Goal: Task Accomplishment & Management: Manage account settings

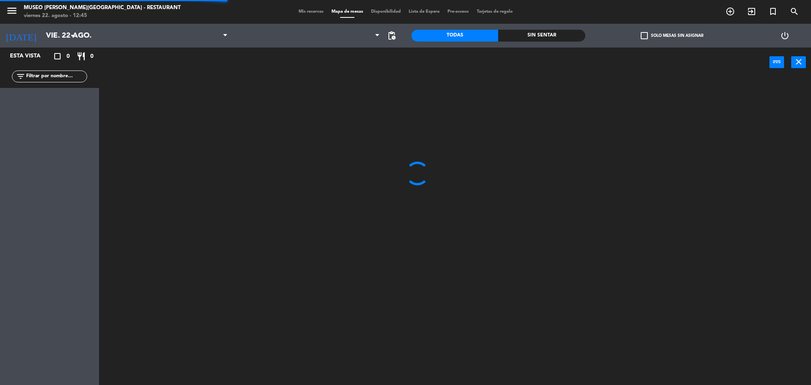
click at [66, 35] on input "vie. 22 ago." at bounding box center [89, 35] width 95 height 17
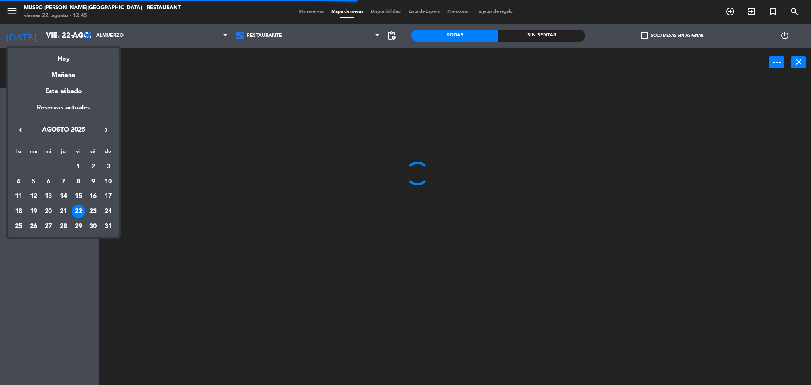
click at [115, 37] on div at bounding box center [405, 192] width 811 height 385
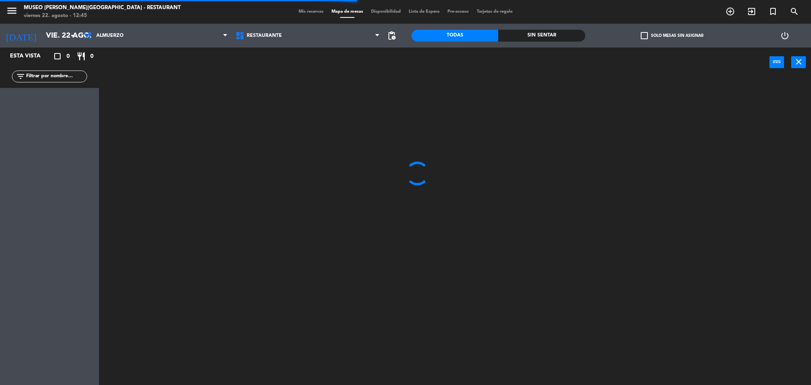
click at [115, 36] on span "Almuerzo" at bounding box center [109, 36] width 27 height 6
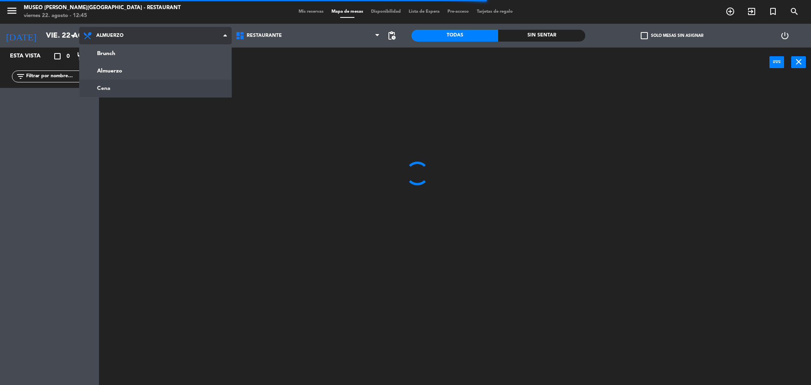
click at [105, 86] on ng-component "menu [GEOGRAPHIC_DATA][PERSON_NAME] - Restaurant [DATE] 22. agosto - 12:45 Mis …" at bounding box center [405, 193] width 811 height 387
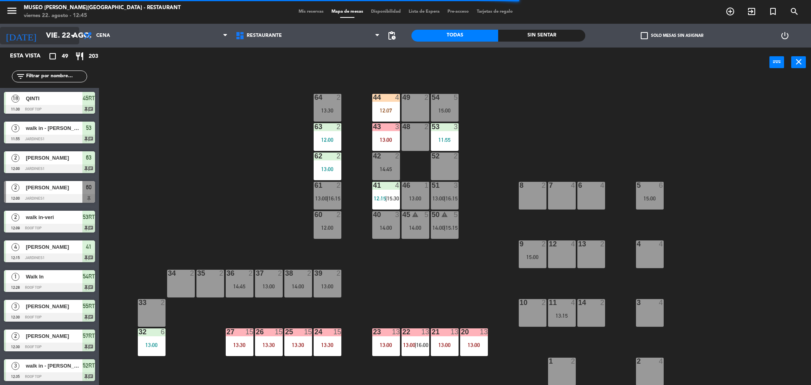
click at [60, 32] on input "vie. 22 ago." at bounding box center [89, 35] width 95 height 17
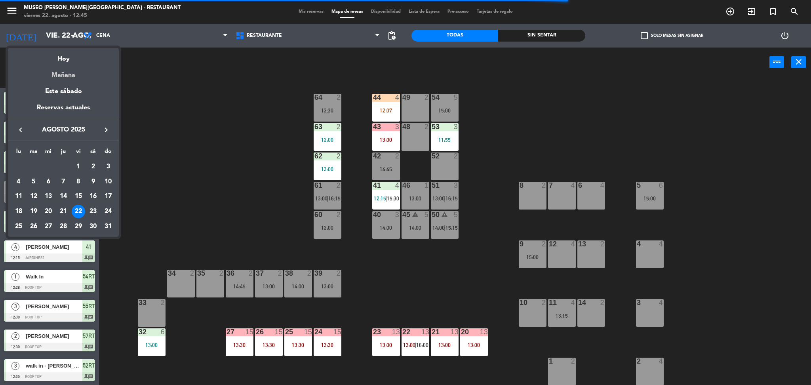
click at [64, 77] on div "Mañana" at bounding box center [63, 72] width 111 height 16
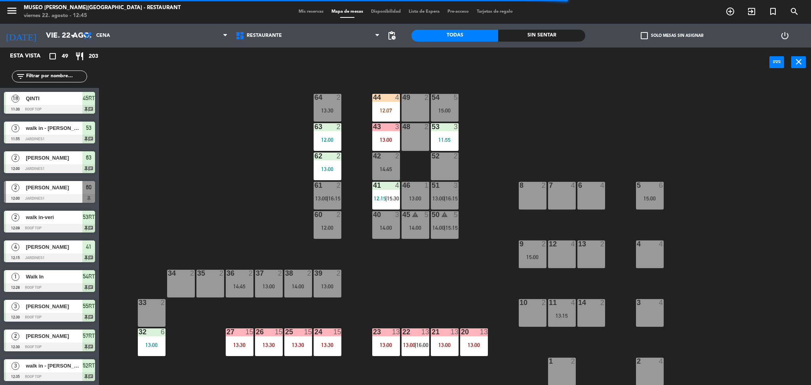
type input "sáb. 23 ago."
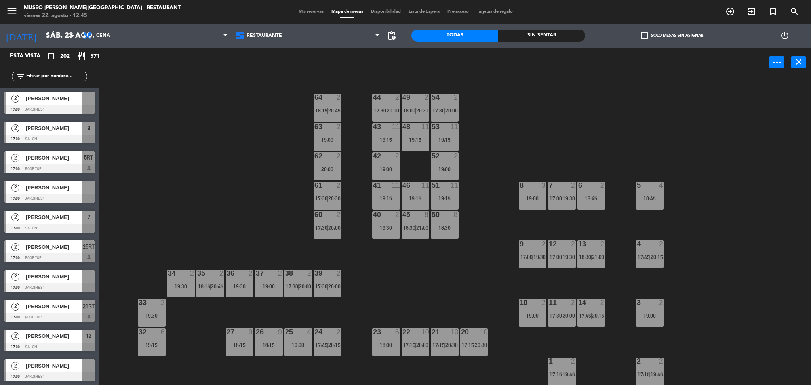
click at [226, 151] on div "44 2 17:30 | 20:00 49 2 18:00 | 20:30 54 2 17:30 | 20:00 64 2 18:15 | 20:45 48 …" at bounding box center [459, 234] width 704 height 308
click at [297, 12] on span "Mis reservas" at bounding box center [311, 12] width 33 height 4
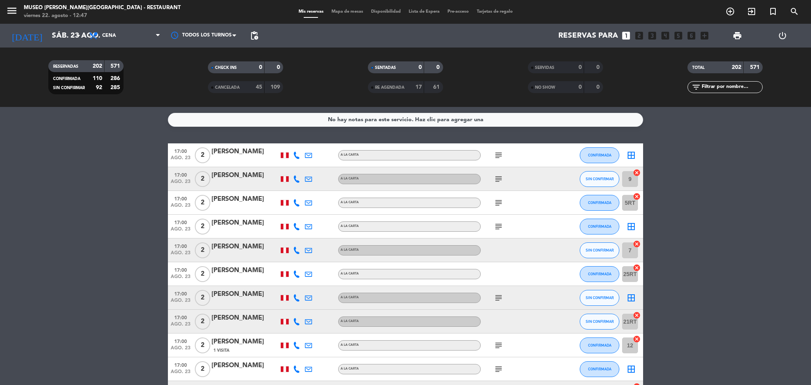
click at [497, 153] on icon "subject" at bounding box center [499, 156] width 10 height 10
click at [525, 211] on div "subject" at bounding box center [516, 202] width 71 height 23
click at [496, 200] on icon "subject" at bounding box center [499, 203] width 10 height 10
click at [496, 178] on icon "subject" at bounding box center [499, 179] width 10 height 10
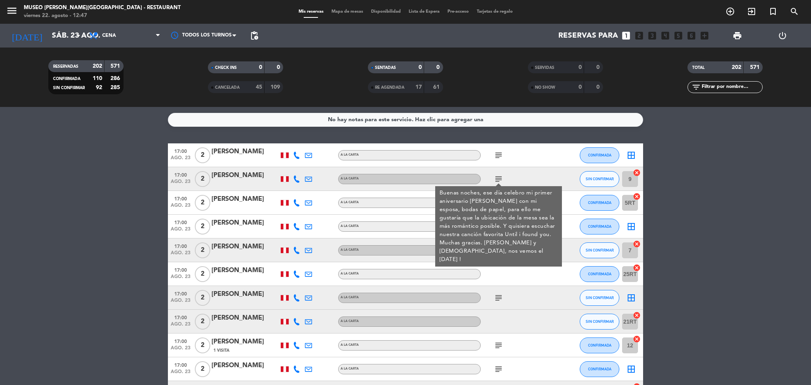
click at [558, 189] on div "Buenas noches, ese día celebro mi primer aniversario [PERSON_NAME] con mi espos…" at bounding box center [499, 226] width 118 height 75
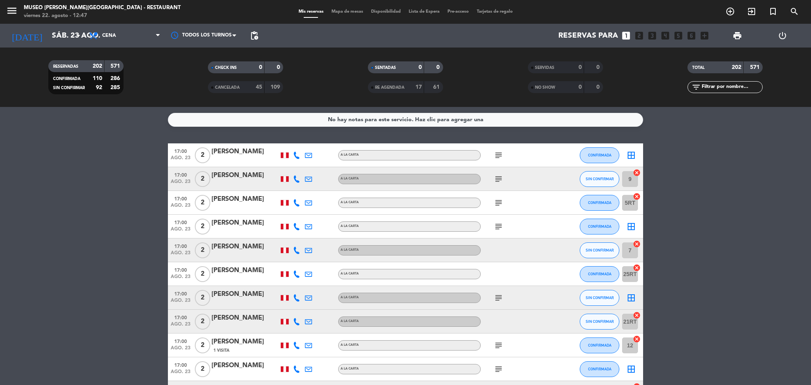
click at [498, 202] on icon "subject" at bounding box center [499, 203] width 10 height 10
click at [494, 231] on icon "subject" at bounding box center [499, 227] width 10 height 10
click at [497, 294] on icon "subject" at bounding box center [499, 298] width 10 height 10
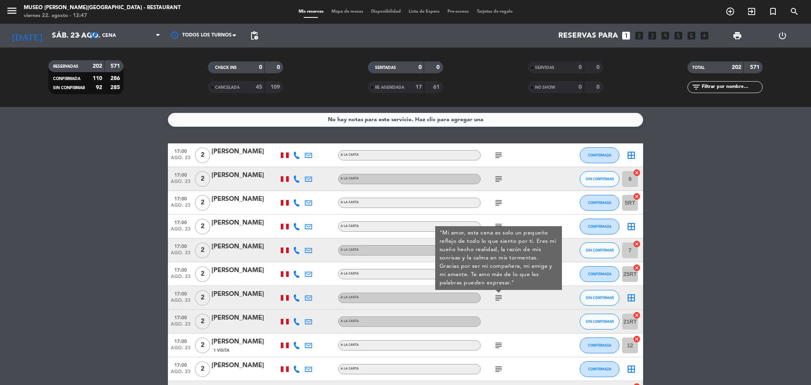
scroll to position [74, 0]
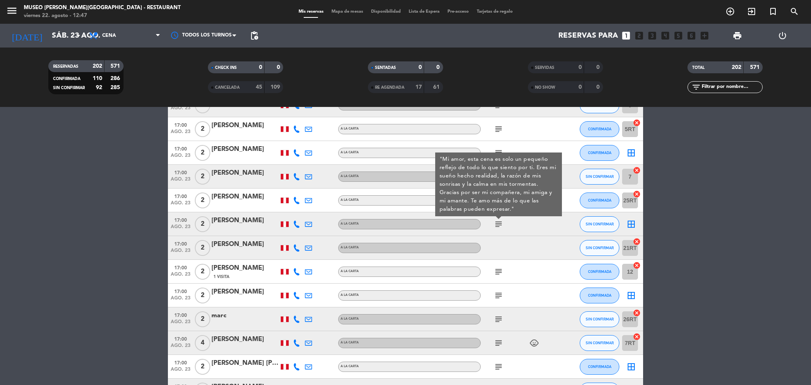
click at [501, 267] on icon "subject" at bounding box center [499, 272] width 10 height 10
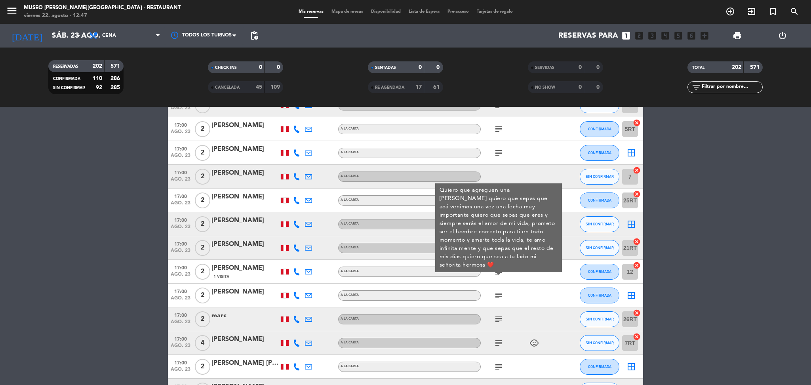
click at [500, 292] on icon "subject" at bounding box center [499, 296] width 10 height 10
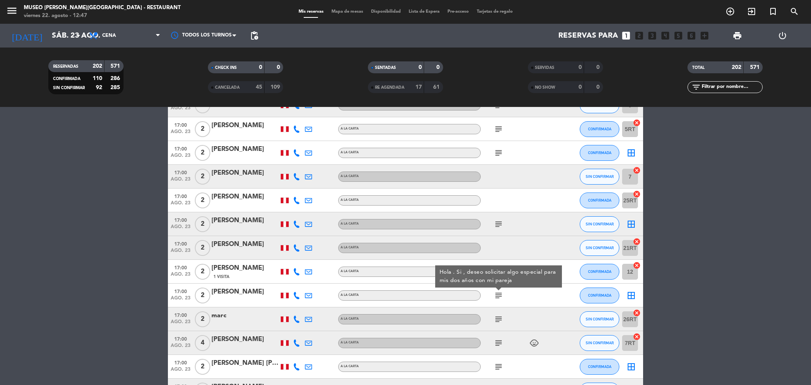
scroll to position [86, 0]
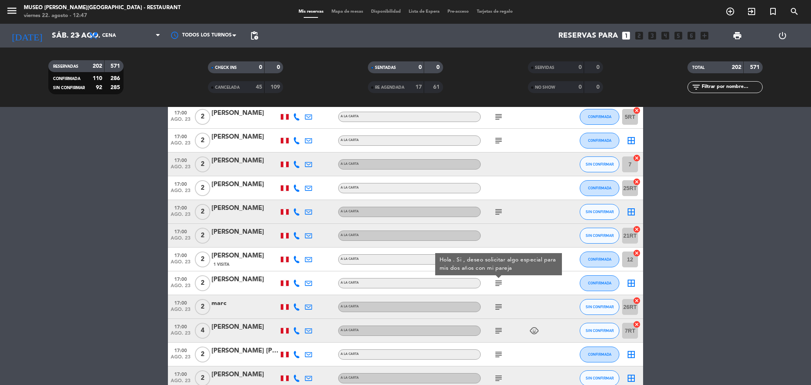
click at [498, 306] on icon "subject" at bounding box center [499, 307] width 10 height 10
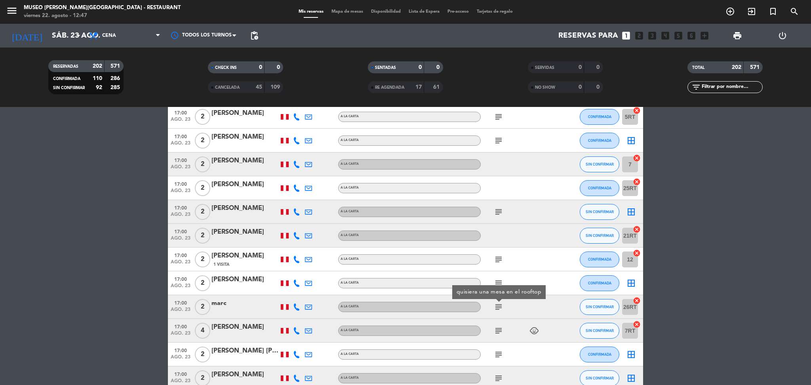
scroll to position [162, 0]
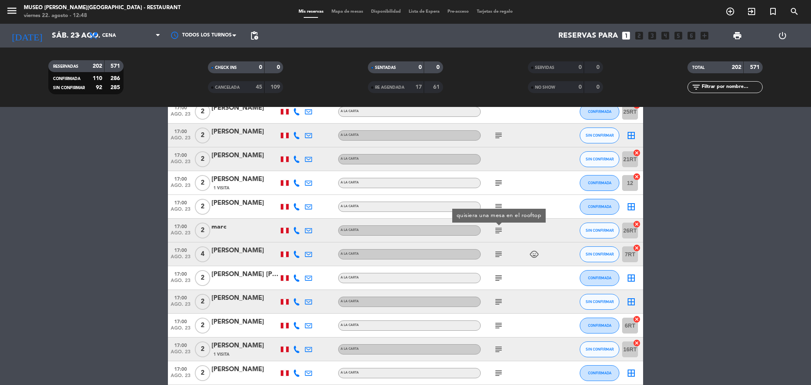
click at [494, 256] on icon "subject" at bounding box center [499, 255] width 10 height 10
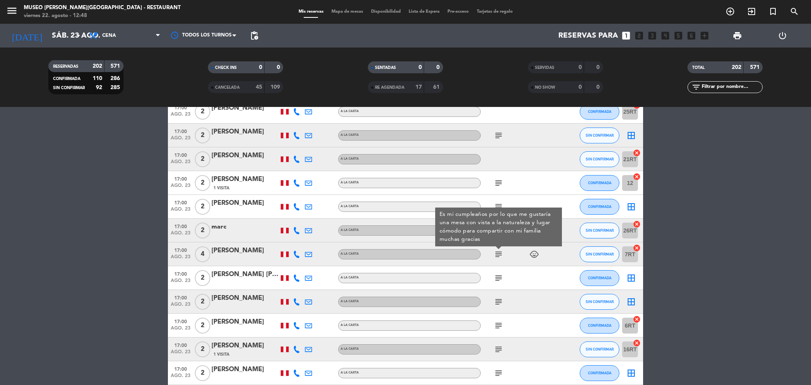
click at [501, 273] on icon "subject" at bounding box center [499, 278] width 10 height 10
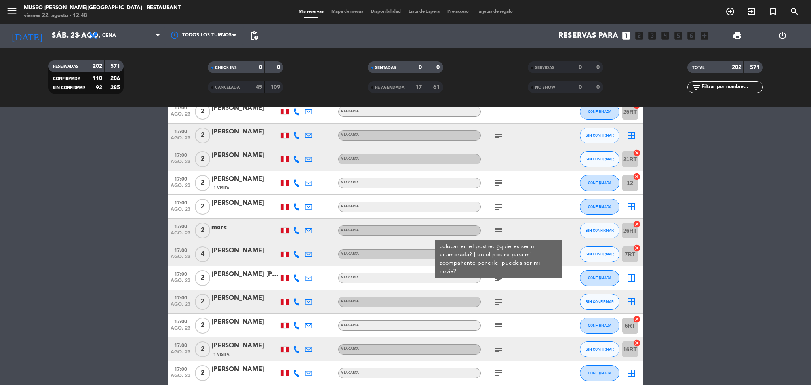
click at [496, 300] on icon "subject" at bounding box center [499, 302] width 10 height 10
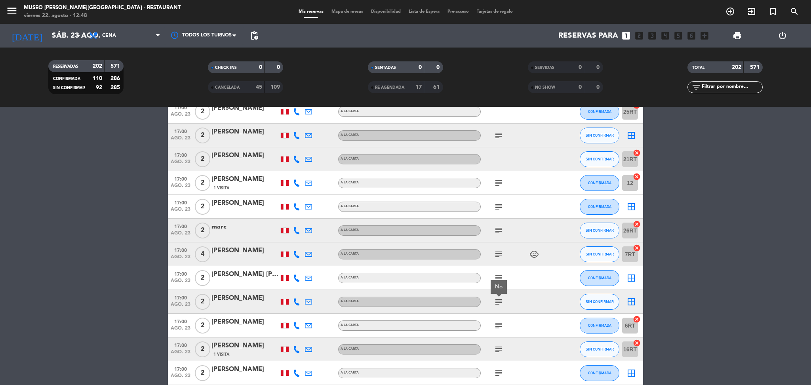
scroll to position [245, 0]
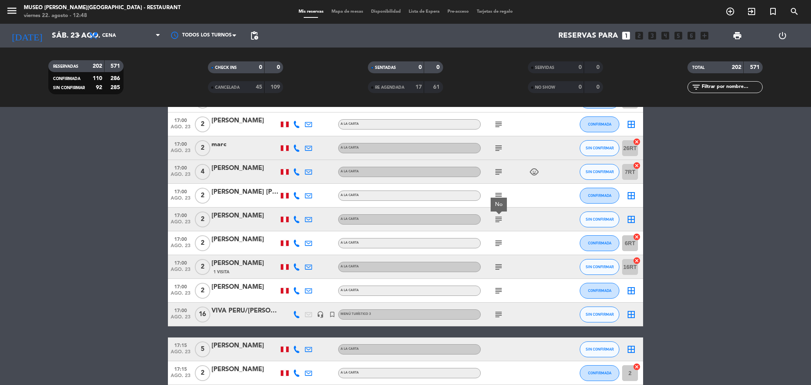
click at [500, 244] on icon "subject" at bounding box center [499, 244] width 10 height 10
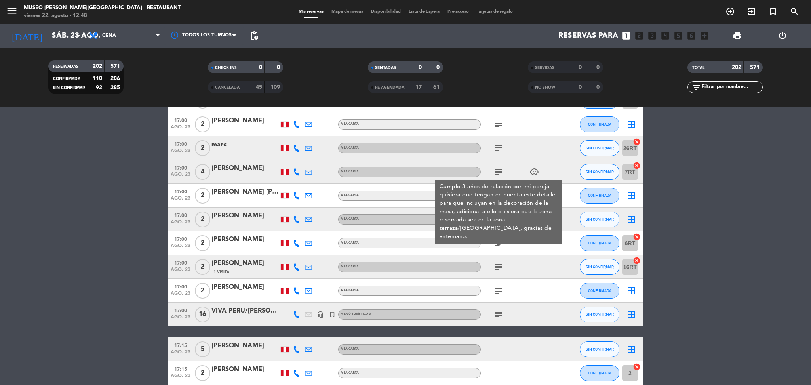
click at [500, 272] on div "subject" at bounding box center [516, 266] width 71 height 23
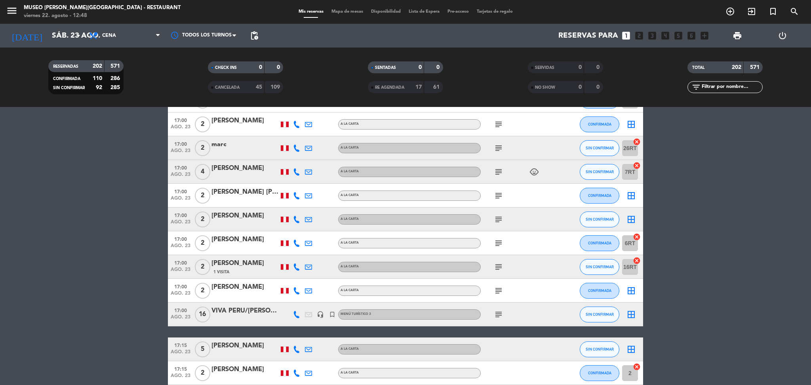
click at [498, 265] on icon "subject" at bounding box center [499, 267] width 10 height 10
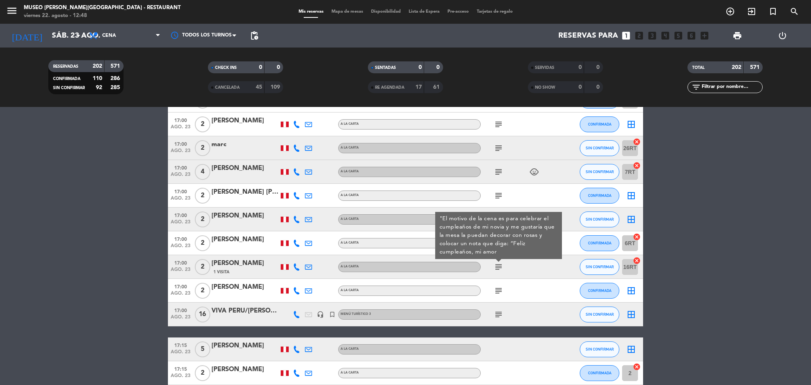
click at [497, 294] on icon "subject" at bounding box center [499, 291] width 10 height 10
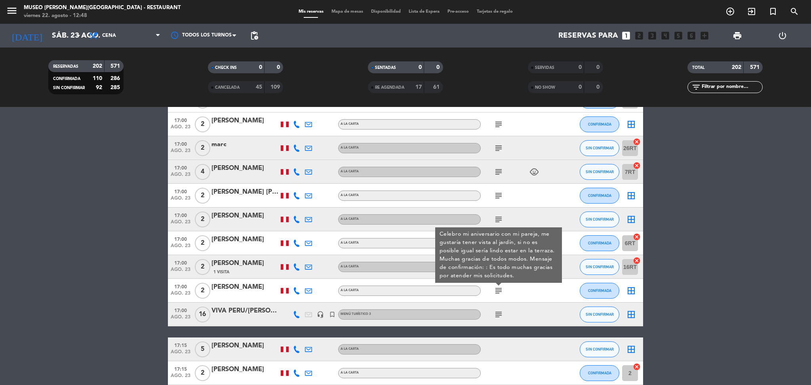
click at [497, 315] on icon "subject" at bounding box center [499, 315] width 10 height 10
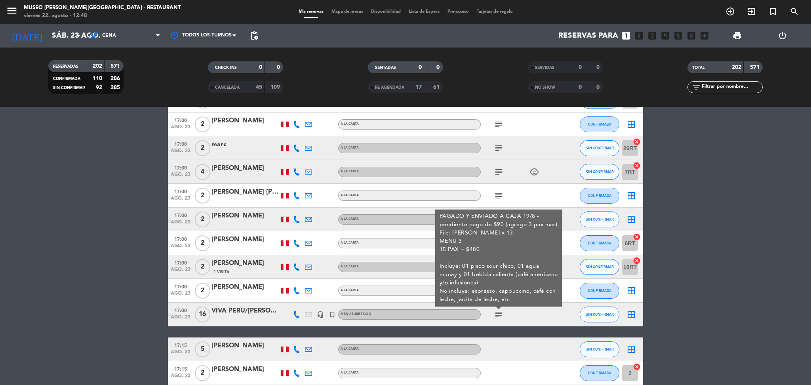
click at [255, 314] on div "VIVA PERU/[PERSON_NAME] x 13" at bounding box center [245, 311] width 67 height 10
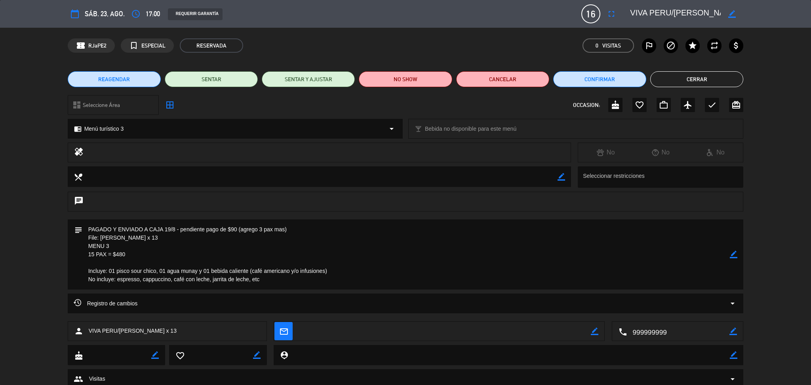
click at [628, 15] on div "border_color" at bounding box center [684, 14] width 119 height 14
drag, startPoint x: 631, startPoint y: 13, endPoint x: 796, endPoint y: 27, distance: 165.0
click at [796, 27] on div "calendar_today sáb. 23, ago. access_time 17:00 REQUERIR GARANTÍA 16 VIVA PERU/[…" at bounding box center [405, 14] width 811 height 28
click at [296, 237] on textarea at bounding box center [406, 254] width 648 height 70
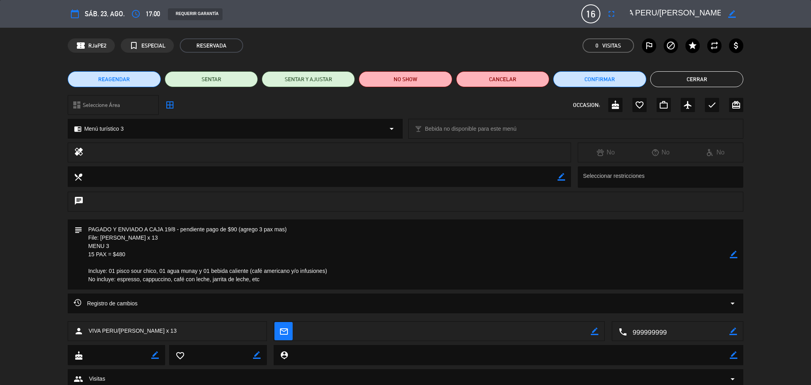
drag, startPoint x: 288, startPoint y: 230, endPoint x: 237, endPoint y: 232, distance: 51.5
click at [237, 232] on textarea at bounding box center [406, 254] width 648 height 70
click at [732, 83] on button "Cerrar" at bounding box center [697, 79] width 93 height 16
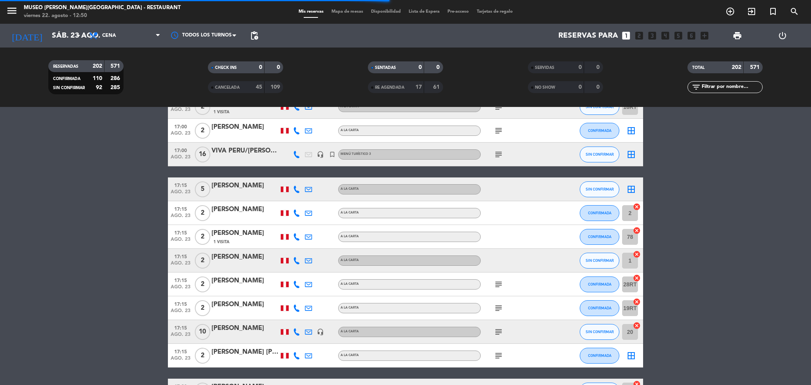
scroll to position [406, 0]
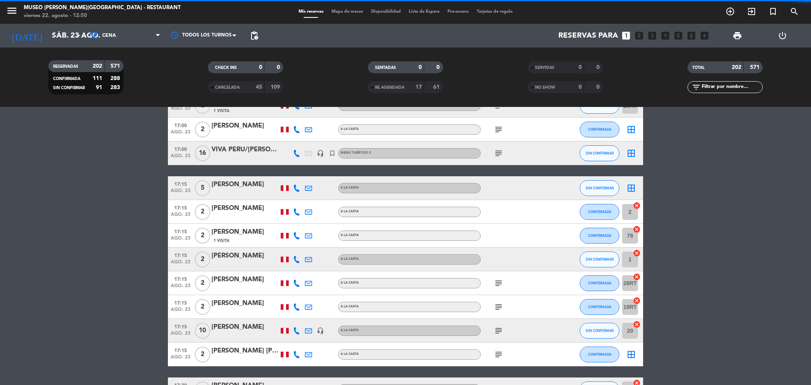
click at [494, 306] on icon "subject" at bounding box center [499, 307] width 10 height 10
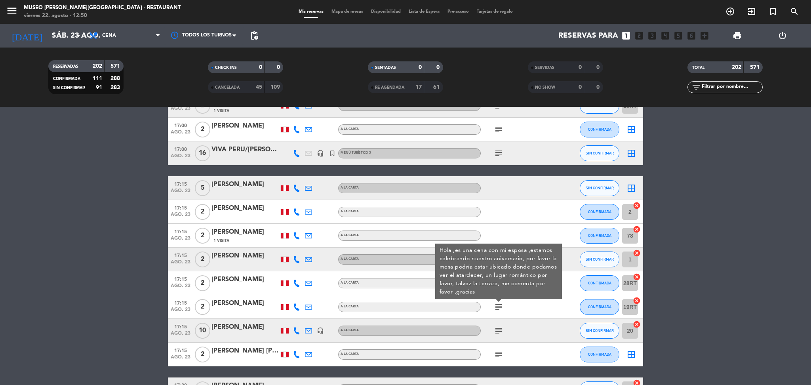
click at [500, 332] on icon "subject" at bounding box center [499, 331] width 10 height 10
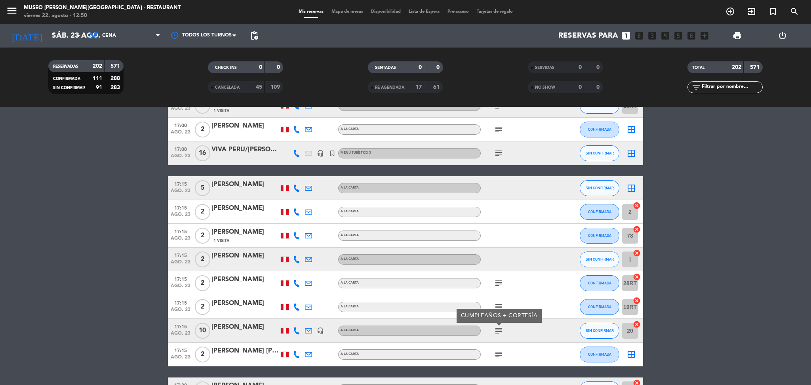
click at [499, 351] on icon "subject" at bounding box center [499, 355] width 10 height 10
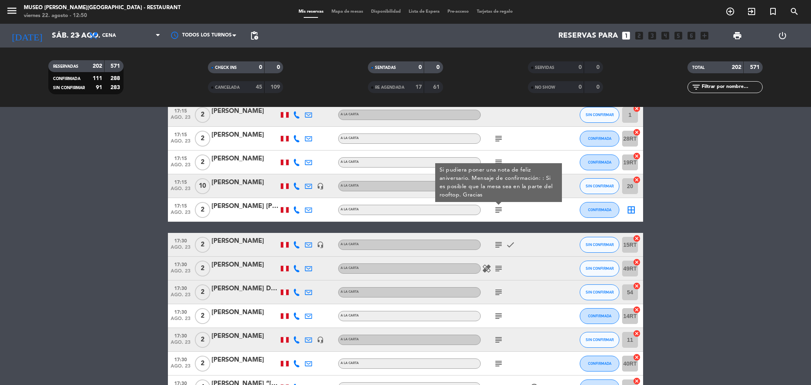
scroll to position [565, 0]
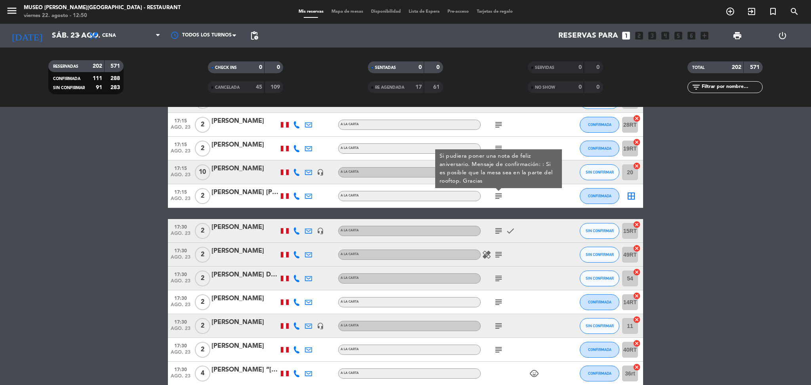
click at [499, 231] on icon "subject" at bounding box center [499, 231] width 10 height 10
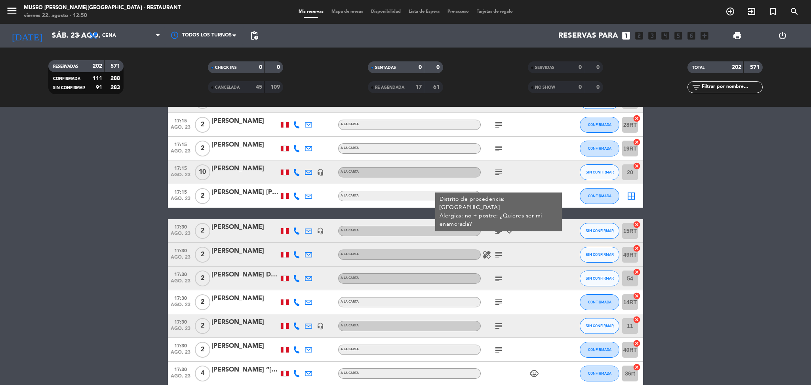
click at [498, 253] on icon "subject" at bounding box center [499, 255] width 10 height 10
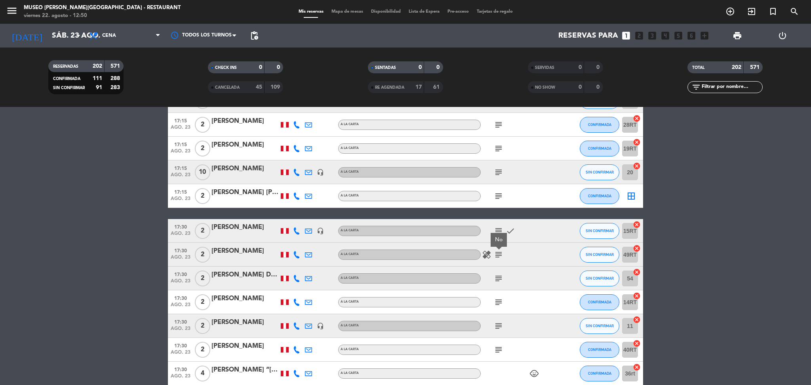
click at [498, 277] on icon "subject" at bounding box center [499, 279] width 10 height 10
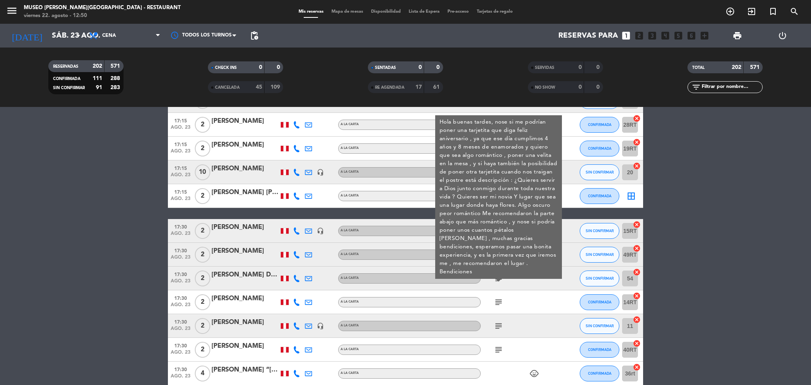
click at [494, 301] on icon "subject" at bounding box center [499, 303] width 10 height 10
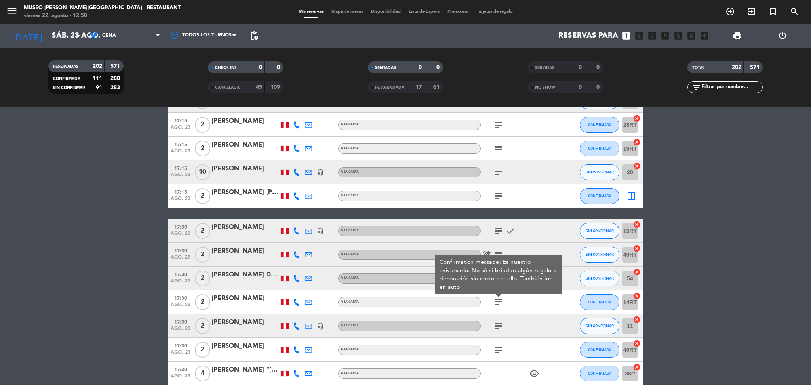
click at [498, 324] on icon "subject" at bounding box center [499, 326] width 10 height 10
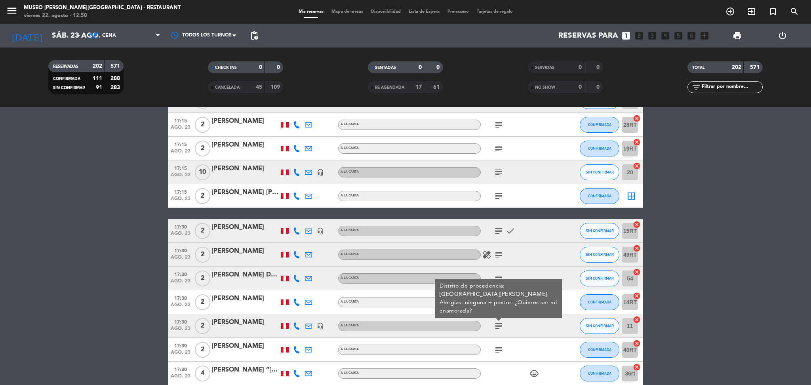
click at [498, 343] on div "subject" at bounding box center [516, 349] width 71 height 23
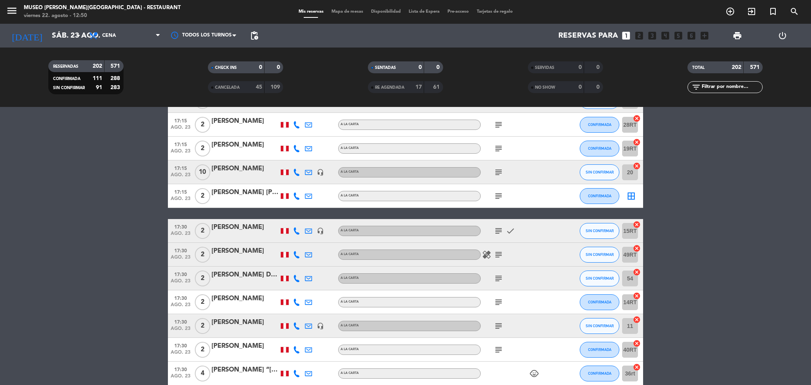
click at [498, 343] on div "subject" at bounding box center [516, 349] width 71 height 23
drag, startPoint x: 498, startPoint y: 343, endPoint x: 498, endPoint y: 355, distance: 12.3
click at [498, 355] on div "subject" at bounding box center [516, 349] width 71 height 23
click at [498, 353] on icon "subject" at bounding box center [499, 350] width 10 height 10
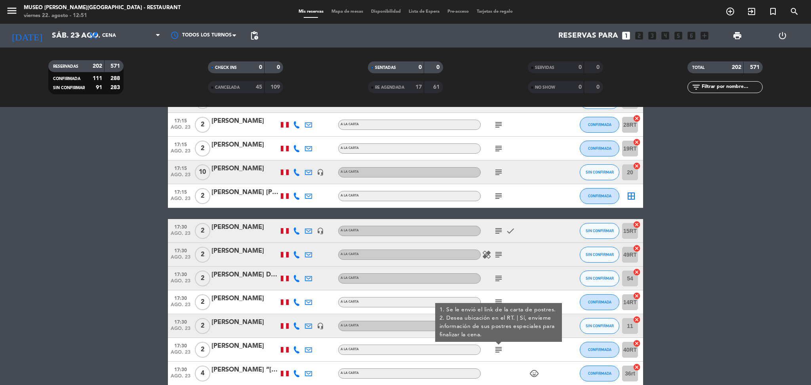
scroll to position [655, 0]
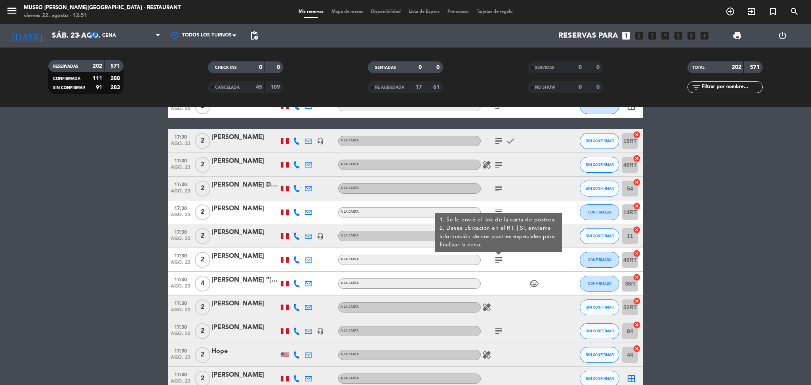
click at [498, 332] on icon "subject" at bounding box center [499, 331] width 10 height 10
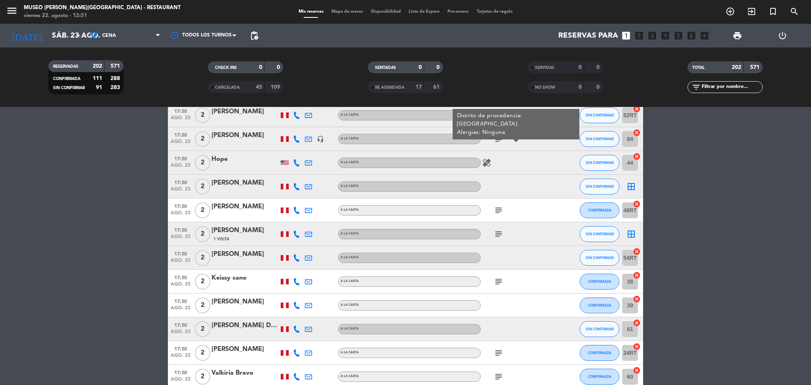
scroll to position [849, 0]
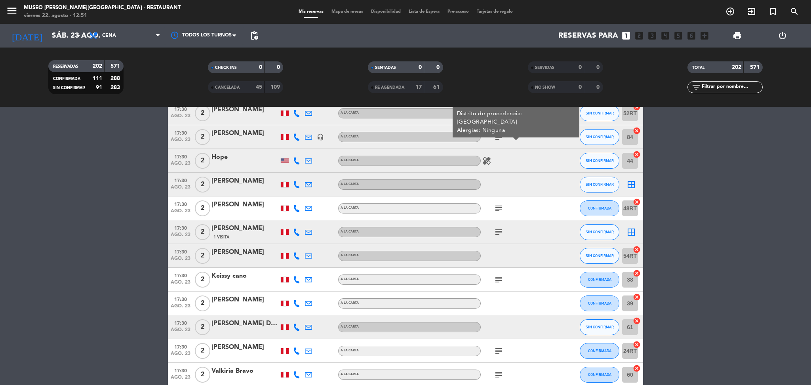
click at [496, 215] on div "subject" at bounding box center [516, 208] width 71 height 23
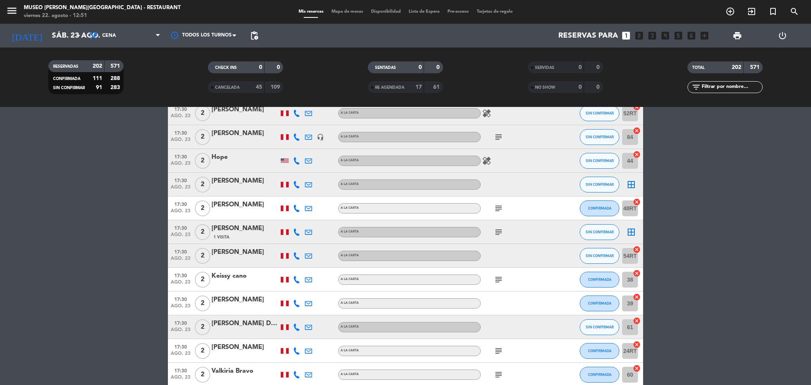
click at [496, 208] on icon "subject" at bounding box center [499, 209] width 10 height 10
click at [497, 236] on div "subject" at bounding box center [516, 231] width 71 height 23
click at [499, 232] on icon "subject" at bounding box center [499, 232] width 10 height 10
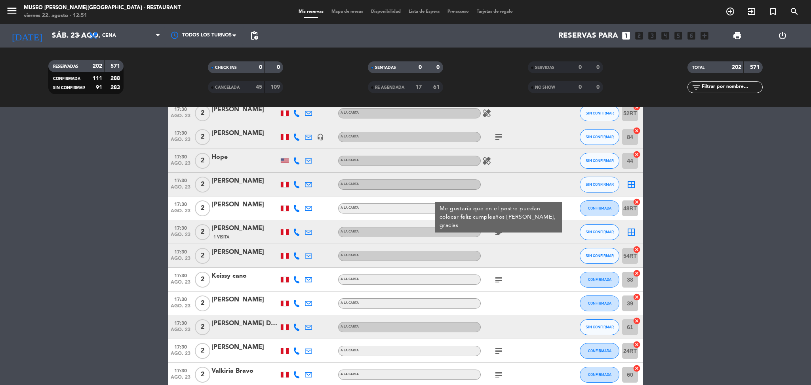
click at [500, 275] on icon "subject" at bounding box center [499, 280] width 10 height 10
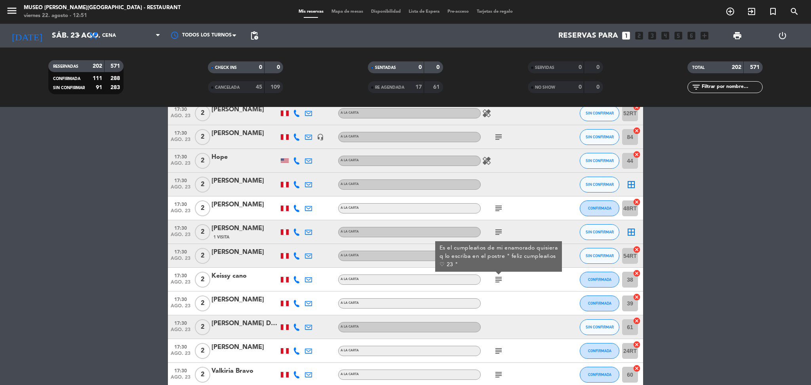
scroll to position [935, 0]
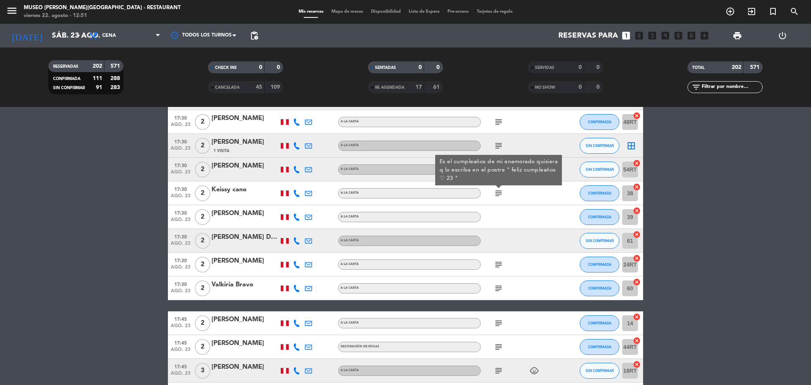
click at [498, 266] on icon "subject" at bounding box center [499, 265] width 10 height 10
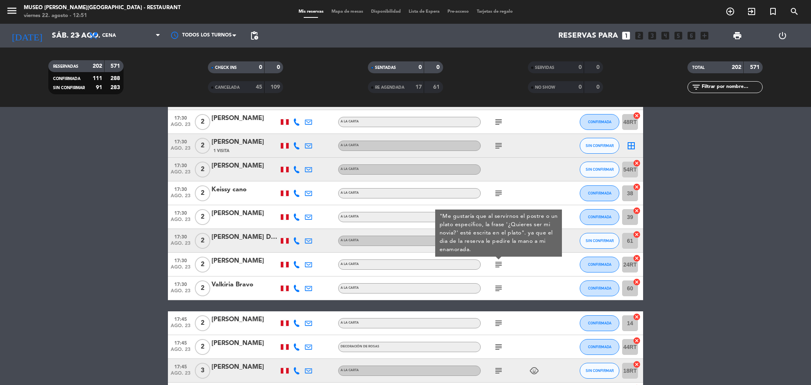
click at [498, 291] on icon "subject" at bounding box center [499, 289] width 10 height 10
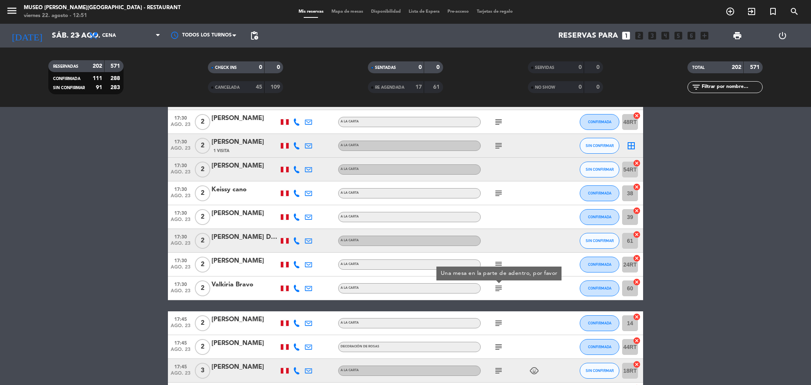
click at [500, 322] on icon "subject" at bounding box center [499, 324] width 10 height 10
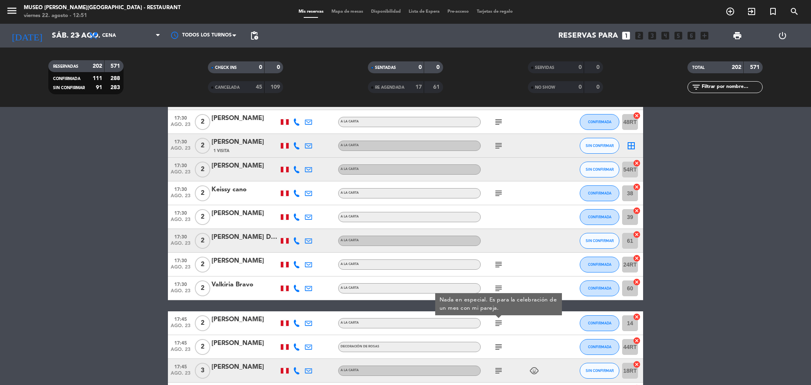
scroll to position [979, 0]
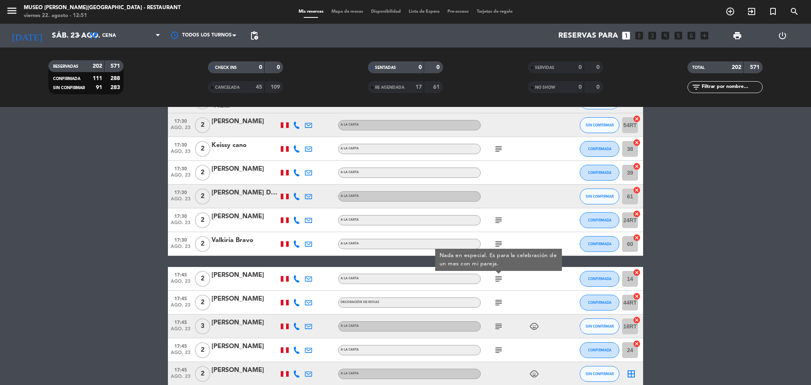
click at [498, 301] on icon "subject" at bounding box center [499, 303] width 10 height 10
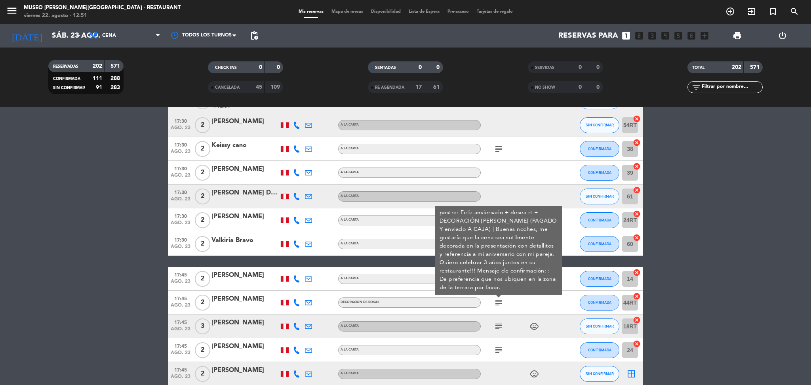
click at [246, 300] on div "[PERSON_NAME]" at bounding box center [245, 299] width 67 height 10
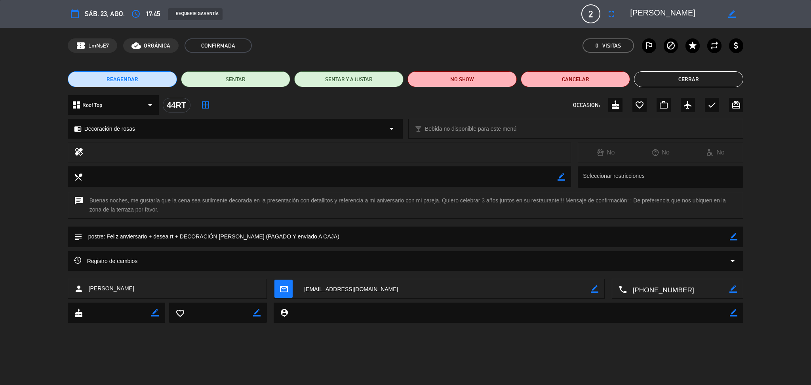
drag, startPoint x: 630, startPoint y: 7, endPoint x: 537, endPoint y: 343, distance: 348.6
click at [720, 16] on textarea at bounding box center [675, 14] width 91 height 14
click at [410, 216] on div "chat Buenas noches, me gustaría que la cena sea sutilmente decorada en la prese…" at bounding box center [406, 205] width 676 height 27
click at [685, 83] on button "Cerrar" at bounding box center [688, 79] width 109 height 16
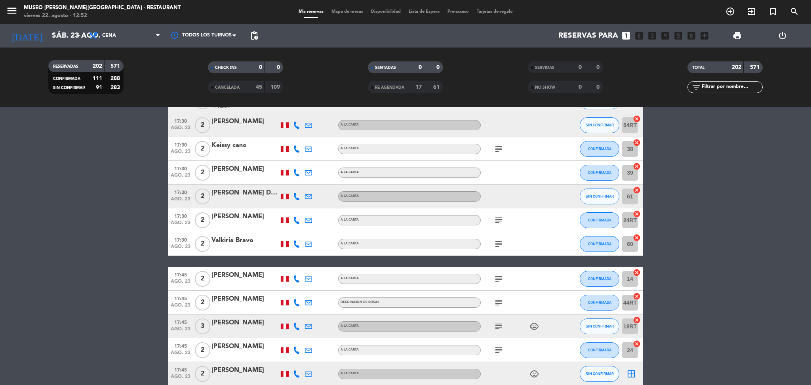
click at [498, 303] on icon "subject" at bounding box center [499, 303] width 10 height 10
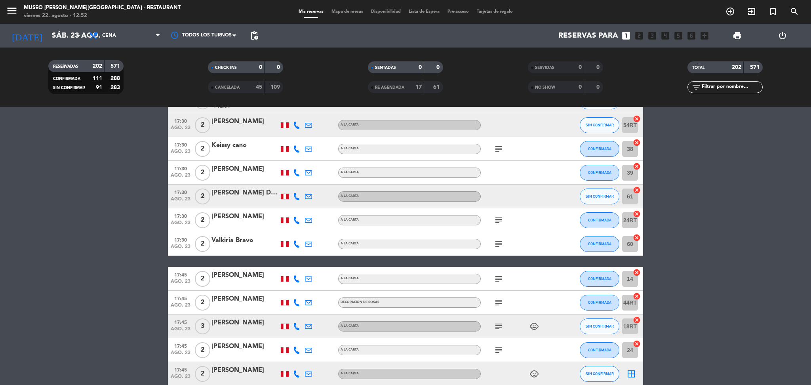
click at [499, 326] on icon "subject" at bounding box center [499, 327] width 10 height 10
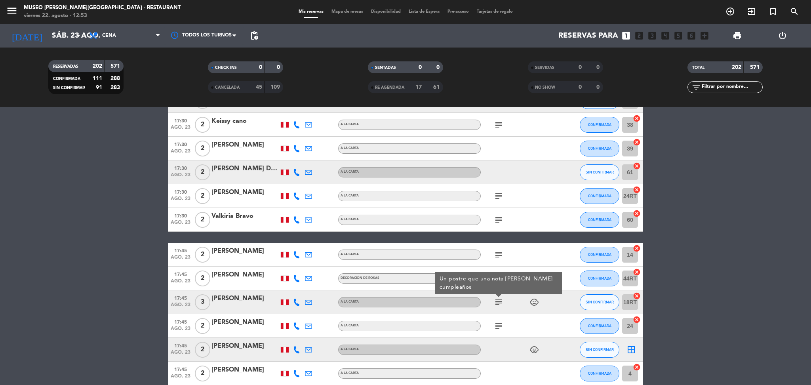
click at [497, 318] on div "subject" at bounding box center [516, 325] width 71 height 23
click at [499, 326] on icon "subject" at bounding box center [499, 326] width 10 height 10
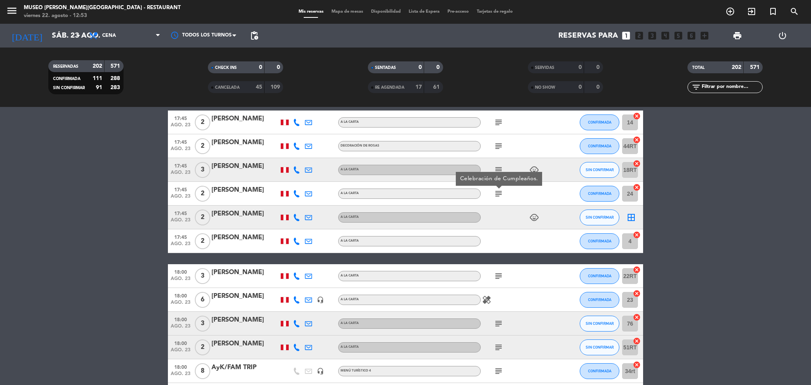
scroll to position [1139, 0]
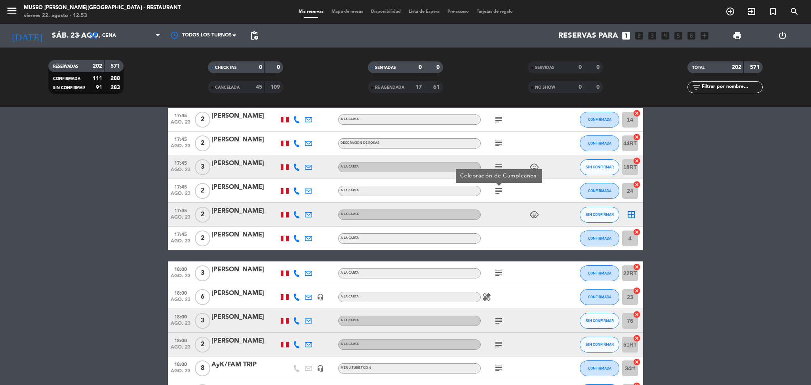
click at [493, 265] on div "subject" at bounding box center [516, 272] width 71 height 23
click at [496, 269] on icon "subject" at bounding box center [499, 274] width 10 height 10
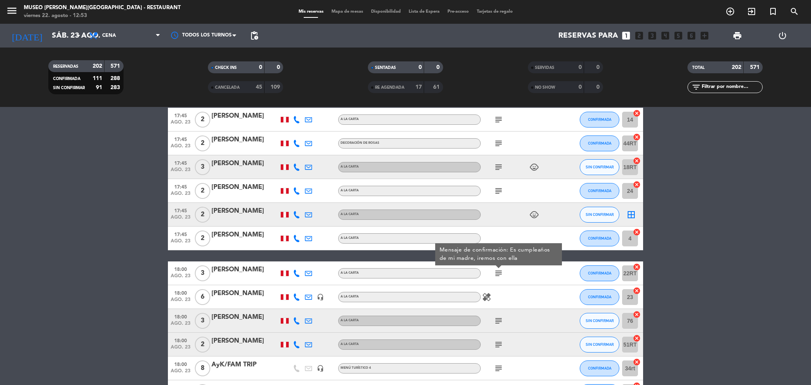
click at [497, 324] on icon "subject" at bounding box center [499, 321] width 10 height 10
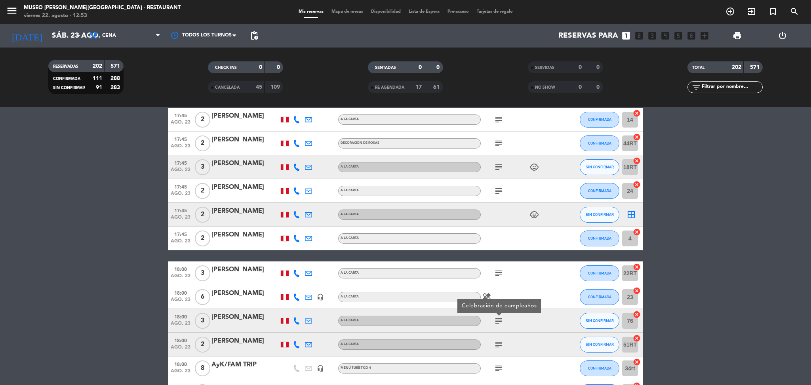
click at [493, 340] on span "subject" at bounding box center [499, 345] width 12 height 10
click at [498, 345] on icon "subject" at bounding box center [499, 345] width 10 height 10
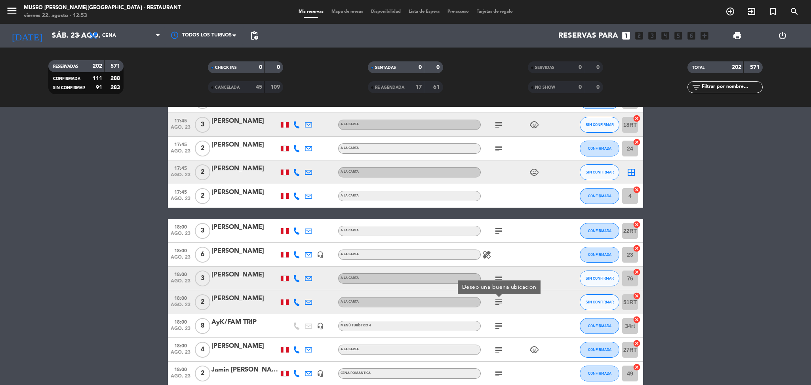
click at [496, 332] on div "subject" at bounding box center [516, 325] width 71 height 23
click at [495, 324] on icon "subject" at bounding box center [499, 326] width 10 height 10
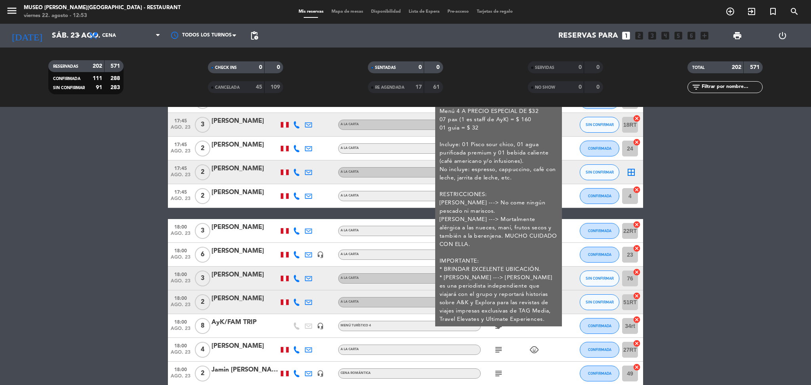
click at [251, 324] on div "AyK/FAM TRIP" at bounding box center [245, 322] width 67 height 10
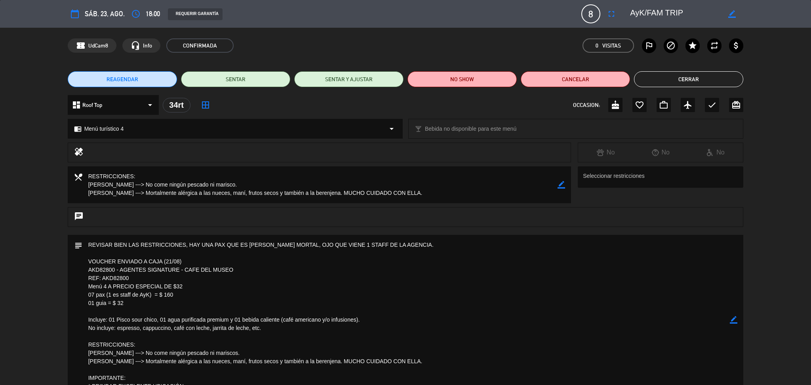
drag, startPoint x: 682, startPoint y: 8, endPoint x: 582, endPoint y: 336, distance: 342.9
click at [626, 8] on div "border_color" at bounding box center [684, 14] width 119 height 14
click at [286, 301] on textarea at bounding box center [406, 320] width 648 height 170
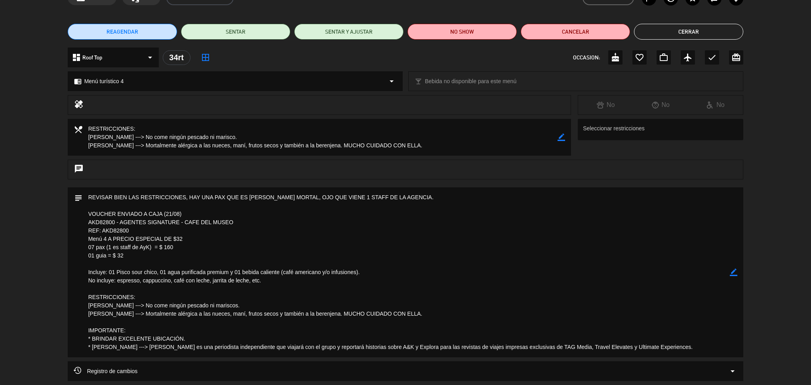
scroll to position [52, 0]
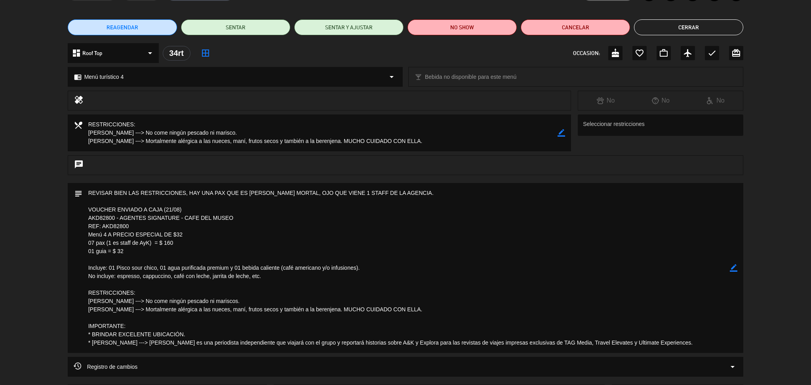
click at [463, 307] on textarea at bounding box center [406, 268] width 648 height 170
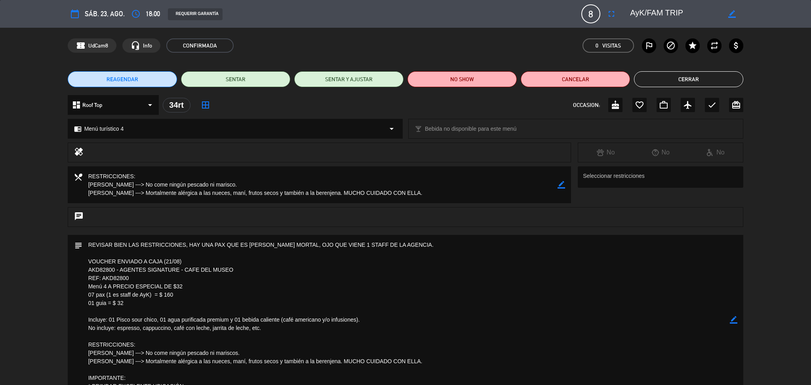
click at [655, 84] on button "Cerrar" at bounding box center [688, 79] width 109 height 16
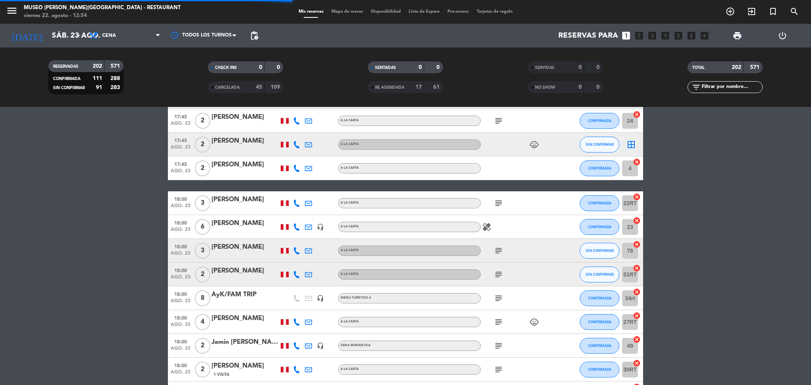
scroll to position [1213, 0]
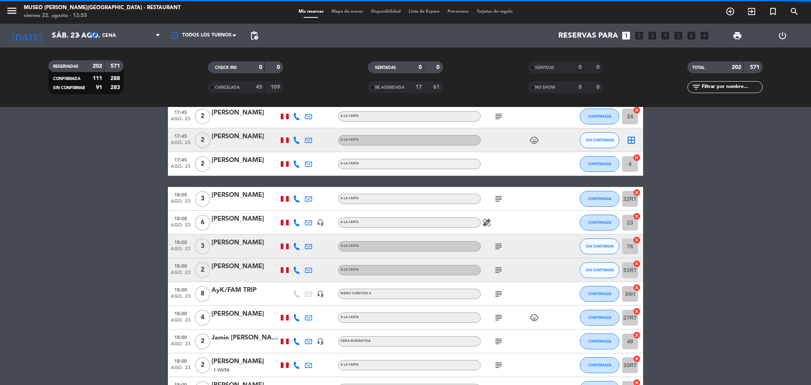
click at [498, 338] on icon "subject" at bounding box center [499, 342] width 10 height 10
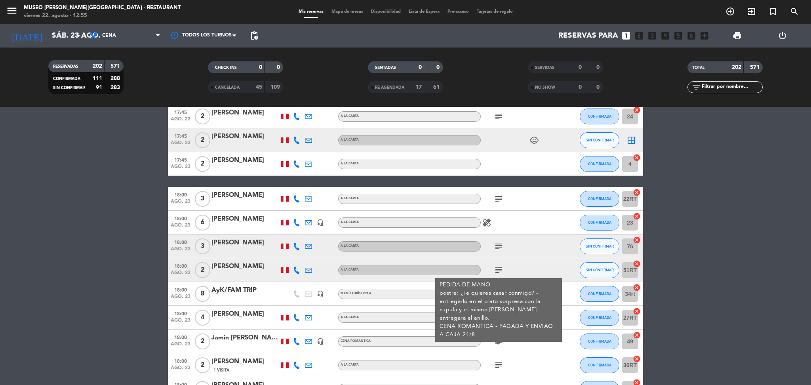
click at [248, 340] on div "Jamin [PERSON_NAME]" at bounding box center [245, 338] width 67 height 10
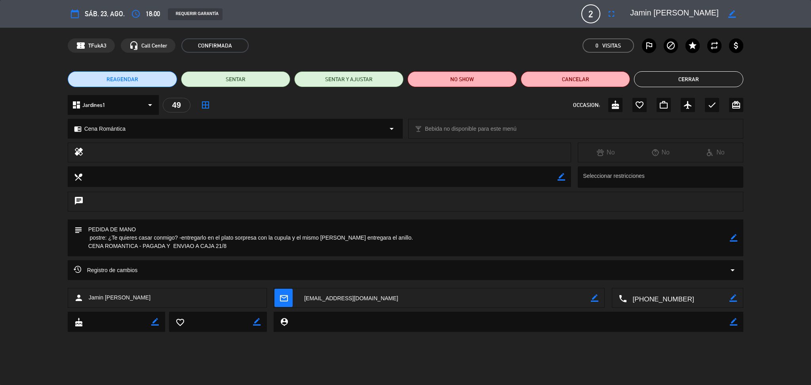
click at [787, 111] on div "dashboard Jardines1 arrow_drop_down 49 border_all OCCASION: cake favorite_borde…" at bounding box center [405, 109] width 811 height 28
drag, startPoint x: 630, startPoint y: 12, endPoint x: 772, endPoint y: 22, distance: 142.2
click at [772, 22] on div "calendar_today sáb. 23, ago. access_time 18:00 REQUERIR GARANTÍA 2 Jamin [PERSO…" at bounding box center [405, 14] width 811 height 28
click at [673, 82] on button "Cerrar" at bounding box center [688, 79] width 109 height 16
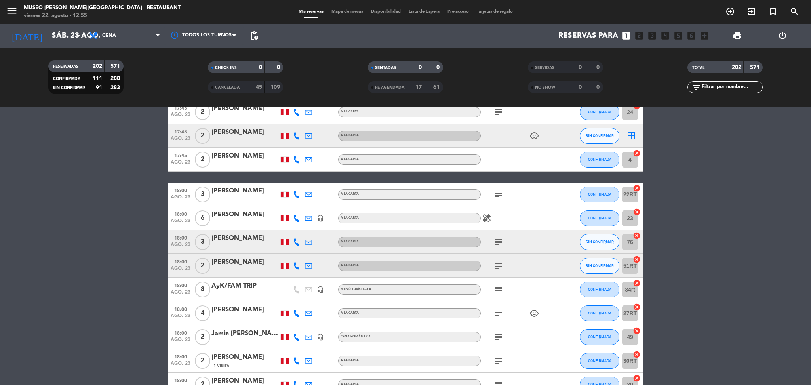
scroll to position [1316, 0]
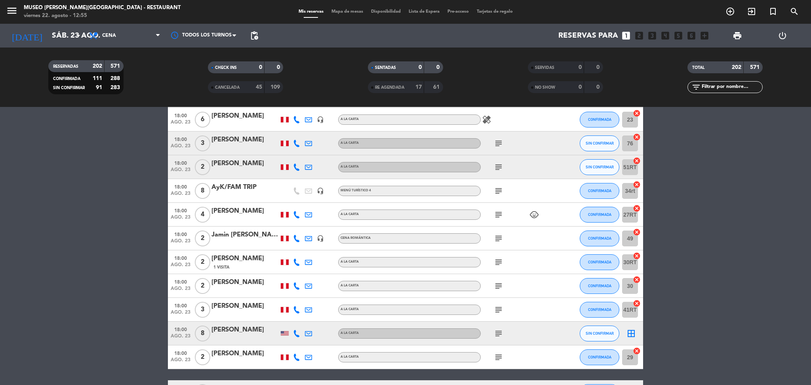
click at [500, 260] on icon "subject" at bounding box center [499, 263] width 10 height 10
click at [497, 288] on icon "subject" at bounding box center [499, 286] width 10 height 10
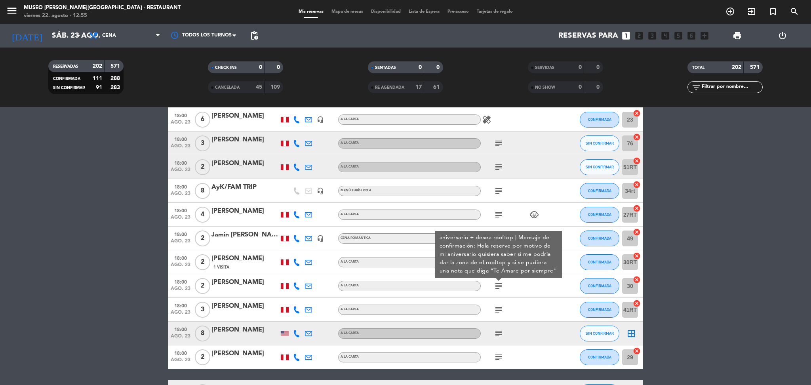
click at [497, 315] on div "subject" at bounding box center [516, 309] width 71 height 23
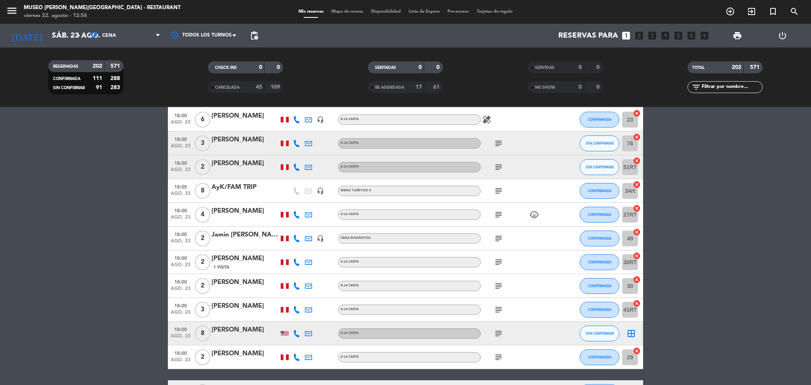
click at [497, 307] on icon "subject" at bounding box center [499, 310] width 10 height 10
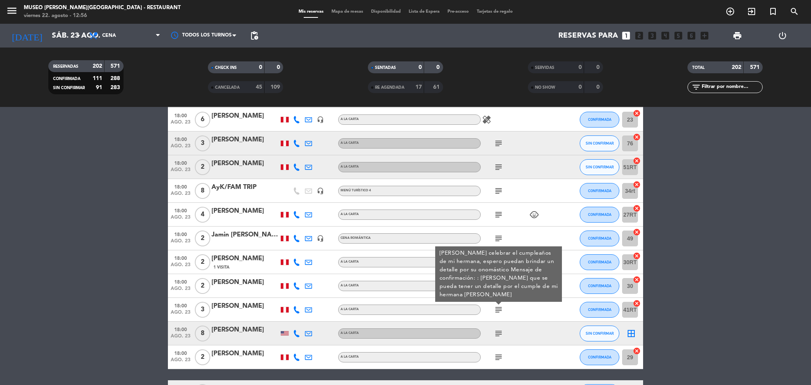
click at [495, 334] on icon "subject" at bounding box center [499, 334] width 10 height 10
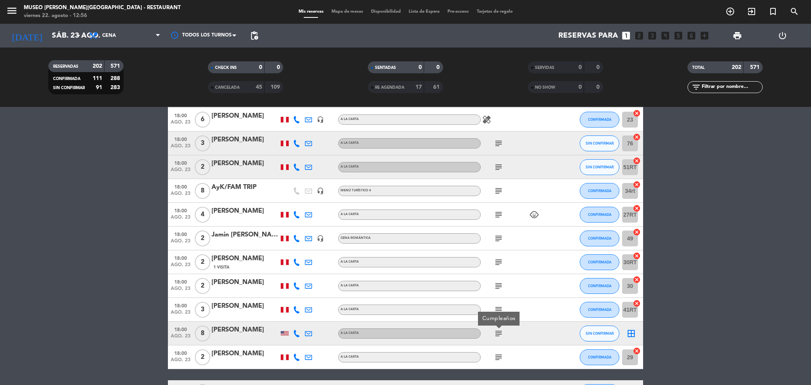
click at [501, 353] on icon "subject" at bounding box center [499, 358] width 10 height 10
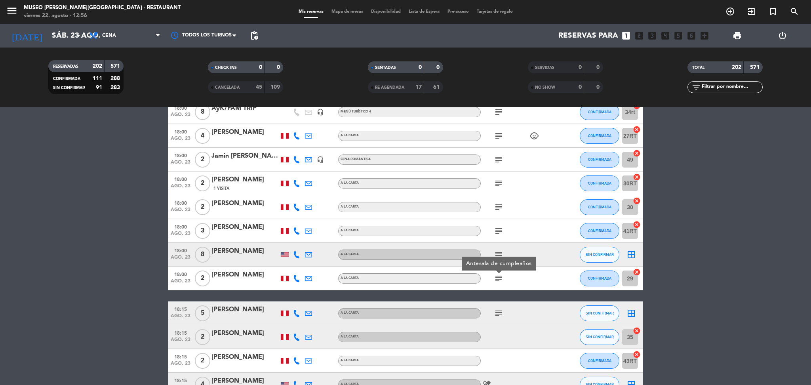
scroll to position [1396, 0]
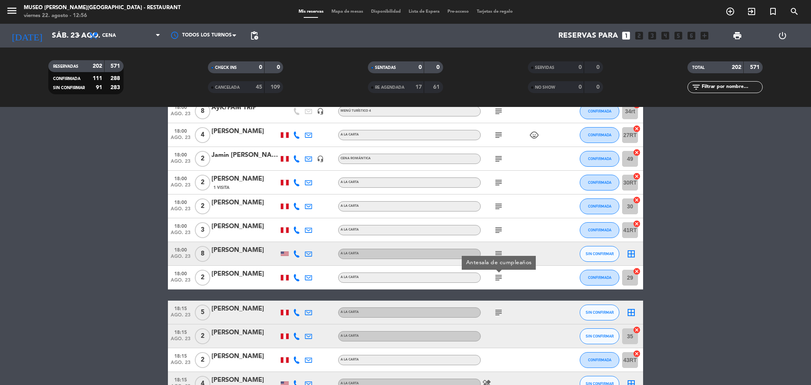
click at [506, 314] on div "subject" at bounding box center [516, 312] width 71 height 23
click at [503, 313] on icon "subject" at bounding box center [499, 313] width 10 height 10
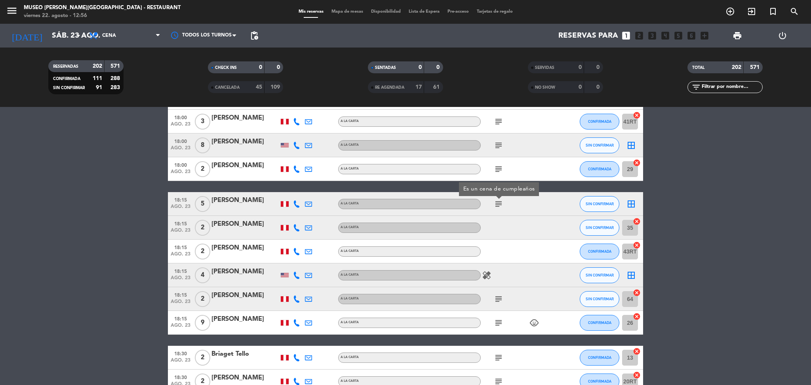
click at [499, 303] on icon "subject" at bounding box center [499, 299] width 10 height 10
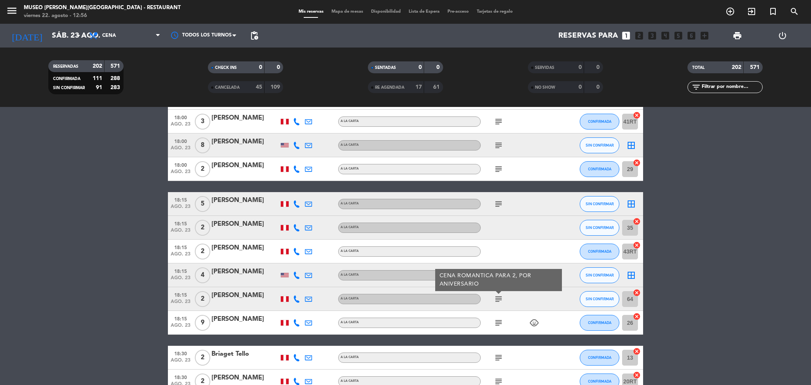
click at [499, 325] on icon "subject" at bounding box center [499, 323] width 10 height 10
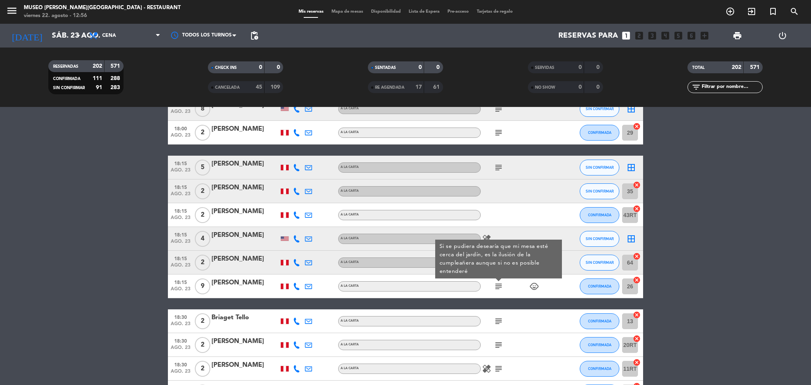
scroll to position [1550, 0]
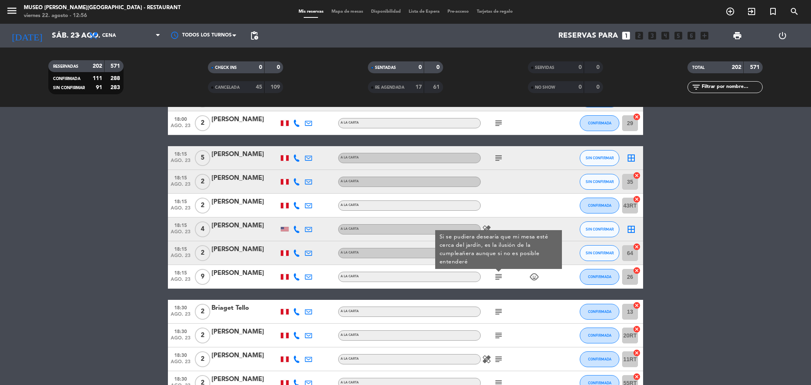
click at [496, 307] on icon "subject" at bounding box center [499, 312] width 10 height 10
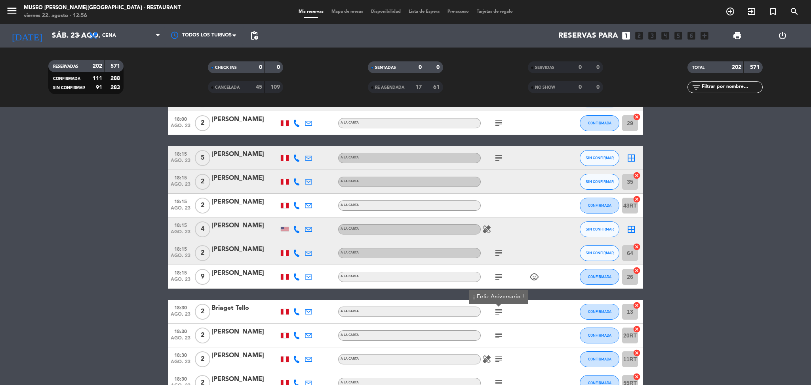
click at [500, 336] on icon "subject" at bounding box center [499, 336] width 10 height 10
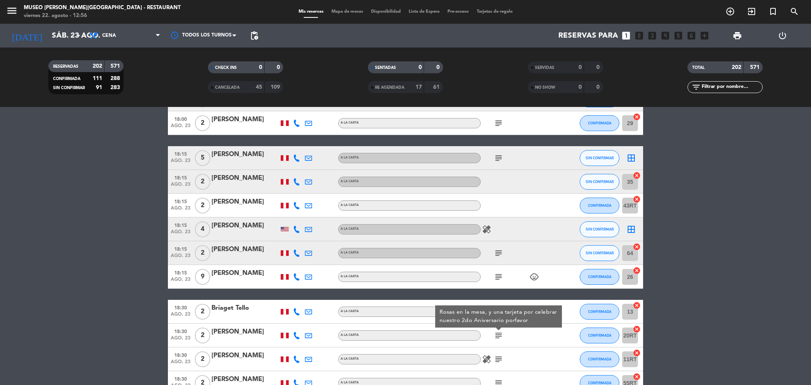
scroll to position [1655, 0]
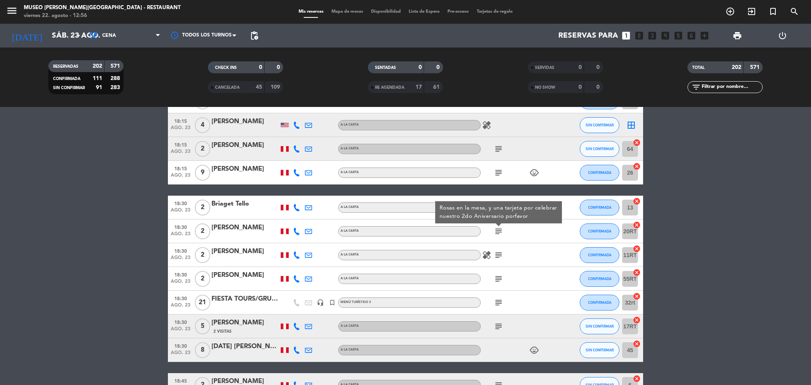
click at [496, 252] on icon "subject" at bounding box center [499, 255] width 10 height 10
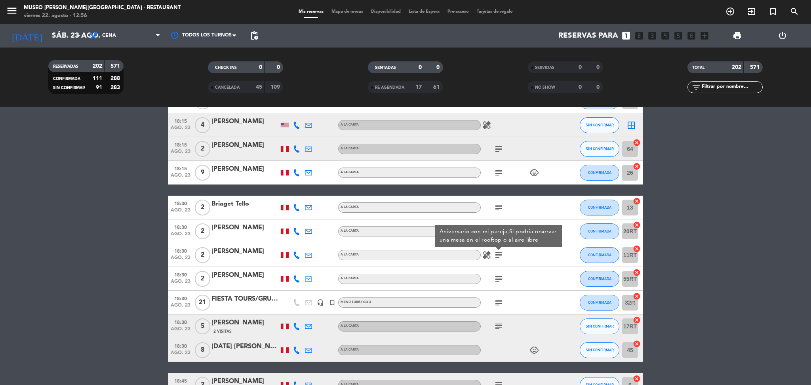
click at [498, 281] on icon "subject" at bounding box center [499, 279] width 10 height 10
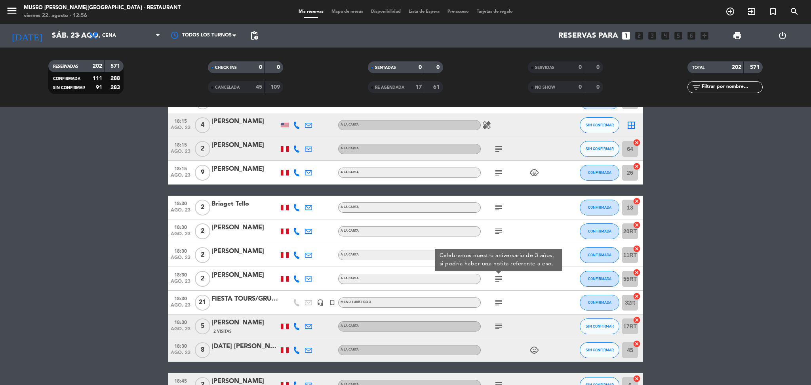
click at [496, 303] on icon "subject" at bounding box center [499, 303] width 10 height 10
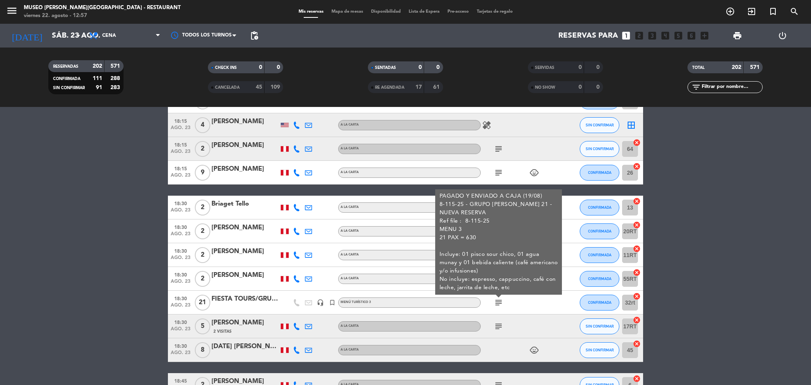
click at [495, 324] on icon "subject" at bounding box center [499, 327] width 10 height 10
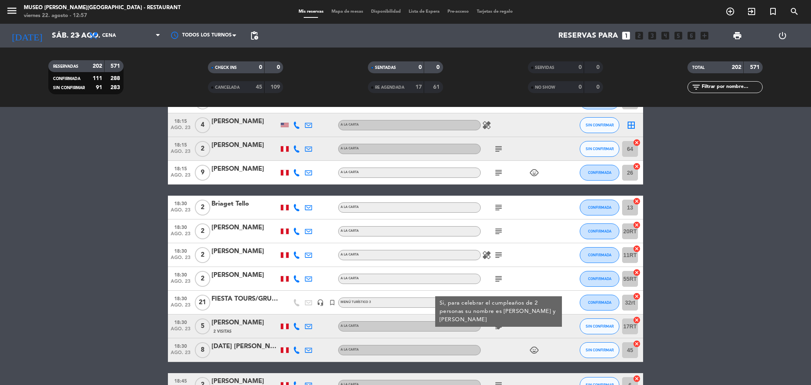
click at [249, 296] on div "FIESTA TOURS/GRUPO [PERSON_NAME] 21" at bounding box center [245, 299] width 67 height 10
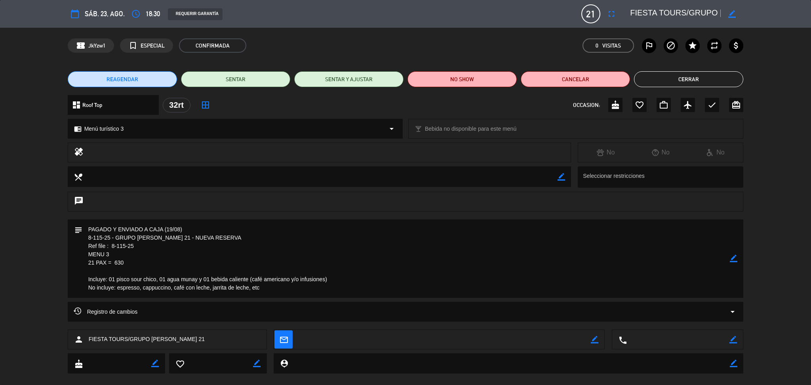
drag, startPoint x: 630, startPoint y: 9, endPoint x: 759, endPoint y: 27, distance: 130.5
click at [759, 27] on div "calendar_today sáb. 23, ago. access_time 18:30 REQUERIR GARANTÍA 21 FIESTA TOUR…" at bounding box center [405, 192] width 811 height 385
click at [391, 285] on textarea at bounding box center [406, 258] width 648 height 78
click at [677, 76] on button "Cerrar" at bounding box center [688, 79] width 109 height 16
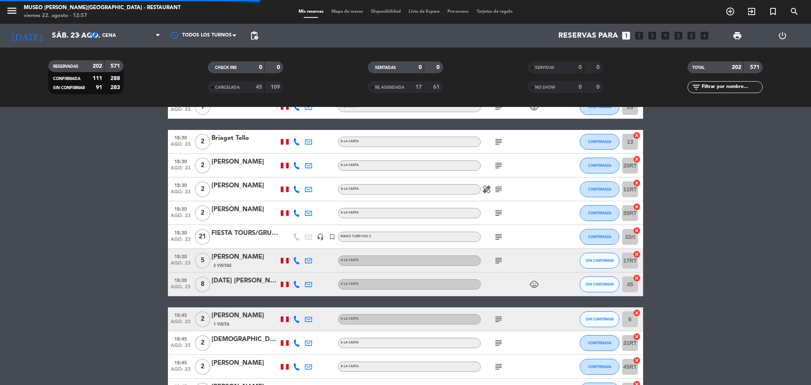
scroll to position [1721, 0]
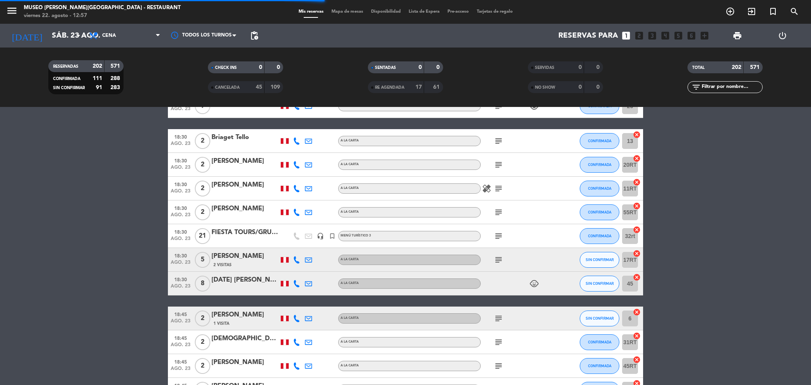
click at [496, 318] on icon "subject" at bounding box center [499, 319] width 10 height 10
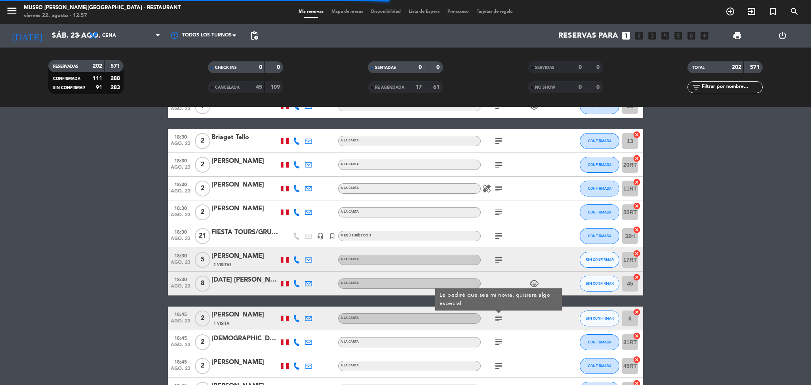
scroll to position [1811, 0]
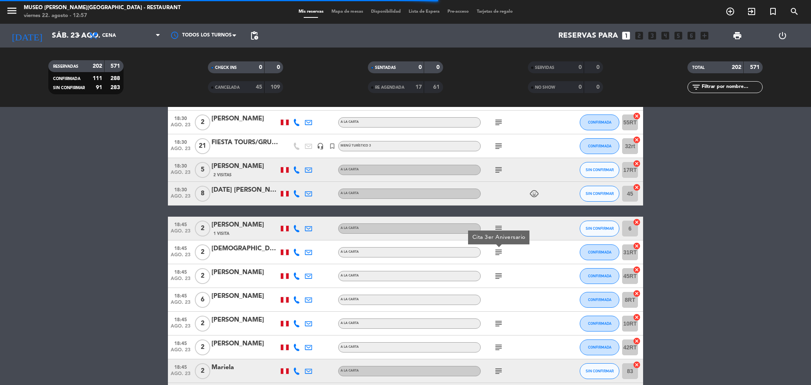
click at [499, 255] on icon "subject" at bounding box center [499, 253] width 10 height 10
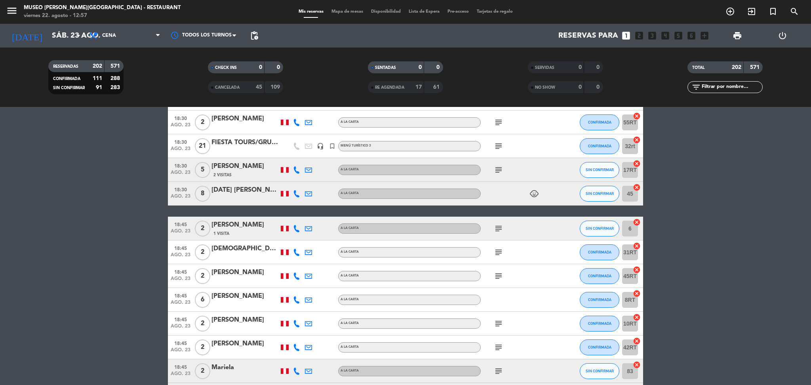
click at [497, 279] on icon "subject" at bounding box center [499, 276] width 10 height 10
click at [497, 226] on icon "subject" at bounding box center [499, 229] width 10 height 10
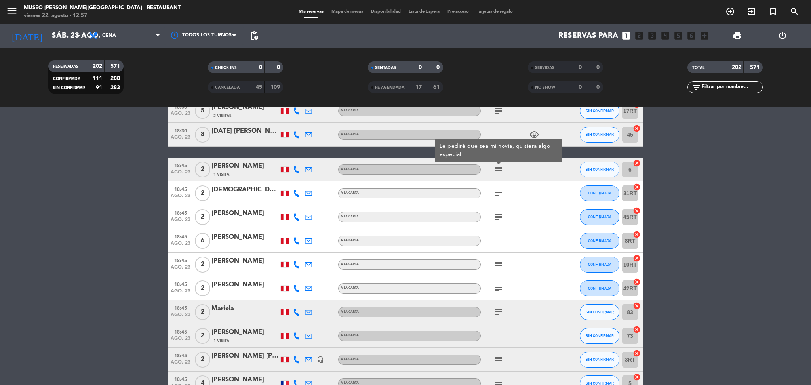
scroll to position [1870, 0]
click at [500, 267] on icon "subject" at bounding box center [499, 265] width 10 height 10
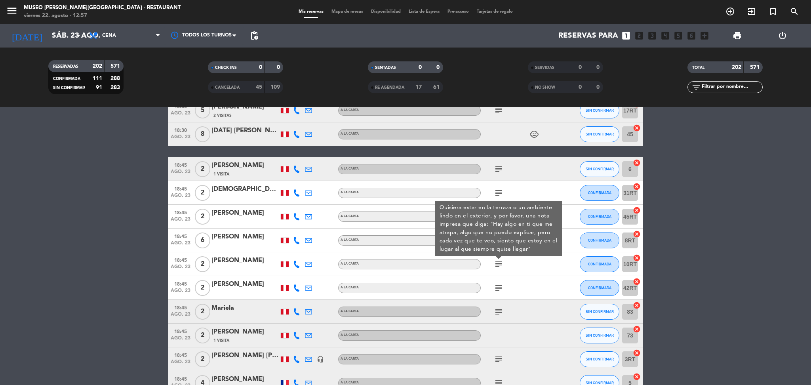
click at [498, 288] on icon "subject" at bounding box center [499, 288] width 10 height 10
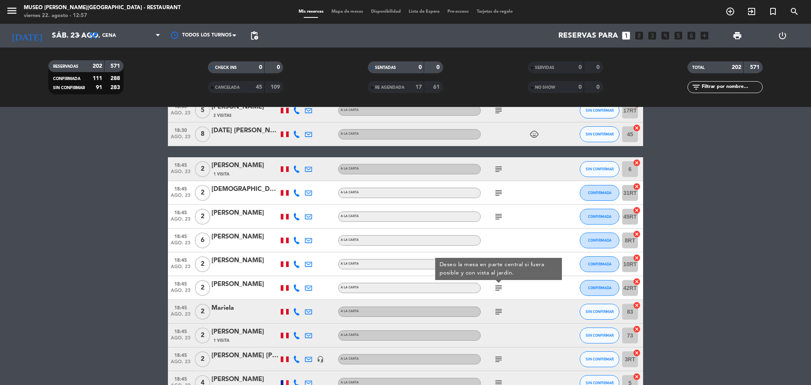
click at [498, 304] on div "subject" at bounding box center [516, 311] width 71 height 23
click at [498, 307] on icon "subject" at bounding box center [499, 312] width 10 height 10
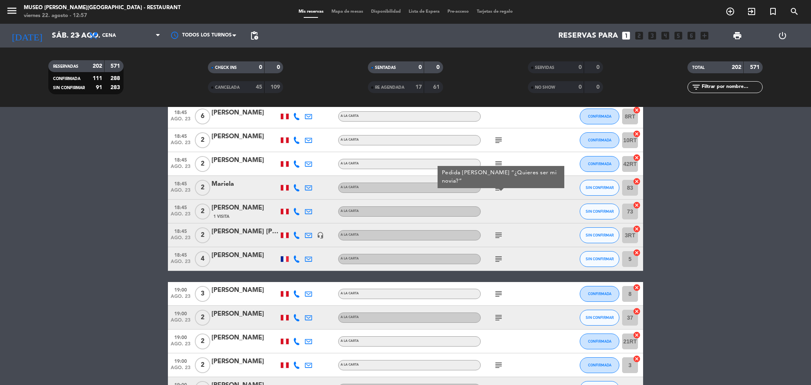
scroll to position [1997, 0]
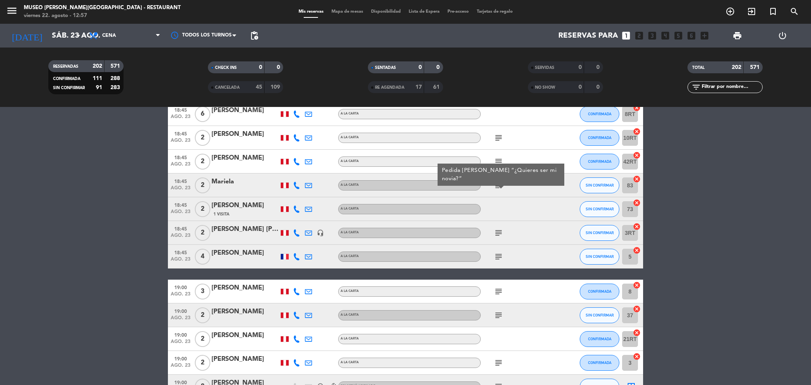
click at [495, 237] on icon "subject" at bounding box center [499, 233] width 10 height 10
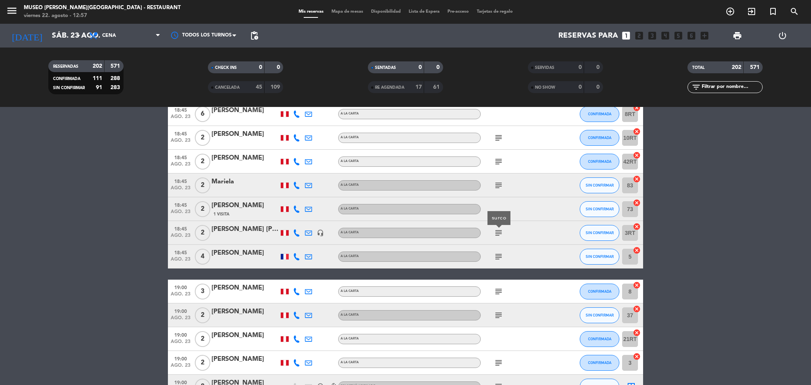
click at [498, 245] on div "subject" at bounding box center [516, 256] width 71 height 23
click at [498, 248] on div "subject" at bounding box center [516, 256] width 71 height 23
click at [498, 255] on icon "subject" at bounding box center [499, 257] width 10 height 10
click at [498, 284] on div "subject" at bounding box center [516, 291] width 71 height 23
click at [498, 288] on icon "subject" at bounding box center [499, 292] width 10 height 10
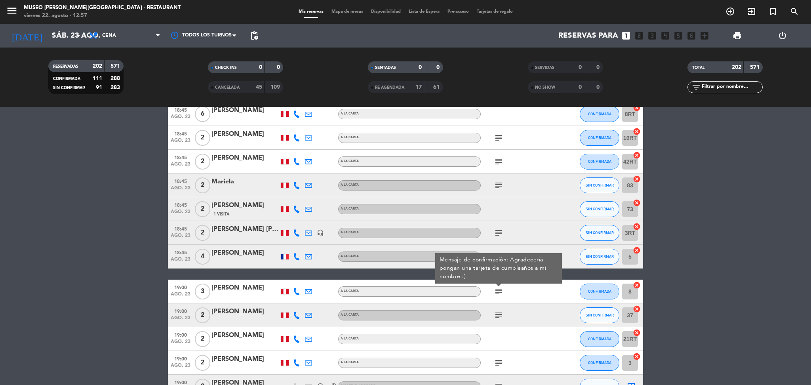
click at [498, 317] on icon "subject" at bounding box center [499, 316] width 10 height 10
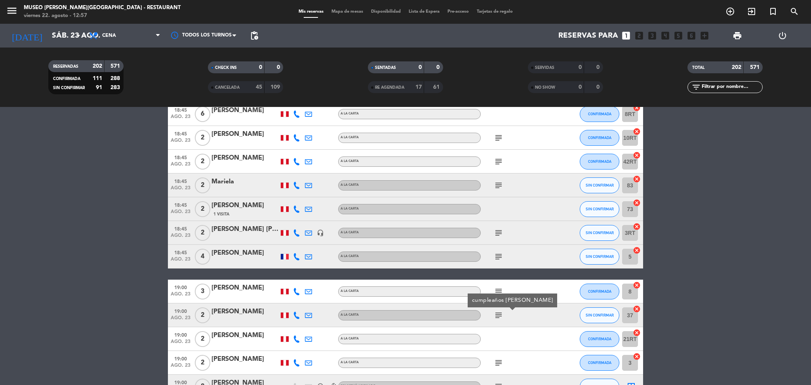
scroll to position [2057, 0]
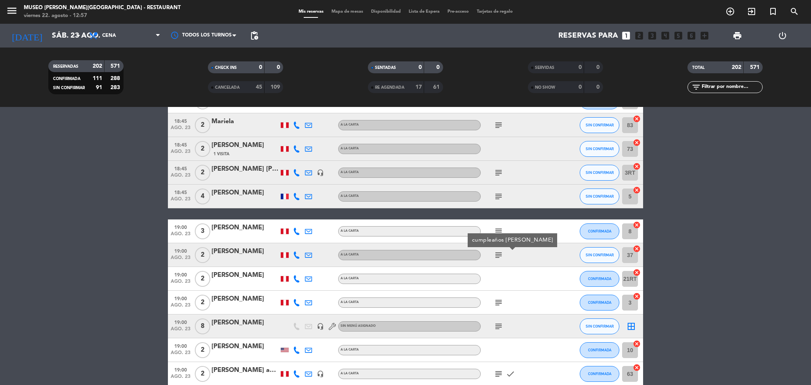
click at [498, 299] on icon "subject" at bounding box center [499, 303] width 10 height 10
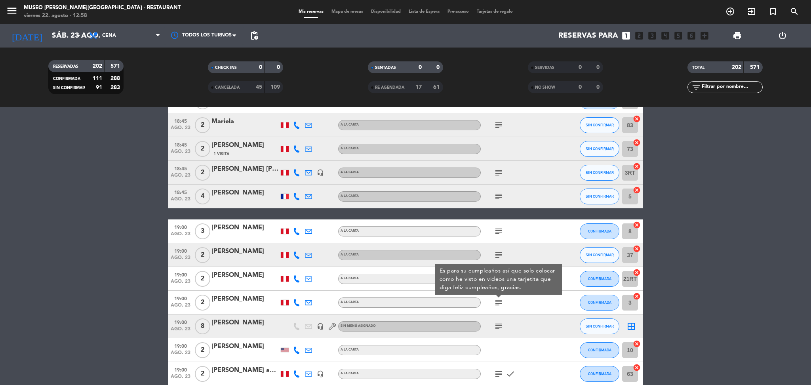
click at [498, 326] on icon "subject" at bounding box center [499, 327] width 10 height 10
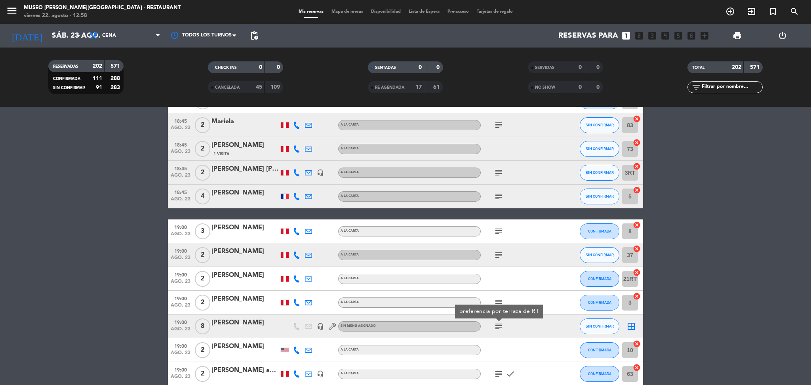
scroll to position [2072, 0]
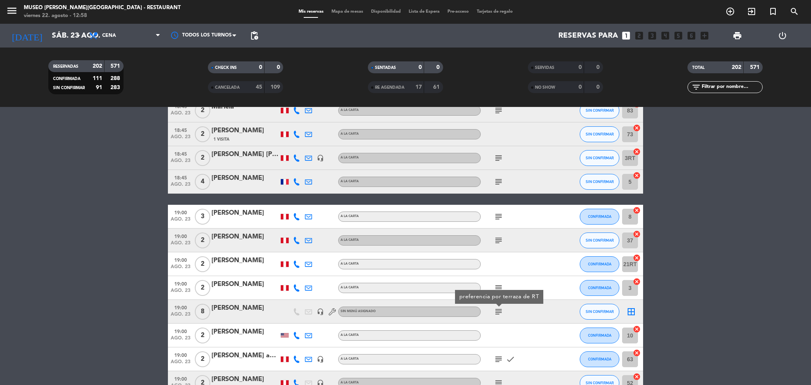
click at [263, 305] on div "[PERSON_NAME]" at bounding box center [245, 308] width 67 height 10
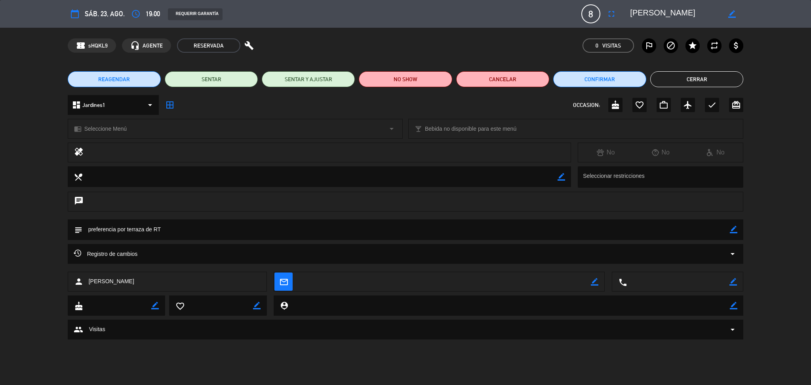
drag, startPoint x: 633, startPoint y: 11, endPoint x: 536, endPoint y: 368, distance: 370.2
click at [742, 17] on div "border_color" at bounding box center [684, 14] width 119 height 14
click at [742, 17] on div "border_color" at bounding box center [732, 14] width 23 height 14
click at [673, 11] on textarea at bounding box center [675, 14] width 91 height 14
drag, startPoint x: 717, startPoint y: 11, endPoint x: 625, endPoint y: 11, distance: 91.9
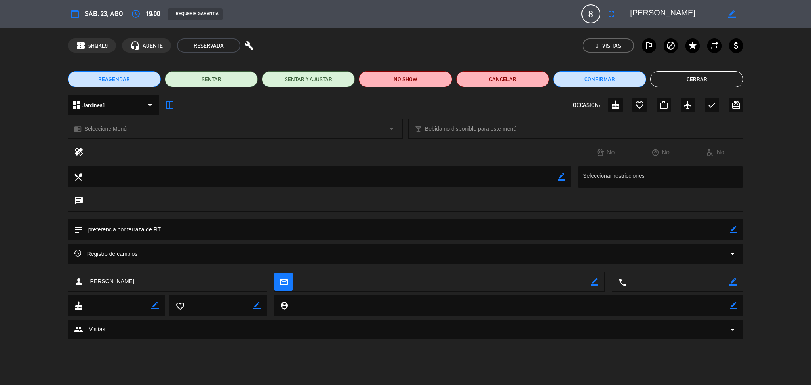
click at [625, 11] on div "border_color" at bounding box center [684, 14] width 119 height 14
click at [656, 78] on button "Cerrar" at bounding box center [697, 79] width 93 height 16
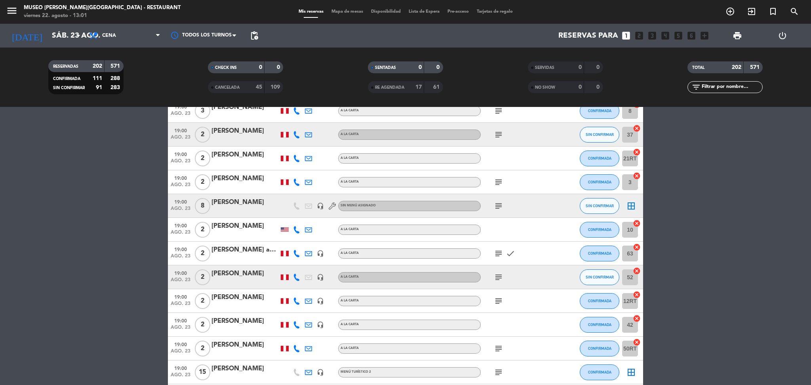
click at [496, 252] on icon "subject" at bounding box center [499, 254] width 10 height 10
click at [498, 276] on icon "subject" at bounding box center [499, 278] width 10 height 10
click at [497, 299] on icon "subject" at bounding box center [499, 301] width 10 height 10
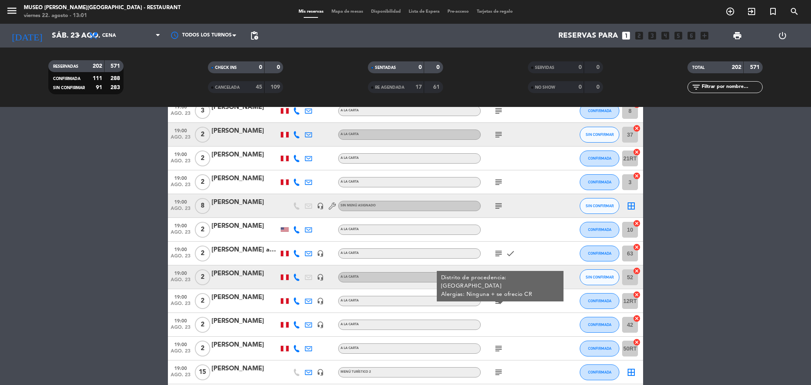
scroll to position [2208, 0]
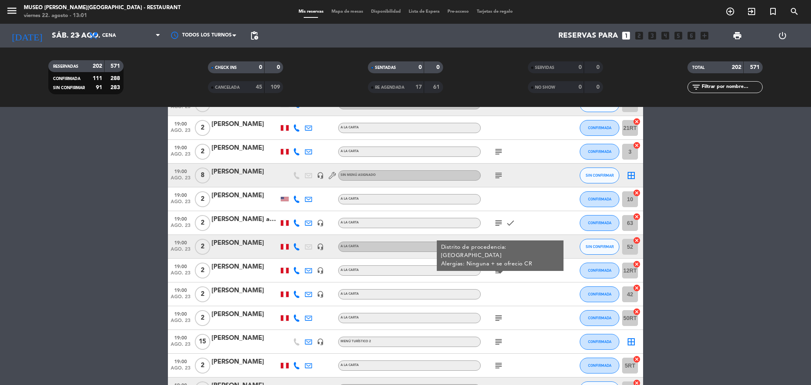
click at [498, 313] on icon "subject" at bounding box center [499, 318] width 10 height 10
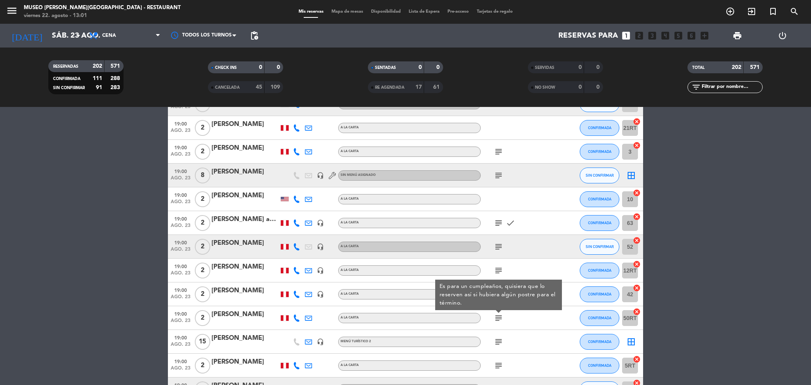
click at [498, 342] on icon "subject" at bounding box center [499, 342] width 10 height 10
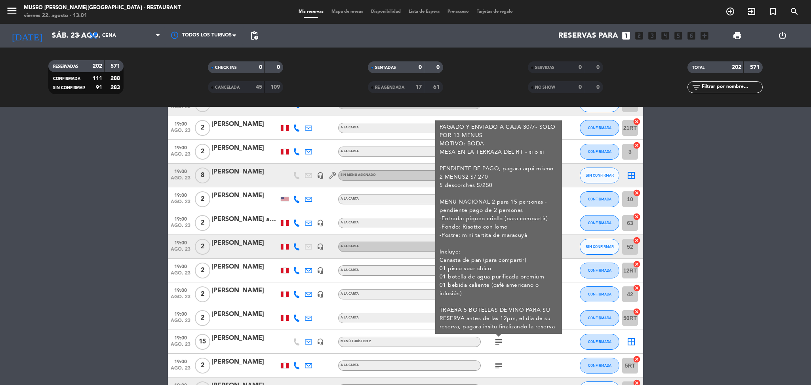
click at [244, 340] on div "[PERSON_NAME]" at bounding box center [245, 338] width 67 height 10
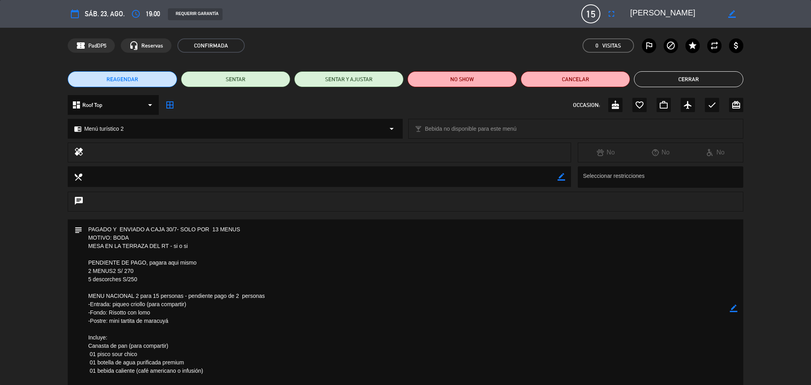
drag, startPoint x: 687, startPoint y: 9, endPoint x: 622, endPoint y: 13, distance: 65.5
click at [622, 13] on editable-input "border_color" at bounding box center [682, 14] width 123 height 14
drag, startPoint x: 190, startPoint y: 247, endPoint x: 483, endPoint y: 309, distance: 299.8
click at [75, 250] on div "subject border_color" at bounding box center [406, 308] width 676 height 178
click at [190, 252] on textarea at bounding box center [406, 308] width 648 height 178
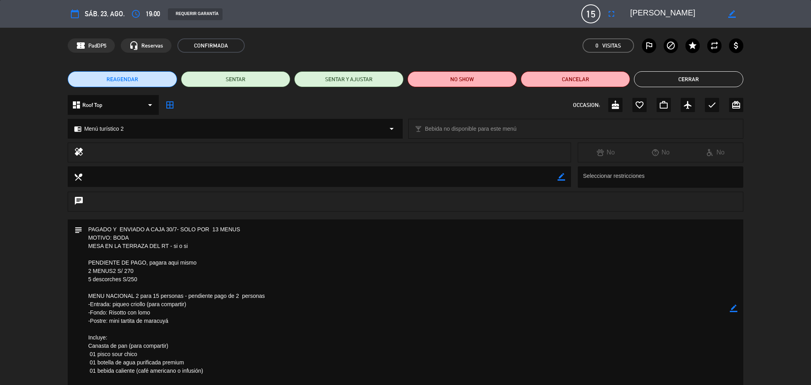
drag, startPoint x: 190, startPoint y: 252, endPoint x: 83, endPoint y: 248, distance: 107.4
click at [83, 248] on textarea at bounding box center [406, 308] width 648 height 178
click at [365, 307] on textarea at bounding box center [406, 308] width 648 height 178
click at [372, 329] on textarea at bounding box center [406, 308] width 648 height 178
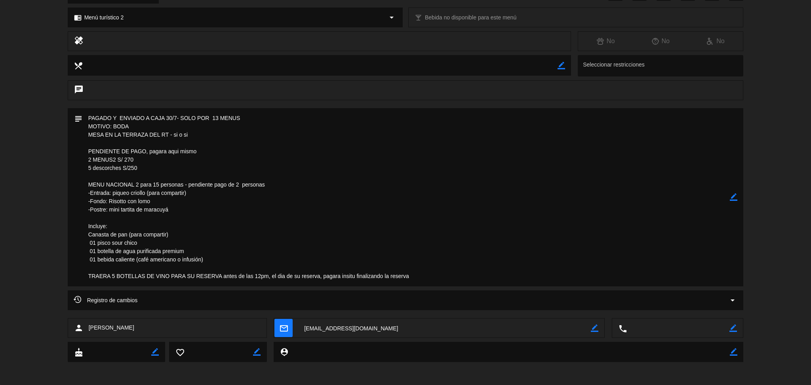
scroll to position [0, 0]
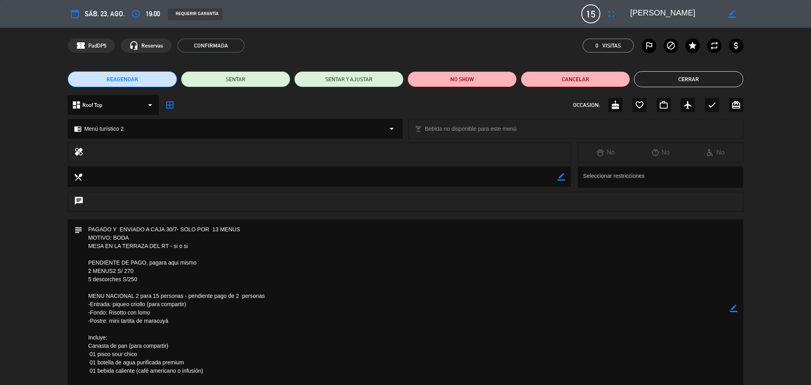
click at [673, 81] on button "Cerrar" at bounding box center [688, 79] width 109 height 16
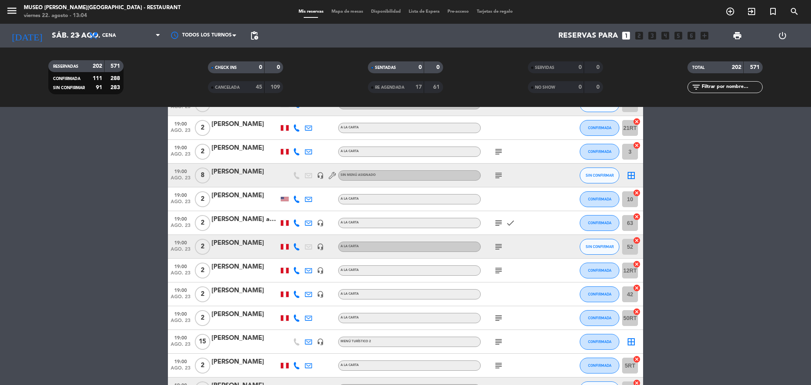
click at [499, 363] on icon "subject" at bounding box center [499, 366] width 10 height 10
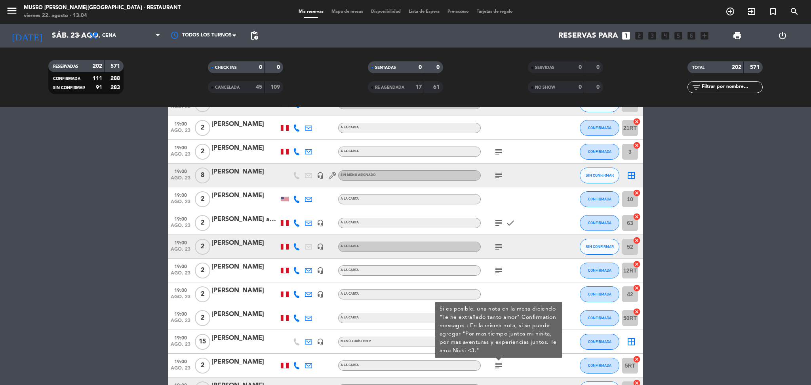
scroll to position [2330, 0]
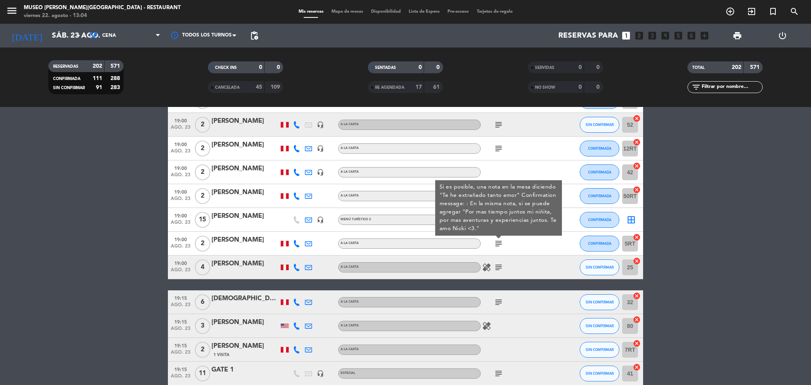
click at [500, 269] on icon "subject" at bounding box center [499, 268] width 10 height 10
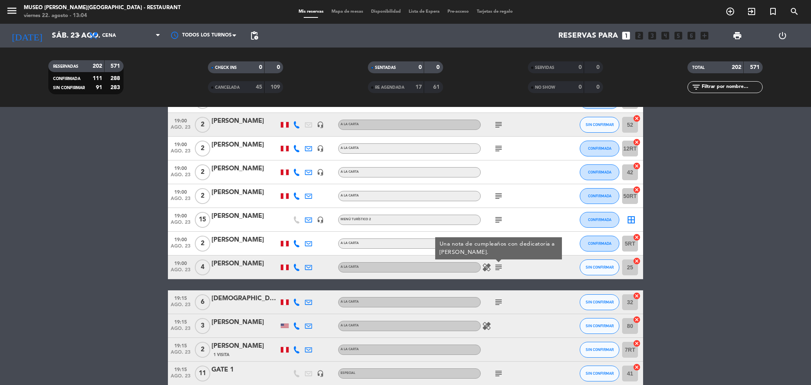
click at [493, 302] on span "subject" at bounding box center [499, 303] width 12 height 10
click at [497, 302] on icon "subject" at bounding box center [499, 303] width 10 height 10
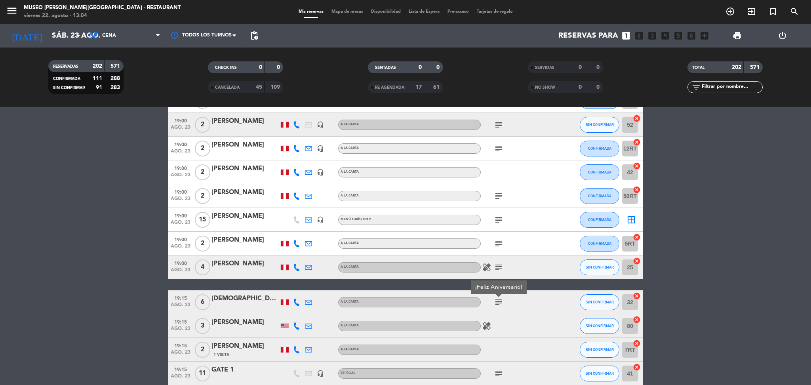
scroll to position [2419, 0]
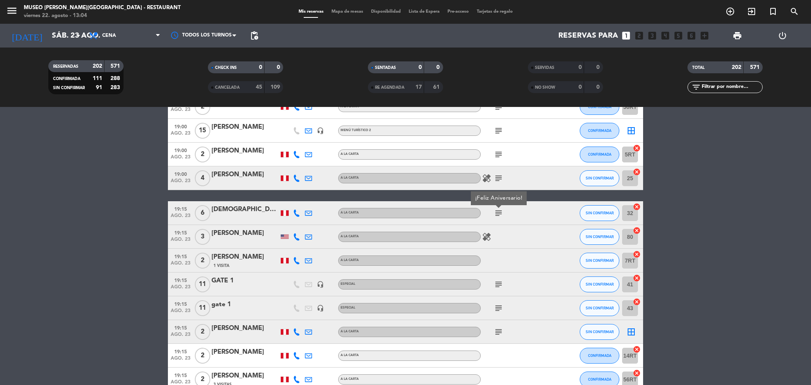
click at [229, 278] on div "GATE 1" at bounding box center [245, 281] width 67 height 10
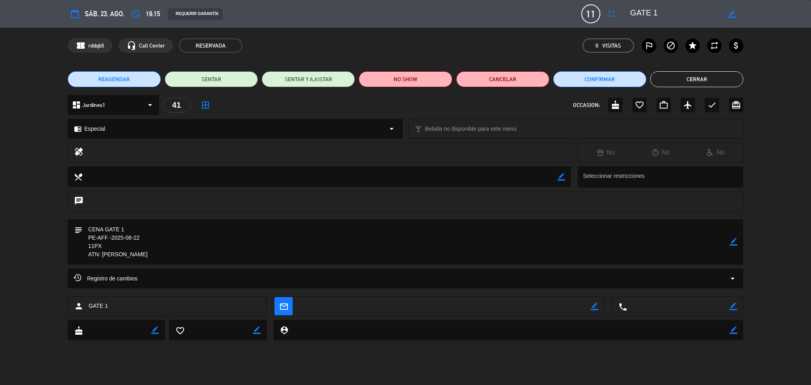
drag, startPoint x: 663, startPoint y: 6, endPoint x: 624, endPoint y: 9, distance: 38.6
click at [624, 9] on div "calendar_today sáb. 23, ago. access_time 19:15 REQUERIR GARANTÍA 11 GATE 1 full…" at bounding box center [406, 13] width 676 height 19
drag, startPoint x: 662, startPoint y: 10, endPoint x: 623, endPoint y: 10, distance: 38.8
click at [623, 10] on editable-input "border_color" at bounding box center [682, 14] width 123 height 14
drag, startPoint x: 128, startPoint y: 256, endPoint x: 86, endPoint y: 255, distance: 42.0
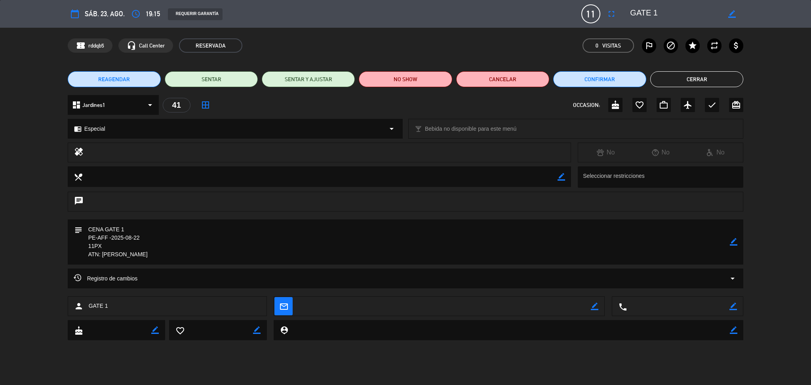
click at [86, 255] on textarea at bounding box center [406, 241] width 648 height 45
click at [731, 76] on button "Cerrar" at bounding box center [697, 79] width 93 height 16
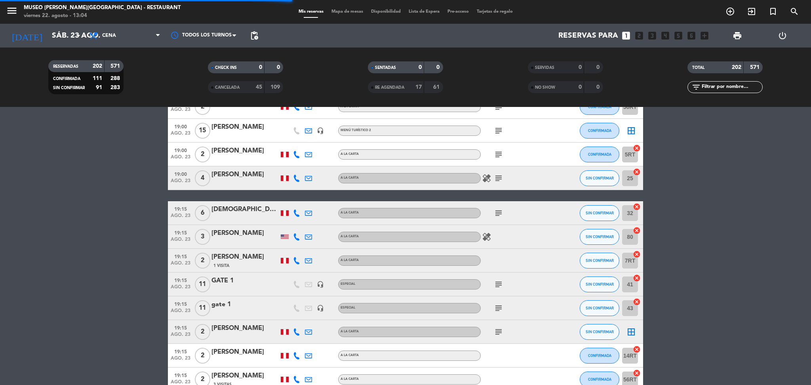
click at [220, 306] on div "gate 1" at bounding box center [245, 305] width 67 height 10
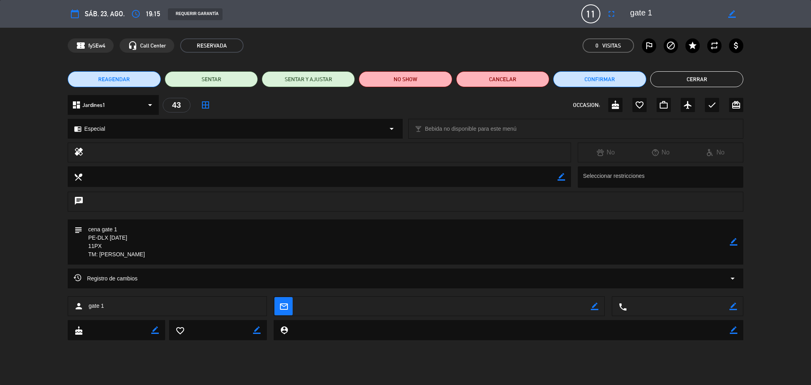
drag, startPoint x: 659, startPoint y: 7, endPoint x: 619, endPoint y: 9, distance: 40.5
click at [619, 9] on div "calendar_today sáb. 23, ago. access_time 19:15 REQUERIR GARANTÍA 11 gate 1 full…" at bounding box center [406, 13] width 676 height 19
drag, startPoint x: 97, startPoint y: 258, endPoint x: 67, endPoint y: 258, distance: 30.5
click at [67, 258] on div "subject border_color" at bounding box center [405, 243] width 811 height 49
click at [378, 244] on textarea at bounding box center [406, 241] width 648 height 45
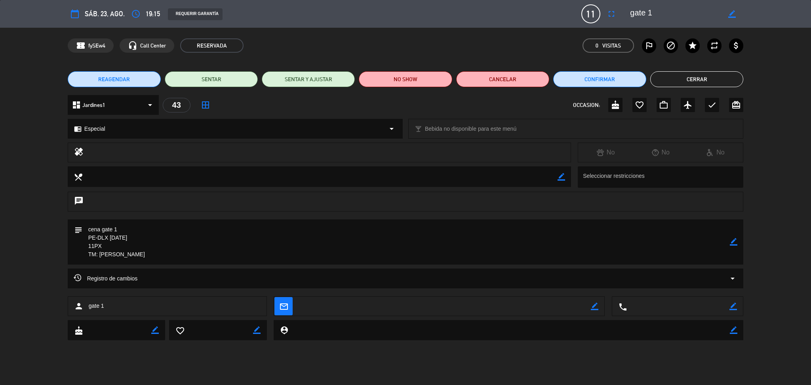
click at [676, 82] on button "Cerrar" at bounding box center [697, 79] width 93 height 16
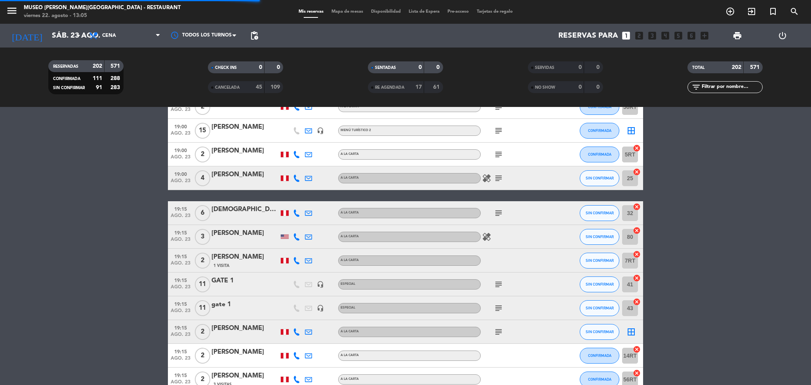
scroll to position [2475, 0]
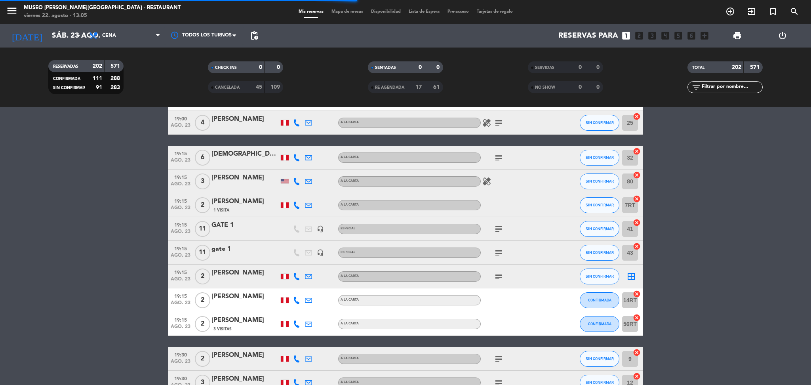
click at [502, 277] on icon "subject" at bounding box center [499, 277] width 10 height 10
click at [496, 361] on icon "subject" at bounding box center [499, 359] width 10 height 10
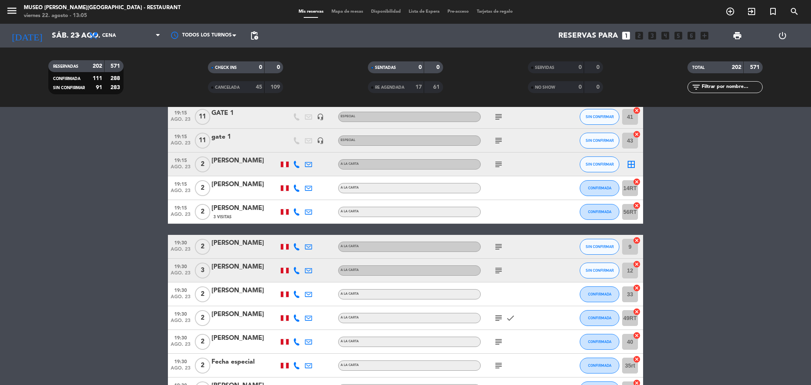
click at [498, 268] on icon "subject" at bounding box center [499, 271] width 10 height 10
click at [495, 319] on icon "subject" at bounding box center [499, 318] width 10 height 10
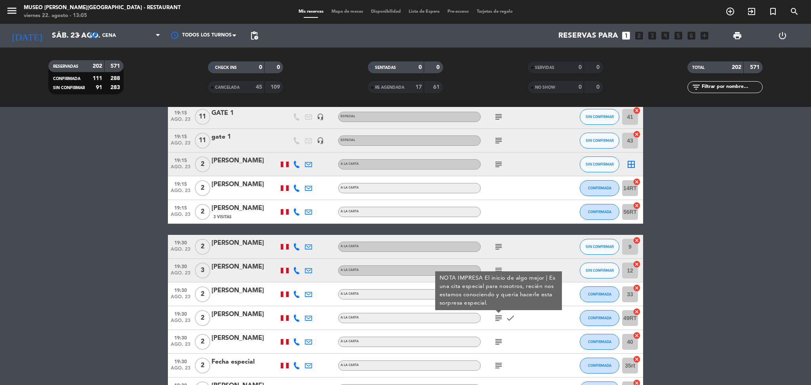
click at [496, 340] on icon "subject" at bounding box center [499, 342] width 10 height 10
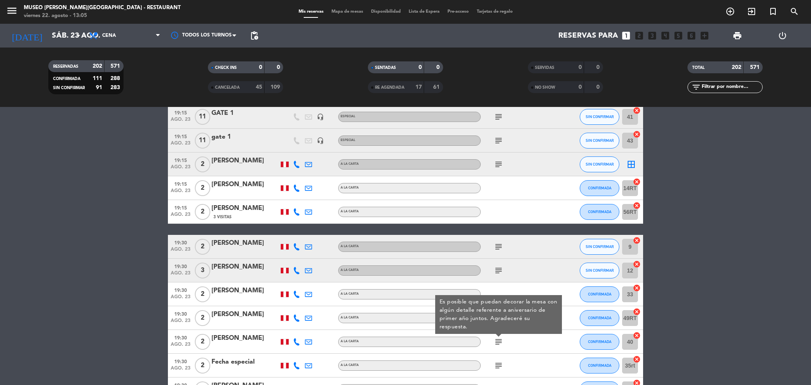
click at [495, 364] on icon "subject" at bounding box center [499, 366] width 10 height 10
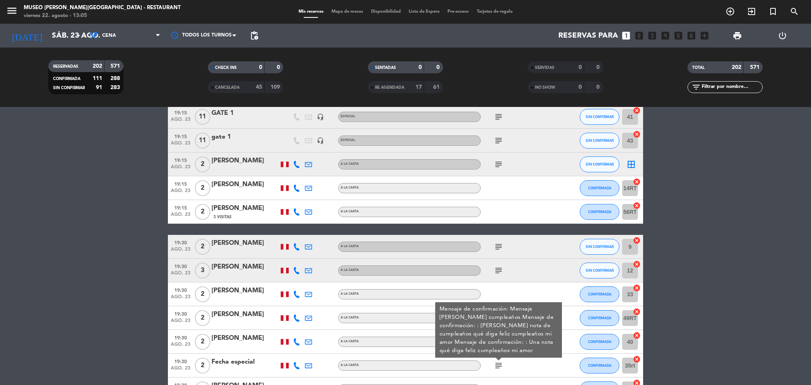
scroll to position [2684, 0]
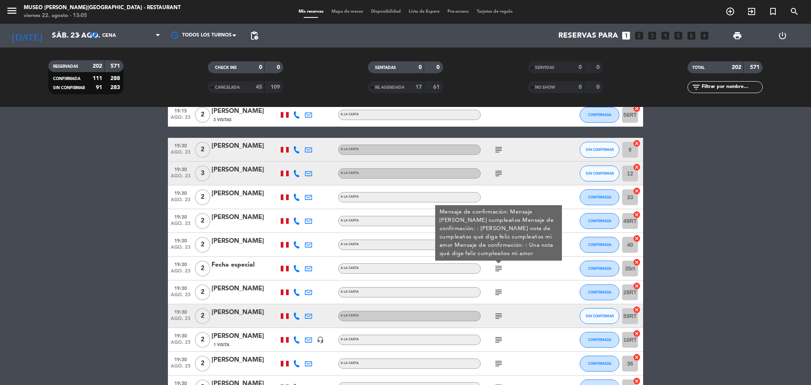
click at [498, 293] on icon "subject" at bounding box center [499, 293] width 10 height 10
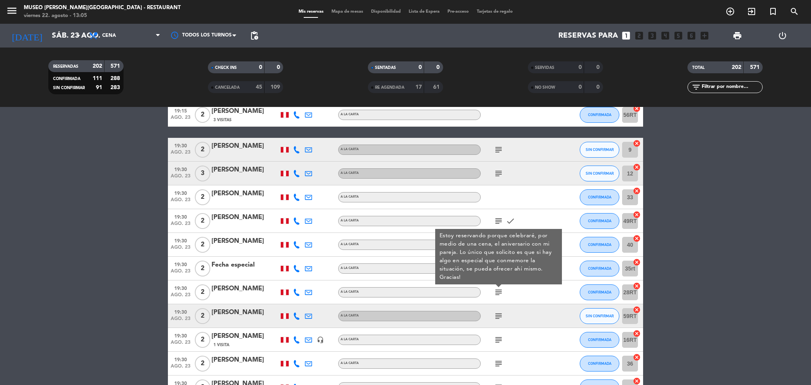
click at [499, 317] on icon "subject" at bounding box center [499, 316] width 10 height 10
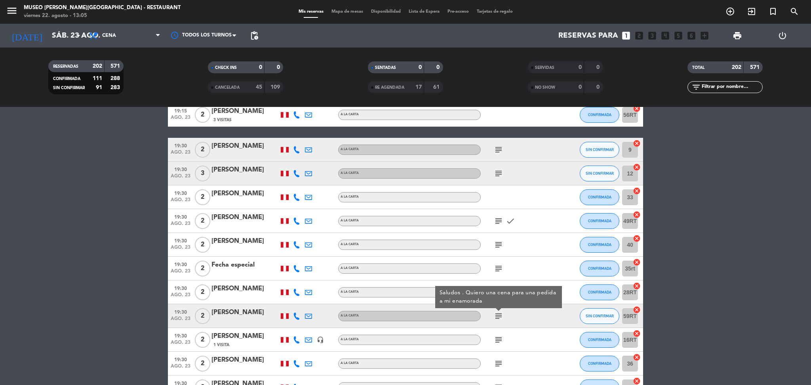
click at [498, 338] on icon "subject" at bounding box center [499, 340] width 10 height 10
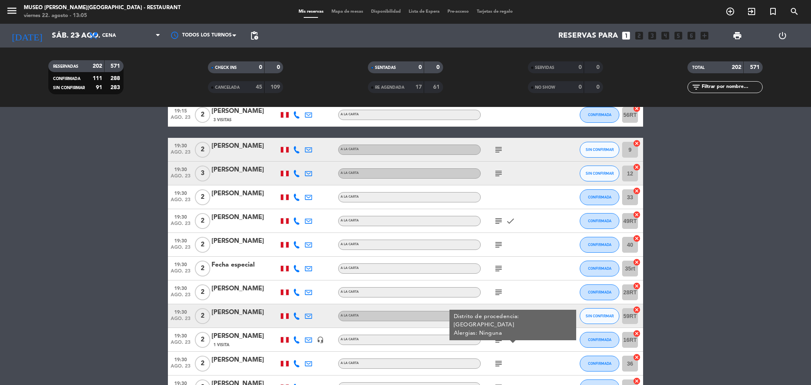
click at [498, 361] on icon "subject" at bounding box center [499, 364] width 10 height 10
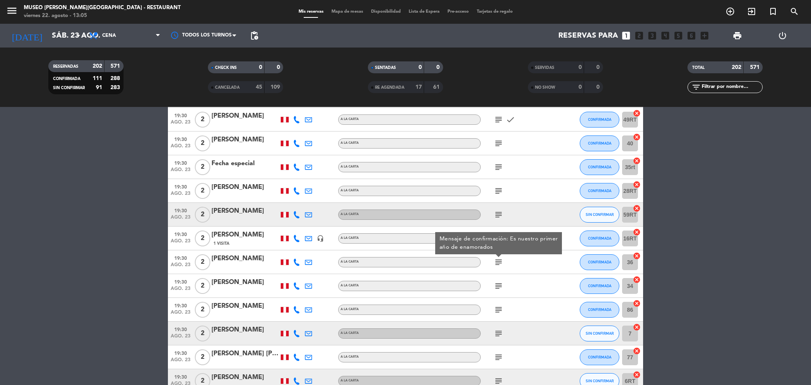
scroll to position [2787, 0]
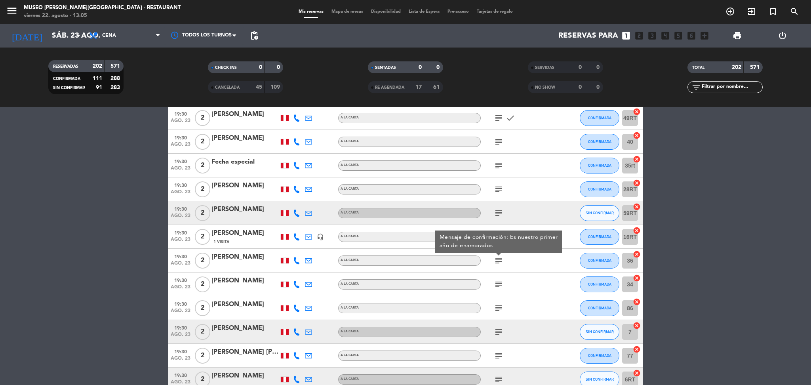
click at [497, 286] on icon "subject" at bounding box center [499, 285] width 10 height 10
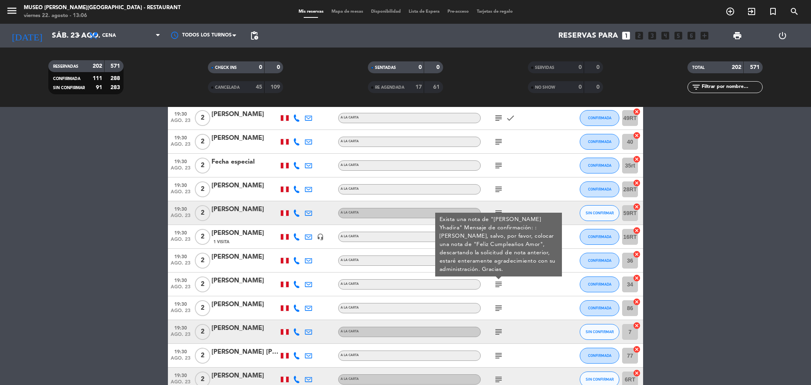
click at [500, 306] on icon "subject" at bounding box center [499, 308] width 10 height 10
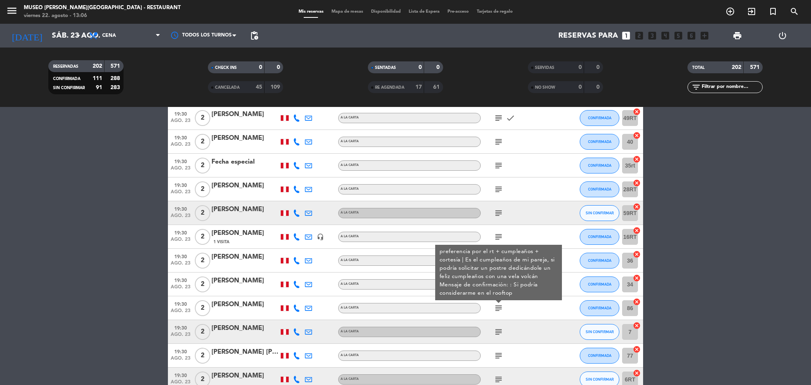
scroll to position [2837, 0]
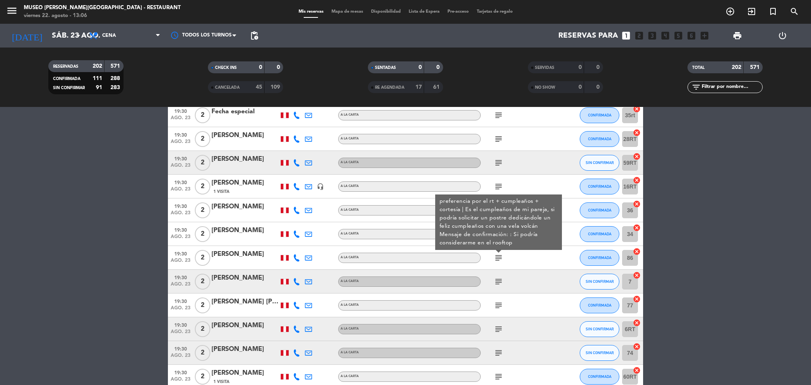
click at [502, 270] on div "subject" at bounding box center [516, 281] width 71 height 23
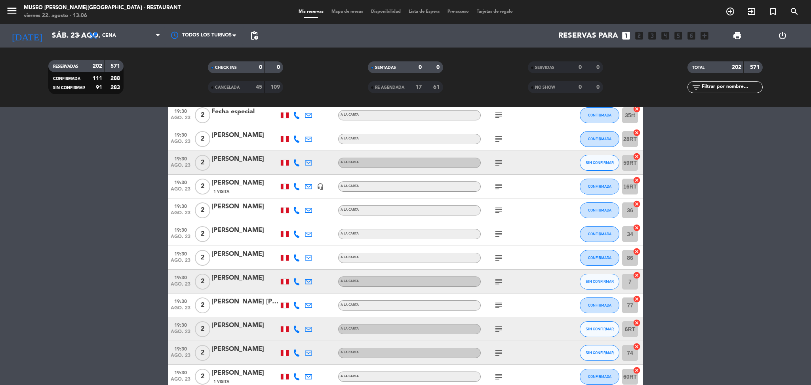
click at [502, 272] on div "subject" at bounding box center [516, 281] width 71 height 23
click at [501, 283] on icon "subject" at bounding box center [499, 282] width 10 height 10
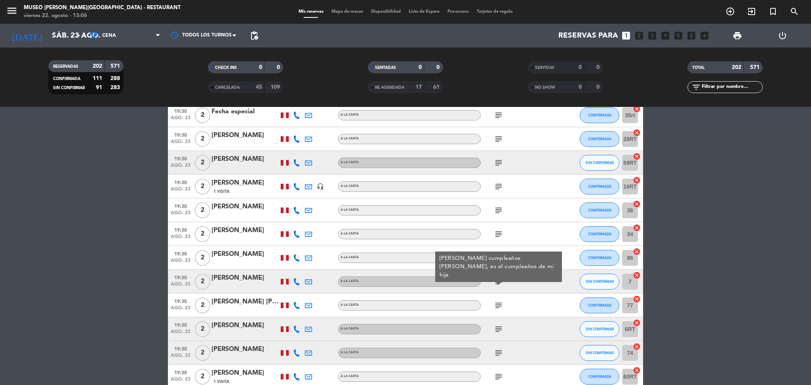
click at [495, 301] on icon "subject" at bounding box center [499, 306] width 10 height 10
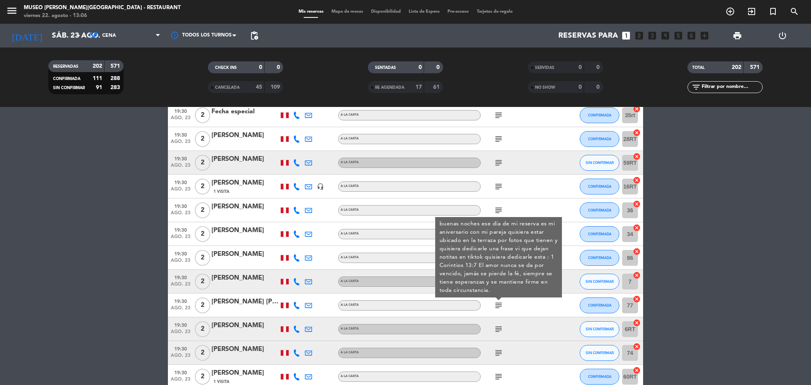
click at [502, 329] on icon "subject" at bounding box center [499, 329] width 10 height 10
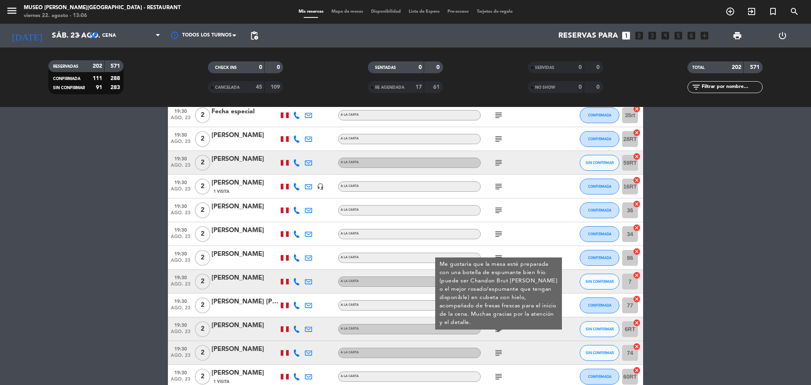
click at [499, 344] on div "subject" at bounding box center [516, 352] width 71 height 23
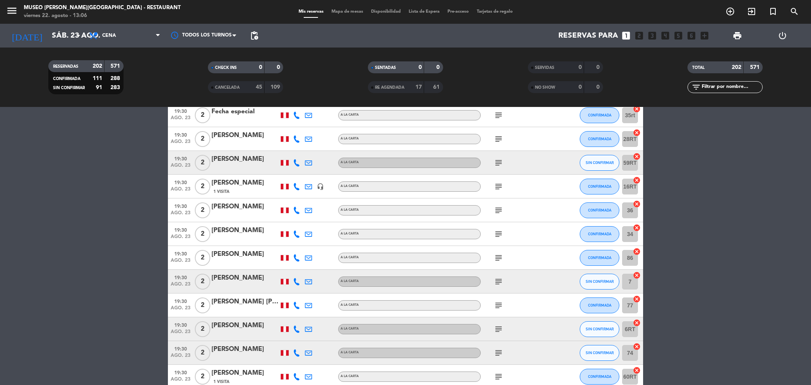
click at [499, 349] on icon "subject" at bounding box center [499, 353] width 10 height 10
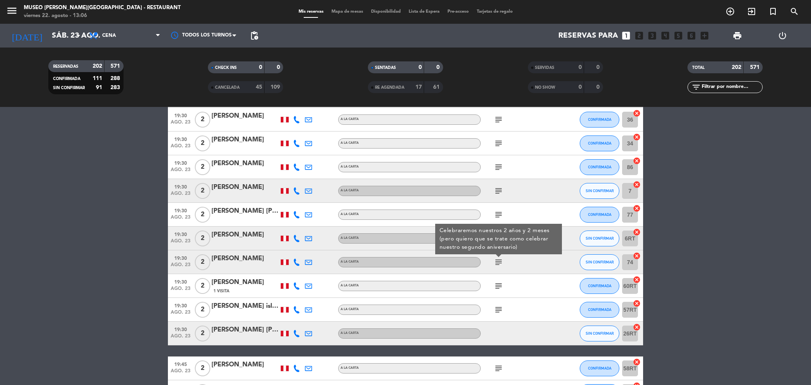
scroll to position [2929, 0]
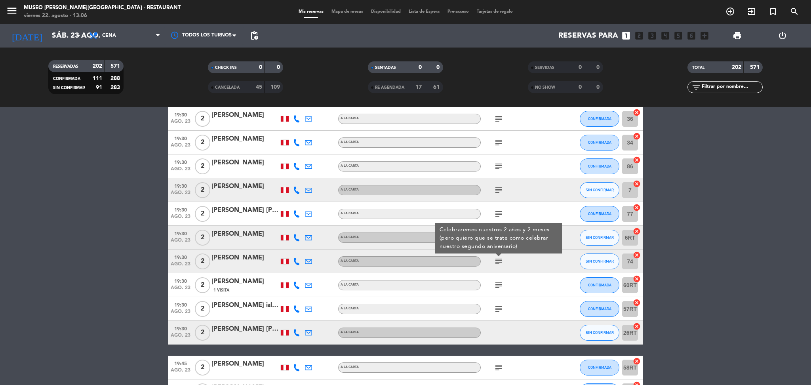
click at [499, 290] on div "subject" at bounding box center [516, 284] width 71 height 23
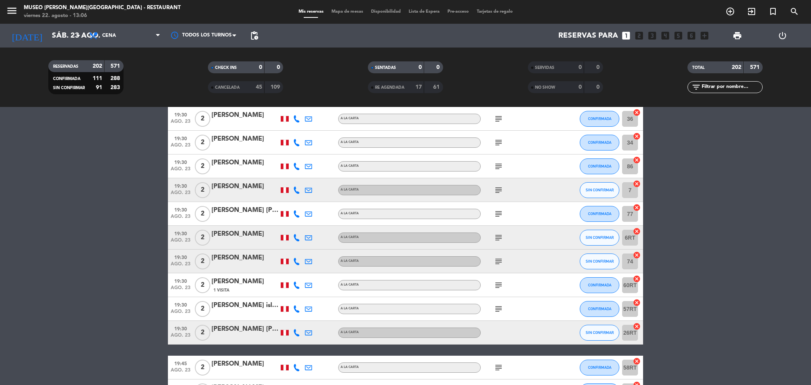
click at [499, 288] on icon "subject" at bounding box center [499, 286] width 10 height 10
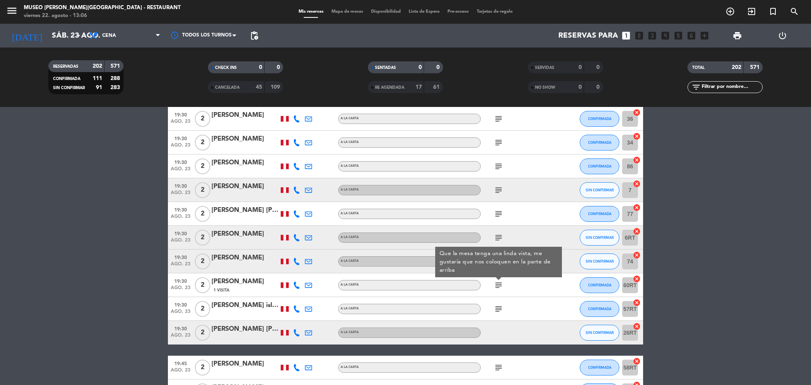
click at [501, 305] on icon "subject" at bounding box center [499, 309] width 10 height 10
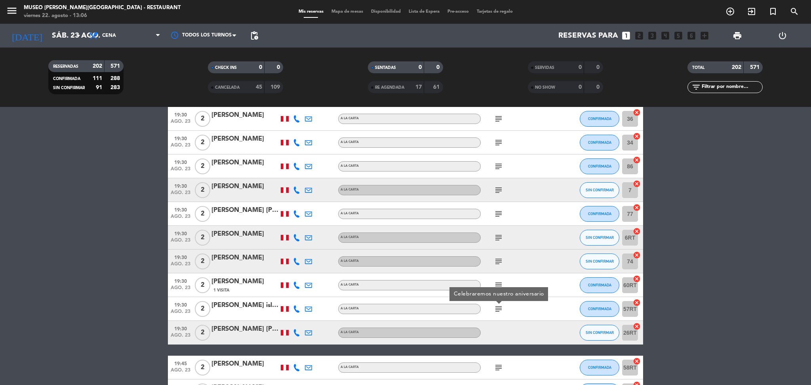
scroll to position [3060, 0]
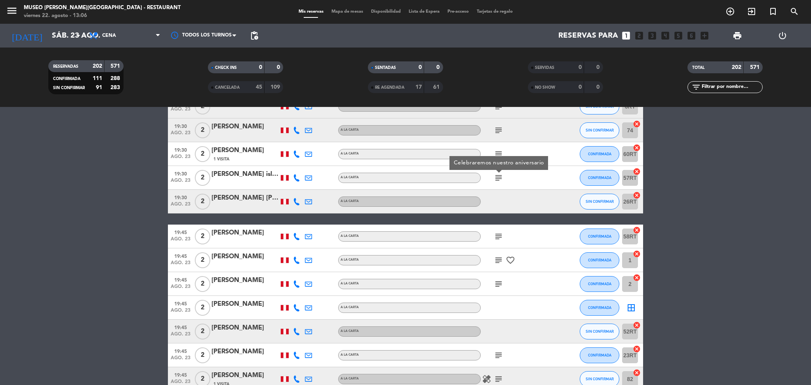
click at [496, 232] on icon "subject" at bounding box center [499, 237] width 10 height 10
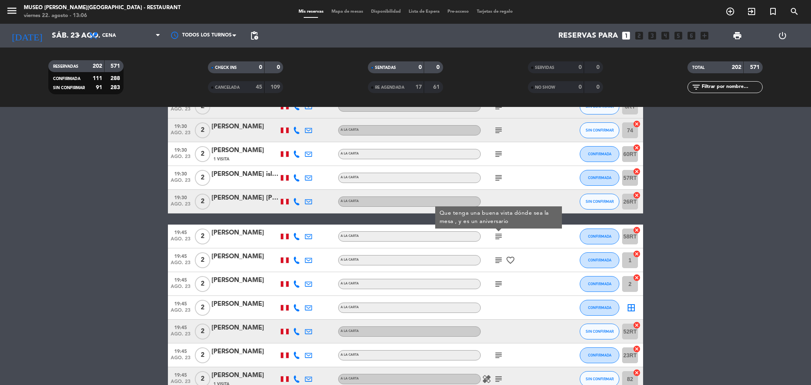
click at [491, 263] on div "subject favorite_border" at bounding box center [516, 259] width 71 height 23
click at [492, 263] on div "subject favorite_border" at bounding box center [516, 259] width 71 height 23
click at [493, 263] on span "subject" at bounding box center [499, 261] width 12 height 10
click at [494, 261] on icon "subject" at bounding box center [499, 261] width 10 height 10
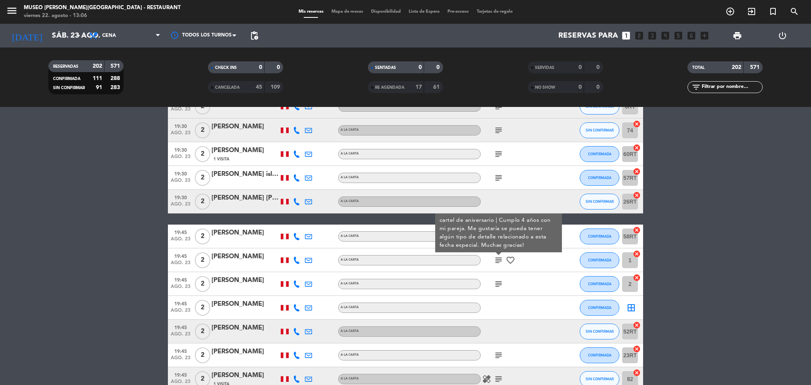
click at [503, 288] on div "subject" at bounding box center [516, 283] width 71 height 23
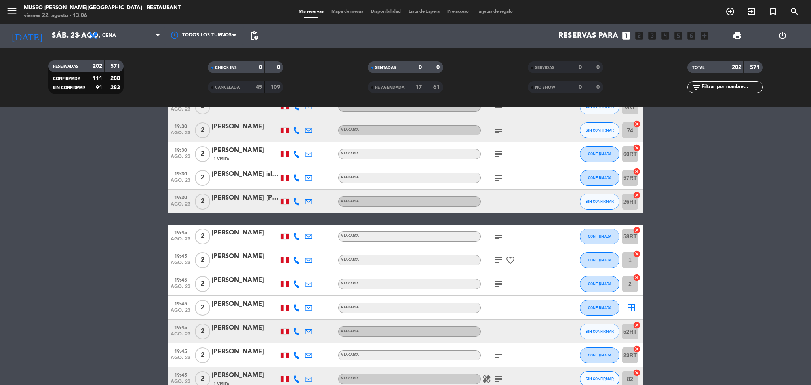
click at [498, 284] on icon "subject" at bounding box center [499, 284] width 10 height 10
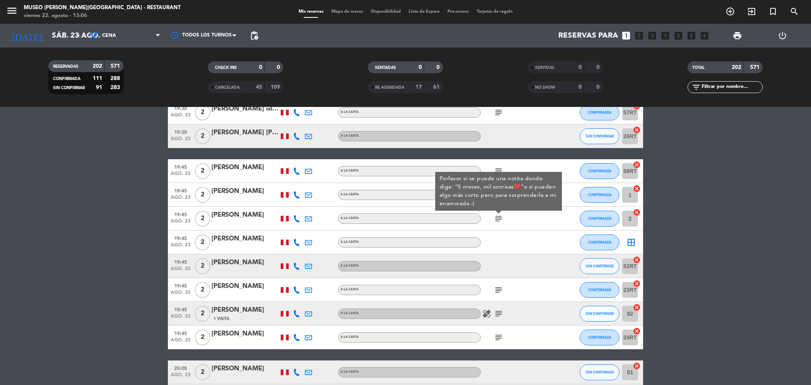
scroll to position [3126, 0]
click at [498, 286] on icon "subject" at bounding box center [499, 290] width 10 height 10
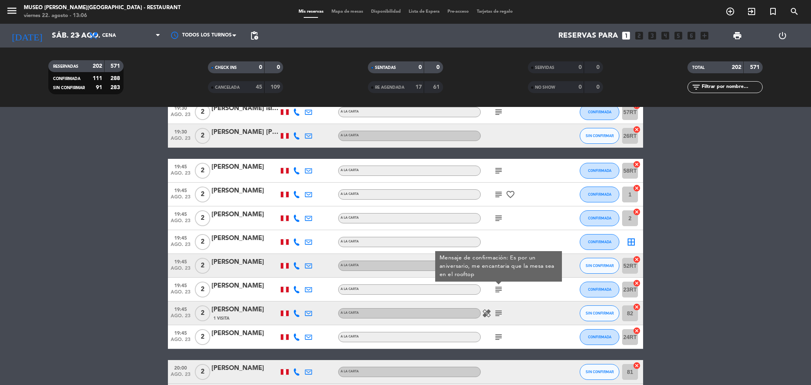
click at [494, 314] on icon "subject" at bounding box center [499, 314] width 10 height 10
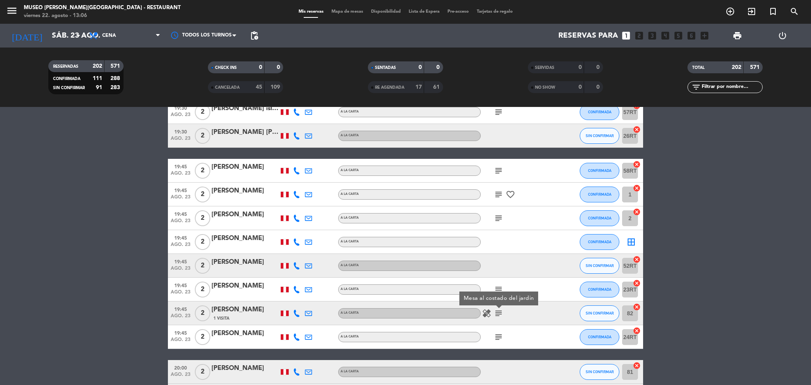
click at [493, 335] on span "subject" at bounding box center [499, 337] width 12 height 10
click at [503, 337] on icon "subject" at bounding box center [499, 337] width 10 height 10
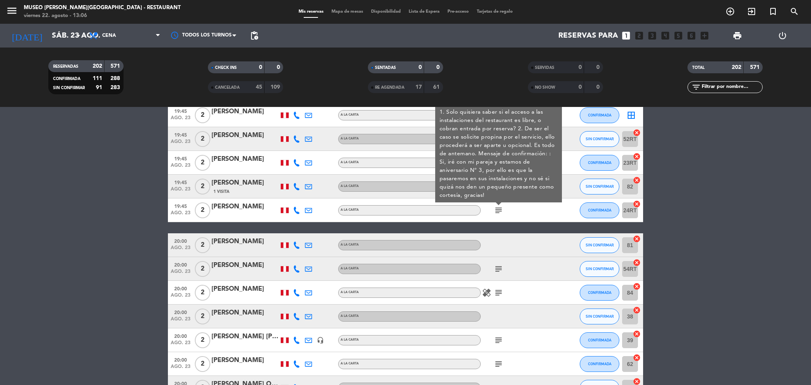
scroll to position [3254, 0]
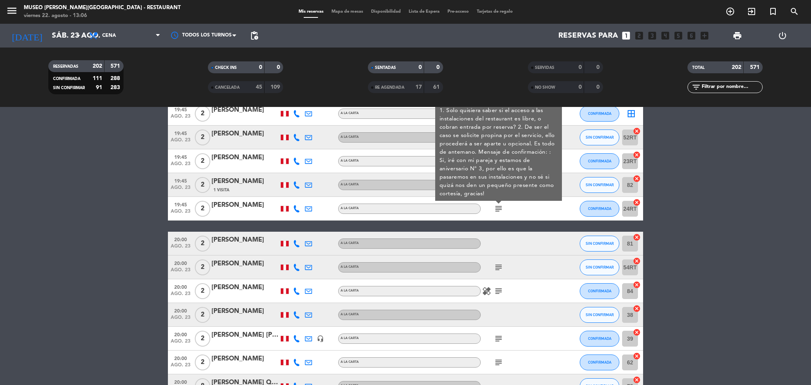
click at [501, 269] on icon "subject" at bounding box center [499, 268] width 10 height 10
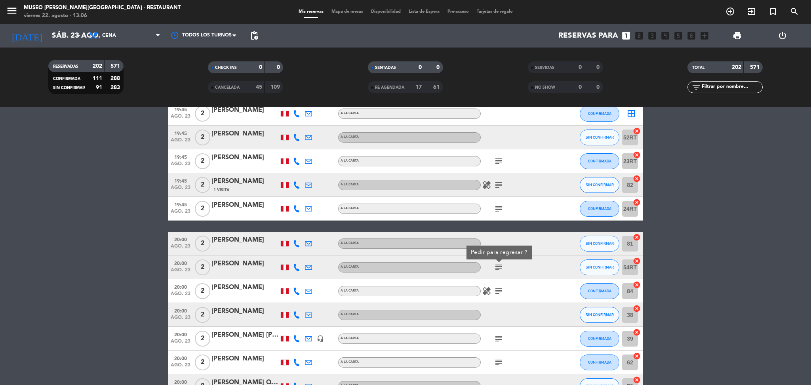
click at [498, 284] on div "healing subject" at bounding box center [516, 290] width 71 height 23
click at [498, 290] on icon "subject" at bounding box center [499, 291] width 10 height 10
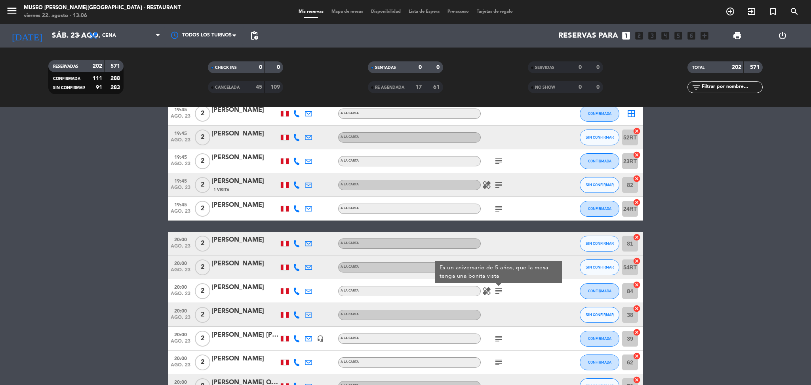
click at [497, 276] on div "Es un aniversario de 5 años, que la mesa tenga una bonita vista" at bounding box center [499, 272] width 118 height 17
click at [496, 269] on icon "subject" at bounding box center [499, 268] width 10 height 10
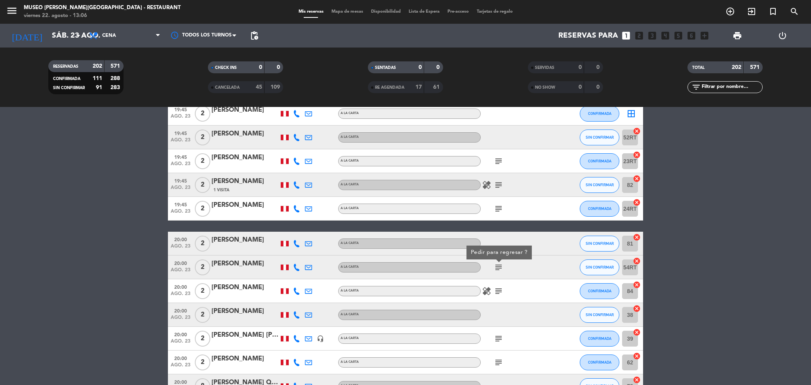
click at [496, 288] on icon "subject" at bounding box center [499, 291] width 10 height 10
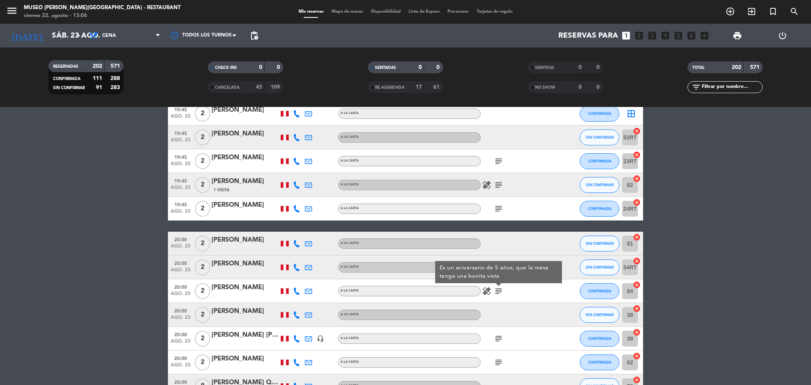
click at [497, 335] on icon "subject" at bounding box center [499, 339] width 10 height 10
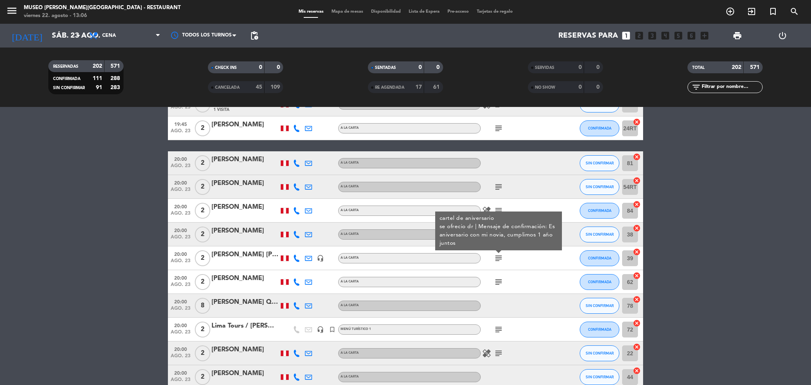
scroll to position [3336, 0]
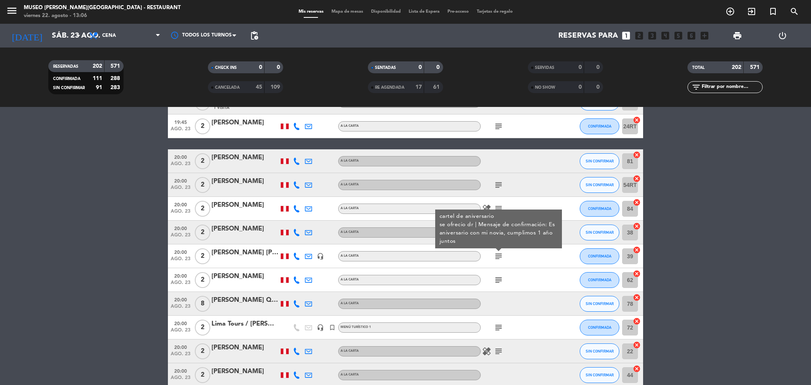
click at [501, 275] on icon "subject" at bounding box center [499, 280] width 10 height 10
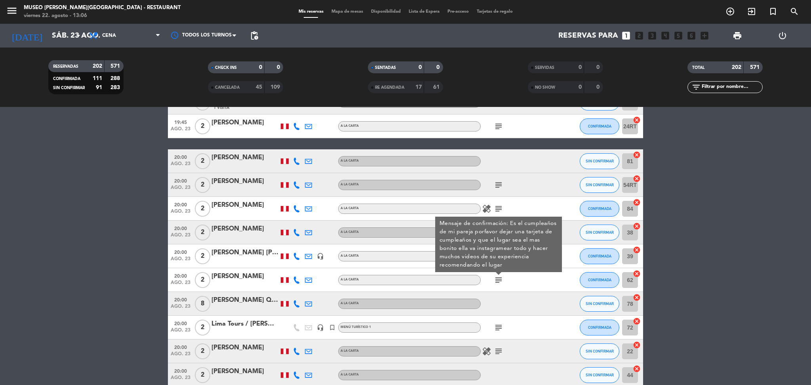
click at [500, 328] on icon "subject" at bounding box center [499, 328] width 10 height 10
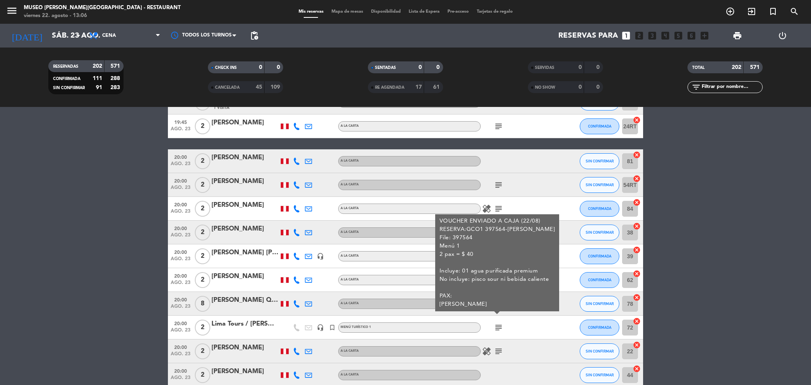
click at [263, 326] on div "Lima Tours / [PERSON_NAME]" at bounding box center [245, 324] width 67 height 10
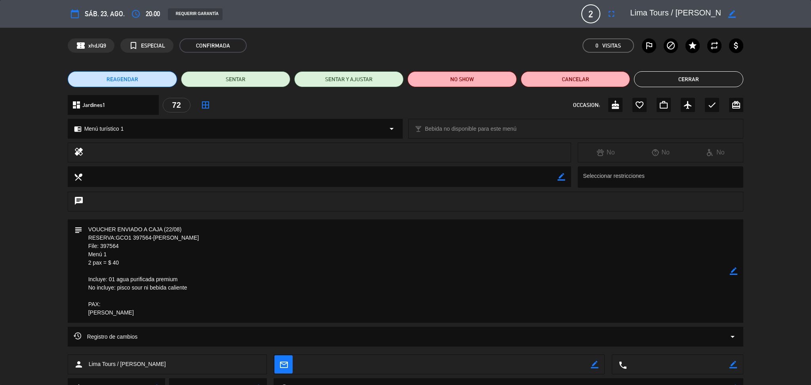
drag, startPoint x: 632, startPoint y: 12, endPoint x: 751, endPoint y: 21, distance: 119.6
click at [751, 21] on div "calendar_today sáb. 23, ago. access_time 20:00 REQUERIR GARANTÍA 2 Lima Tours /…" at bounding box center [405, 14] width 811 height 28
click at [731, 73] on button "Cerrar" at bounding box center [688, 79] width 109 height 16
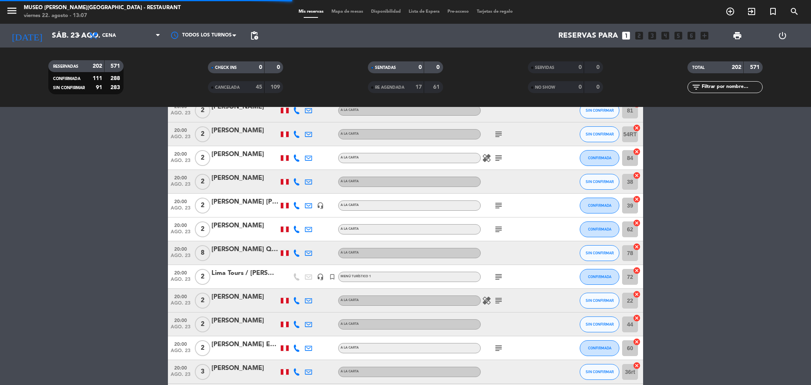
scroll to position [3453, 0]
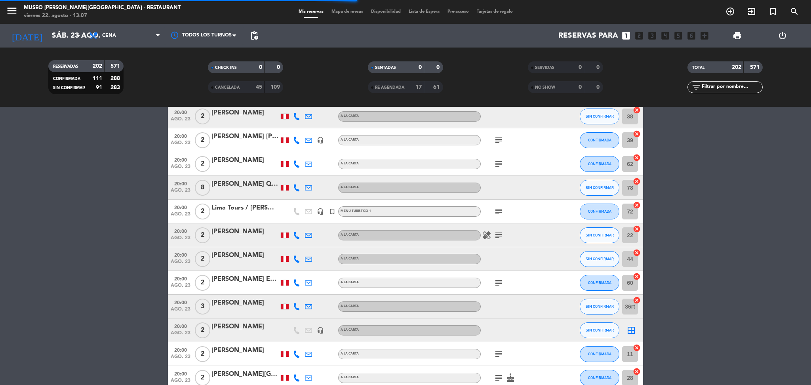
click at [499, 235] on icon "subject" at bounding box center [499, 236] width 10 height 10
click at [499, 278] on icon "subject" at bounding box center [499, 283] width 10 height 10
click at [498, 349] on icon "subject" at bounding box center [499, 354] width 10 height 10
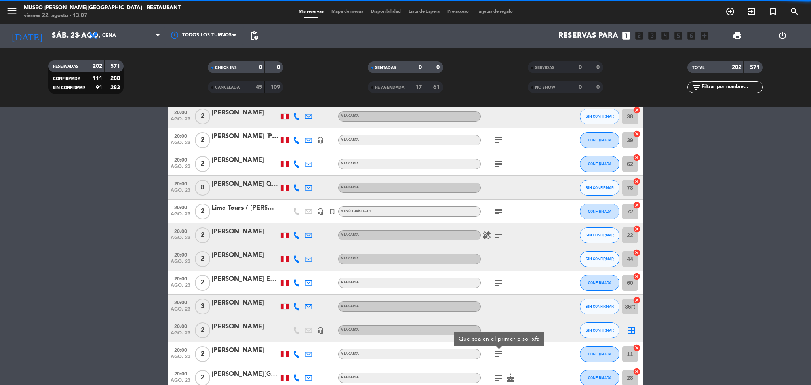
scroll to position [3554, 0]
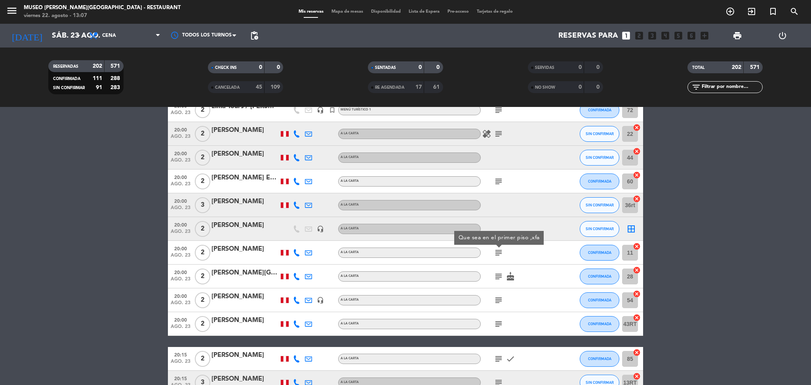
click at [497, 275] on icon "subject" at bounding box center [499, 277] width 10 height 10
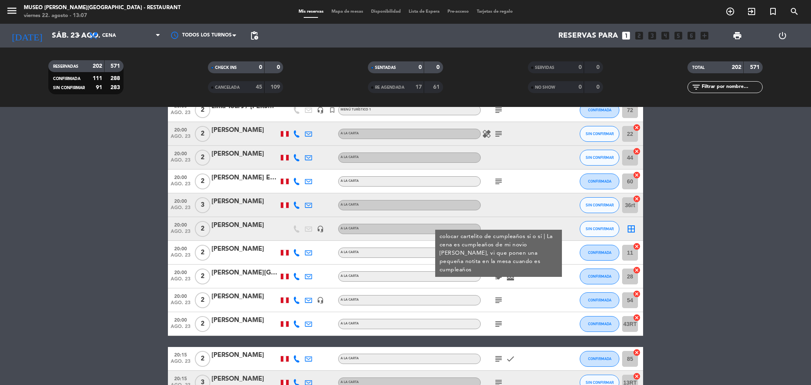
click at [495, 300] on icon "subject" at bounding box center [499, 301] width 10 height 10
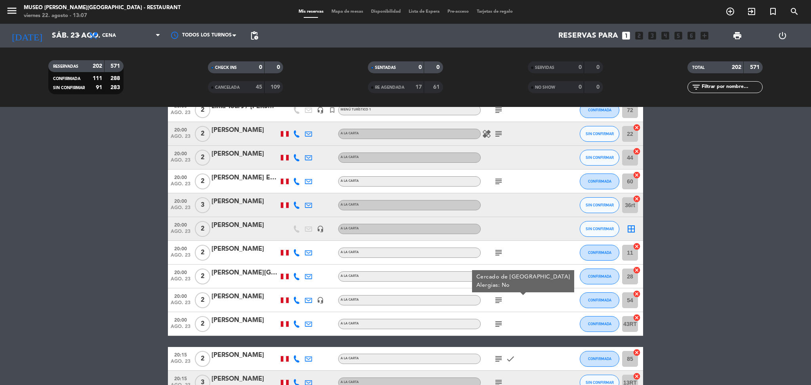
click at [498, 322] on icon "subject" at bounding box center [499, 324] width 10 height 10
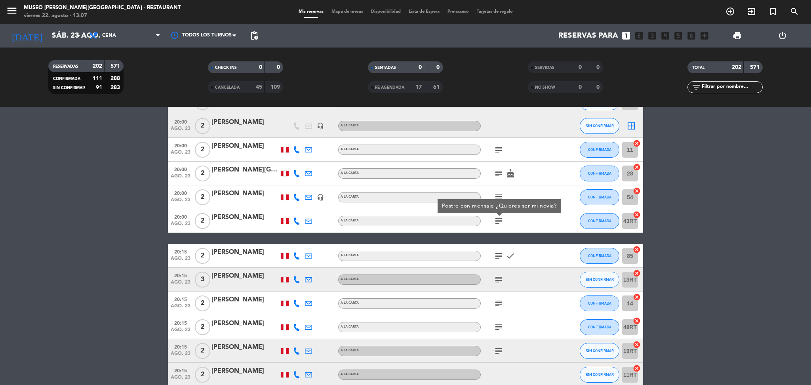
scroll to position [3658, 0]
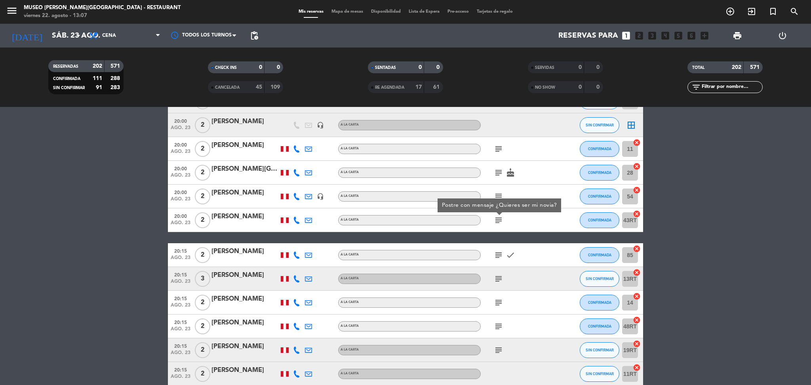
click at [496, 252] on icon "subject" at bounding box center [499, 255] width 10 height 10
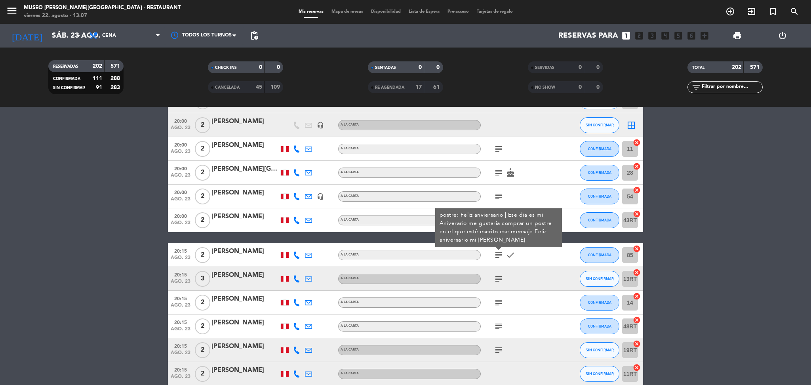
click at [499, 291] on div "subject" at bounding box center [516, 302] width 71 height 23
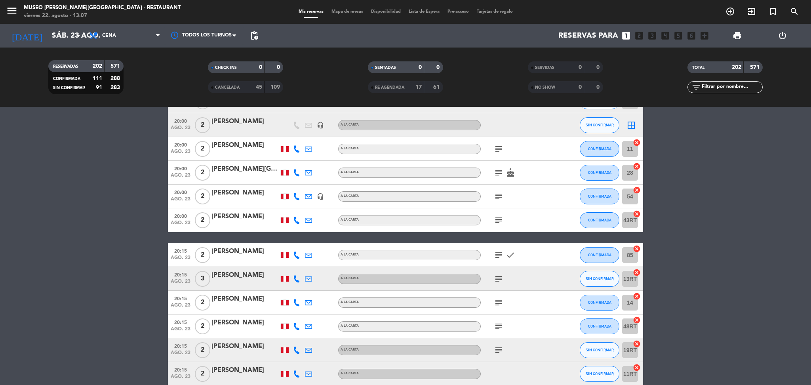
click at [497, 281] on icon "subject" at bounding box center [499, 279] width 10 height 10
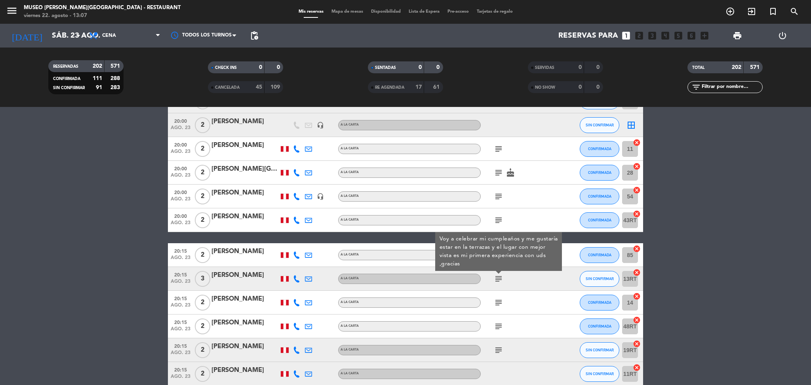
click at [500, 300] on icon "subject" at bounding box center [499, 303] width 10 height 10
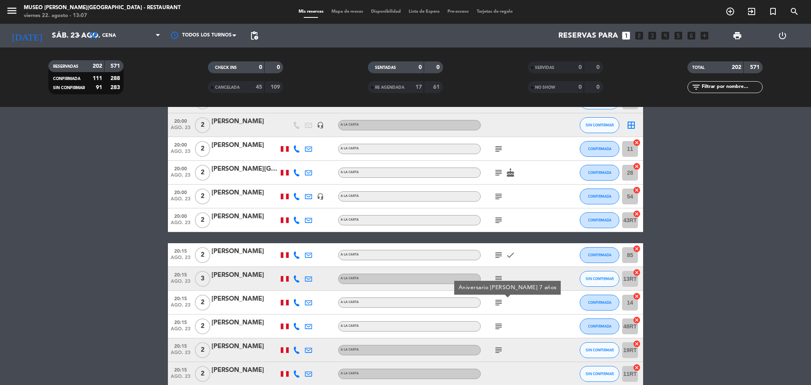
click at [498, 327] on icon "subject" at bounding box center [499, 327] width 10 height 10
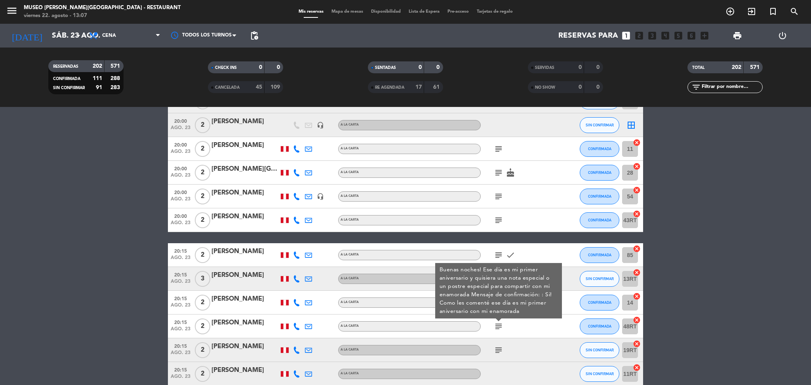
click at [499, 350] on icon "subject" at bounding box center [499, 350] width 10 height 10
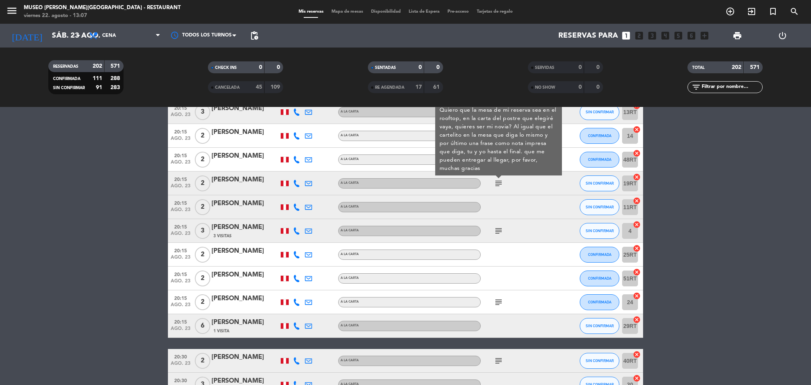
scroll to position [3826, 0]
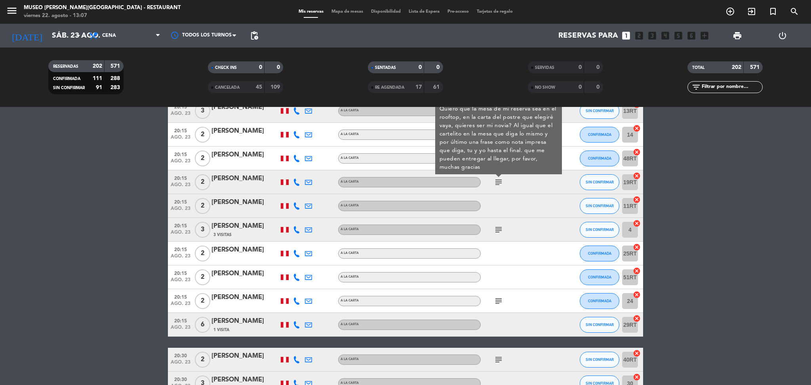
click at [498, 232] on icon "subject" at bounding box center [499, 230] width 10 height 10
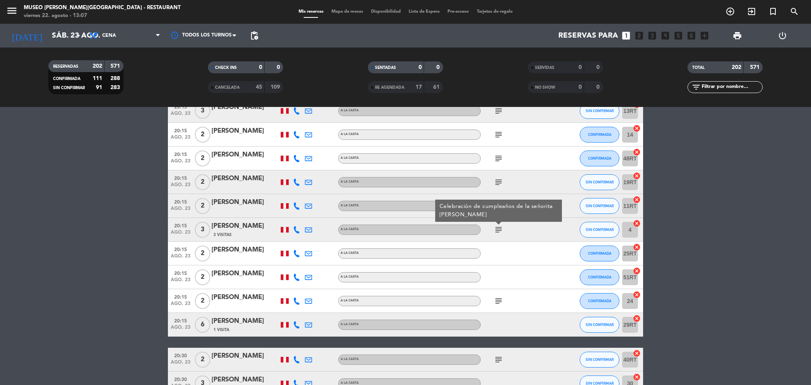
click at [500, 299] on icon "subject" at bounding box center [499, 301] width 10 height 10
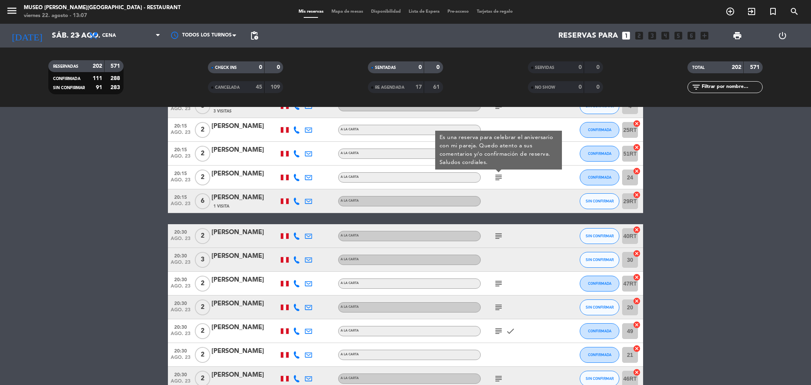
scroll to position [3955, 0]
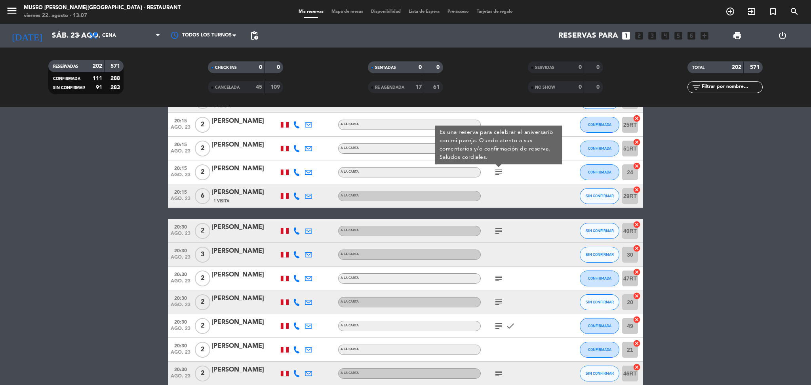
click at [500, 230] on icon "subject" at bounding box center [499, 231] width 10 height 10
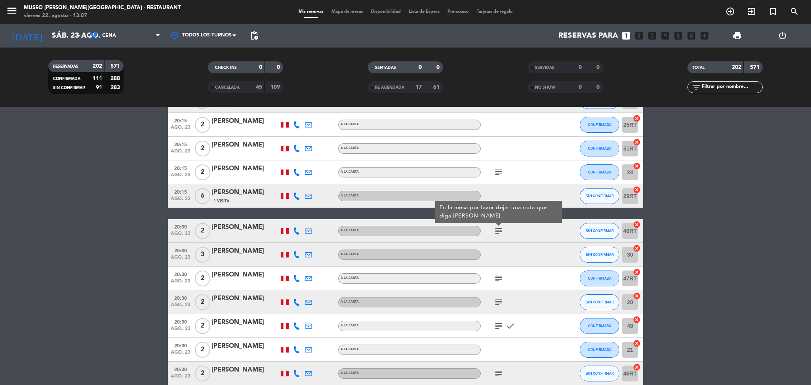
click at [500, 274] on icon "subject" at bounding box center [499, 279] width 10 height 10
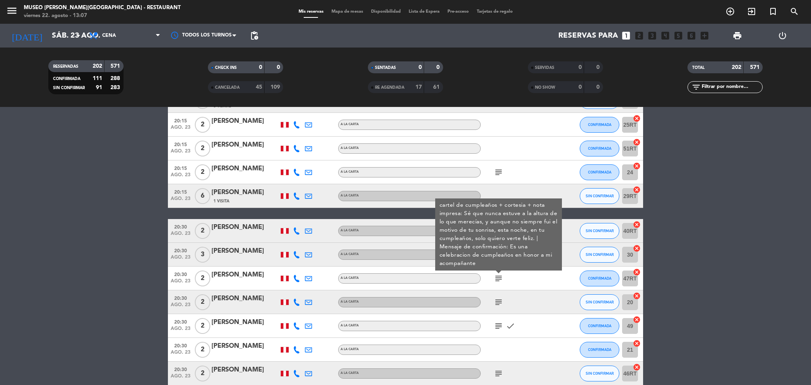
click at [496, 304] on icon "subject" at bounding box center [499, 303] width 10 height 10
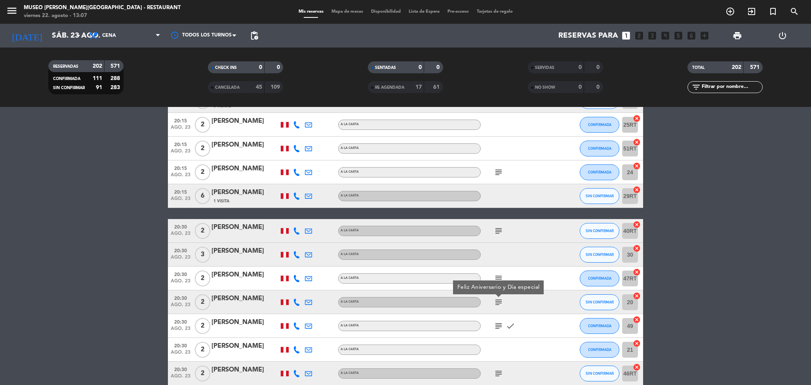
click at [499, 330] on icon "subject" at bounding box center [499, 326] width 10 height 10
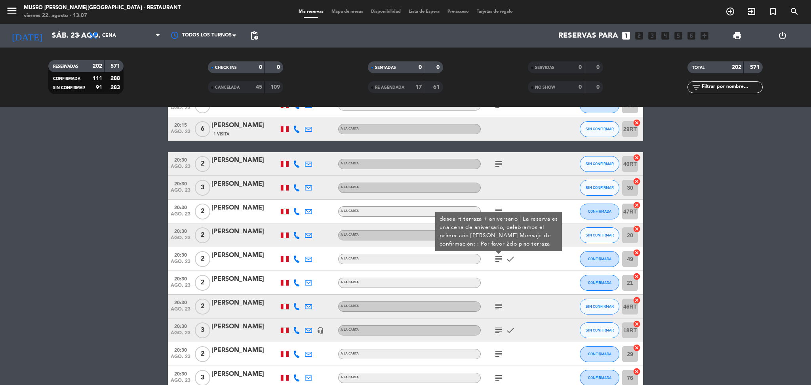
scroll to position [4022, 0]
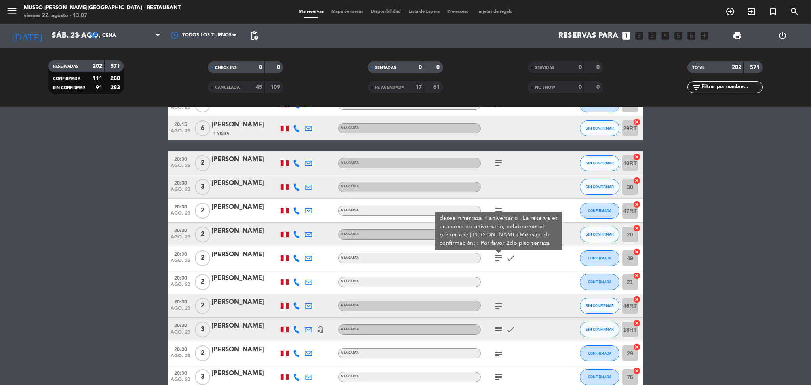
click at [498, 304] on icon "subject" at bounding box center [499, 306] width 10 height 10
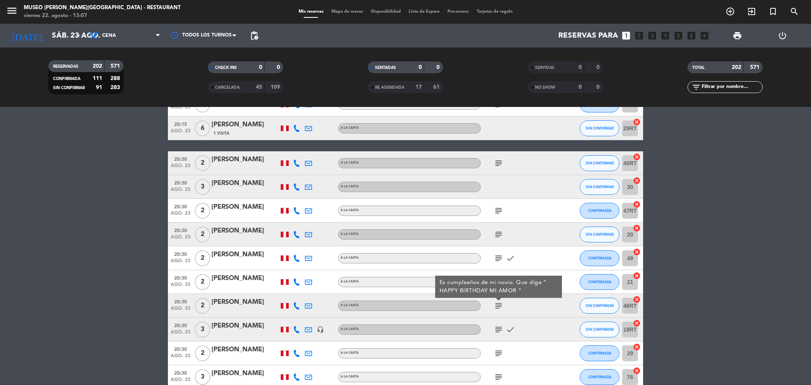
click at [498, 333] on icon "subject" at bounding box center [499, 330] width 10 height 10
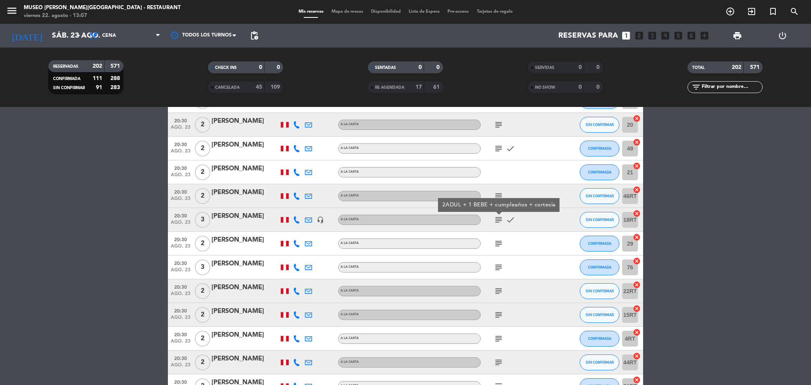
scroll to position [4134, 0]
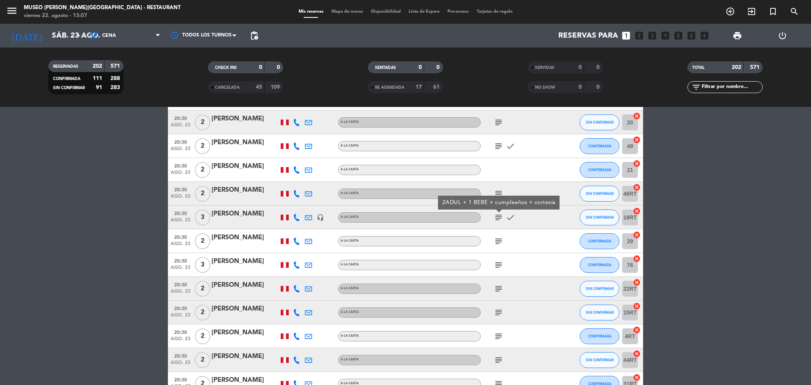
click at [496, 241] on icon "subject" at bounding box center [499, 242] width 10 height 10
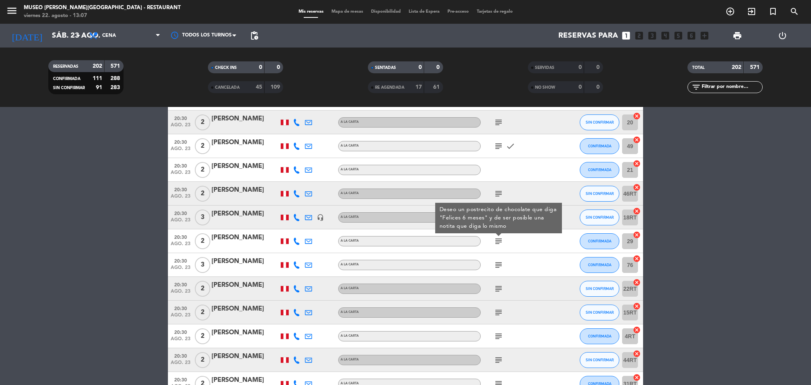
click at [497, 258] on div "subject" at bounding box center [516, 264] width 71 height 23
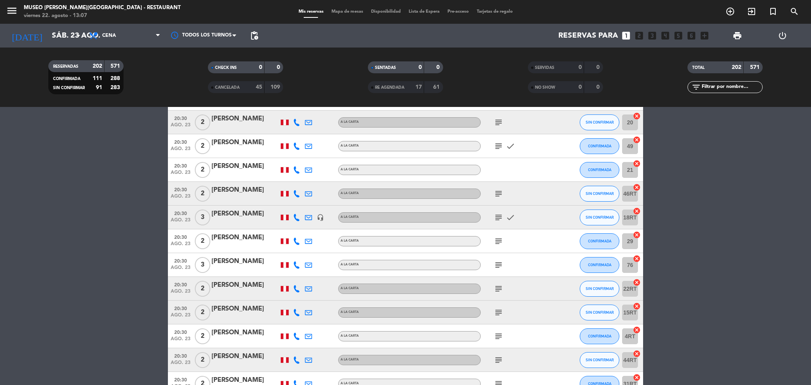
click at [497, 262] on icon "subject" at bounding box center [499, 265] width 10 height 10
click at [499, 288] on icon "subject" at bounding box center [499, 289] width 10 height 10
click at [495, 313] on icon "subject" at bounding box center [499, 313] width 10 height 10
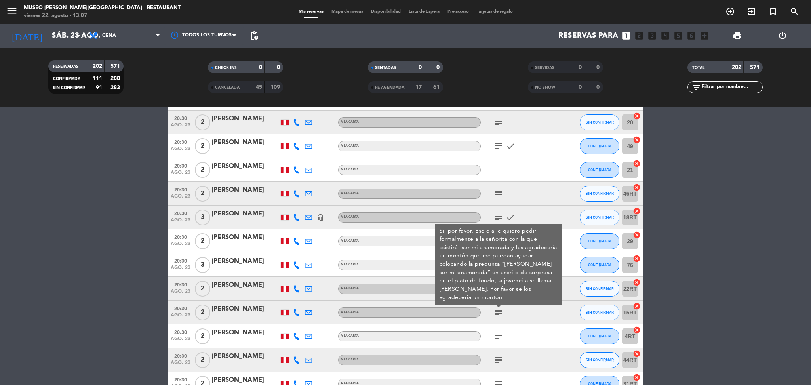
click at [498, 335] on icon "subject" at bounding box center [499, 337] width 10 height 10
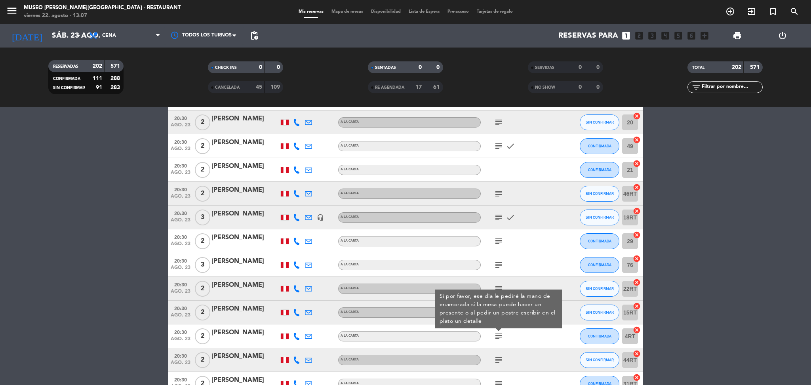
click at [499, 356] on icon "subject" at bounding box center [499, 360] width 10 height 10
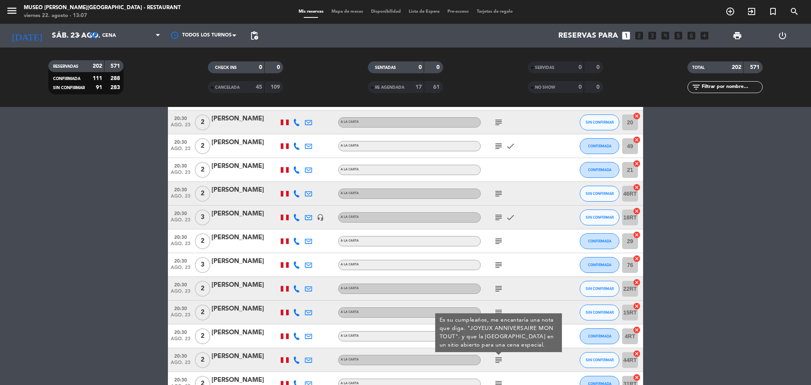
scroll to position [4222, 0]
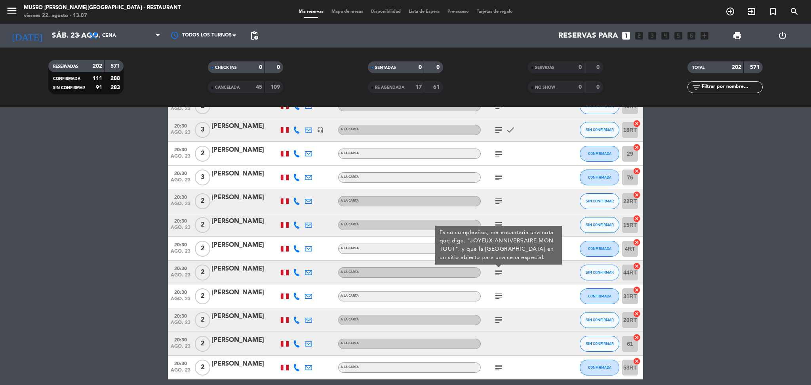
click at [498, 299] on icon "subject" at bounding box center [499, 297] width 10 height 10
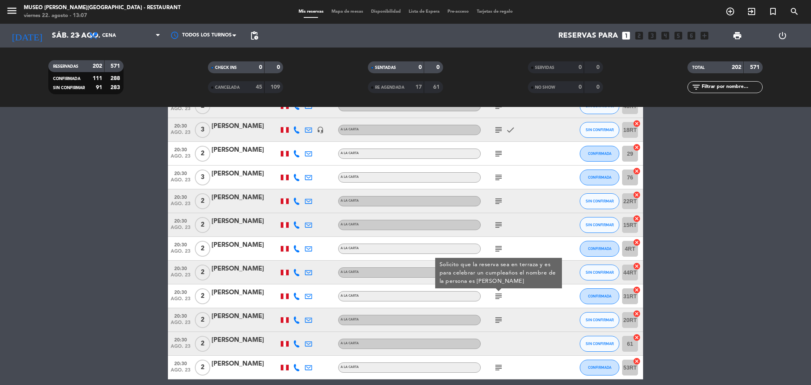
click at [497, 317] on icon "subject" at bounding box center [499, 320] width 10 height 10
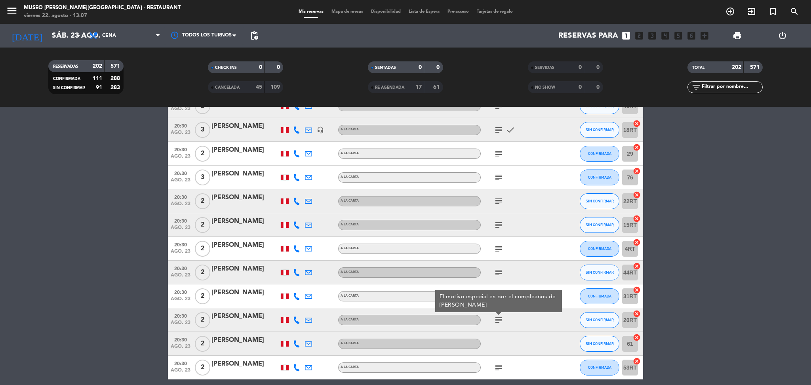
click at [498, 370] on icon "subject" at bounding box center [499, 368] width 10 height 10
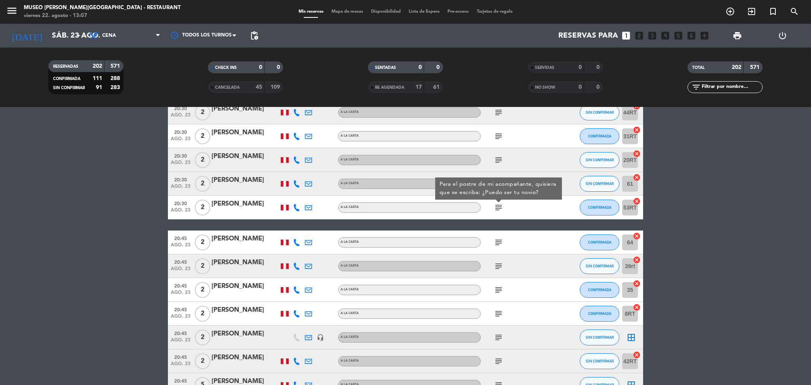
scroll to position [4414, 0]
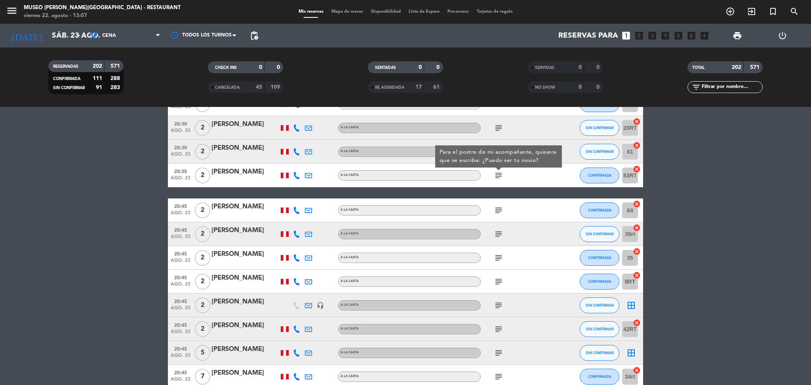
click at [498, 208] on icon "subject" at bounding box center [499, 211] width 10 height 10
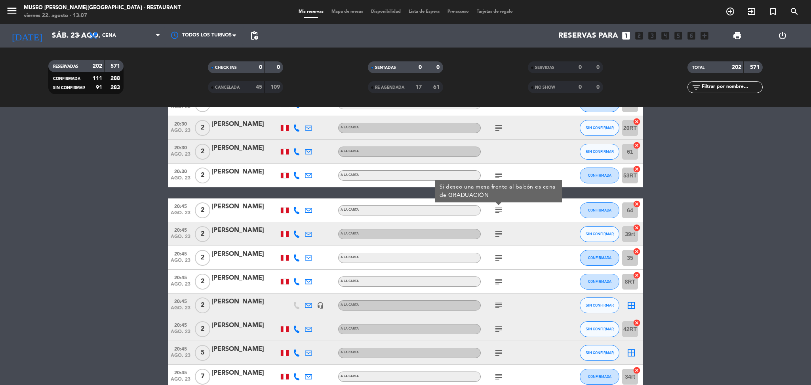
click at [496, 230] on icon "subject" at bounding box center [499, 234] width 10 height 10
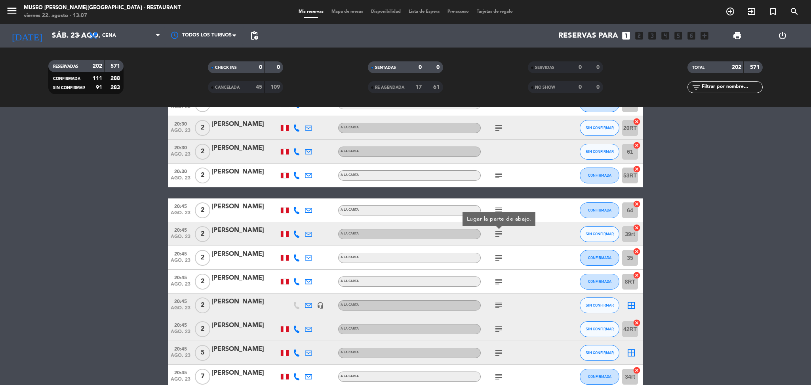
click at [496, 259] on icon "subject" at bounding box center [499, 258] width 10 height 10
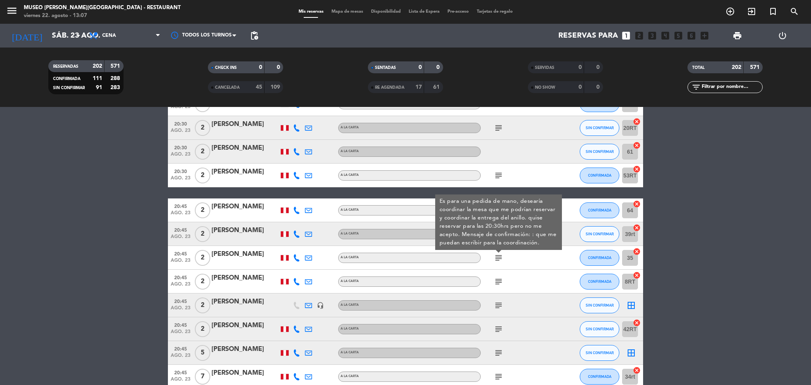
click at [495, 279] on icon "subject" at bounding box center [499, 282] width 10 height 10
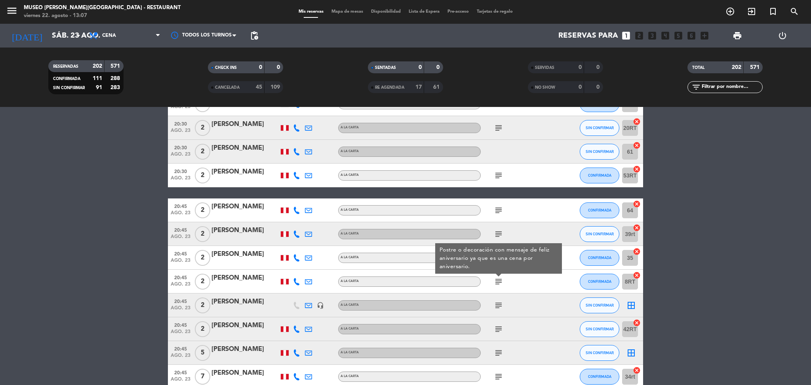
click at [495, 314] on div "subject" at bounding box center [516, 305] width 71 height 23
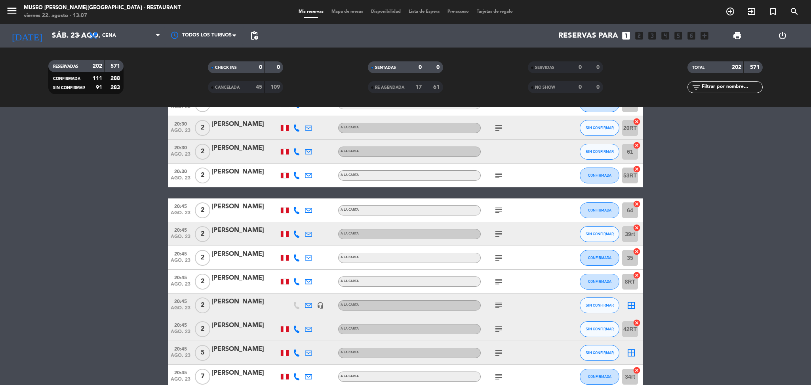
click at [496, 307] on icon "subject" at bounding box center [499, 306] width 10 height 10
click at [499, 324] on icon "subject" at bounding box center [499, 329] width 10 height 10
click at [498, 341] on div "subject" at bounding box center [516, 352] width 71 height 23
click at [498, 352] on icon "subject" at bounding box center [499, 353] width 10 height 10
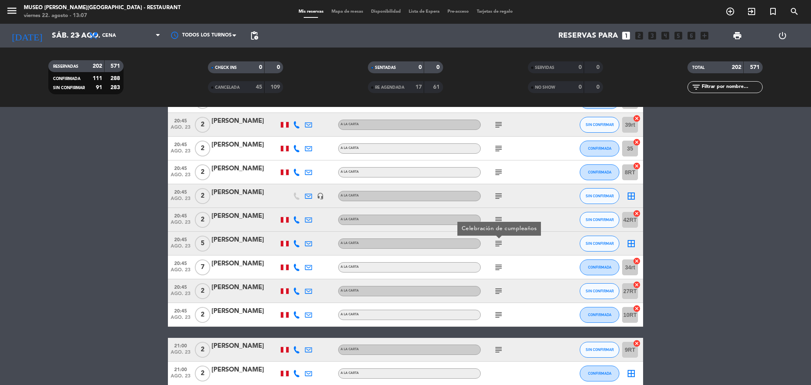
scroll to position [4524, 0]
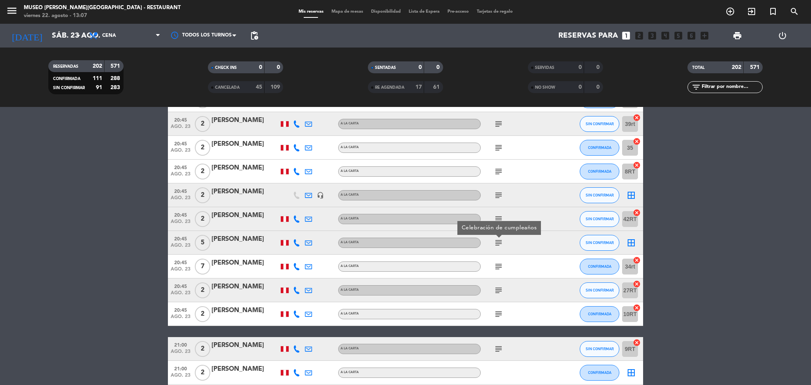
click at [496, 269] on icon "subject" at bounding box center [499, 267] width 10 height 10
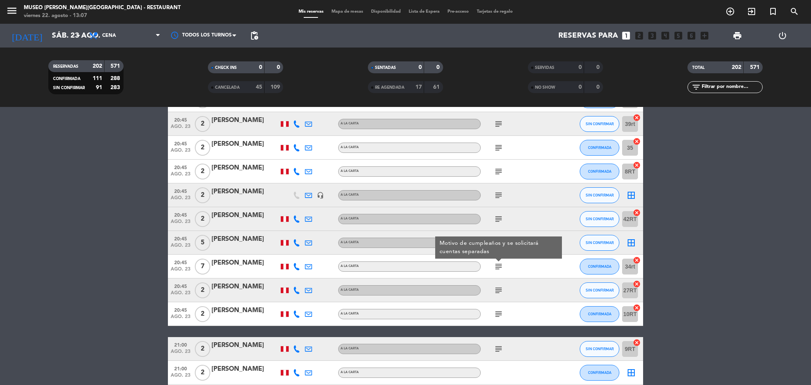
click at [496, 292] on icon "subject" at bounding box center [499, 291] width 10 height 10
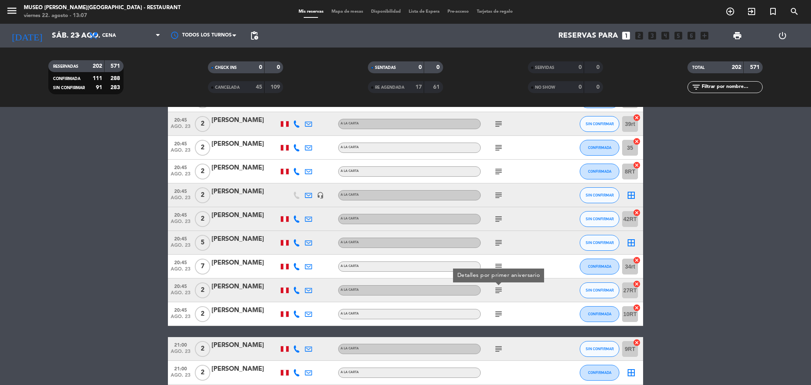
click at [498, 315] on icon "subject" at bounding box center [499, 314] width 10 height 10
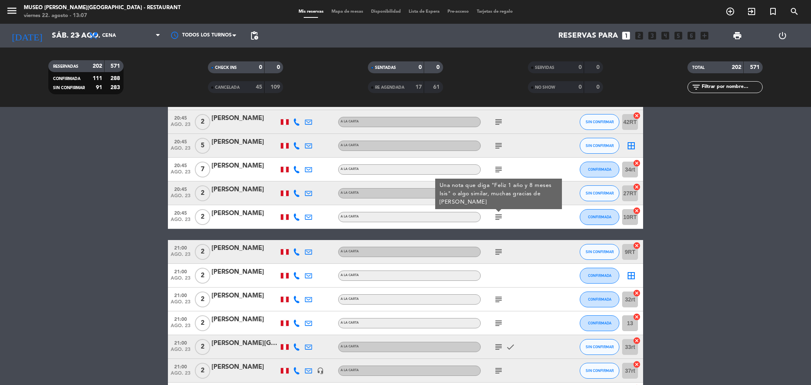
scroll to position [4622, 0]
click at [499, 252] on icon "subject" at bounding box center [499, 252] width 10 height 10
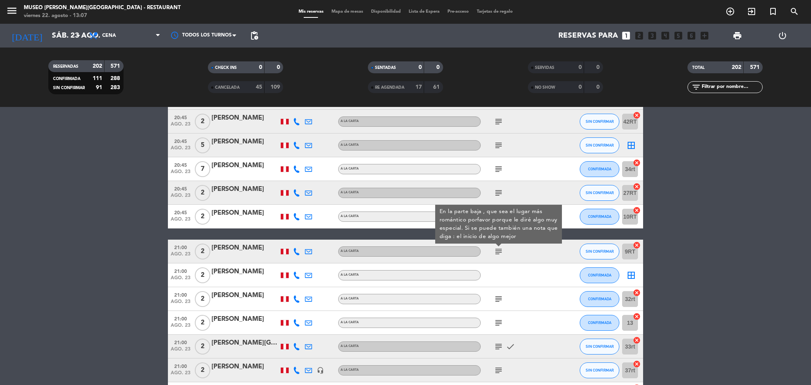
click at [498, 296] on icon "subject" at bounding box center [499, 299] width 10 height 10
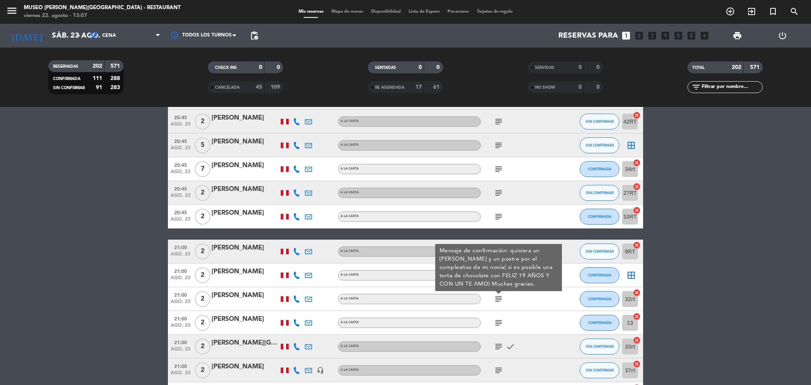
click at [496, 333] on div "subject" at bounding box center [516, 322] width 71 height 23
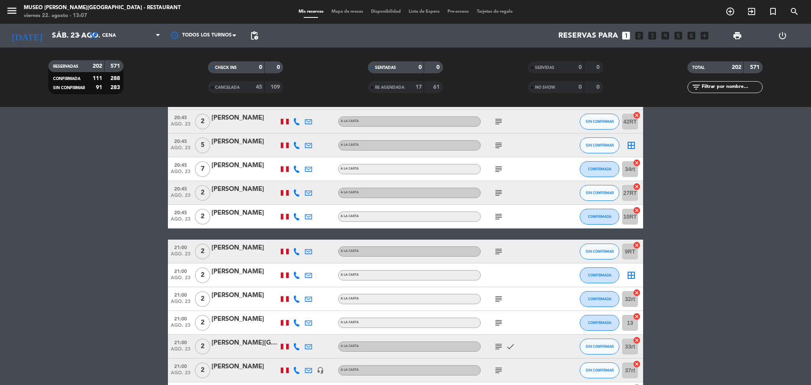
click at [496, 326] on icon "subject" at bounding box center [499, 323] width 10 height 10
click at [496, 348] on icon "subject" at bounding box center [499, 347] width 10 height 10
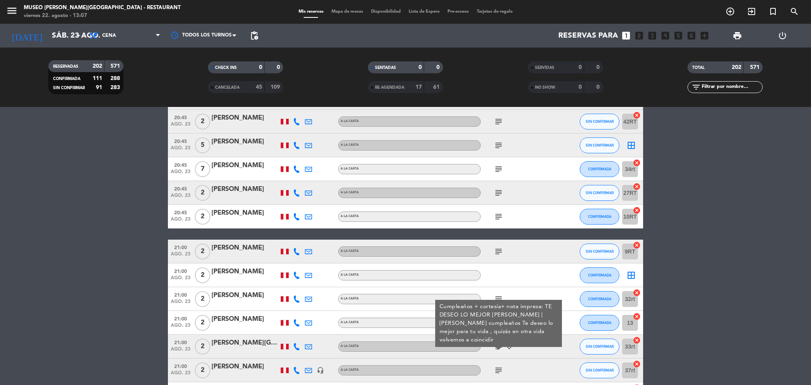
scroll to position [4777, 0]
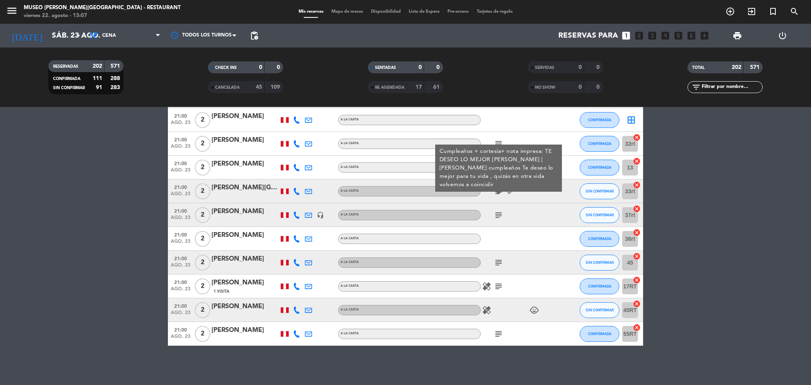
click at [498, 217] on icon "subject" at bounding box center [499, 215] width 10 height 10
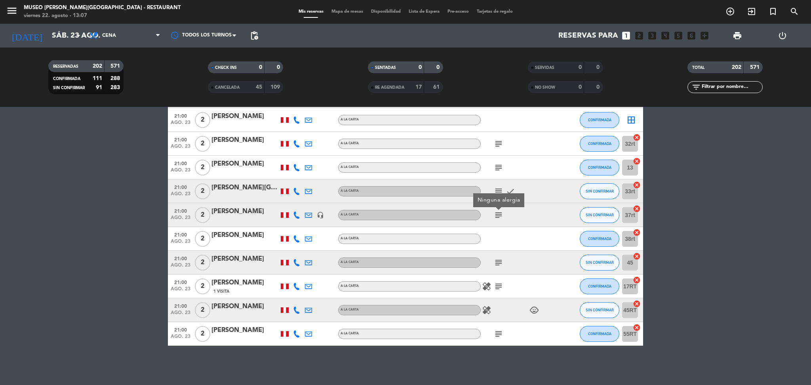
click at [498, 260] on icon "subject" at bounding box center [499, 263] width 10 height 10
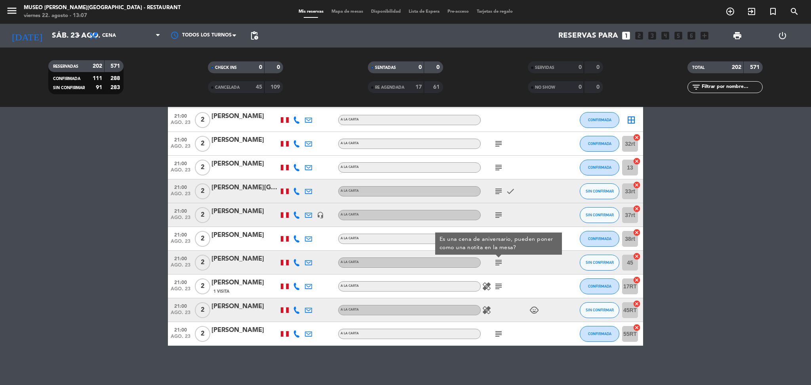
click at [498, 287] on icon "subject" at bounding box center [499, 287] width 10 height 10
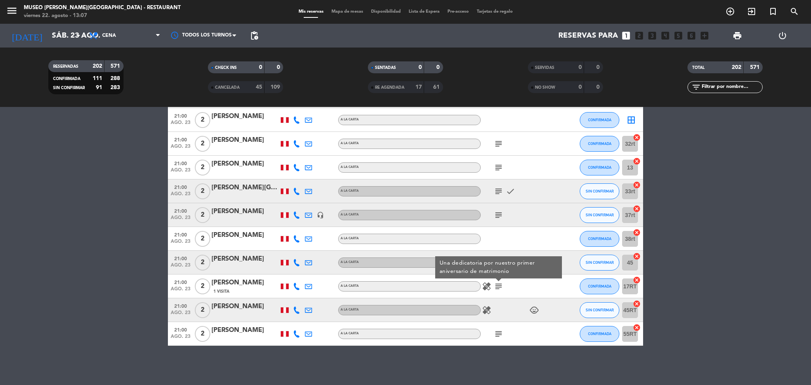
click at [498, 330] on icon "subject" at bounding box center [499, 334] width 10 height 10
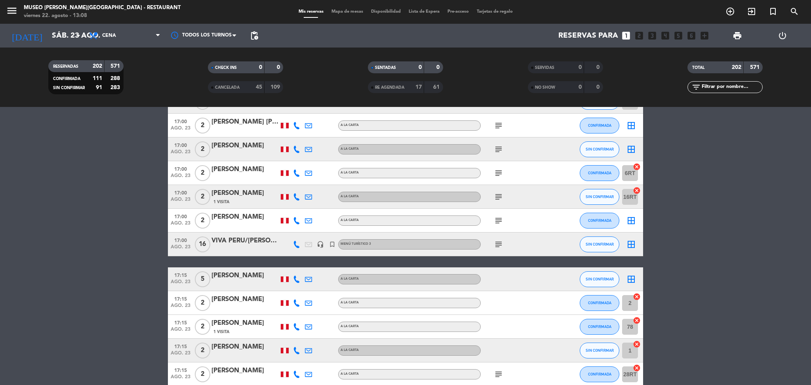
scroll to position [316, 0]
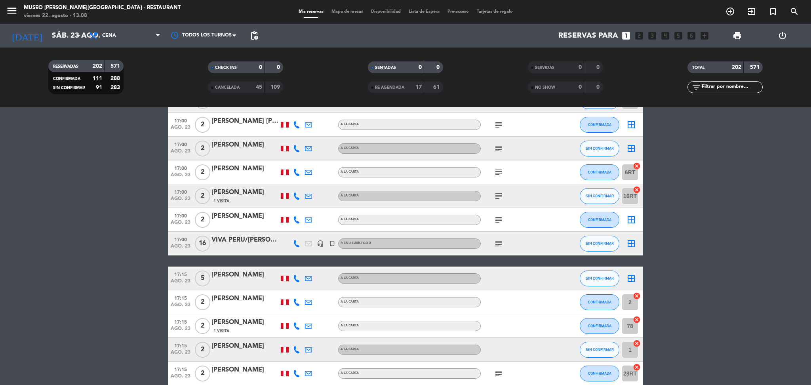
click at [504, 241] on span "subject" at bounding box center [499, 244] width 12 height 10
click at [500, 242] on icon "subject" at bounding box center [499, 244] width 10 height 10
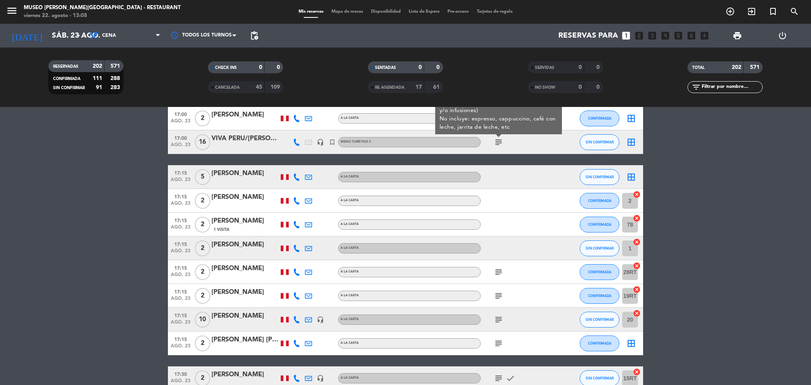
scroll to position [427, 0]
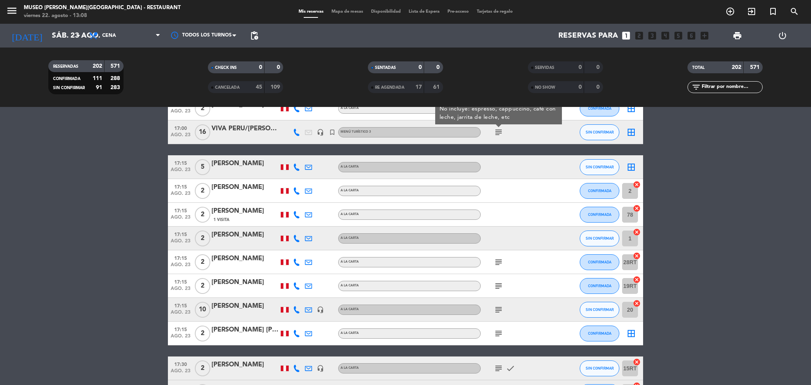
click at [492, 308] on div "subject" at bounding box center [516, 309] width 71 height 23
click at [496, 308] on icon "subject" at bounding box center [499, 310] width 10 height 10
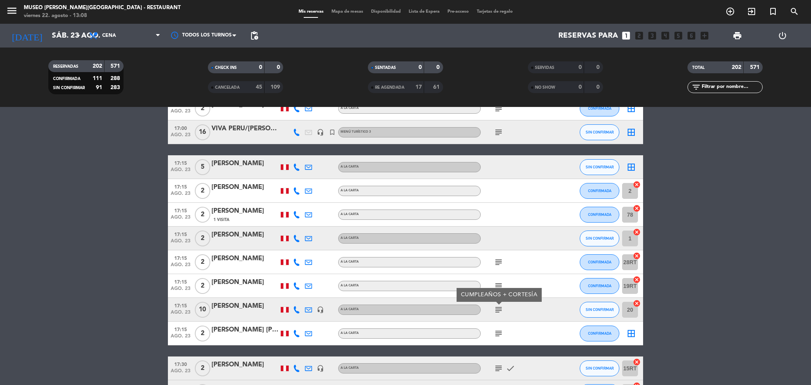
click at [267, 305] on div "[PERSON_NAME]" at bounding box center [245, 306] width 67 height 10
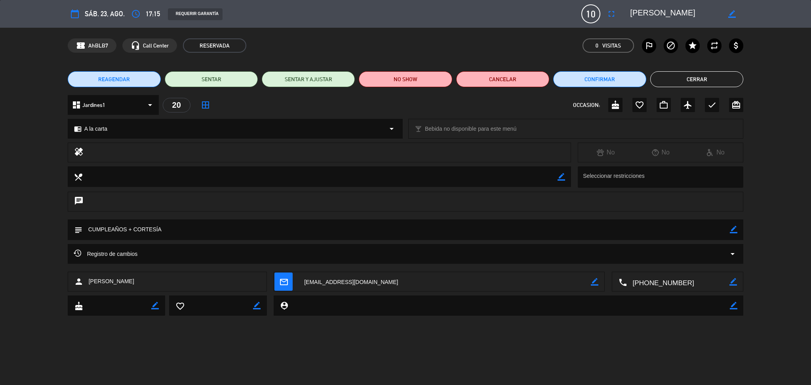
click at [759, 151] on div "healing No No No" at bounding box center [405, 155] width 811 height 24
drag, startPoint x: 712, startPoint y: 11, endPoint x: 758, endPoint y: 219, distance: 213.0
click at [572, 10] on div "calendar_today sáb. 23, ago. access_time 17:15 REQUERIR GARANTÍA 10 [PERSON_NAM…" at bounding box center [406, 13] width 676 height 19
click at [731, 81] on button "Cerrar" at bounding box center [697, 79] width 93 height 16
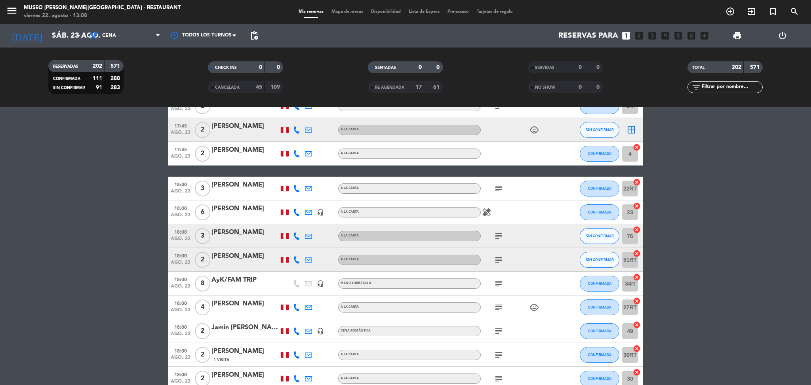
scroll to position [1243, 0]
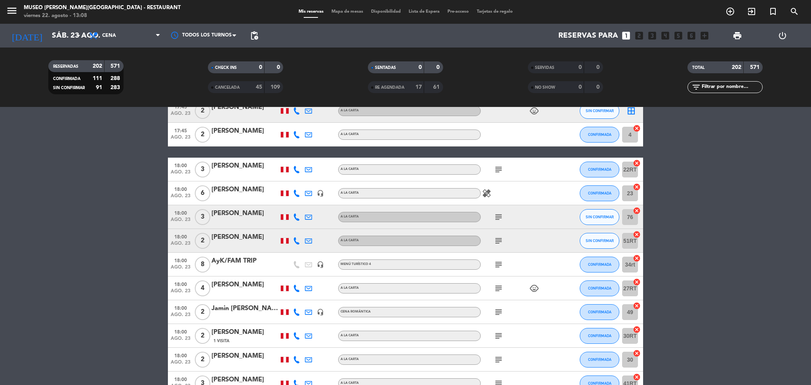
click at [495, 262] on icon "subject" at bounding box center [499, 265] width 10 height 10
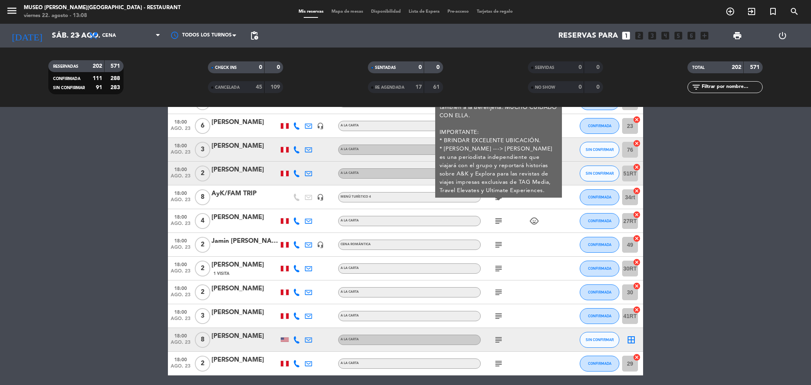
scroll to position [1320, 0]
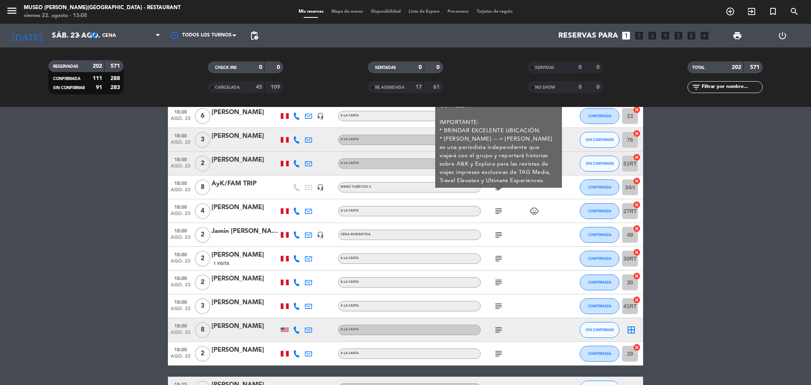
click at [498, 331] on icon "subject" at bounding box center [499, 330] width 10 height 10
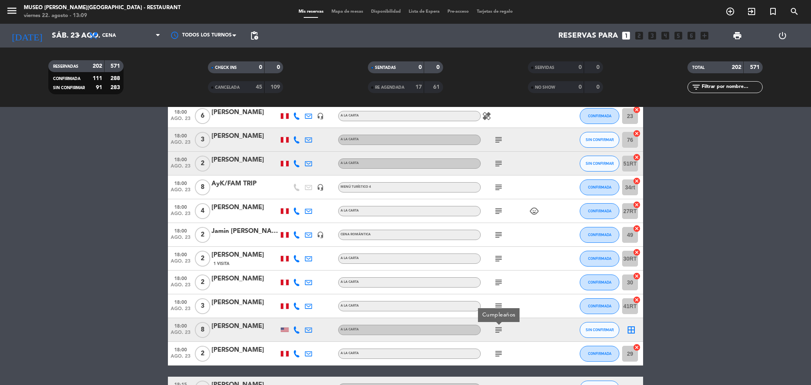
click at [240, 330] on div "[PERSON_NAME]" at bounding box center [245, 326] width 67 height 10
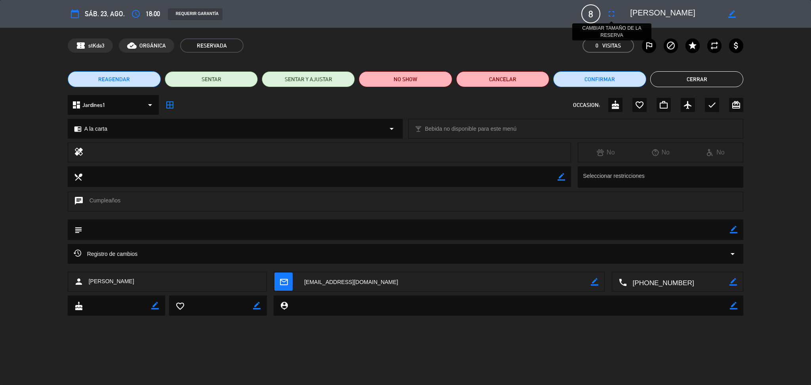
drag, startPoint x: 693, startPoint y: 8, endPoint x: 617, endPoint y: 8, distance: 76.1
click at [617, 8] on div "calendar_today sáb. 23, ago. access_time 18:00 REQUERIR GARANTÍA 8 [PERSON_NAME…" at bounding box center [406, 13] width 676 height 19
click at [742, 82] on button "Cerrar" at bounding box center [697, 79] width 93 height 16
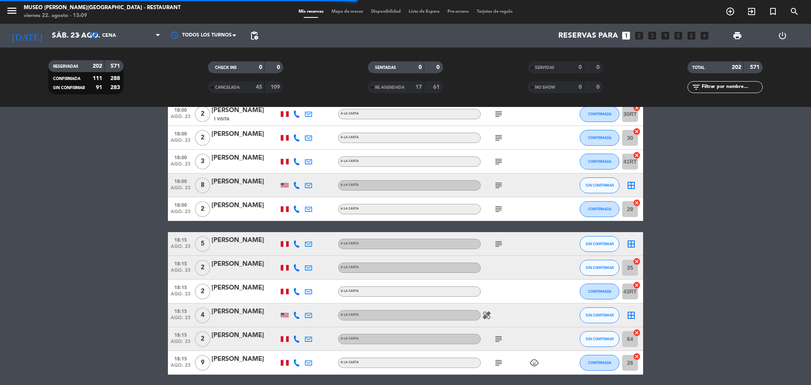
scroll to position [1481, 0]
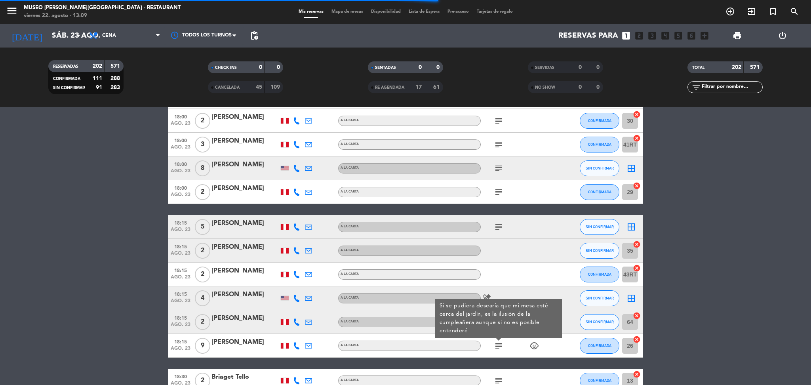
click at [498, 344] on icon "subject" at bounding box center [499, 346] width 10 height 10
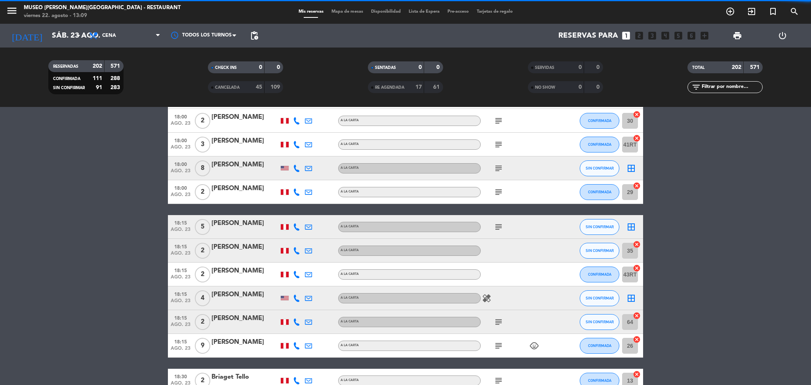
click at [498, 344] on icon "subject" at bounding box center [499, 346] width 10 height 10
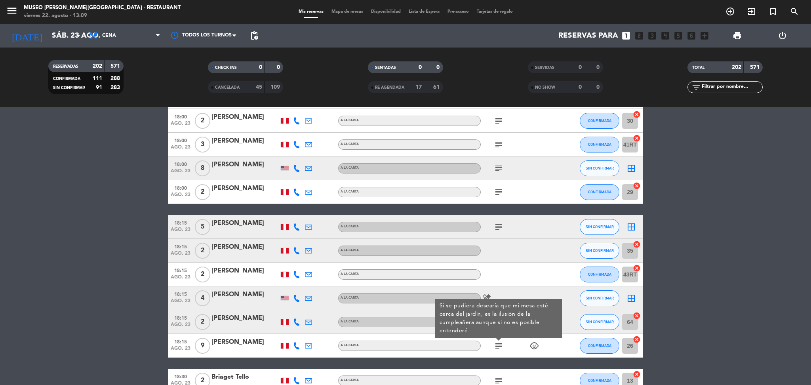
click at [221, 345] on div "[PERSON_NAME]" at bounding box center [245, 342] width 67 height 10
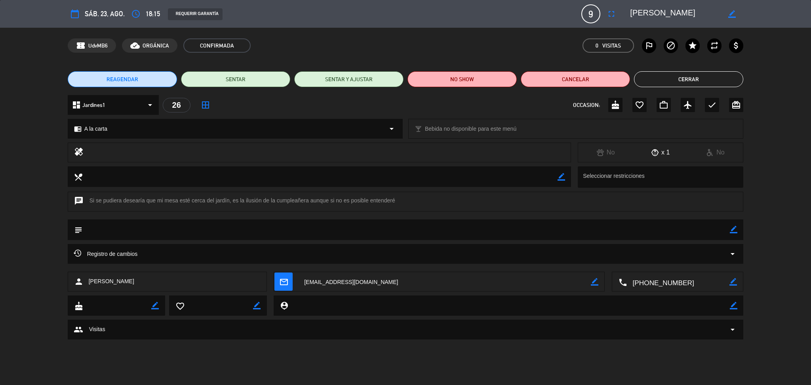
click at [768, 177] on div "local_dining border_color Seleccionar restricciones" at bounding box center [405, 178] width 811 height 25
click at [635, 7] on textarea at bounding box center [675, 14] width 91 height 14
drag, startPoint x: 634, startPoint y: 10, endPoint x: 790, endPoint y: 17, distance: 155.5
click at [790, 17] on div "calendar_today sáb. 23, ago. access_time 18:15 REQUERIR GARANTÍA 9 [PERSON_NAME…" at bounding box center [405, 14] width 811 height 28
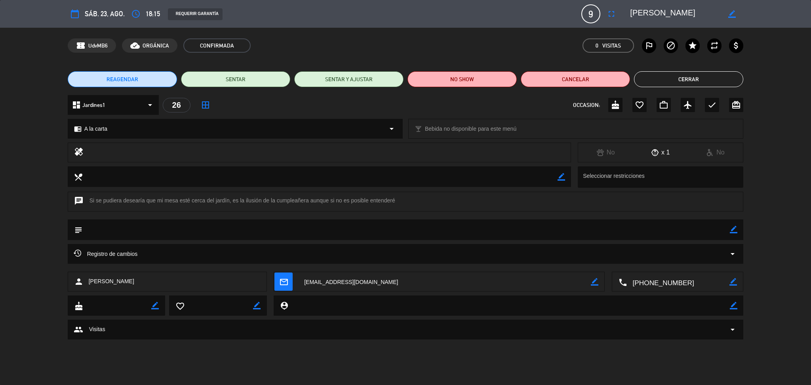
click at [647, 12] on textarea at bounding box center [675, 14] width 91 height 14
drag, startPoint x: 632, startPoint y: 11, endPoint x: 811, endPoint y: 42, distance: 181.2
click at [811, 42] on div "calendar_today sáb. 23, ago. access_time 18:15 REQUERIR GARANTÍA 9 [PERSON_NAME…" at bounding box center [405, 192] width 811 height 385
click at [733, 77] on button "Cerrar" at bounding box center [688, 79] width 109 height 16
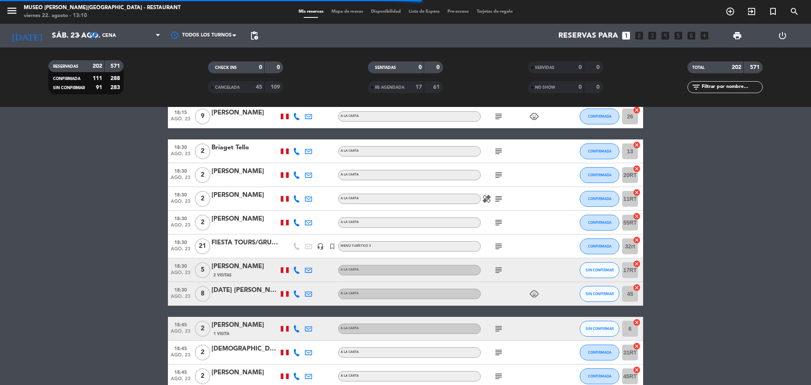
scroll to position [1729, 0]
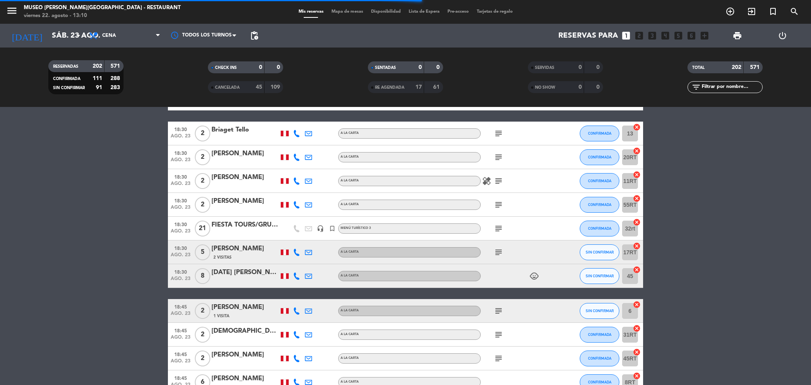
click at [248, 274] on div "[DATE] [PERSON_NAME] [PERSON_NAME]" at bounding box center [245, 272] width 67 height 10
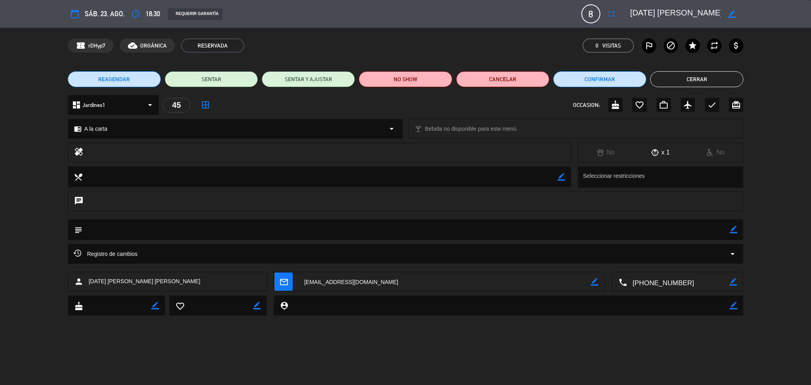
scroll to position [0, 72]
drag, startPoint x: 632, startPoint y: 12, endPoint x: 782, endPoint y: 18, distance: 150.7
click at [782, 18] on div "calendar_today sáb. 23, ago. access_time 18:30 REQUERIR GARANTÍA 8 [DATE] [PERS…" at bounding box center [405, 14] width 811 height 28
click at [673, 77] on button "Cerrar" at bounding box center [697, 79] width 93 height 16
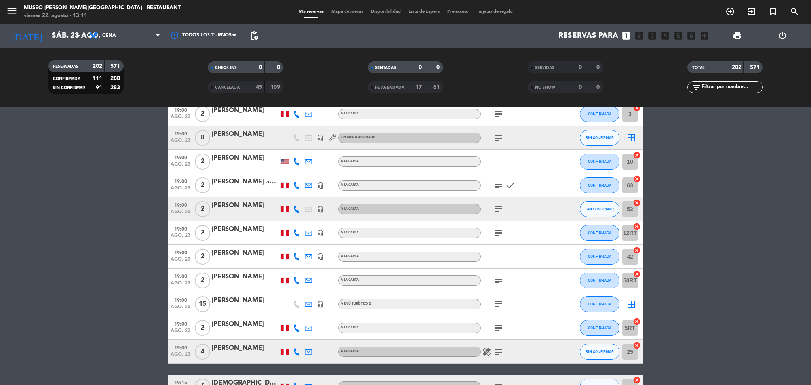
scroll to position [2271, 0]
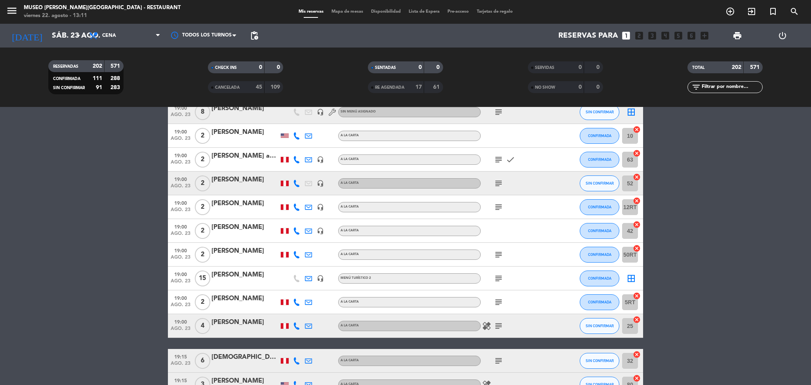
click at [496, 279] on icon "subject" at bounding box center [499, 279] width 10 height 10
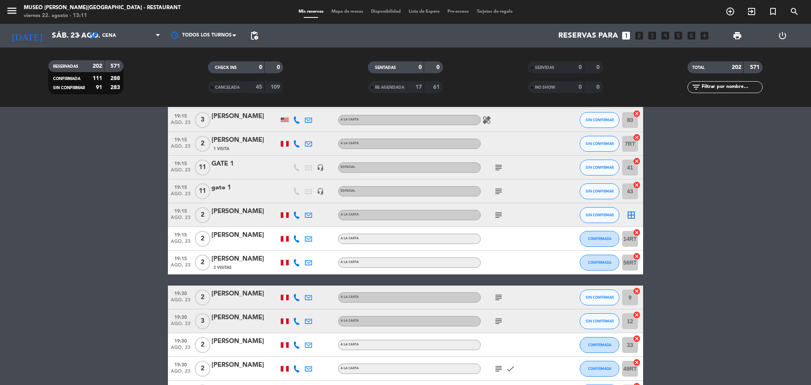
scroll to position [2537, 0]
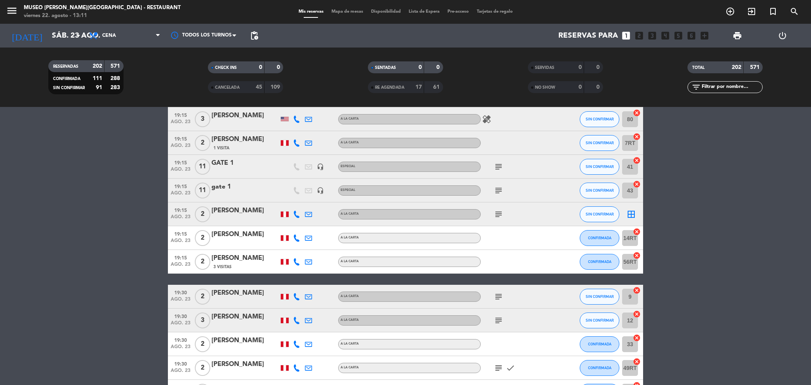
click at [501, 212] on icon "subject" at bounding box center [499, 215] width 10 height 10
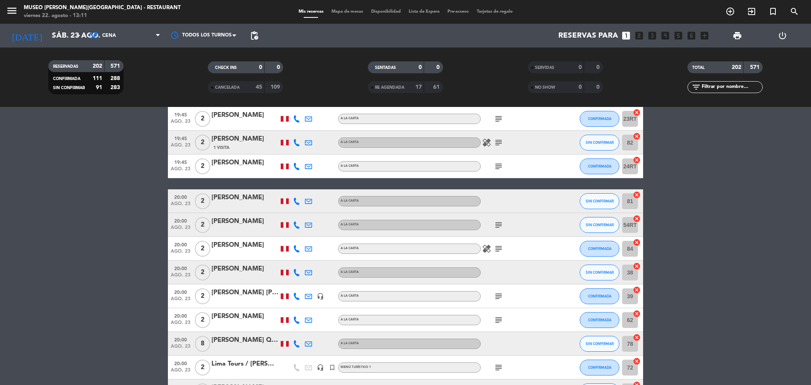
scroll to position [3333, 0]
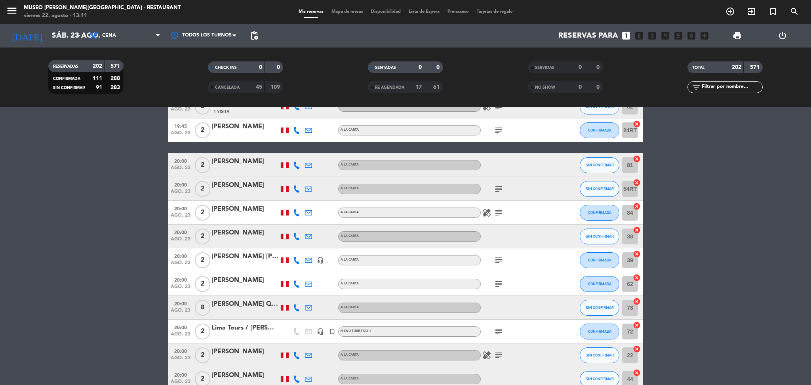
click at [237, 300] on div "[PERSON_NAME] QANTU [PERSON_NAME] [PERSON_NAME]" at bounding box center [245, 304] width 67 height 10
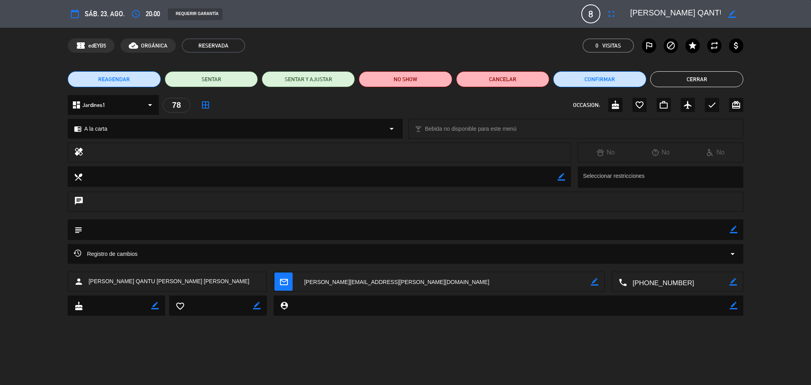
click at [786, 153] on div "healing No No No" at bounding box center [405, 155] width 811 height 24
click at [790, 208] on div "chat" at bounding box center [405, 206] width 811 height 28
drag, startPoint x: 632, startPoint y: 12, endPoint x: 787, endPoint y: 23, distance: 155.7
click at [787, 23] on div "calendar_today sáb. 23, ago. access_time 20:00 REQUERIR GARANTÍA 8 GRECIA QANTU…" at bounding box center [405, 14] width 811 height 28
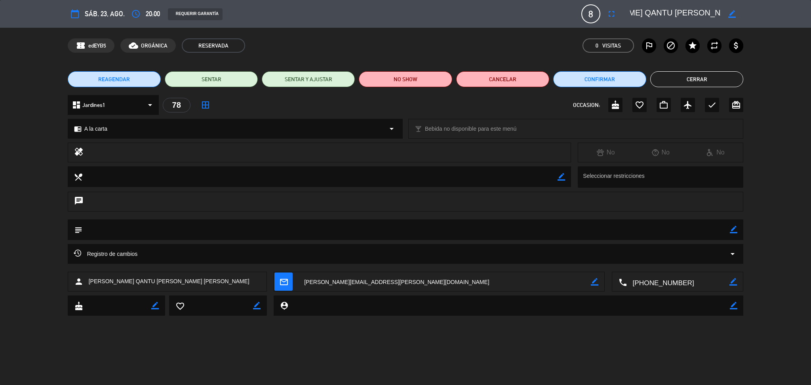
click at [737, 75] on button "Cerrar" at bounding box center [697, 79] width 93 height 16
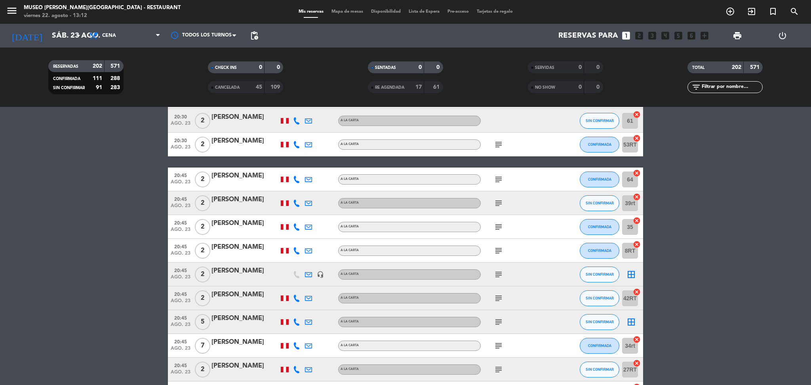
scroll to position [4447, 0]
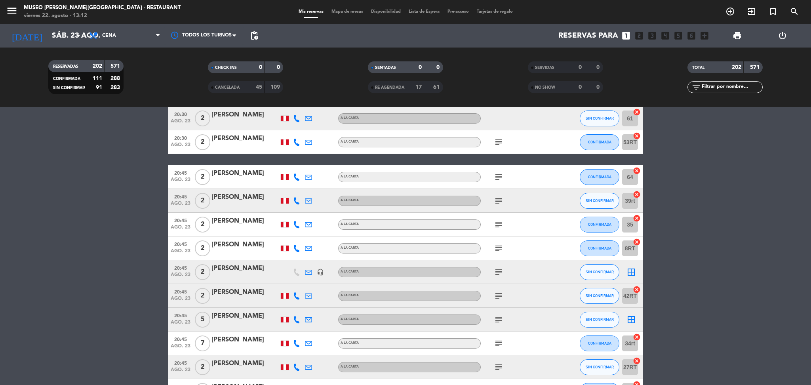
click at [495, 339] on icon "subject" at bounding box center [499, 344] width 10 height 10
click at [219, 343] on div "[PERSON_NAME]" at bounding box center [245, 340] width 67 height 10
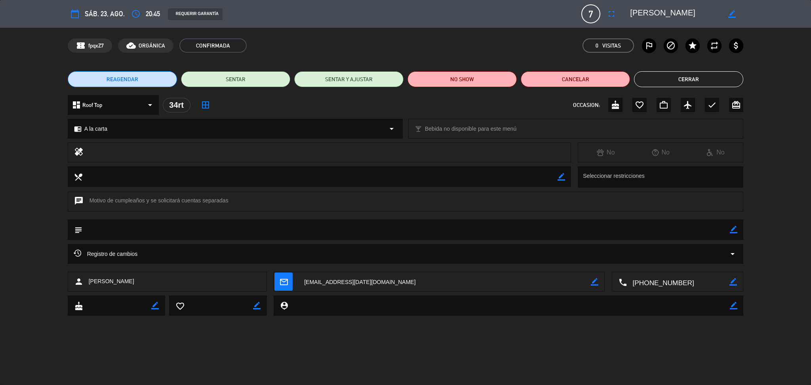
drag, startPoint x: 811, startPoint y: 104, endPoint x: 743, endPoint y: 71, distance: 74.8
click at [811, 104] on div "dashboard Roof Top arrow_drop_down 34rt border_all OCCASION: cake favorite_bord…" at bounding box center [405, 109] width 811 height 28
drag, startPoint x: 690, startPoint y: 14, endPoint x: 618, endPoint y: 7, distance: 71.6
click at [618, 7] on div "calendar_today sáb. 23, ago. access_time 20:45 REQUERIR GARANTÍA 7 Luis Quispe …" at bounding box center [406, 13] width 676 height 19
click at [732, 79] on button "Cerrar" at bounding box center [688, 79] width 109 height 16
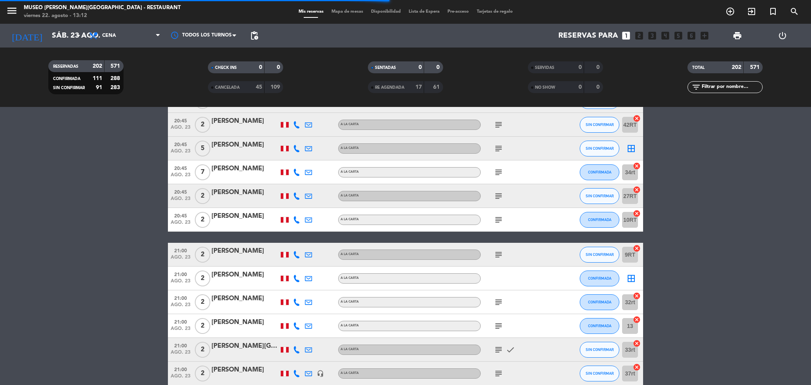
scroll to position [4777, 0]
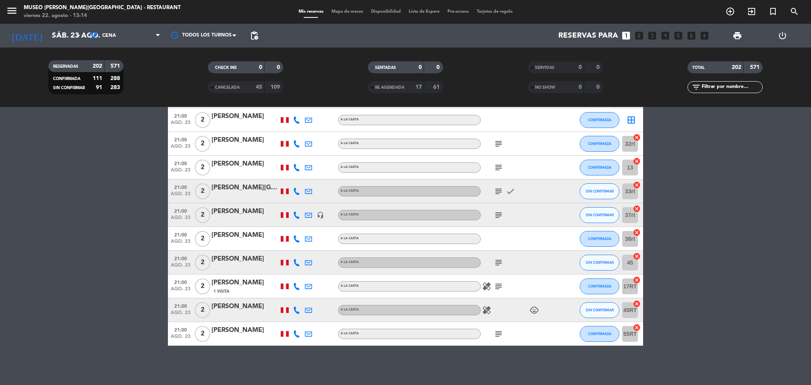
click at [500, 235] on icon "subject" at bounding box center [499, 239] width 10 height 10
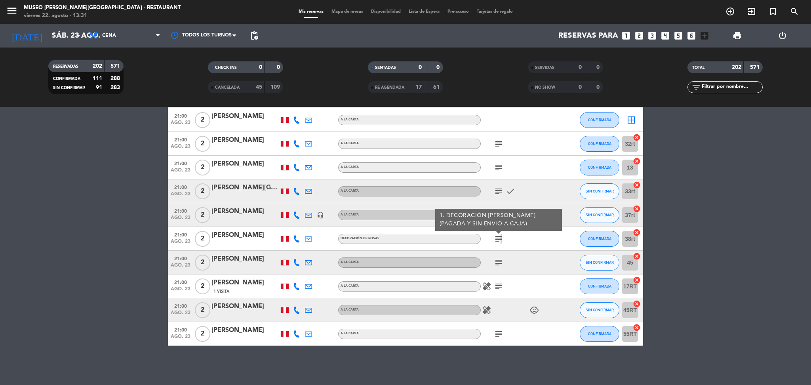
click at [241, 237] on div "[PERSON_NAME]" at bounding box center [245, 235] width 67 height 10
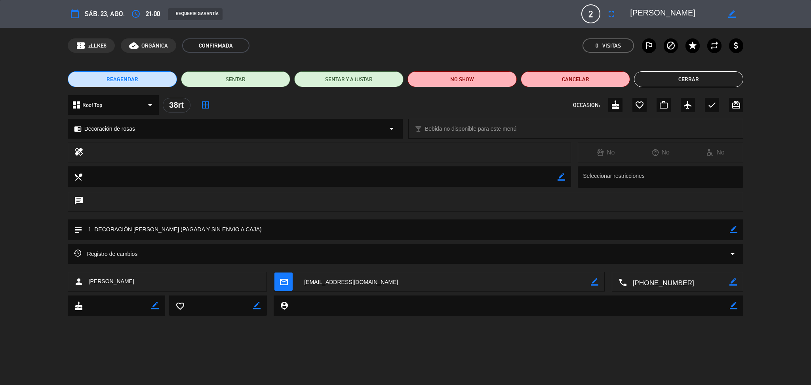
drag, startPoint x: 718, startPoint y: 11, endPoint x: 597, endPoint y: 10, distance: 121.2
click at [597, 10] on div "calendar_today sáb. 23, ago. access_time 21:00 REQUERIR GARANTÍA 2 julio eduard…" at bounding box center [406, 13] width 676 height 19
click at [736, 76] on button "Cerrar" at bounding box center [688, 79] width 109 height 16
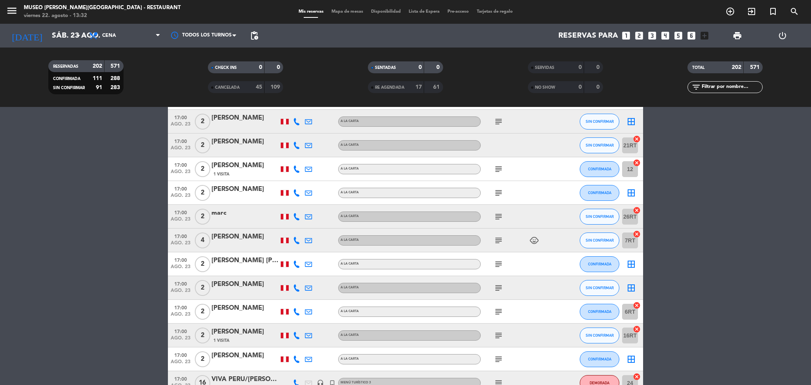
scroll to position [0, 0]
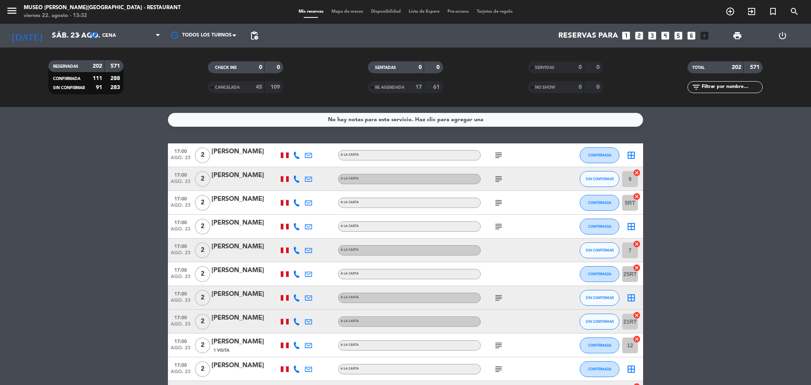
click at [496, 159] on icon "subject" at bounding box center [499, 156] width 10 height 10
click at [517, 217] on div "subject" at bounding box center [516, 226] width 71 height 23
click at [493, 153] on span "subject" at bounding box center [499, 156] width 12 height 10
click at [495, 153] on icon "subject" at bounding box center [499, 156] width 10 height 10
click at [532, 216] on div "subject" at bounding box center [516, 226] width 71 height 23
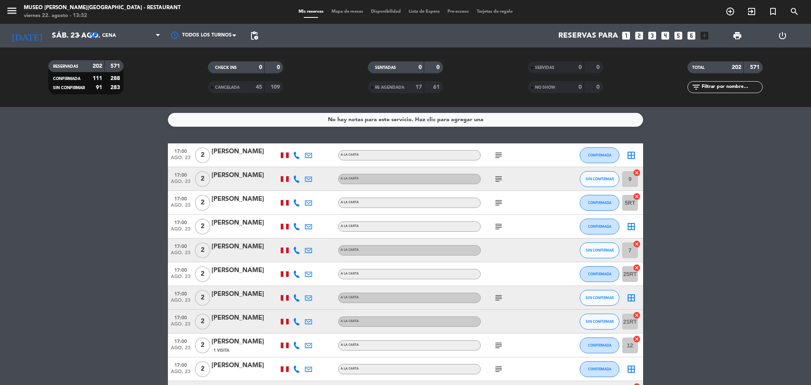
click at [502, 183] on icon "subject" at bounding box center [499, 179] width 10 height 10
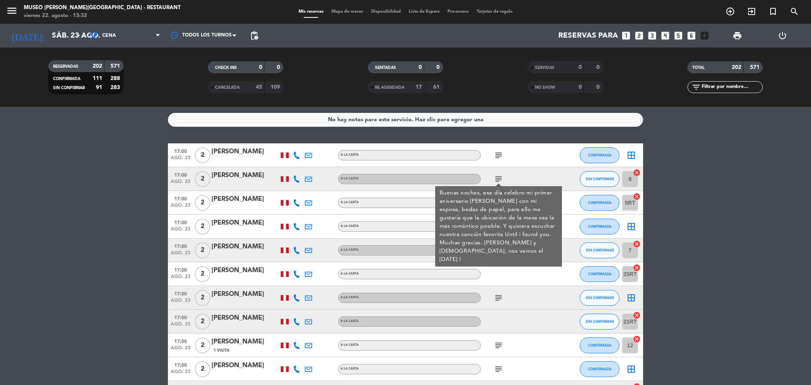
click at [534, 305] on div "subject" at bounding box center [516, 297] width 71 height 23
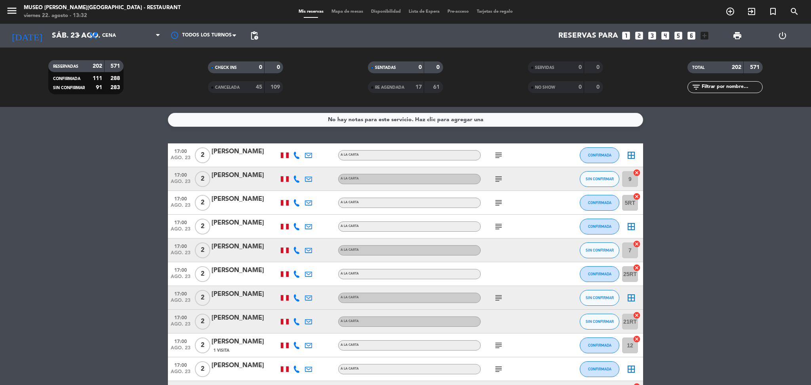
click at [497, 205] on icon "subject" at bounding box center [499, 203] width 10 height 10
click at [498, 229] on icon "subject" at bounding box center [499, 227] width 10 height 10
click at [499, 298] on icon "subject" at bounding box center [499, 298] width 10 height 10
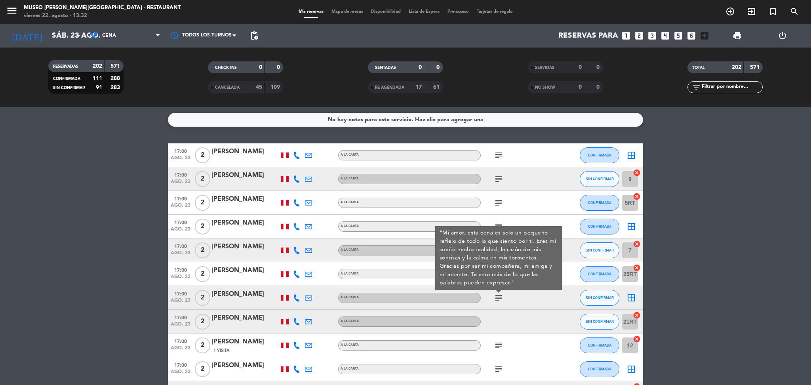
scroll to position [29, 0]
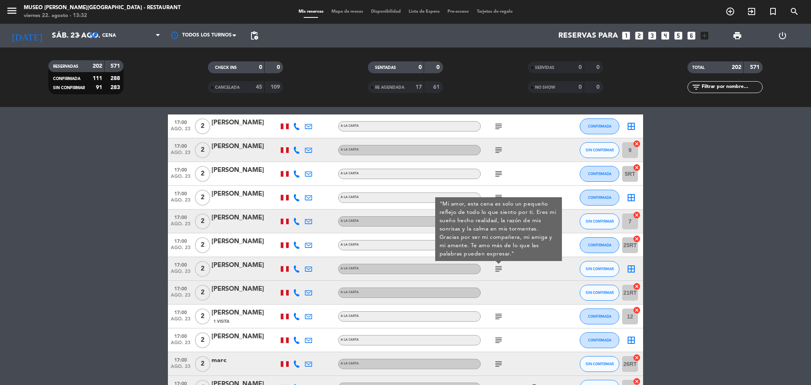
click at [499, 312] on icon "subject" at bounding box center [499, 317] width 10 height 10
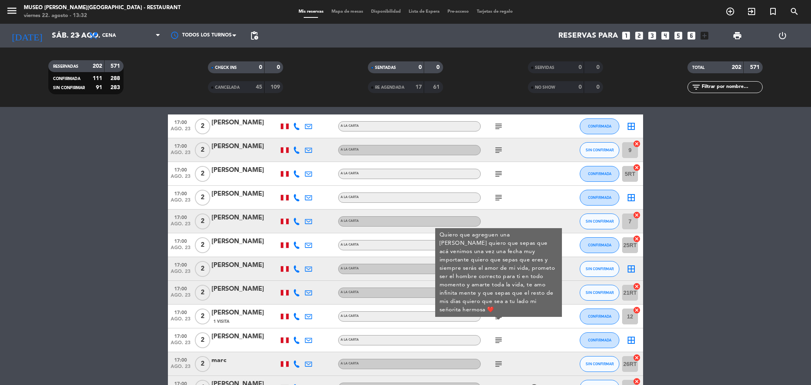
scroll to position [102, 0]
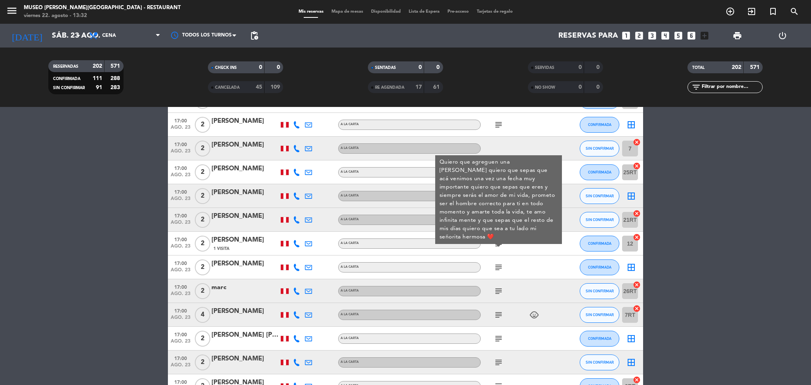
click at [499, 267] on icon "subject" at bounding box center [499, 268] width 10 height 10
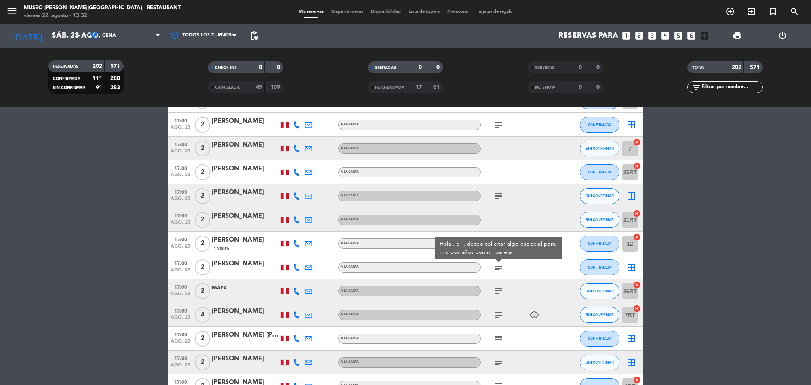
click at [496, 293] on icon "subject" at bounding box center [499, 291] width 10 height 10
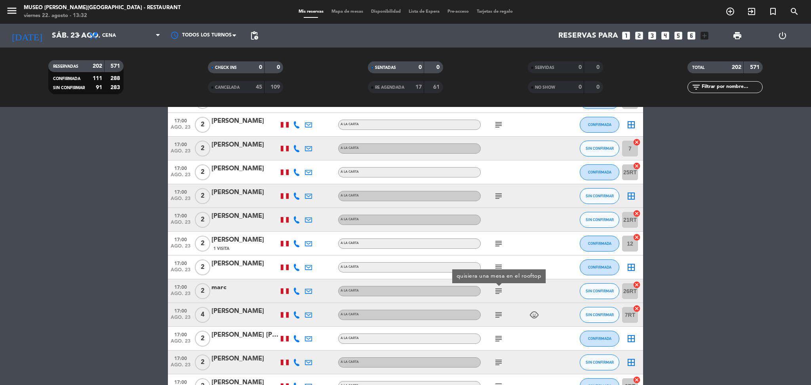
click at [222, 291] on div "marc" at bounding box center [245, 287] width 67 height 10
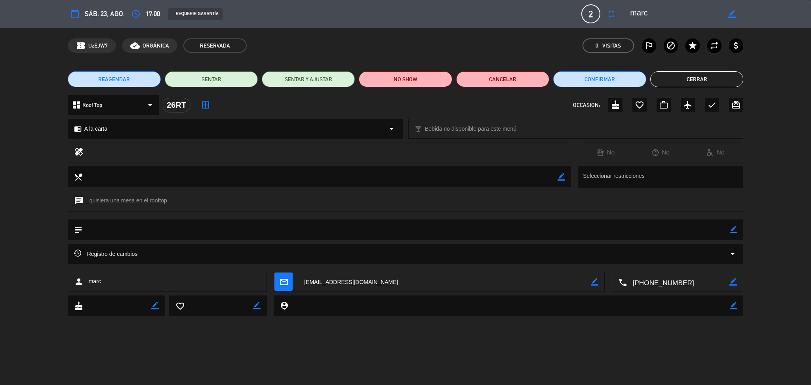
click at [775, 86] on div "REAGENDAR SENTAR SENTAR Y AJUSTAR NO SHOW Cancelar Confirmar Cerrar" at bounding box center [405, 79] width 811 height 32
drag, startPoint x: 660, startPoint y: 15, endPoint x: 623, endPoint y: 12, distance: 36.6
click at [623, 12] on editable-input "border_color" at bounding box center [682, 14] width 123 height 14
click at [733, 71] on div "REAGENDAR SENTAR SENTAR Y AJUSTAR NO SHOW Cancelar Confirmar Cerrar" at bounding box center [405, 79] width 811 height 32
click at [729, 79] on button "Cerrar" at bounding box center [697, 79] width 93 height 16
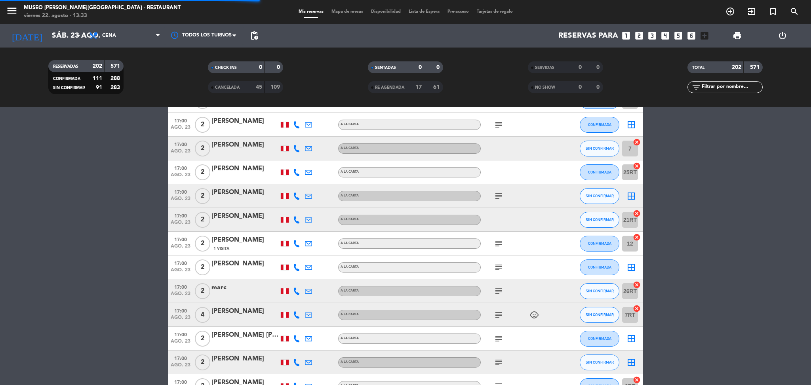
scroll to position [116, 0]
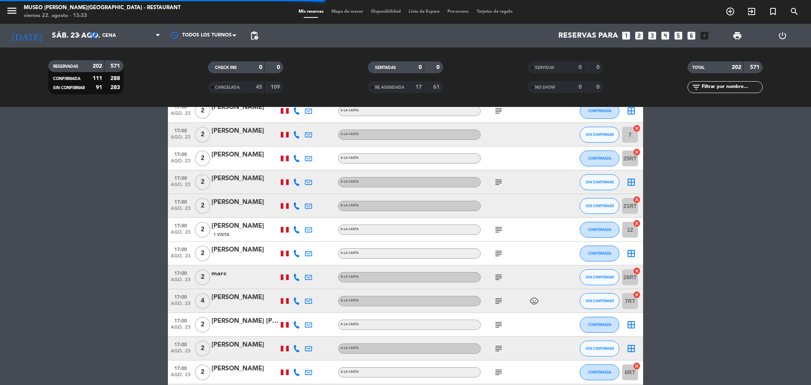
click at [492, 295] on div "subject child_care" at bounding box center [516, 300] width 71 height 23
click at [496, 301] on icon "subject" at bounding box center [499, 301] width 10 height 10
click at [494, 324] on icon "subject" at bounding box center [499, 325] width 10 height 10
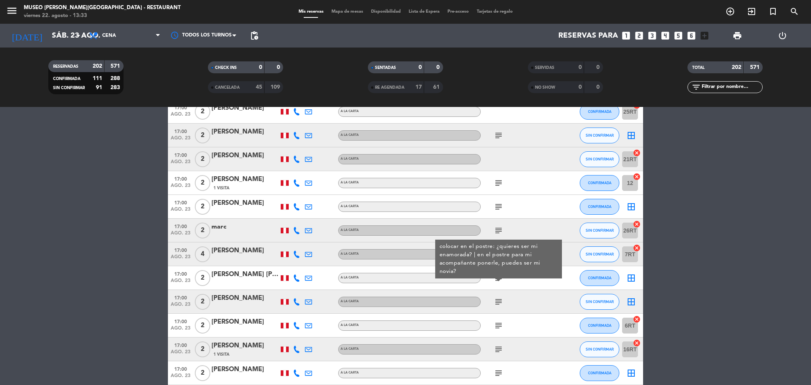
scroll to position [174, 0]
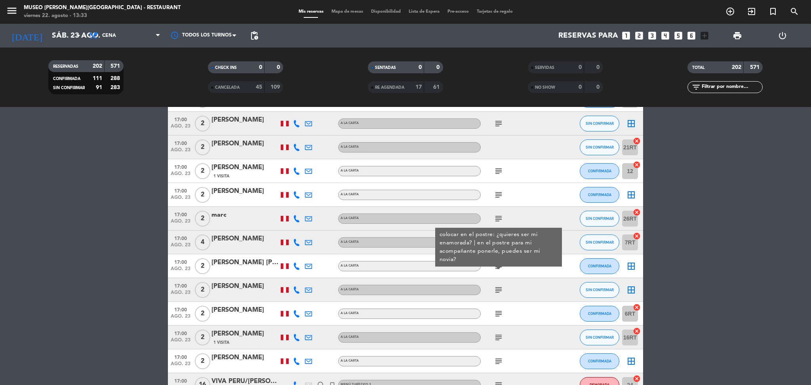
click at [500, 291] on icon "subject" at bounding box center [499, 290] width 10 height 10
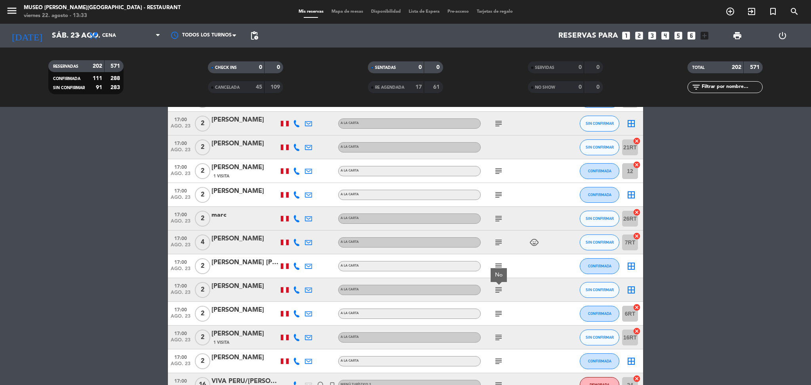
click at [498, 319] on div "subject" at bounding box center [516, 313] width 71 height 23
click at [498, 315] on icon "subject" at bounding box center [499, 314] width 10 height 10
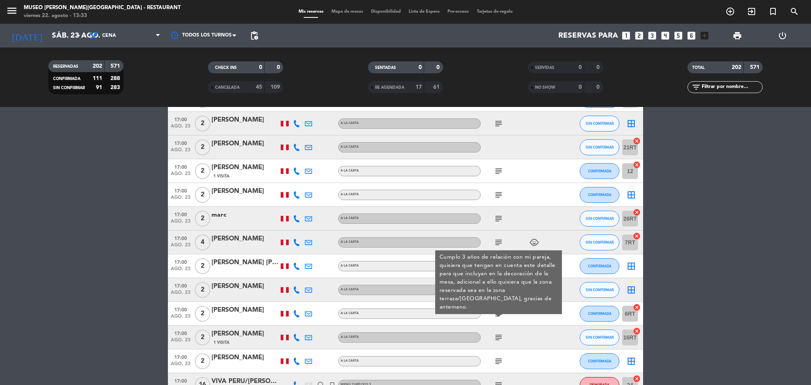
click at [254, 312] on div "[PERSON_NAME]" at bounding box center [245, 310] width 67 height 10
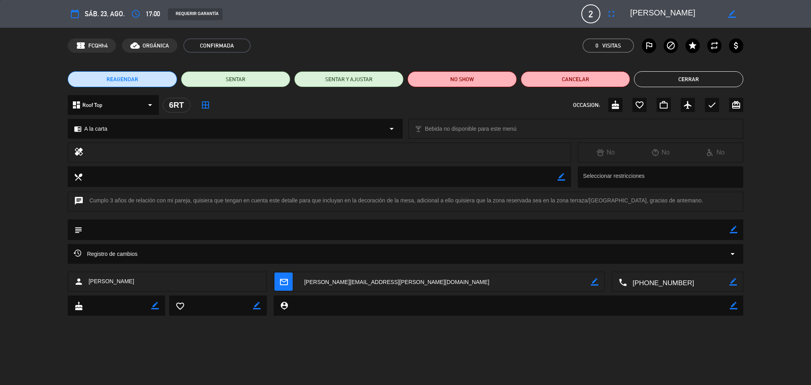
drag, startPoint x: 719, startPoint y: 12, endPoint x: 612, endPoint y: 13, distance: 106.6
click at [612, 13] on div "calendar_today sáb. 23, ago. access_time 17:00 REQUERIR GARANTÍA 2 Ricardo Rami…" at bounding box center [406, 13] width 676 height 19
click at [727, 77] on button "Cerrar" at bounding box center [688, 79] width 109 height 16
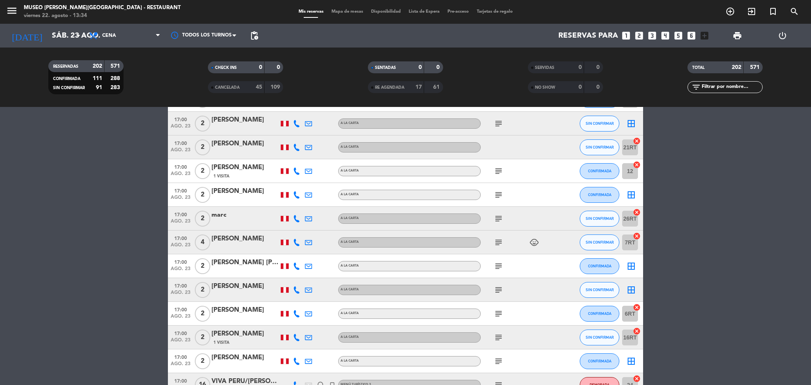
click at [498, 336] on icon "subject" at bounding box center [499, 338] width 10 height 10
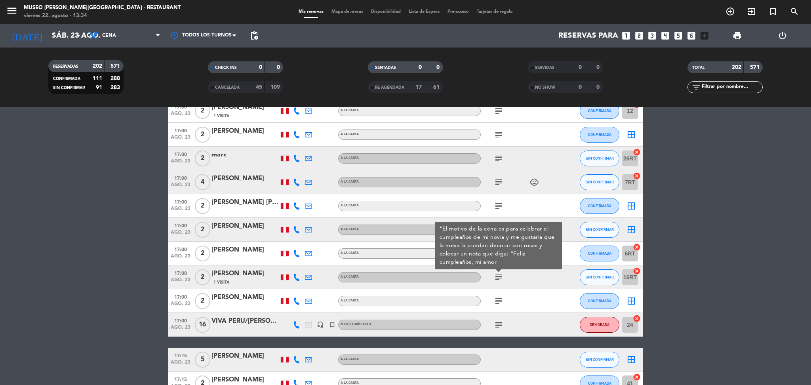
scroll to position [235, 0]
click at [500, 300] on icon "subject" at bounding box center [499, 301] width 10 height 10
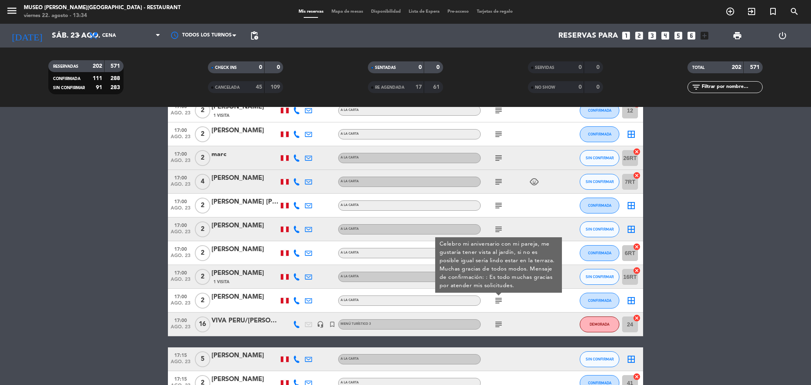
click at [218, 298] on div "[PERSON_NAME]" at bounding box center [245, 297] width 67 height 10
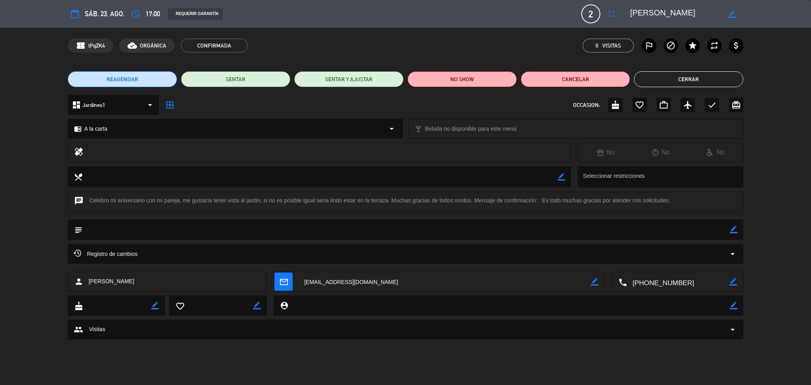
click at [690, 15] on textarea at bounding box center [675, 14] width 91 height 14
drag, startPoint x: 665, startPoint y: 9, endPoint x: 569, endPoint y: 233, distance: 243.7
click at [608, 3] on div "calendar_today sáb. 23, ago. access_time 17:00 REQUERIR GARANTÍA 2 Tatiana Cesp…" at bounding box center [405, 14] width 811 height 28
click at [731, 88] on div "REAGENDAR SENTAR SENTAR Y AJUSTAR NO SHOW Cancelar Cerrar" at bounding box center [405, 79] width 811 height 32
click at [726, 82] on button "Cerrar" at bounding box center [688, 79] width 109 height 16
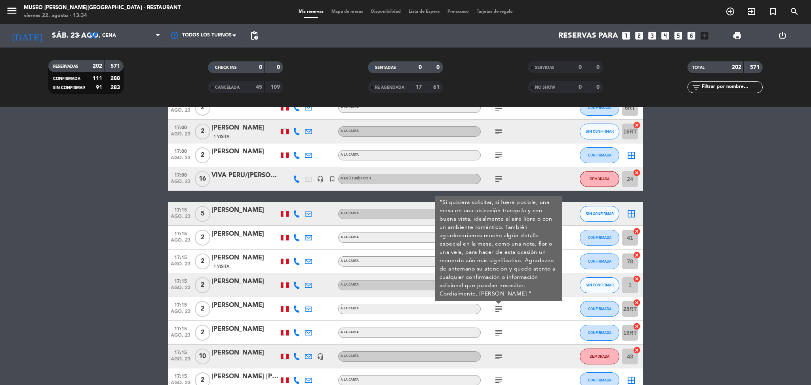
scroll to position [446, 0]
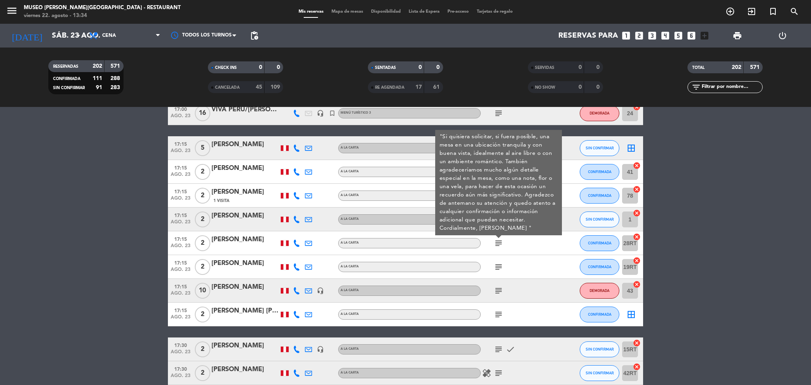
click at [494, 267] on icon "subject" at bounding box center [499, 267] width 10 height 10
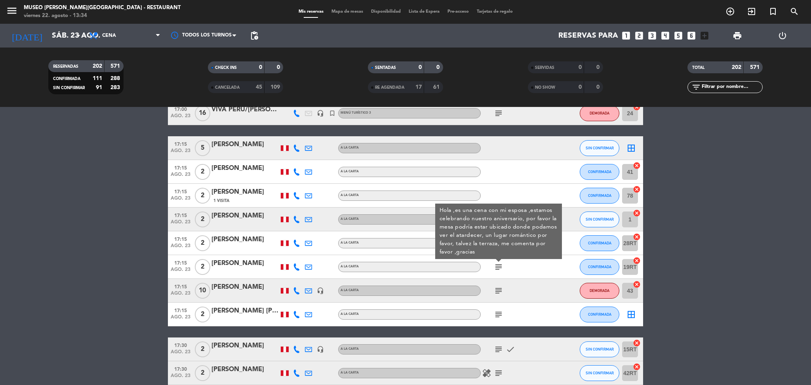
click at [255, 268] on div "[PERSON_NAME]" at bounding box center [245, 263] width 67 height 10
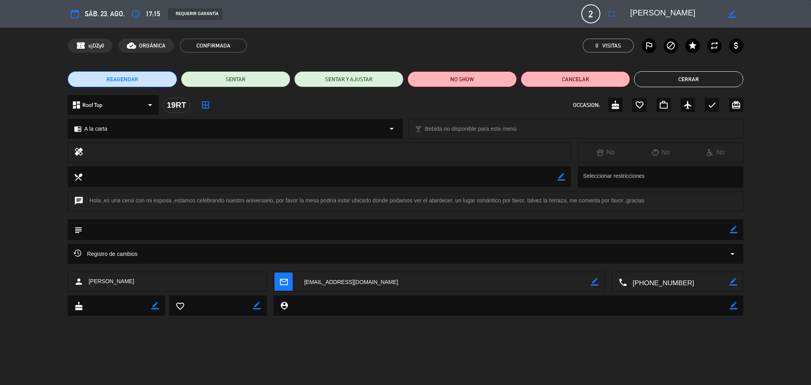
drag, startPoint x: 631, startPoint y: 11, endPoint x: 811, endPoint y: 21, distance: 179.7
click at [811, 21] on div "calendar_today sáb. 23, ago. access_time 17:15 REQUERIR GARANTÍA 2 Michael Espi…" at bounding box center [405, 14] width 811 height 28
click at [734, 78] on button "Cerrar" at bounding box center [688, 79] width 109 height 16
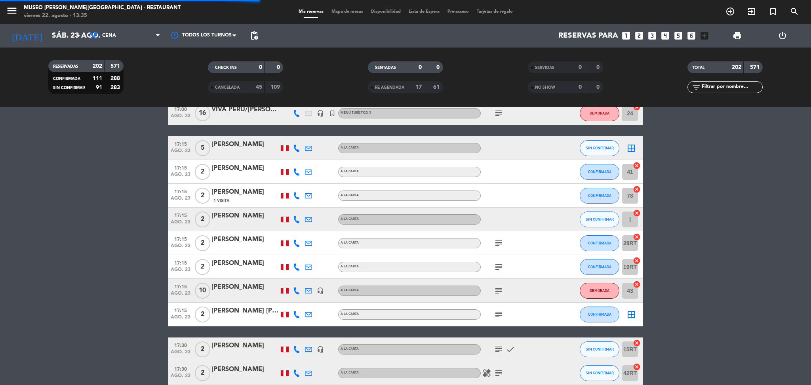
scroll to position [450, 0]
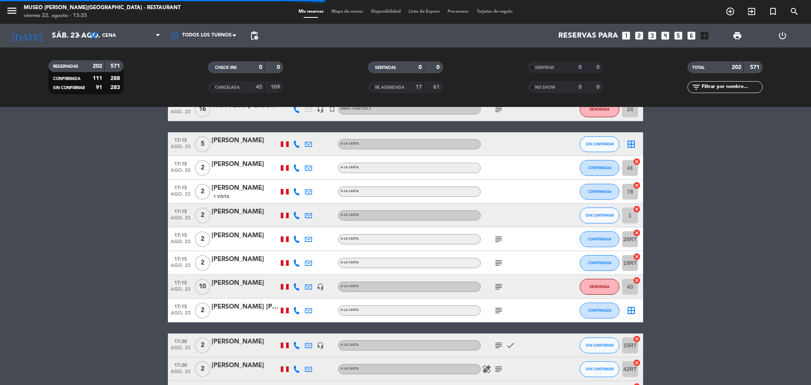
click at [496, 282] on icon "subject" at bounding box center [499, 287] width 10 height 10
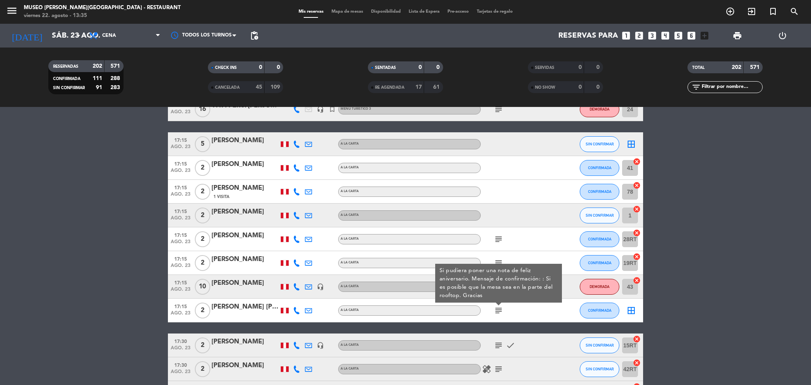
click at [259, 301] on div "17:15 ago. 23 2 Uriel Andersson Reyes Sifuentes A la carta subject Si pudiera p…" at bounding box center [405, 311] width 475 height 24
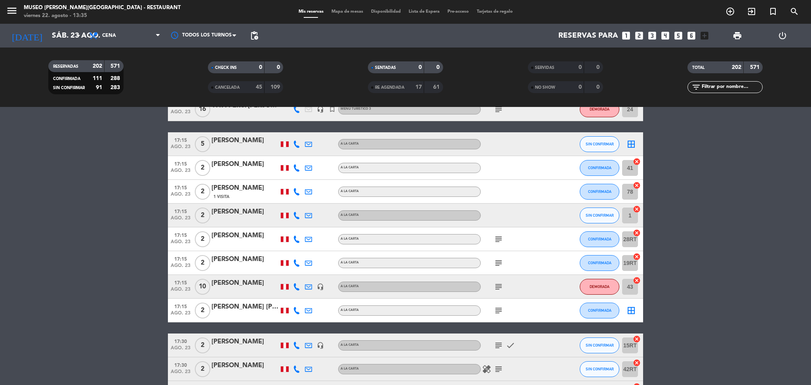
click at [248, 311] on div "[PERSON_NAME] [PERSON_NAME]" at bounding box center [245, 307] width 67 height 10
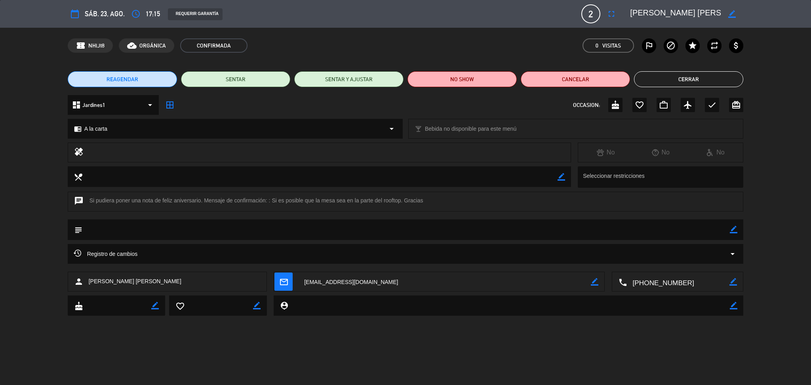
scroll to position [0, 25]
drag, startPoint x: 633, startPoint y: 10, endPoint x: 773, endPoint y: 15, distance: 140.4
click at [773, 15] on div "calendar_today sáb. 23, ago. access_time 17:15 REQUERIR GARANTÍA 2 Uriel Anders…" at bounding box center [405, 14] width 811 height 28
click at [725, 12] on div "border_color" at bounding box center [732, 14] width 23 height 14
drag, startPoint x: 722, startPoint y: 12, endPoint x: 605, endPoint y: 10, distance: 117.3
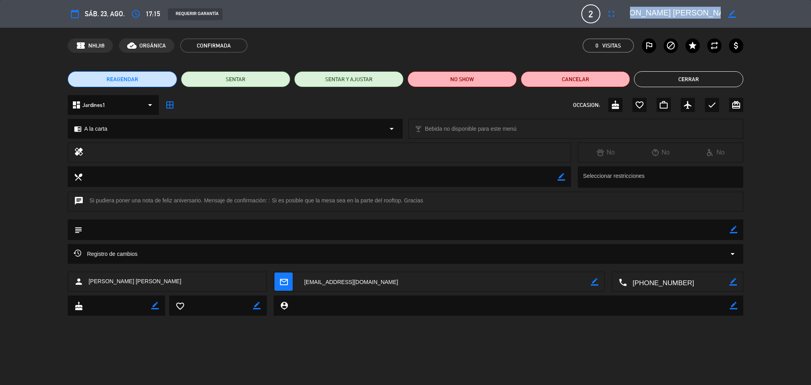
click at [605, 10] on div "calendar_today sáb. 23, ago. access_time 17:15 REQUERIR GARANTÍA 2 Uriel Anders…" at bounding box center [406, 13] width 676 height 19
click at [637, 13] on textarea at bounding box center [675, 14] width 91 height 14
drag, startPoint x: 631, startPoint y: 10, endPoint x: 811, endPoint y: 10, distance: 179.5
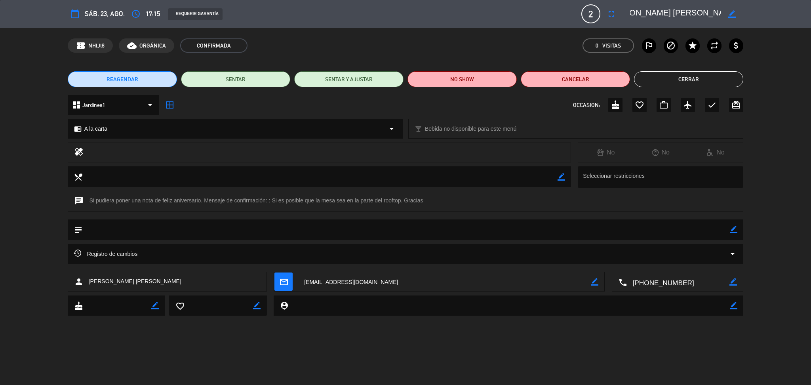
click at [811, 10] on div "calendar_today sáb. 23, ago. access_time 17:15 REQUERIR GARANTÍA 2 Uriel Anders…" at bounding box center [405, 14] width 811 height 28
click at [733, 77] on button "Cerrar" at bounding box center [688, 79] width 109 height 16
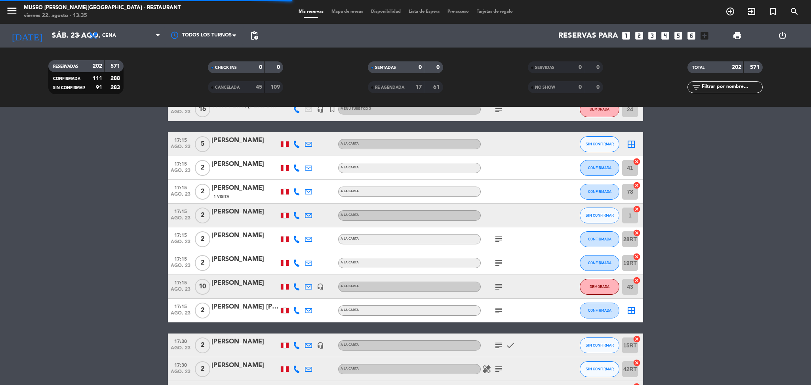
scroll to position [587, 0]
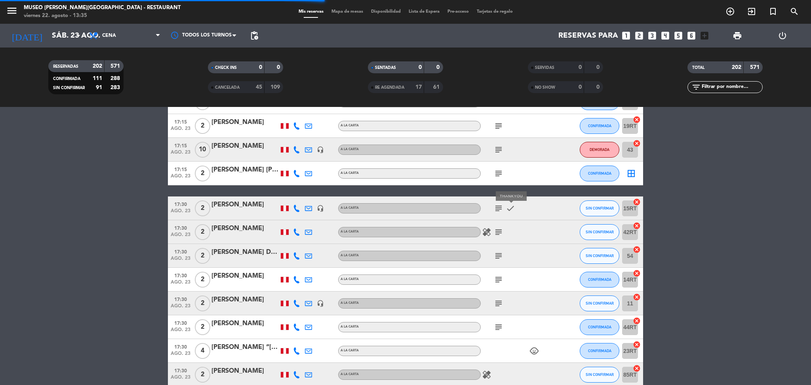
click at [503, 208] on icon "subject" at bounding box center [499, 209] width 10 height 10
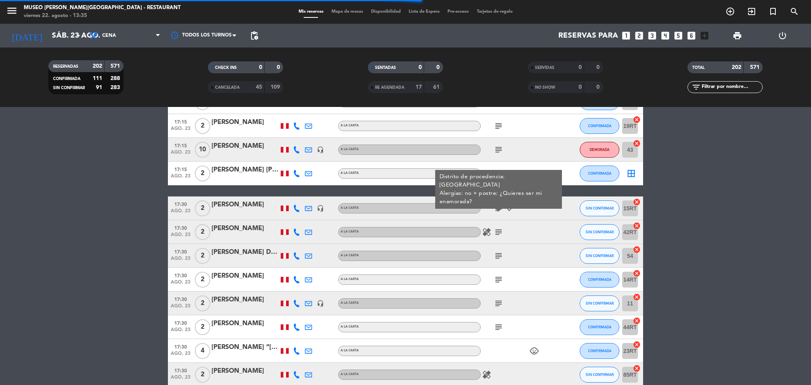
click at [496, 208] on icon "subject" at bounding box center [499, 209] width 10 height 10
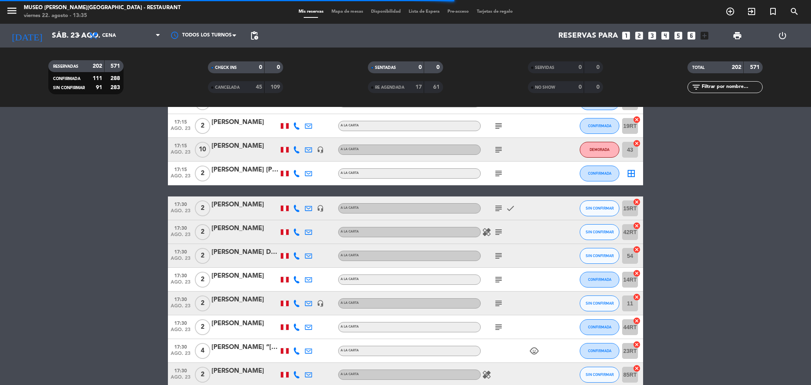
click at [496, 208] on icon "subject" at bounding box center [499, 209] width 10 height 10
click at [498, 235] on icon "subject" at bounding box center [499, 232] width 10 height 10
click at [499, 255] on icon "subject" at bounding box center [499, 256] width 10 height 10
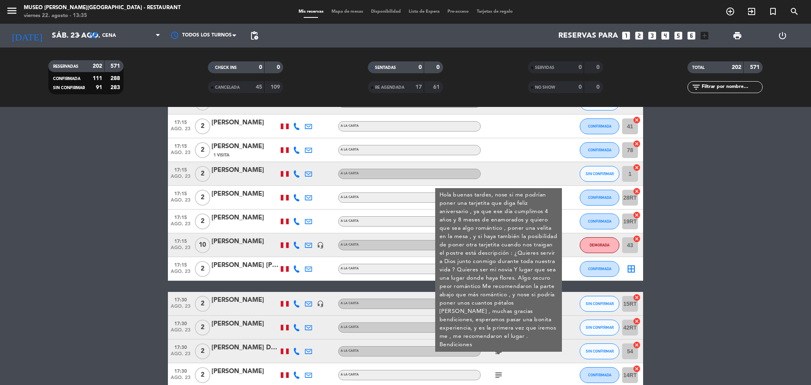
scroll to position [569, 0]
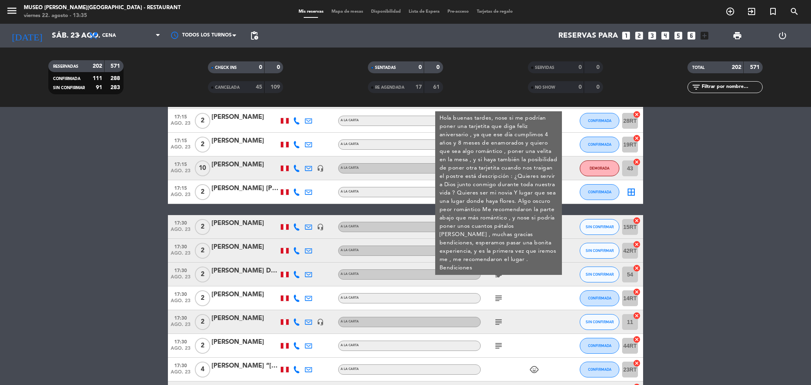
click at [500, 300] on icon "subject" at bounding box center [499, 299] width 10 height 10
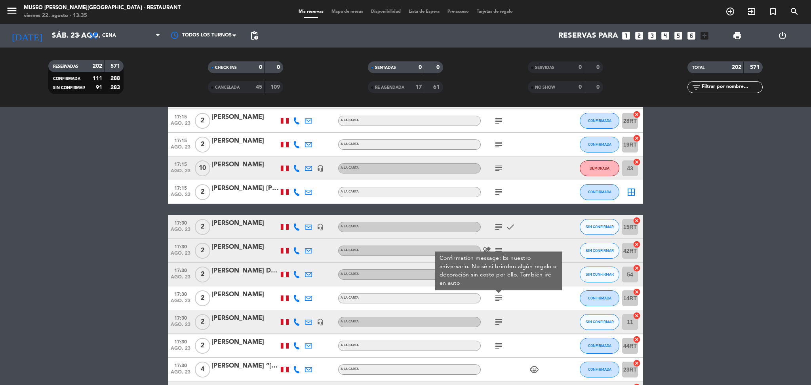
scroll to position [626, 0]
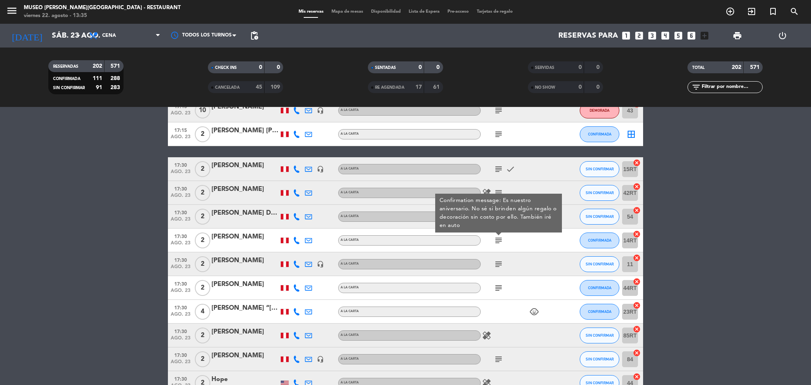
click at [496, 260] on icon "subject" at bounding box center [499, 265] width 10 height 10
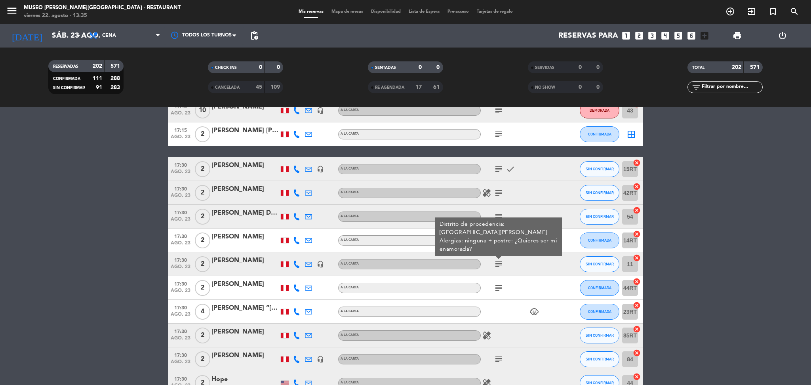
click at [497, 284] on icon "subject" at bounding box center [499, 288] width 10 height 10
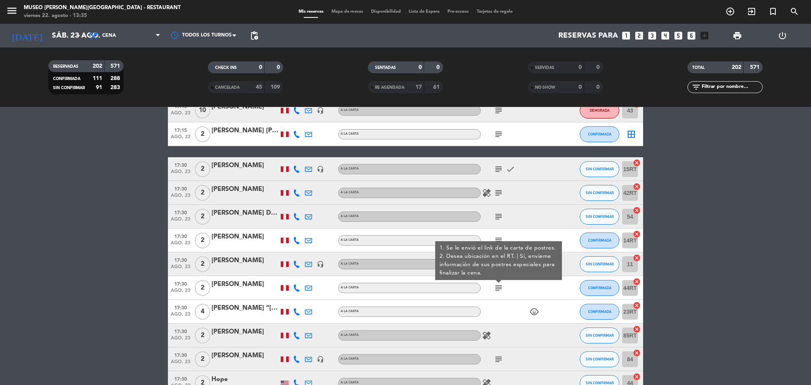
click at [248, 287] on div "[PERSON_NAME]" at bounding box center [245, 284] width 67 height 10
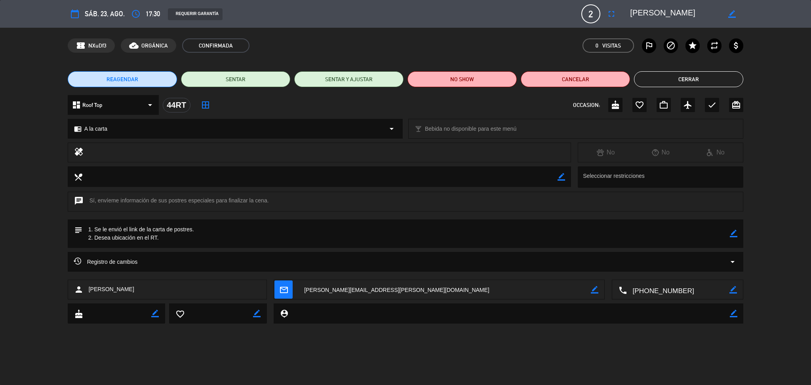
scroll to position [0, 4]
drag, startPoint x: 631, startPoint y: 11, endPoint x: 788, endPoint y: 25, distance: 157.9
click at [788, 25] on div "calendar_today sáb. 23, ago. access_time 17:30 REQUERIR GARANTÍA 2 CARLOS MAMAN…" at bounding box center [405, 14] width 811 height 28
click at [730, 84] on button "Cerrar" at bounding box center [688, 79] width 109 height 16
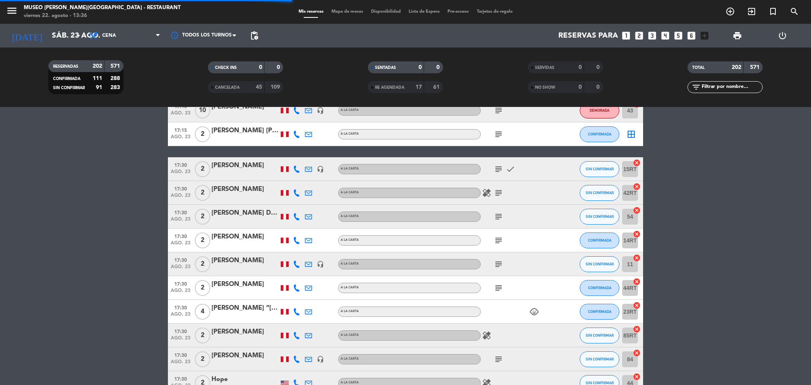
scroll to position [645, 0]
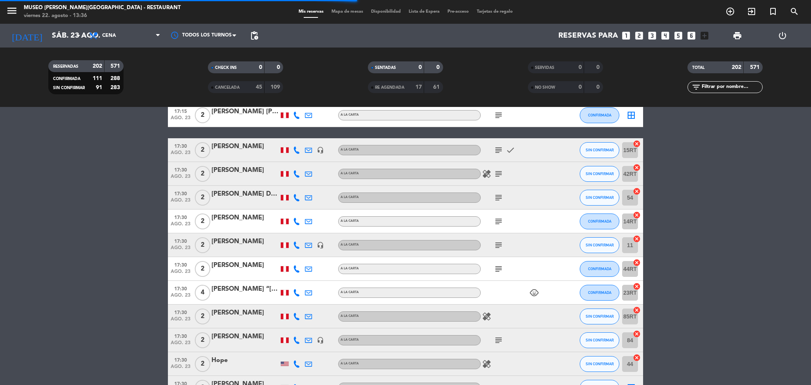
click at [498, 336] on icon "subject" at bounding box center [499, 341] width 10 height 10
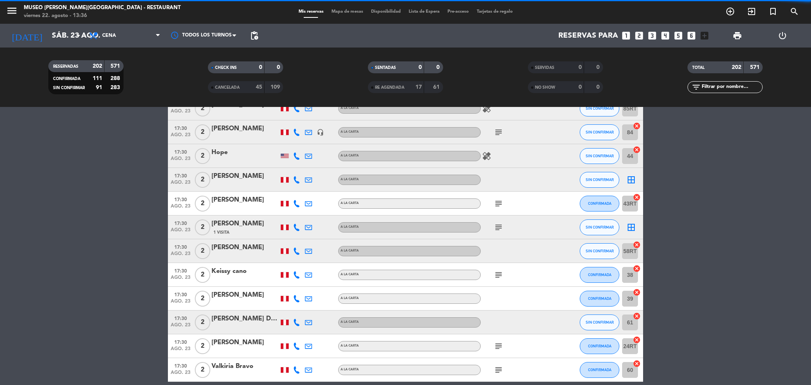
click at [501, 202] on icon "subject" at bounding box center [499, 204] width 10 height 10
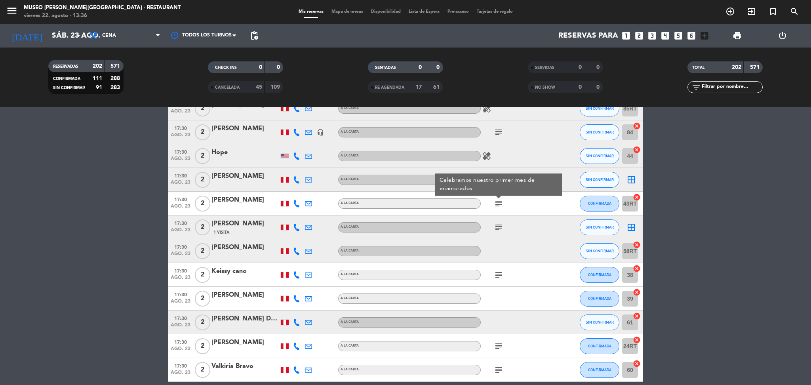
click at [501, 223] on icon "subject" at bounding box center [499, 228] width 10 height 10
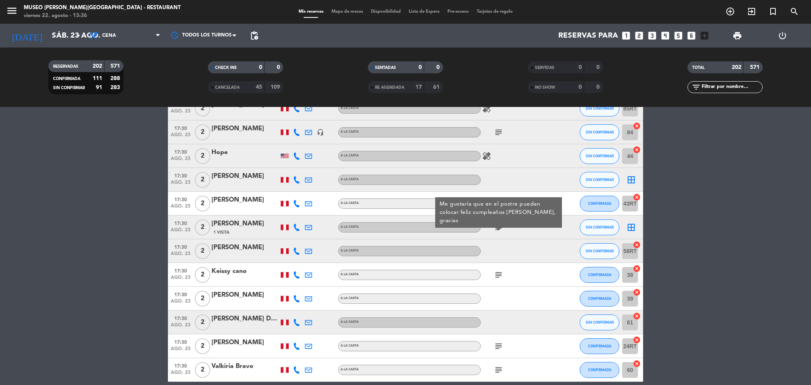
click at [498, 274] on icon "subject" at bounding box center [499, 275] width 10 height 10
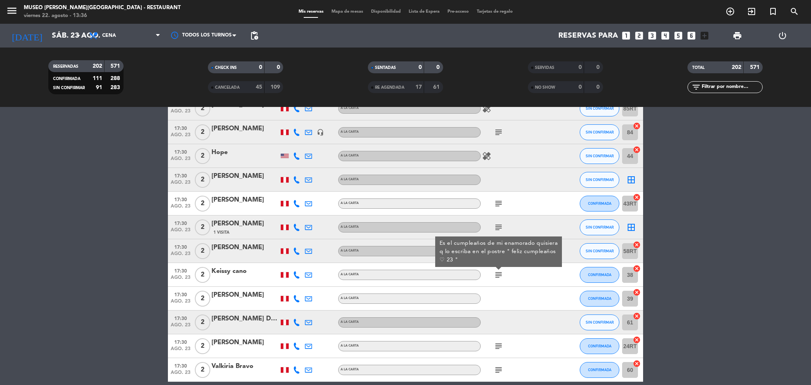
scroll to position [920, 0]
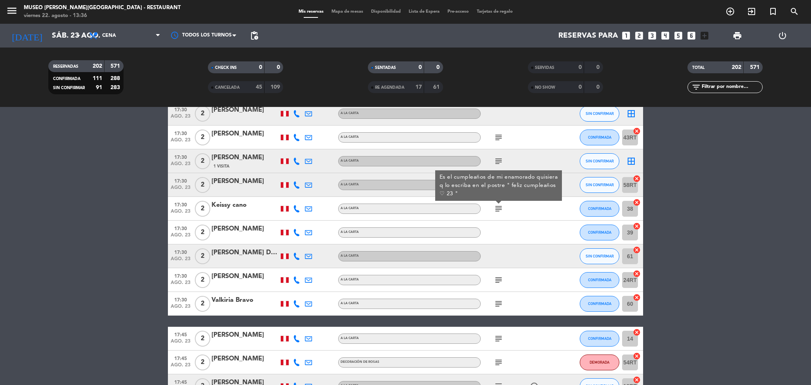
click at [498, 277] on icon "subject" at bounding box center [499, 280] width 10 height 10
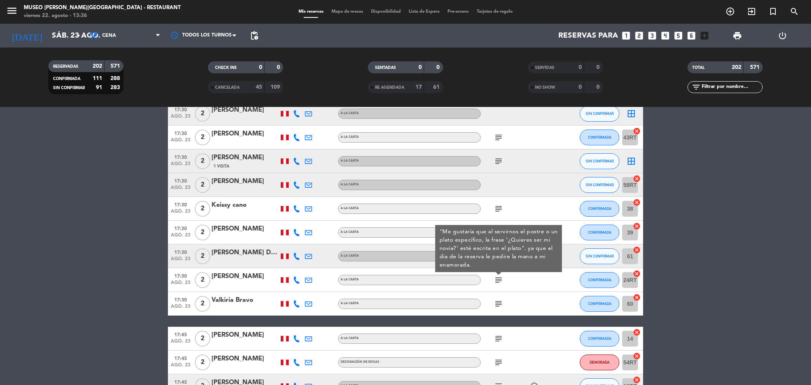
click at [498, 300] on icon "subject" at bounding box center [499, 304] width 10 height 10
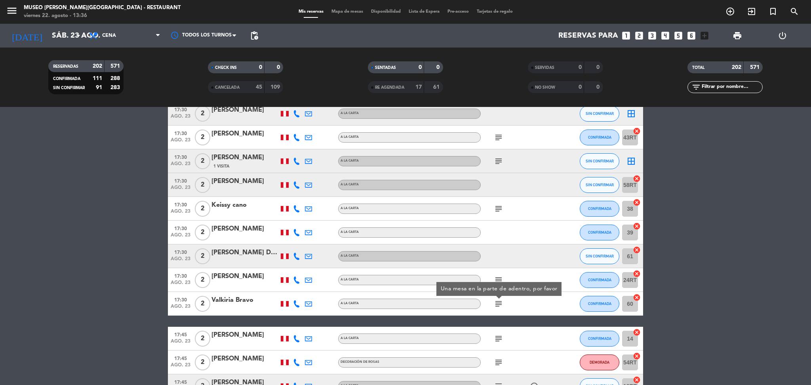
scroll to position [1015, 0]
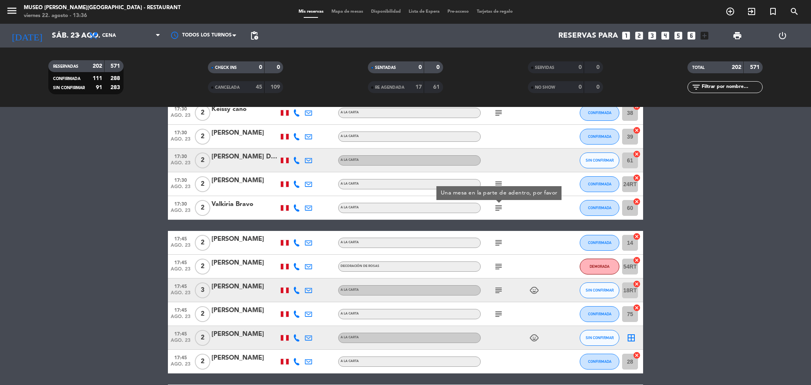
click at [498, 244] on icon "subject" at bounding box center [499, 243] width 10 height 10
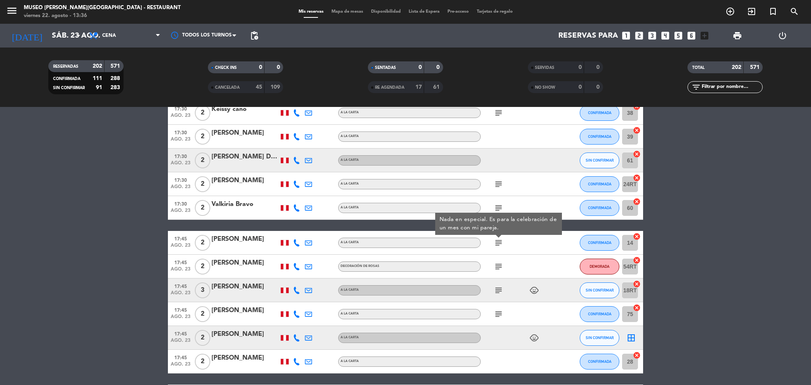
click at [498, 269] on icon "subject" at bounding box center [499, 267] width 10 height 10
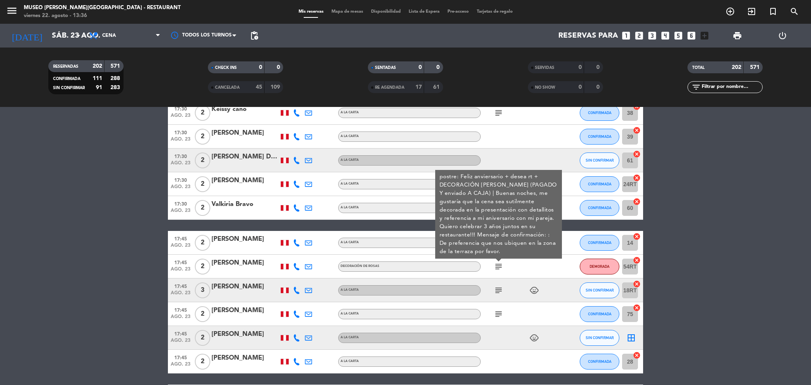
click at [497, 287] on icon "subject" at bounding box center [499, 291] width 10 height 10
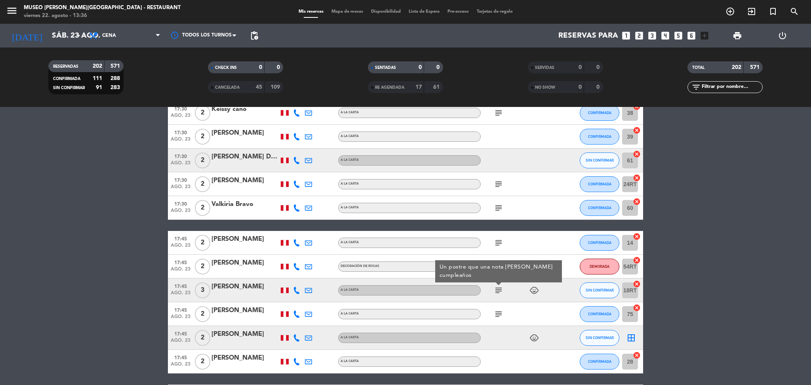
click at [499, 313] on icon "subject" at bounding box center [499, 314] width 10 height 10
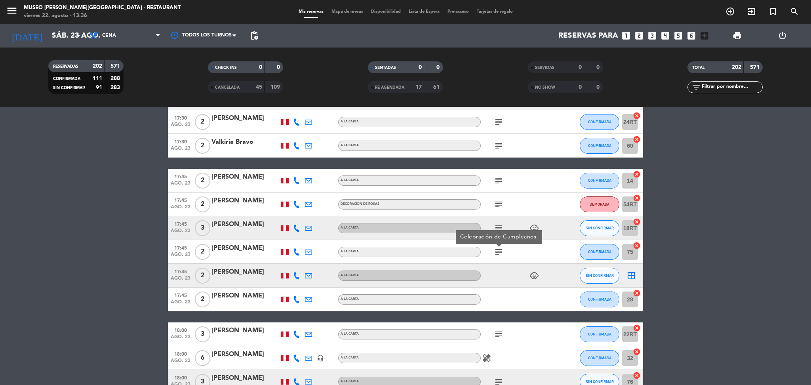
scroll to position [1105, 0]
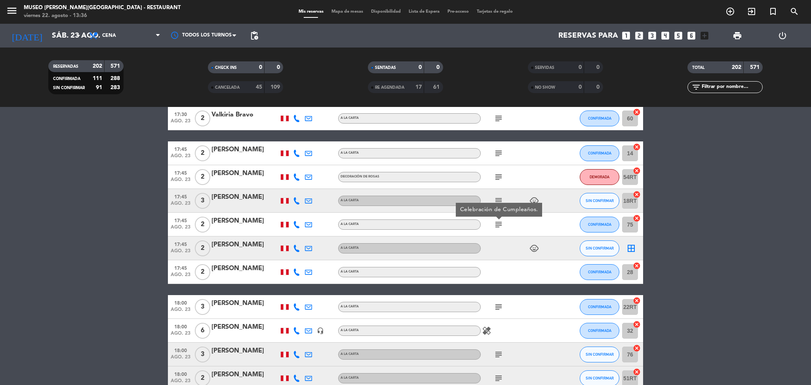
click at [499, 307] on icon "subject" at bounding box center [499, 307] width 10 height 10
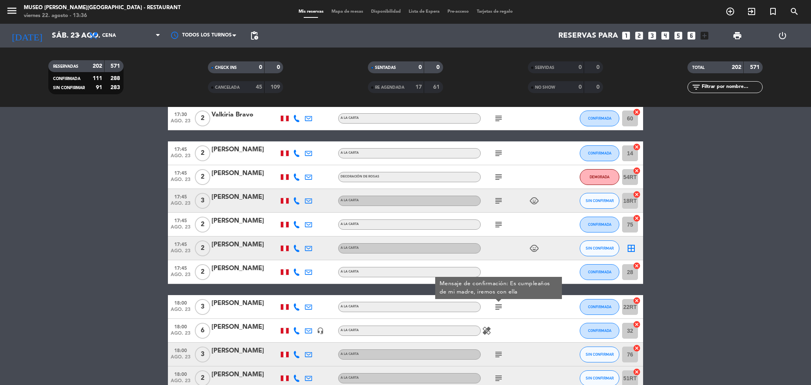
scroll to position [1211, 0]
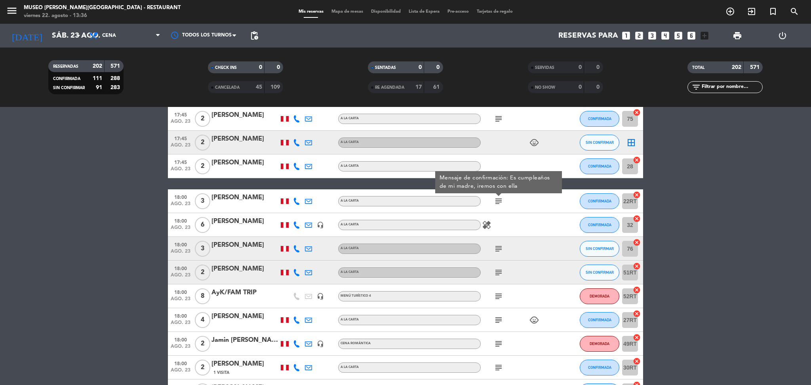
click at [500, 249] on icon "subject" at bounding box center [499, 249] width 10 height 10
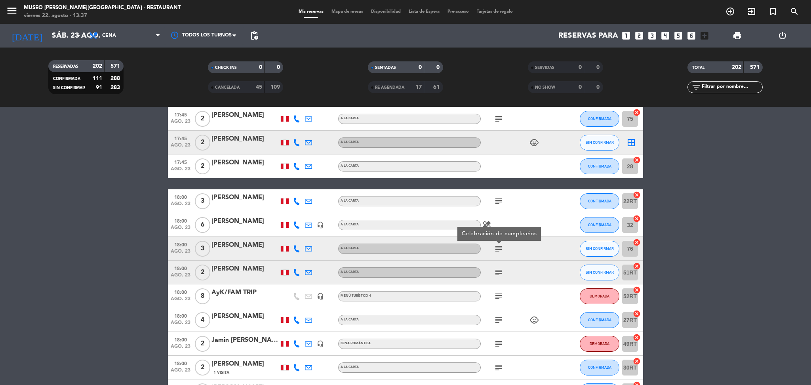
click at [240, 250] on div "[PERSON_NAME]" at bounding box center [245, 245] width 67 height 10
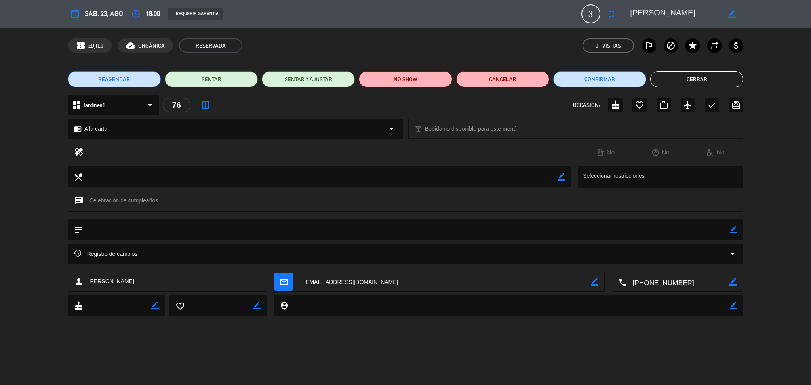
click at [675, 74] on button "Cerrar" at bounding box center [697, 79] width 93 height 16
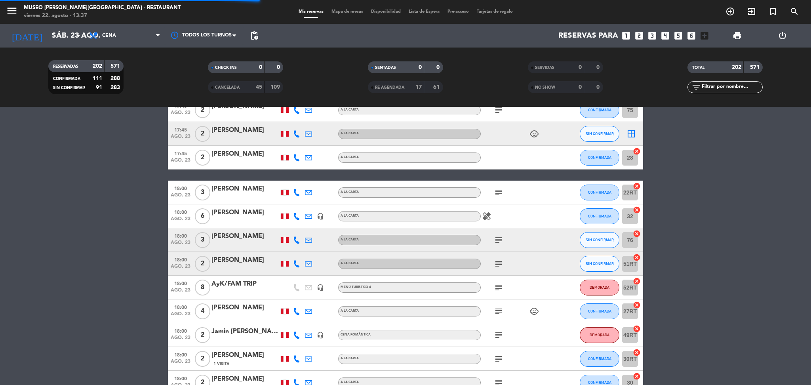
scroll to position [1223, 0]
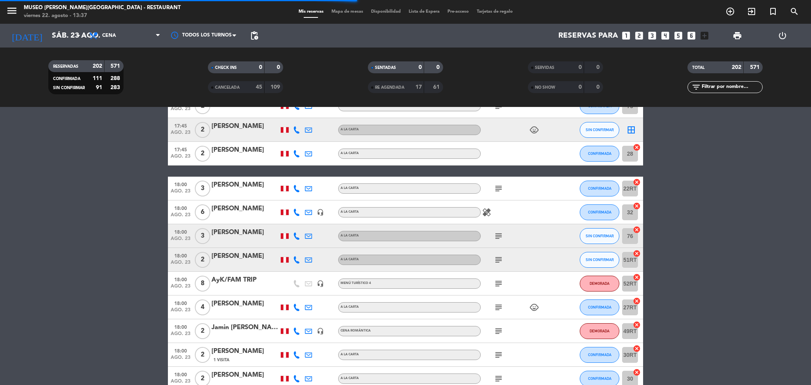
click at [498, 259] on icon "subject" at bounding box center [499, 260] width 10 height 10
click at [497, 292] on div "subject" at bounding box center [516, 283] width 71 height 23
click at [495, 312] on div "subject child_care" at bounding box center [516, 307] width 71 height 23
click at [496, 308] on icon "subject" at bounding box center [499, 308] width 10 height 10
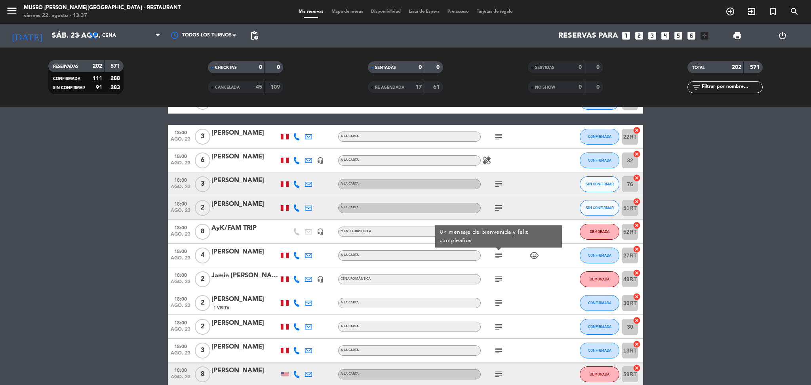
scroll to position [1276, 0]
click at [501, 304] on icon "subject" at bounding box center [499, 303] width 10 height 10
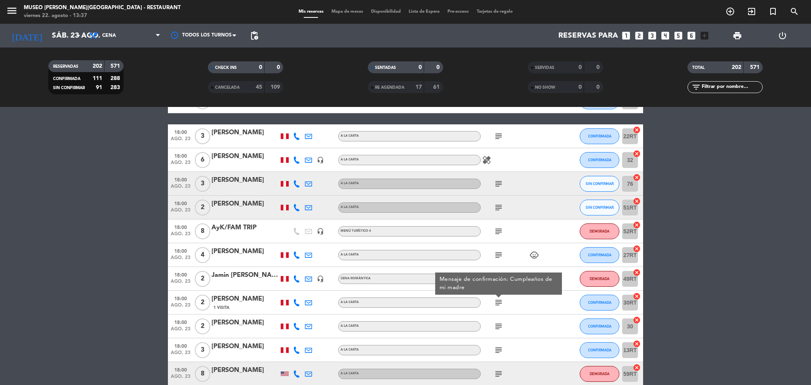
scroll to position [1322, 0]
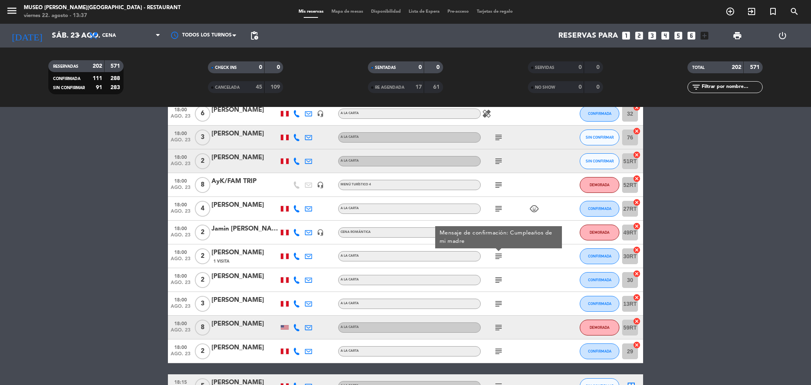
click at [498, 281] on icon "subject" at bounding box center [499, 280] width 10 height 10
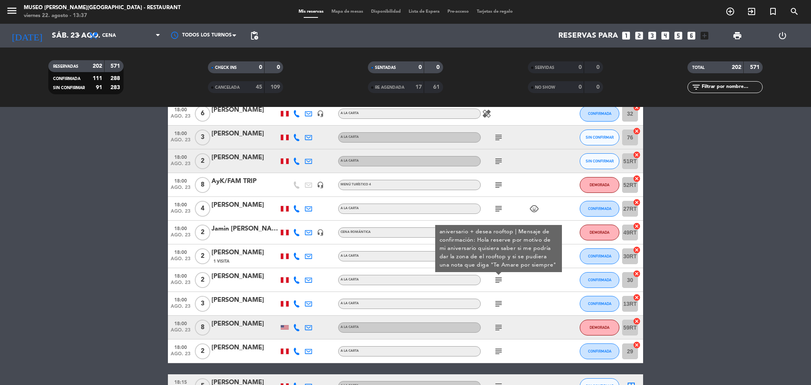
click at [227, 278] on div "[PERSON_NAME]" at bounding box center [245, 276] width 67 height 10
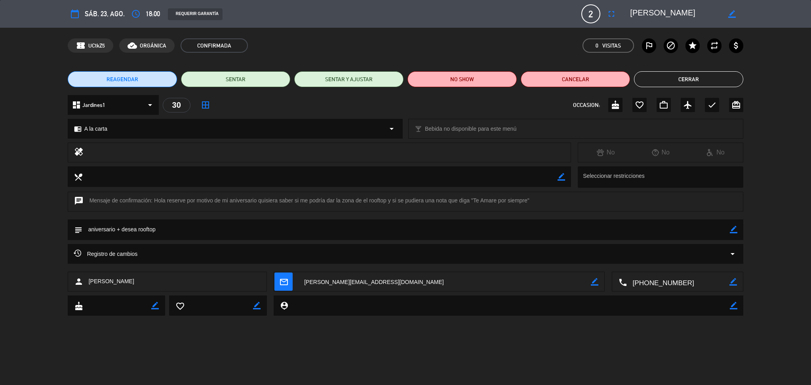
drag, startPoint x: 675, startPoint y: 10, endPoint x: 625, endPoint y: 10, distance: 49.5
click at [625, 10] on div "border_color" at bounding box center [684, 14] width 119 height 14
click at [730, 74] on button "Cerrar" at bounding box center [688, 79] width 109 height 16
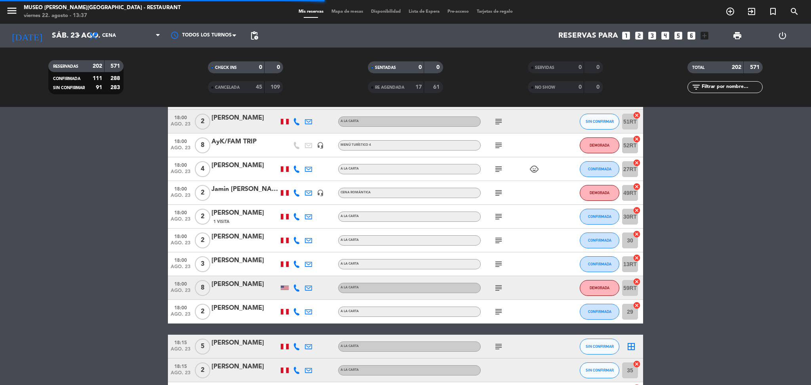
scroll to position [1362, 0]
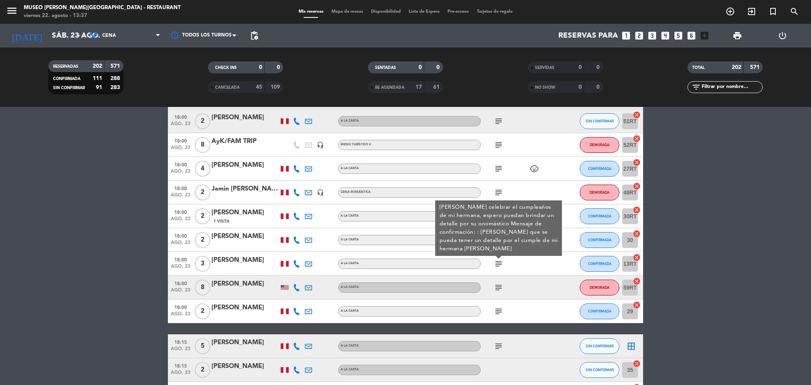
click at [497, 286] on icon "subject" at bounding box center [499, 288] width 10 height 10
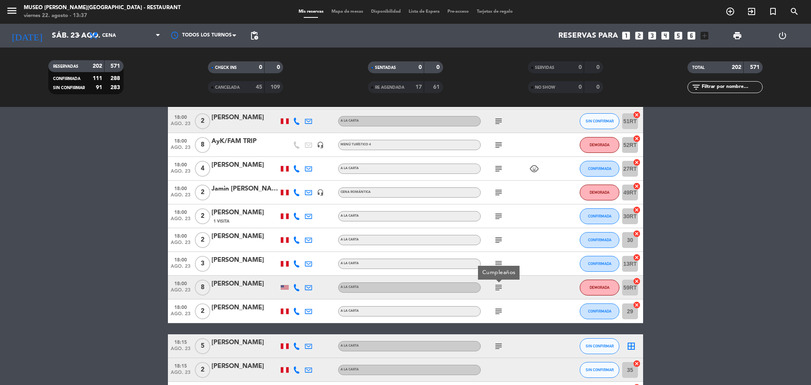
click at [497, 308] on icon "subject" at bounding box center [499, 312] width 10 height 10
click at [498, 261] on icon "subject" at bounding box center [499, 264] width 10 height 10
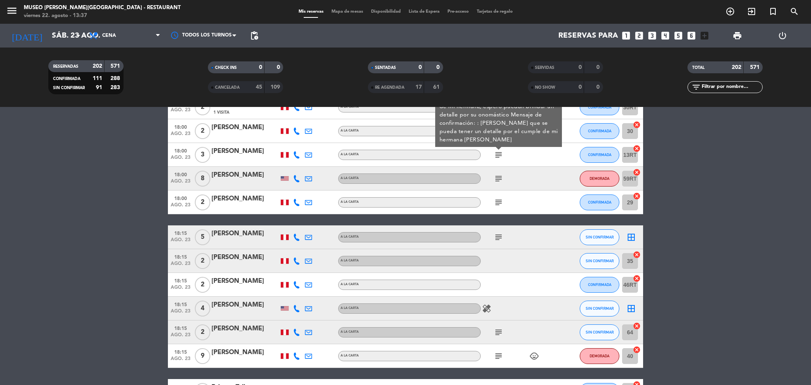
scroll to position [1473, 0]
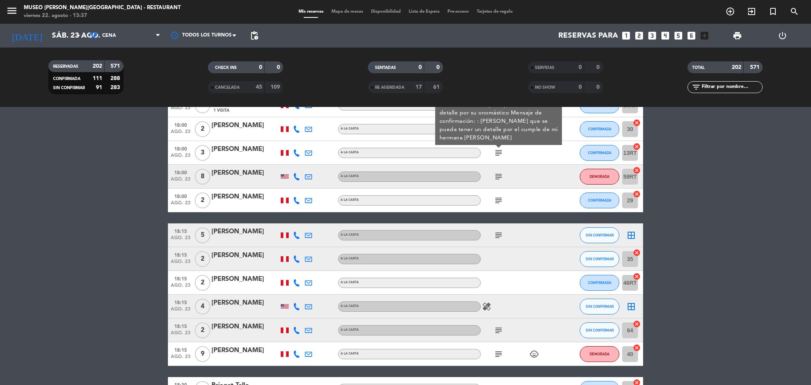
click at [498, 232] on icon "subject" at bounding box center [499, 236] width 10 height 10
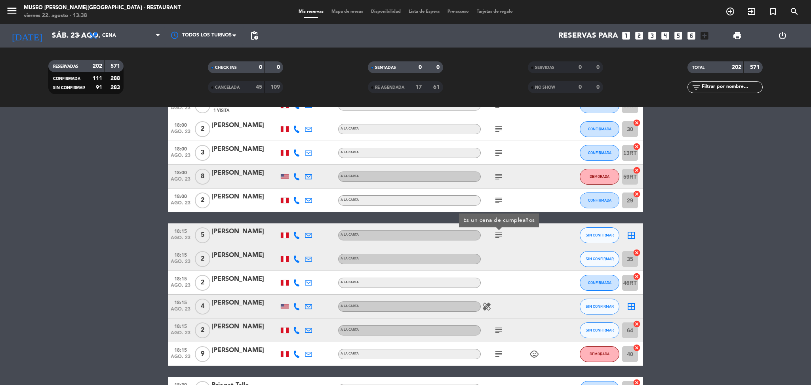
click at [496, 330] on icon "subject" at bounding box center [499, 331] width 10 height 10
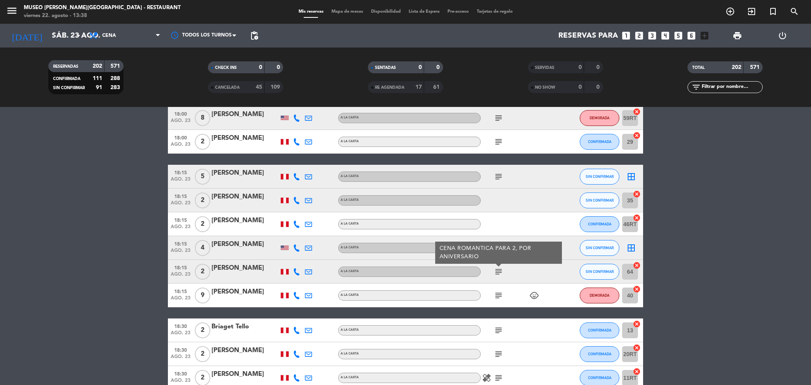
scroll to position [1533, 0]
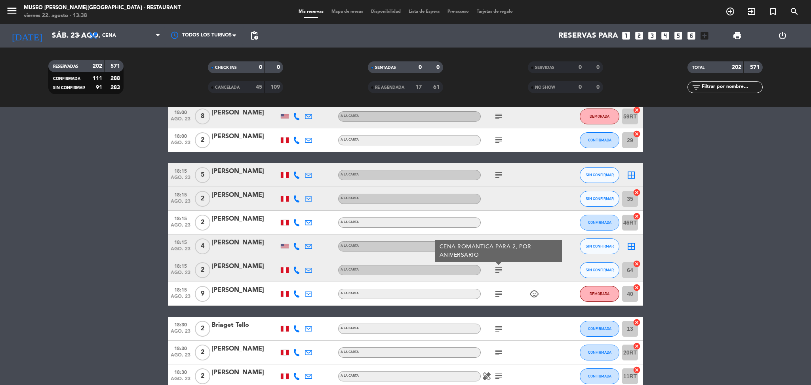
click at [497, 291] on icon "subject" at bounding box center [499, 294] width 10 height 10
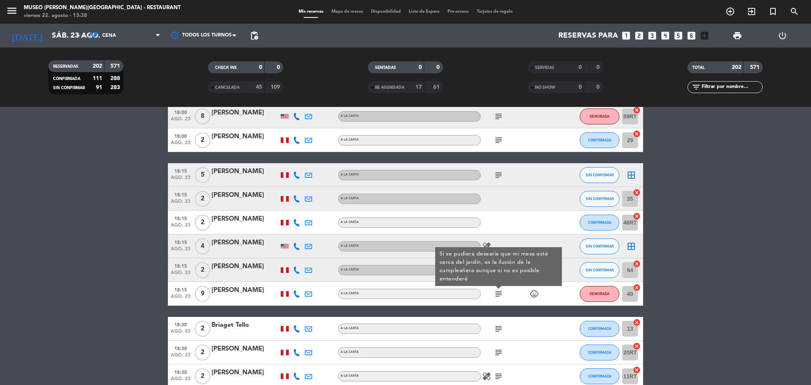
click at [496, 325] on icon "subject" at bounding box center [499, 329] width 10 height 10
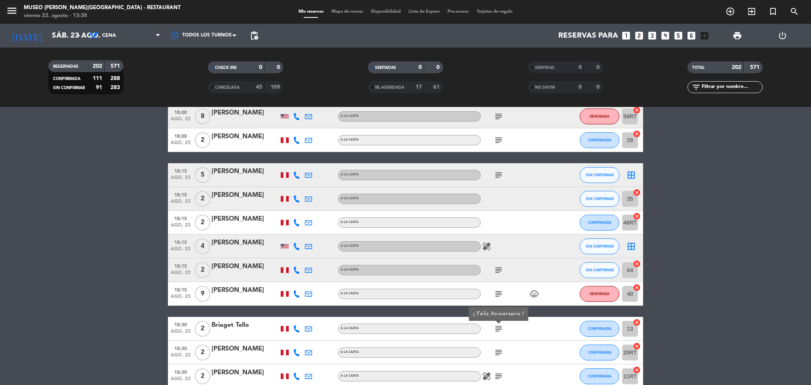
scroll to position [1621, 0]
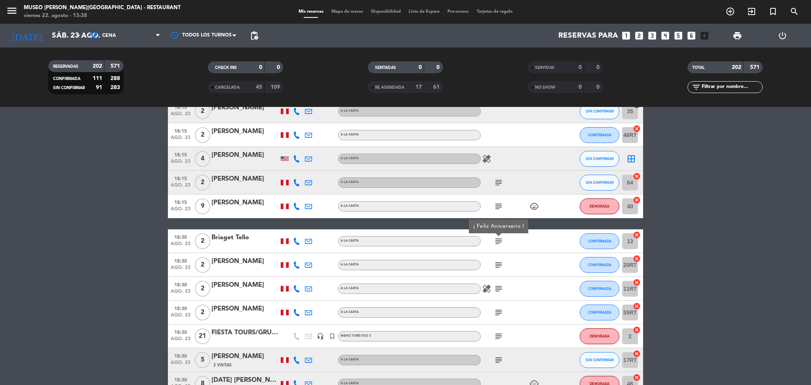
click at [496, 260] on icon "subject" at bounding box center [499, 265] width 10 height 10
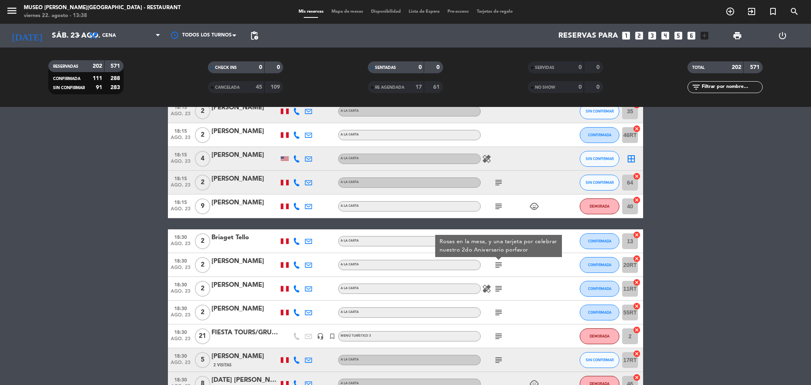
click at [498, 290] on icon "subject" at bounding box center [499, 289] width 10 height 10
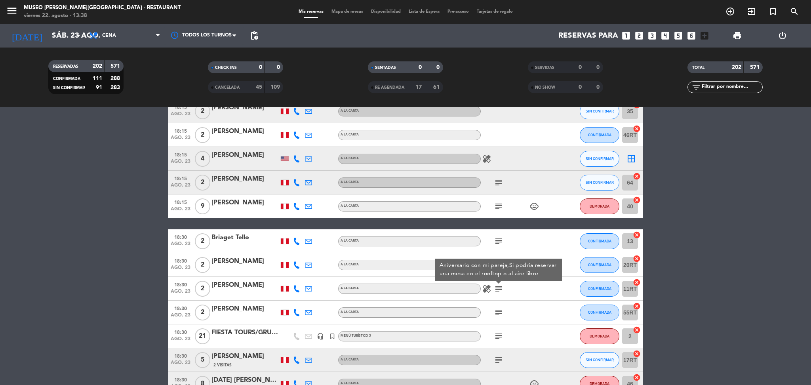
click at [251, 286] on div "[PERSON_NAME]" at bounding box center [245, 285] width 67 height 10
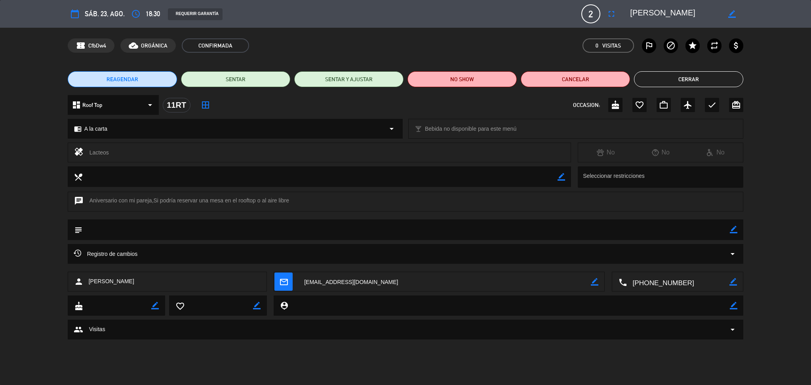
drag, startPoint x: 708, startPoint y: 10, endPoint x: 616, endPoint y: 7, distance: 92.4
click at [616, 7] on div "calendar_today sáb. 23, ago. access_time 18:30 REQUERIR GARANTÍA 2 Cesar Max So…" at bounding box center [406, 13] width 676 height 19
click at [729, 76] on button "Cerrar" at bounding box center [688, 79] width 109 height 16
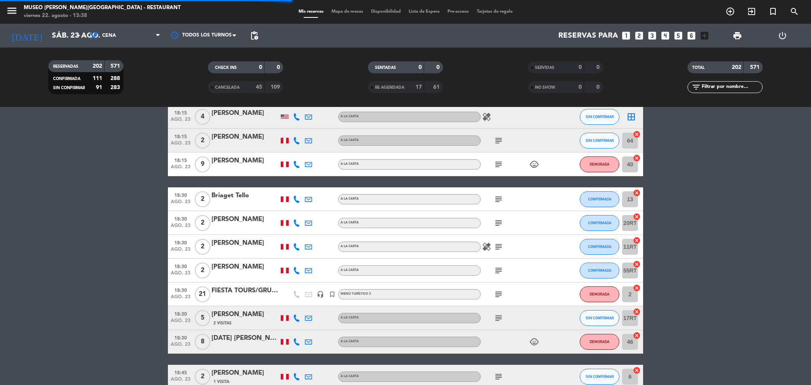
scroll to position [1663, 0]
click at [498, 267] on icon "subject" at bounding box center [499, 270] width 10 height 10
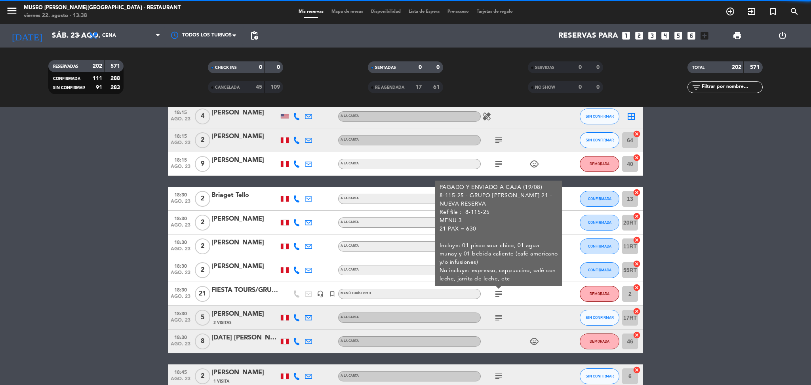
click at [497, 324] on div "subject" at bounding box center [516, 317] width 71 height 23
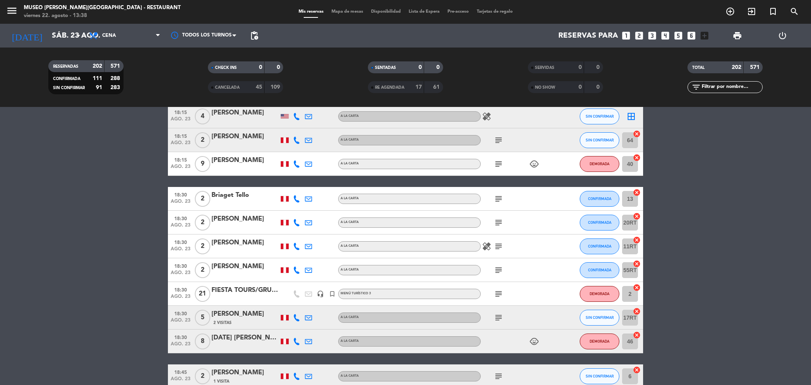
click at [496, 314] on icon "subject" at bounding box center [499, 318] width 10 height 10
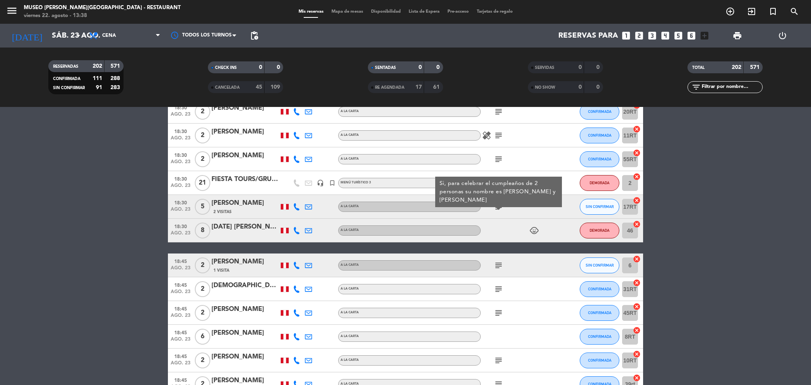
scroll to position [1800, 0]
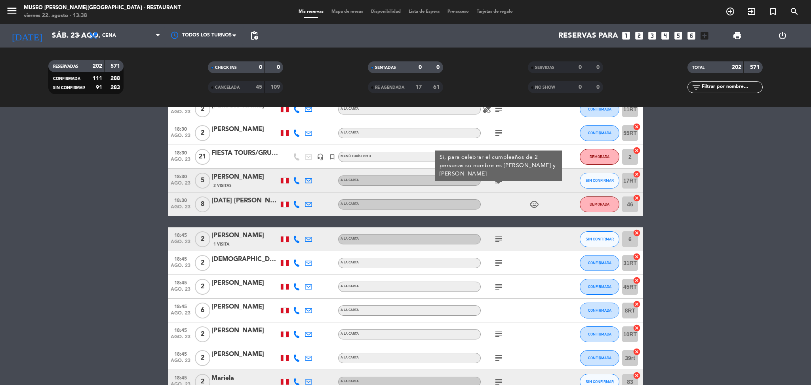
click at [499, 242] on icon "subject" at bounding box center [499, 240] width 10 height 10
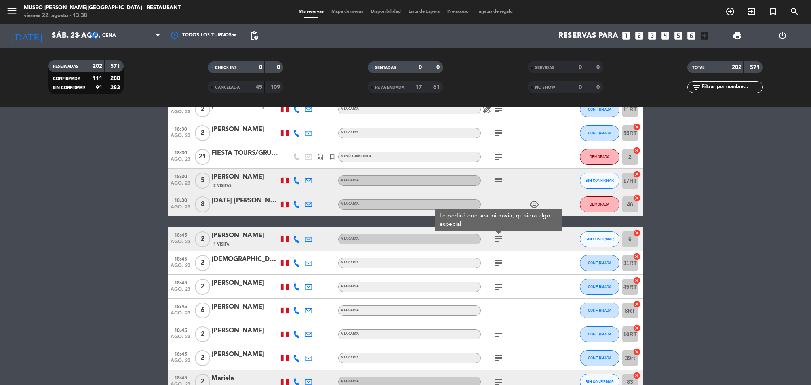
click at [498, 260] on icon "subject" at bounding box center [499, 263] width 10 height 10
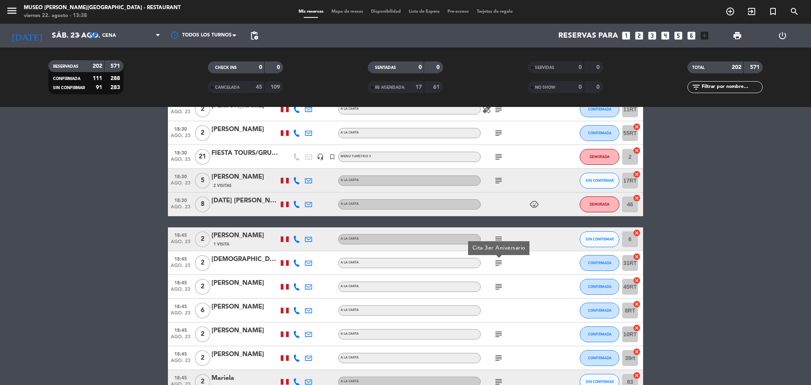
click at [497, 282] on icon "subject" at bounding box center [499, 287] width 10 height 10
click at [497, 334] on icon "subject" at bounding box center [499, 335] width 10 height 10
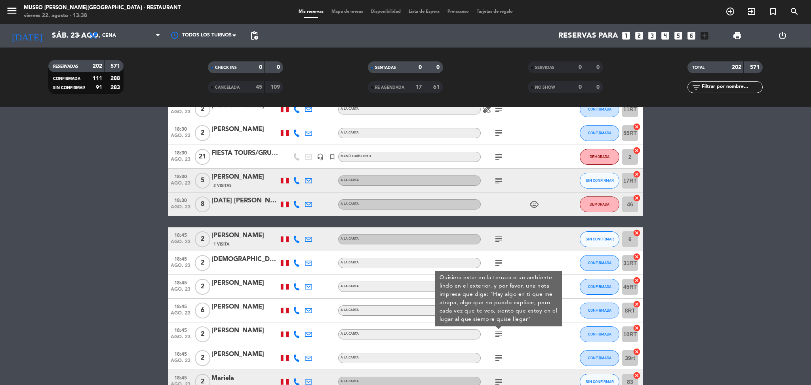
scroll to position [1836, 0]
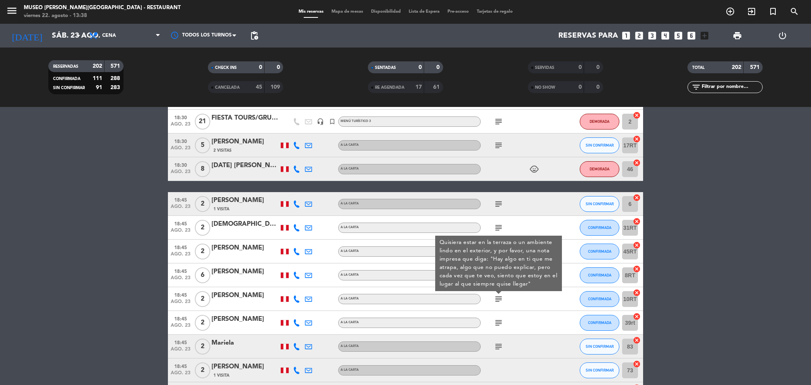
click at [235, 297] on div "[PERSON_NAME]" at bounding box center [245, 295] width 67 height 10
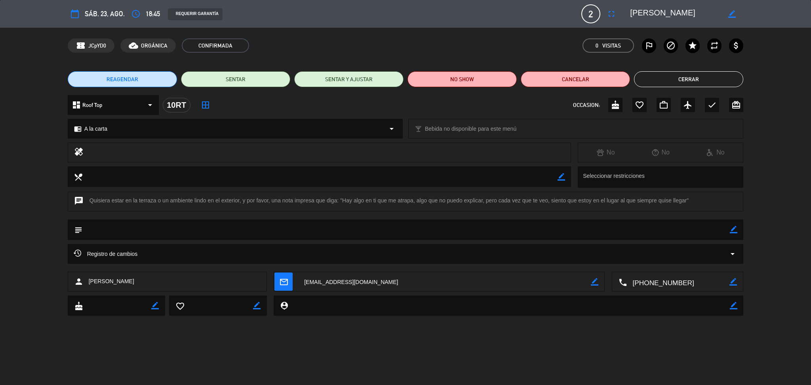
click at [769, 177] on div "local_dining border_color Seleccionar restricciones" at bounding box center [405, 178] width 811 height 25
drag, startPoint x: 690, startPoint y: 13, endPoint x: 626, endPoint y: 8, distance: 64.0
click at [626, 8] on div "border_color" at bounding box center [684, 14] width 119 height 14
click at [733, 75] on button "Cerrar" at bounding box center [688, 79] width 109 height 16
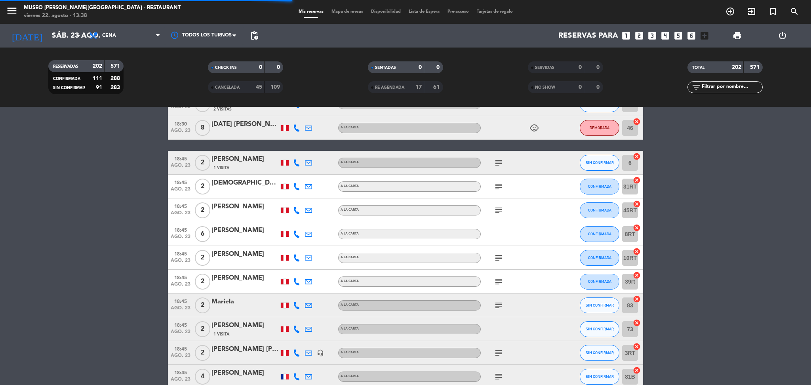
scroll to position [1892, 0]
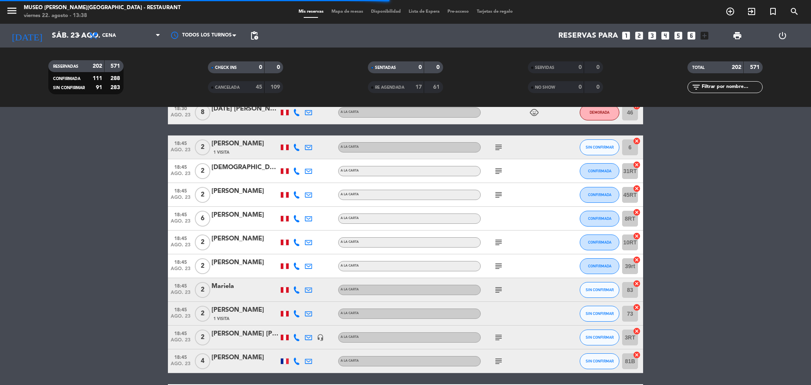
click at [497, 267] on icon "subject" at bounding box center [499, 266] width 10 height 10
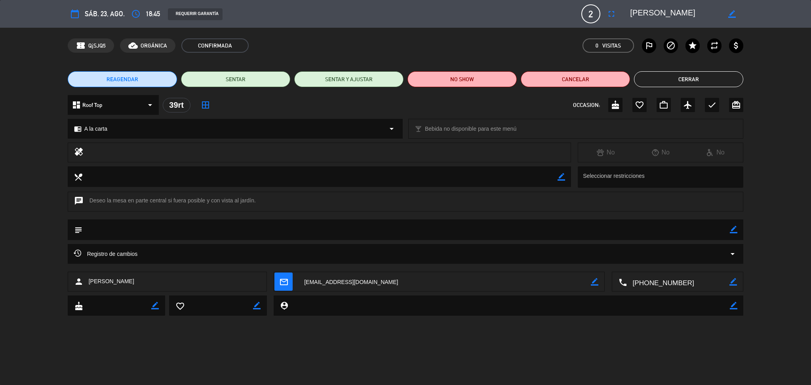
click at [790, 172] on div "local_dining border_color Seleccionar restricciones" at bounding box center [405, 178] width 811 height 25
drag, startPoint x: 693, startPoint y: 15, endPoint x: 616, endPoint y: 8, distance: 78.1
click at [616, 8] on div "calendar_today sáb. 23, ago. access_time 18:45 REQUERIR GARANTÍA 2 Margarita Ch…" at bounding box center [406, 13] width 676 height 19
click at [735, 78] on button "Cerrar" at bounding box center [688, 79] width 109 height 16
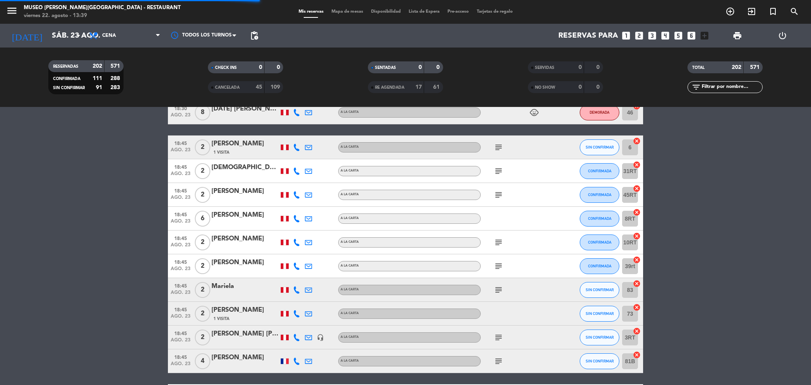
scroll to position [1910, 0]
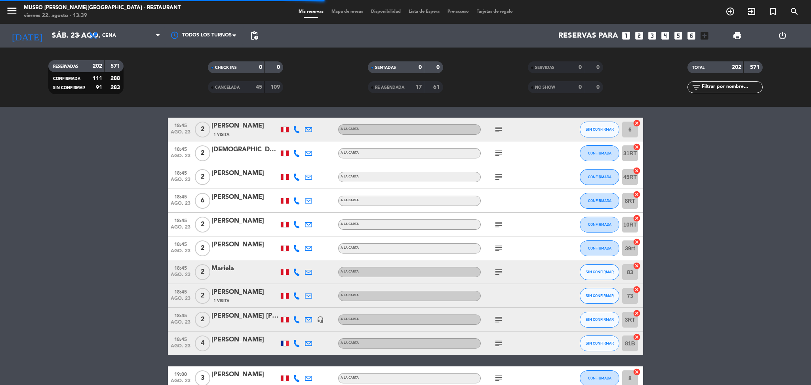
click at [499, 273] on icon "subject" at bounding box center [499, 272] width 10 height 10
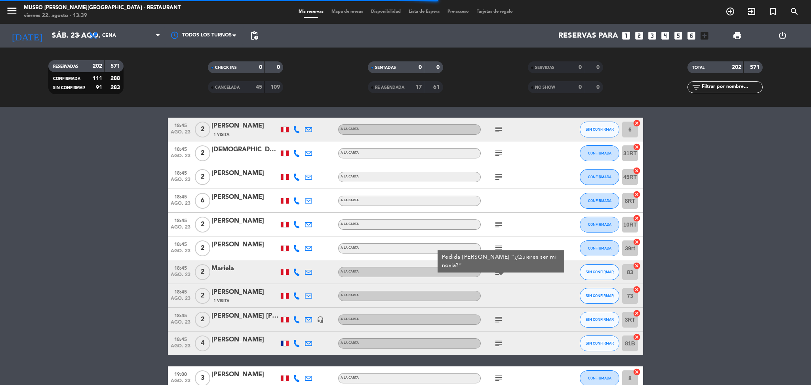
click at [500, 318] on icon "subject" at bounding box center [499, 320] width 10 height 10
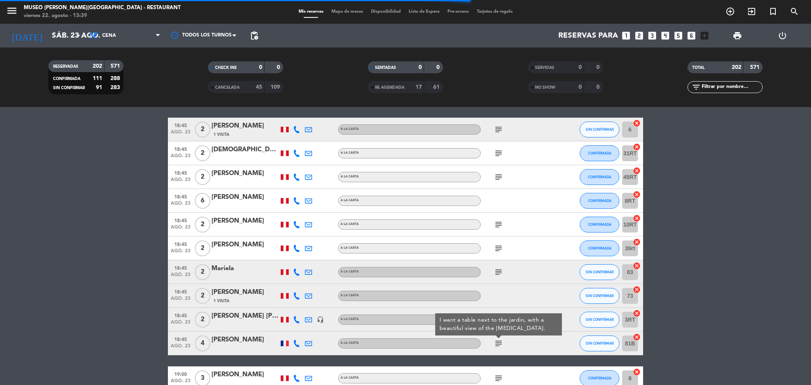
click at [496, 340] on icon "subject" at bounding box center [499, 344] width 10 height 10
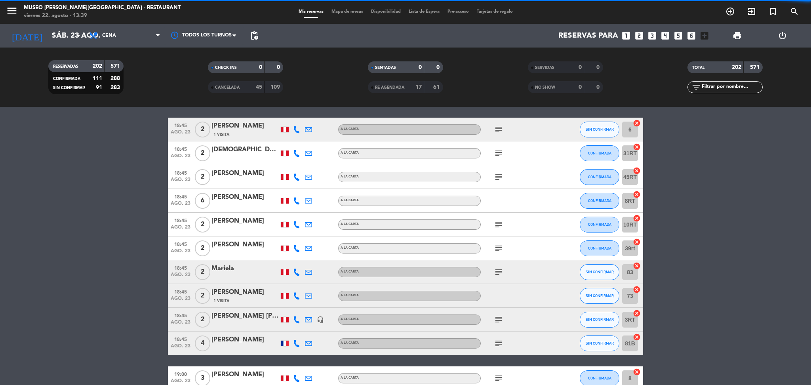
click at [496, 340] on icon "subject" at bounding box center [499, 344] width 10 height 10
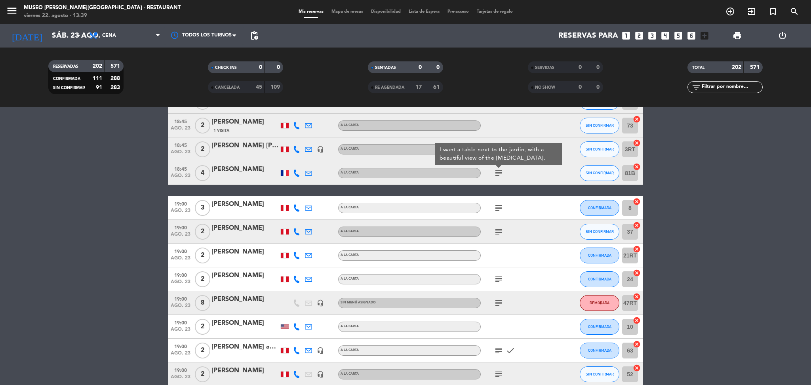
scroll to position [2089, 0]
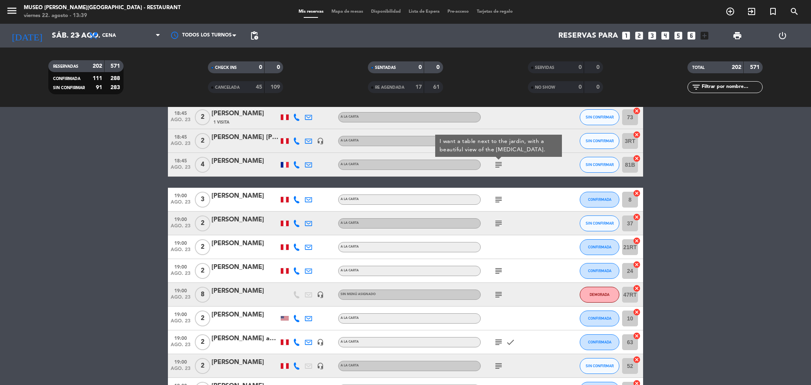
click at [230, 153] on div "18:45 ago. 23 4 ZARELA REYES CUBAS A la carta subject I want a table next to th…" at bounding box center [405, 165] width 475 height 24
click at [231, 159] on div "[PERSON_NAME]" at bounding box center [245, 161] width 67 height 10
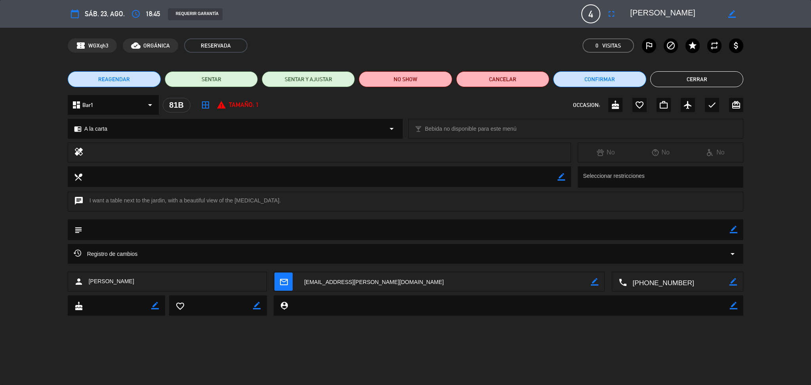
drag, startPoint x: 631, startPoint y: 12, endPoint x: 765, endPoint y: 19, distance: 134.9
click at [765, 19] on div "calendar_today sáb. 23, ago. access_time 18:45 REQUERIR GARANTÍA 4 ZARELA REYES…" at bounding box center [405, 14] width 811 height 28
click at [727, 78] on button "Cerrar" at bounding box center [697, 79] width 93 height 16
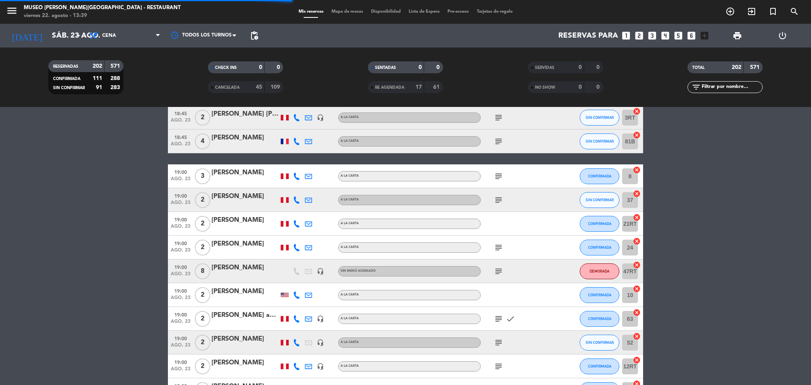
scroll to position [2113, 0]
click at [500, 180] on div "subject" at bounding box center [516, 175] width 71 height 23
click at [497, 176] on icon "subject" at bounding box center [499, 176] width 10 height 10
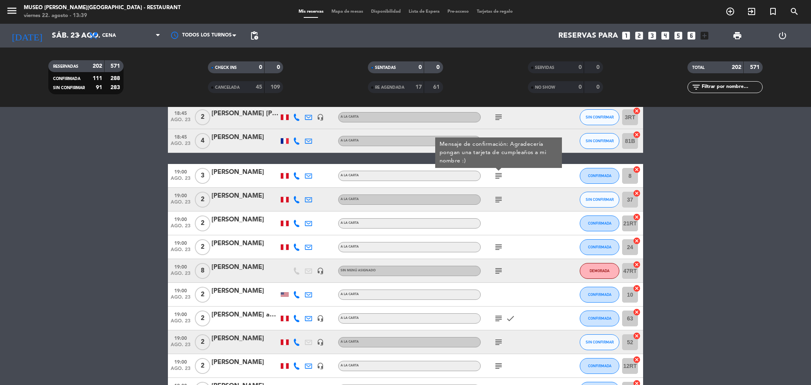
click at [498, 198] on icon "subject" at bounding box center [499, 200] width 10 height 10
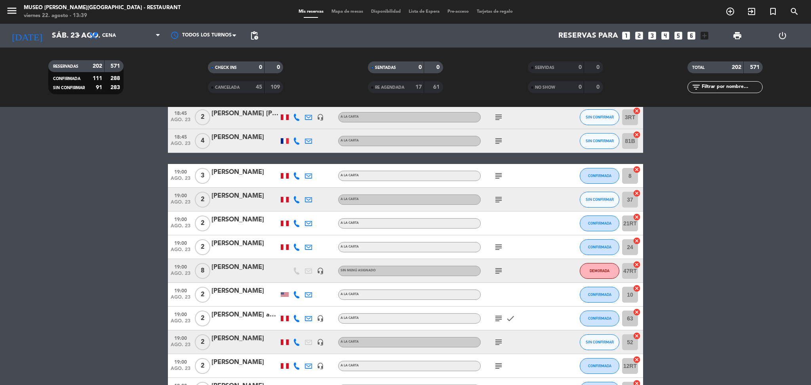
click at [497, 249] on icon "subject" at bounding box center [499, 247] width 10 height 10
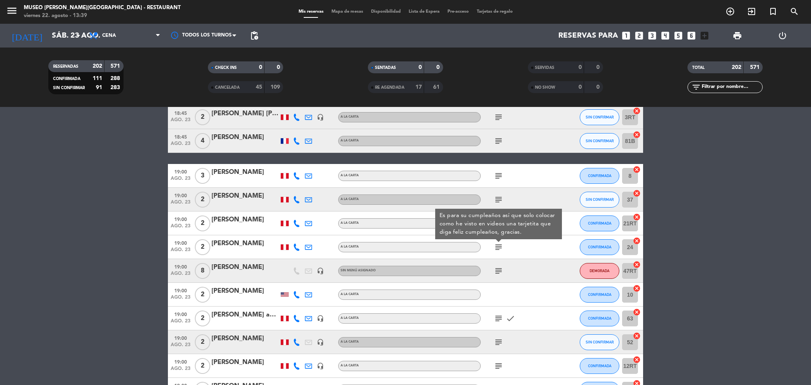
click at [496, 269] on icon "subject" at bounding box center [499, 271] width 10 height 10
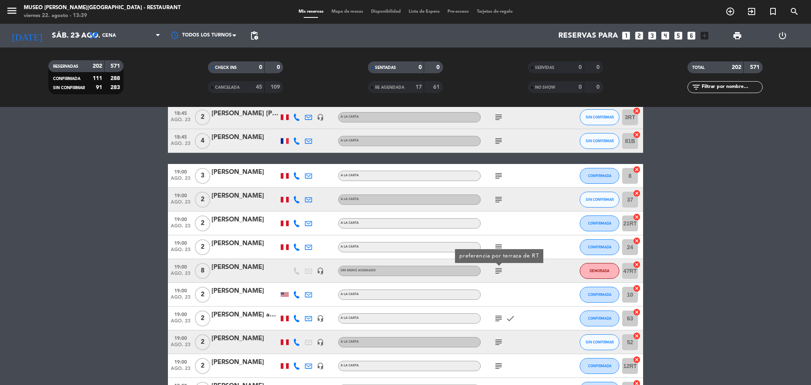
scroll to position [2151, 0]
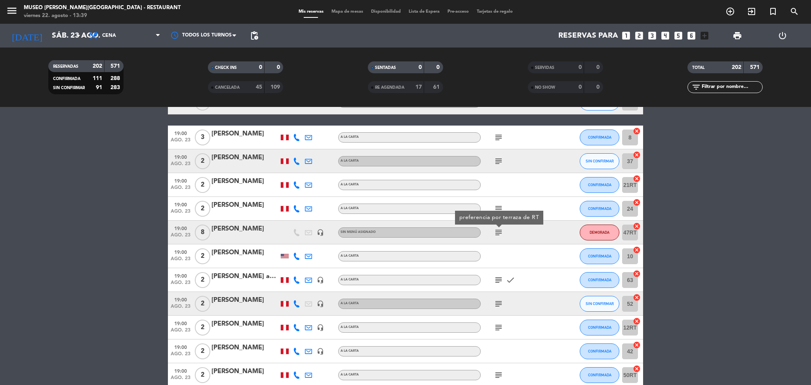
click at [492, 276] on div "subject check" at bounding box center [516, 279] width 71 height 23
click at [496, 280] on icon "subject" at bounding box center [499, 280] width 10 height 10
click at [237, 278] on div "[PERSON_NAME] angeles" at bounding box center [245, 276] width 67 height 10
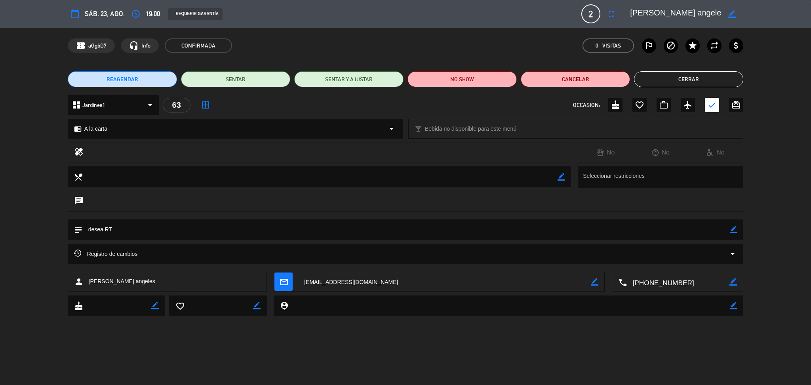
drag, startPoint x: 709, startPoint y: 12, endPoint x: 618, endPoint y: 6, distance: 91.3
click at [618, 6] on div "calendar_today sáb. 23, ago. access_time 19:00 REQUERIR GARANTÍA 2 Jorge Chávez…" at bounding box center [406, 13] width 676 height 19
click at [735, 81] on button "Cerrar" at bounding box center [688, 79] width 109 height 16
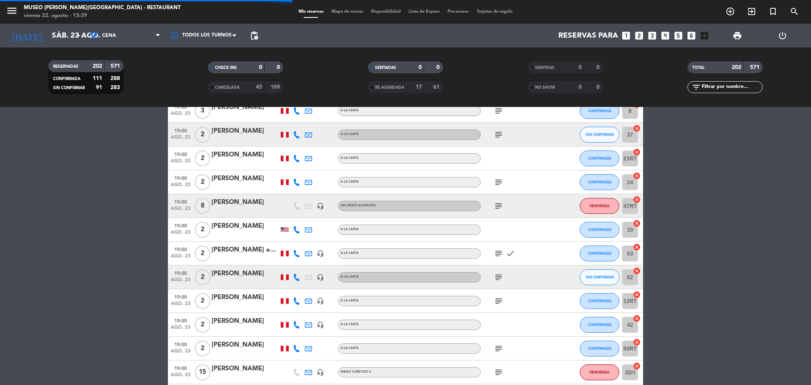
scroll to position [2193, 0]
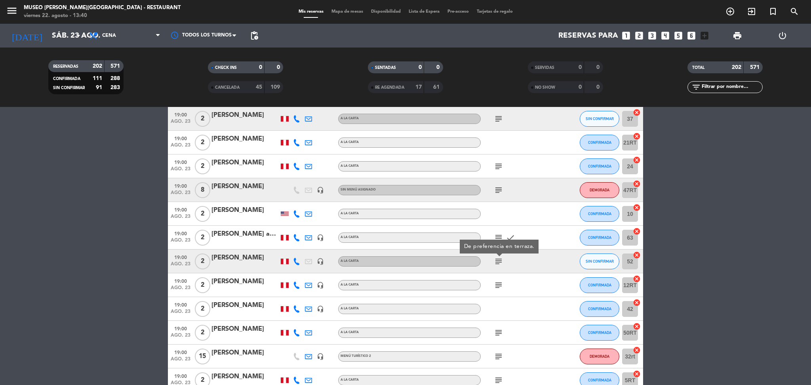
click at [216, 259] on div "[PERSON_NAME]" at bounding box center [245, 258] width 67 height 10
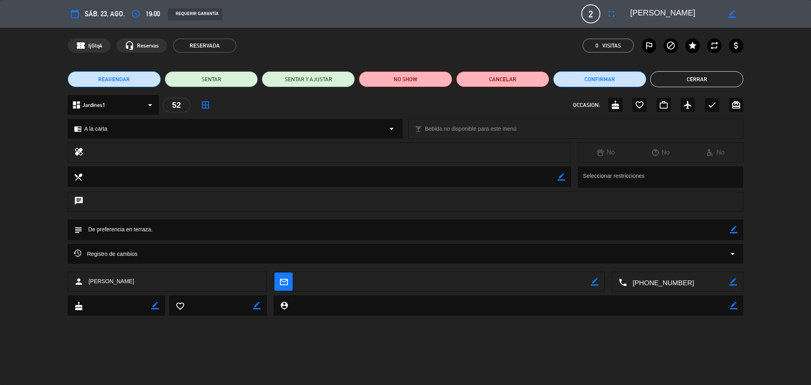
drag, startPoint x: 664, startPoint y: 15, endPoint x: 620, endPoint y: 13, distance: 44.0
click at [618, 10] on div "calendar_today sáb. 23, ago. access_time 19:00 REQUERIR GARANTÍA 2 José Paz ful…" at bounding box center [406, 13] width 676 height 19
click at [737, 75] on button "Cerrar" at bounding box center [697, 79] width 93 height 16
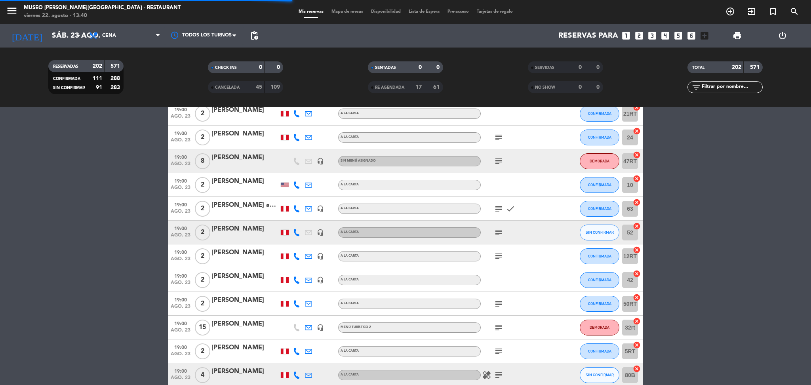
scroll to position [2223, 0]
click at [497, 256] on icon "subject" at bounding box center [499, 256] width 10 height 10
click at [499, 303] on icon "subject" at bounding box center [499, 304] width 10 height 10
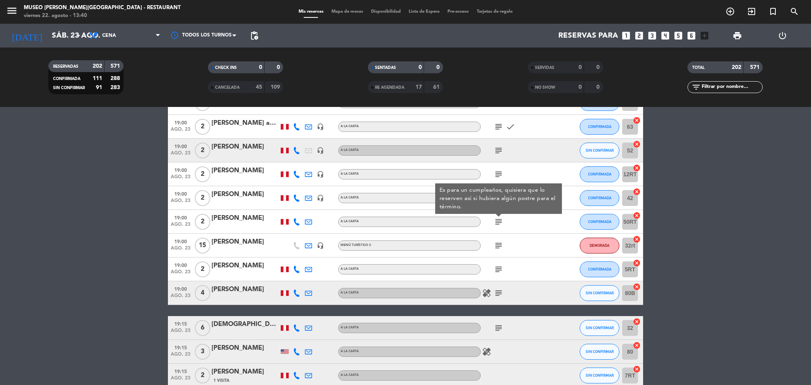
scroll to position [2306, 0]
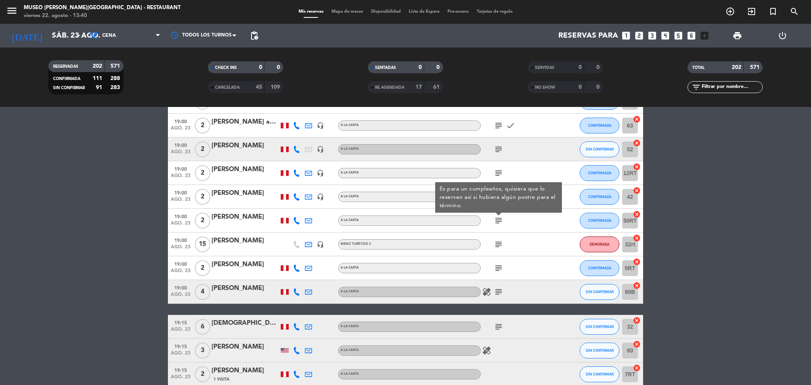
click at [497, 268] on icon "subject" at bounding box center [499, 268] width 10 height 10
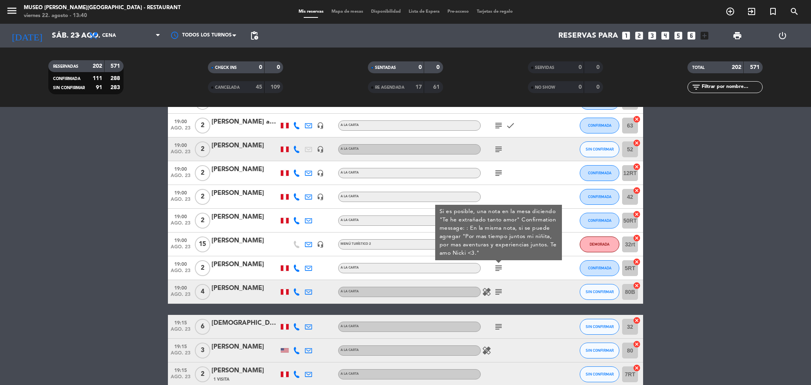
click at [497, 291] on icon "subject" at bounding box center [499, 292] width 10 height 10
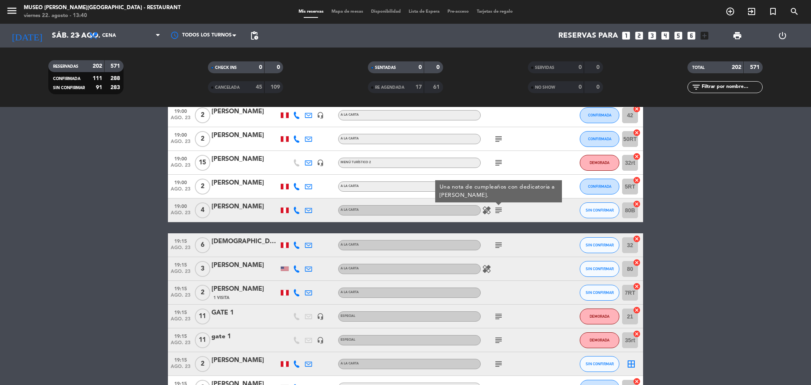
scroll to position [2401, 0]
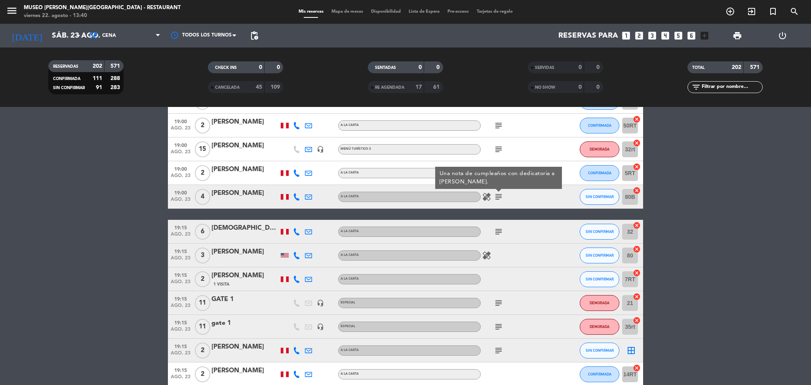
click at [499, 229] on icon "subject" at bounding box center [499, 232] width 10 height 10
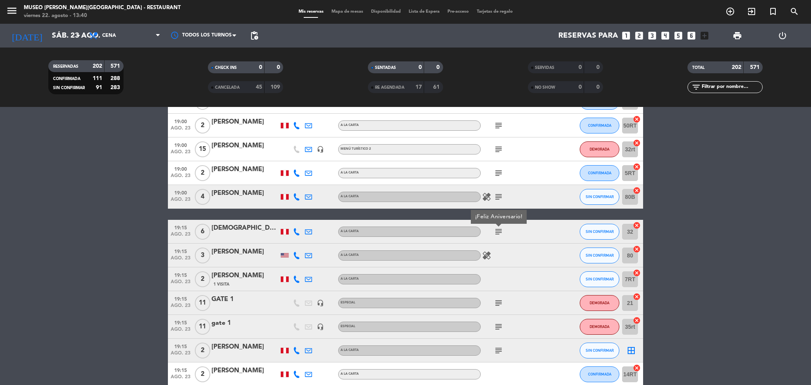
click at [499, 300] on icon "subject" at bounding box center [499, 303] width 10 height 10
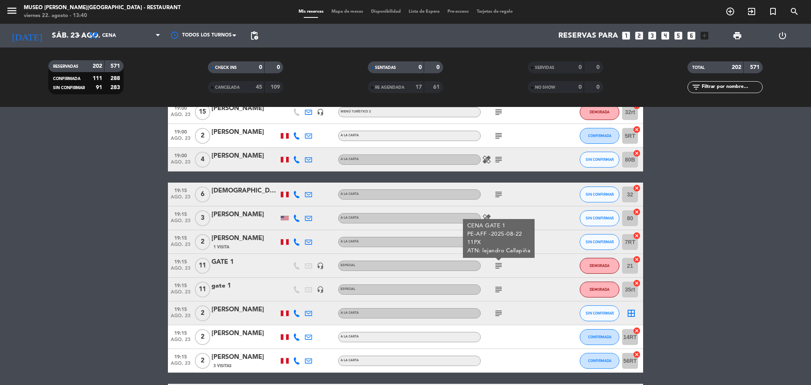
scroll to position [2439, 0]
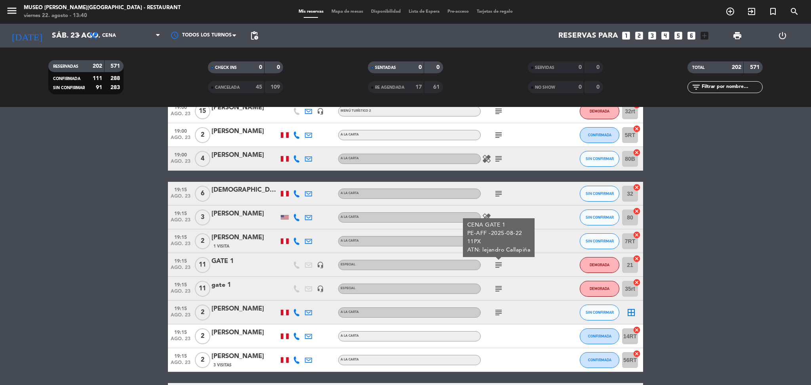
click at [499, 315] on icon "subject" at bounding box center [499, 313] width 10 height 10
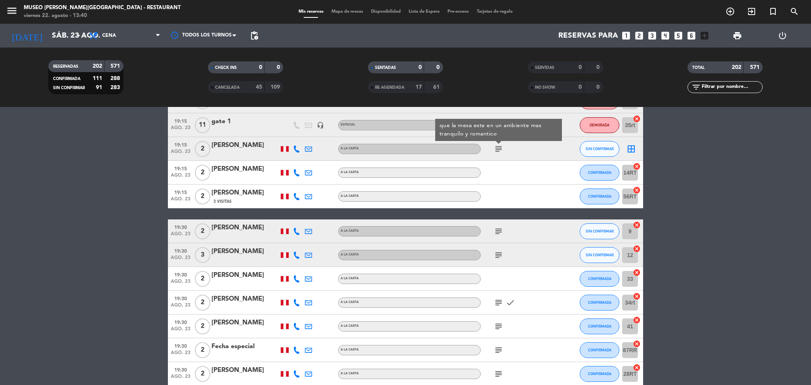
scroll to position [2603, 0]
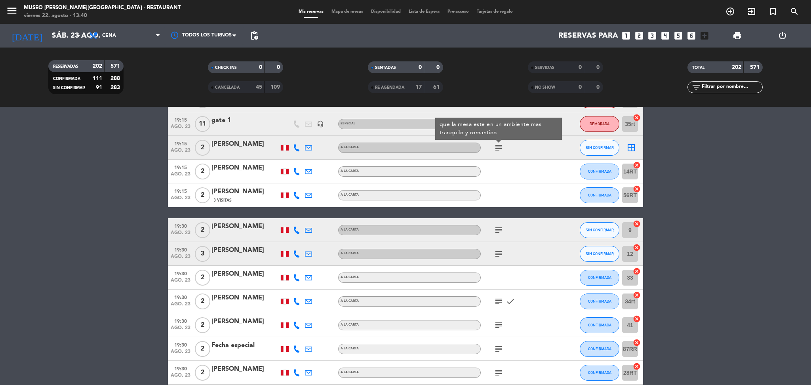
click at [500, 231] on icon "subject" at bounding box center [499, 230] width 10 height 10
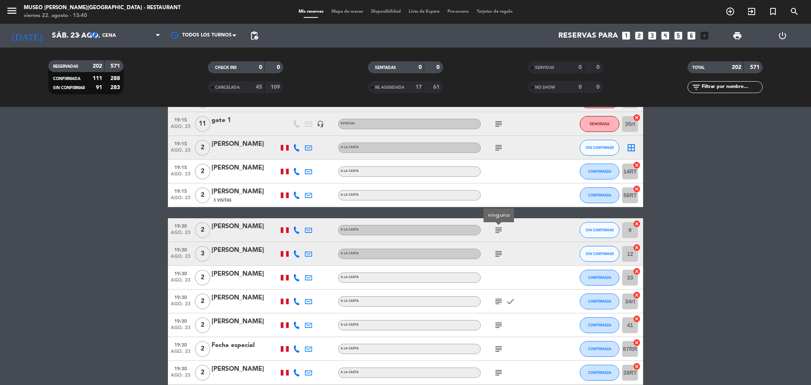
click at [497, 252] on icon "subject" at bounding box center [499, 254] width 10 height 10
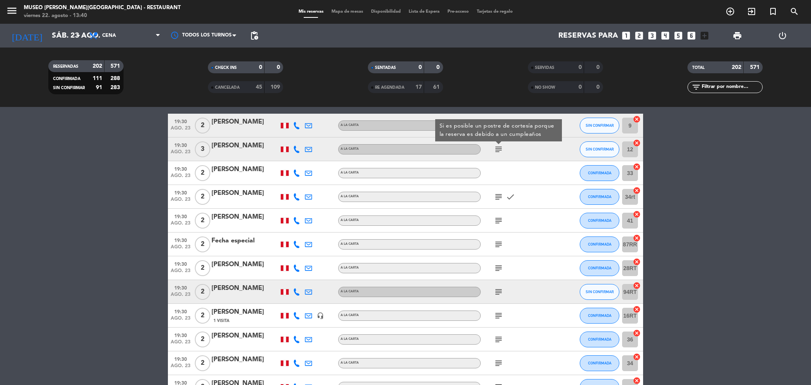
click at [498, 199] on icon "subject" at bounding box center [499, 197] width 10 height 10
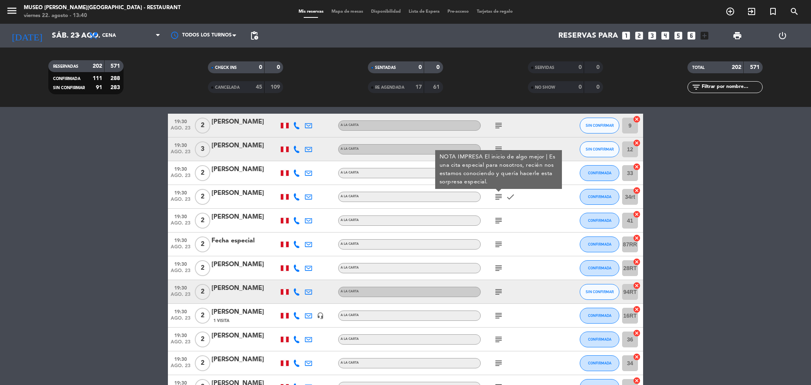
click at [498, 224] on icon "subject" at bounding box center [499, 221] width 10 height 10
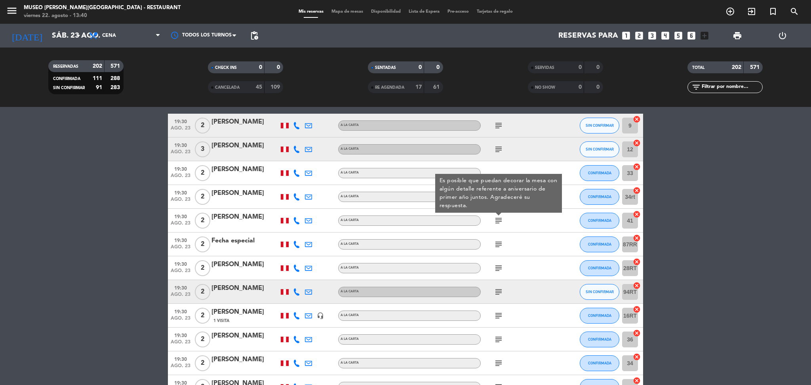
click at [498, 243] on icon "subject" at bounding box center [499, 245] width 10 height 10
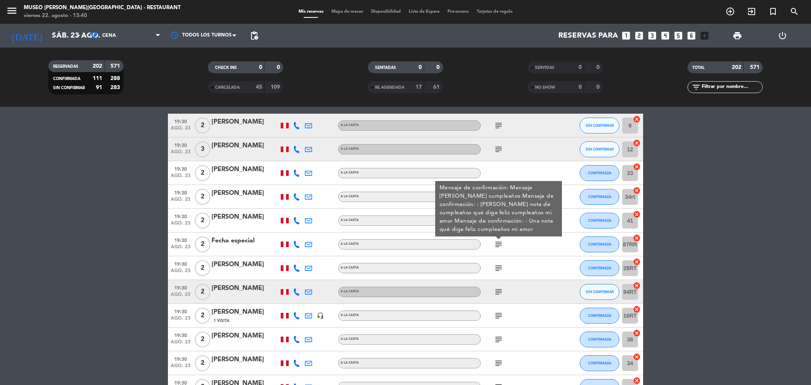
click at [496, 272] on icon "subject" at bounding box center [499, 268] width 10 height 10
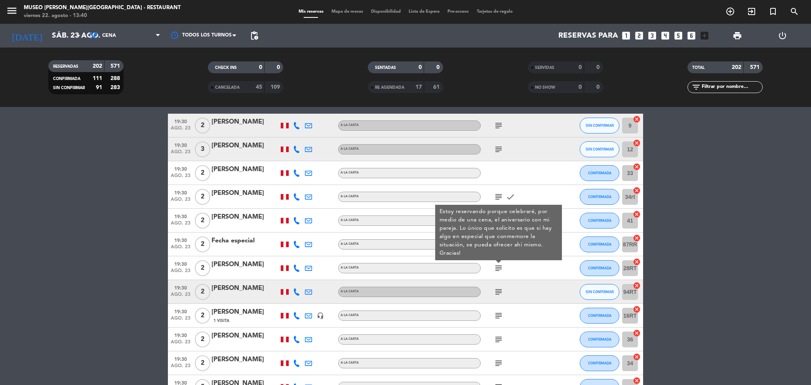
click at [497, 290] on icon "subject" at bounding box center [499, 292] width 10 height 10
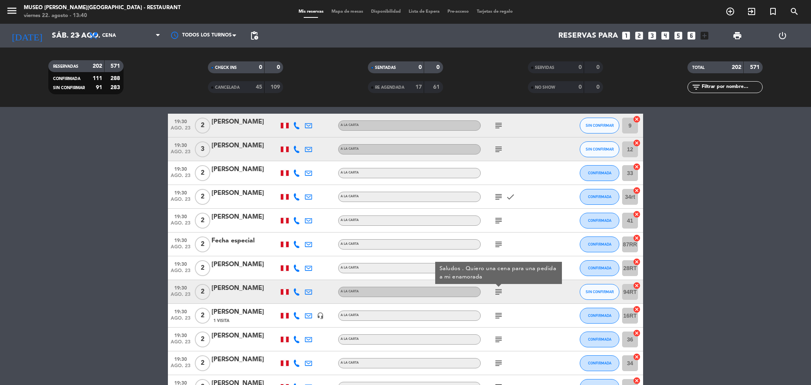
click at [497, 310] on div "subject" at bounding box center [516, 315] width 71 height 23
click at [496, 303] on div "subject" at bounding box center [516, 291] width 71 height 23
click at [260, 287] on div "[PERSON_NAME]" at bounding box center [245, 288] width 67 height 10
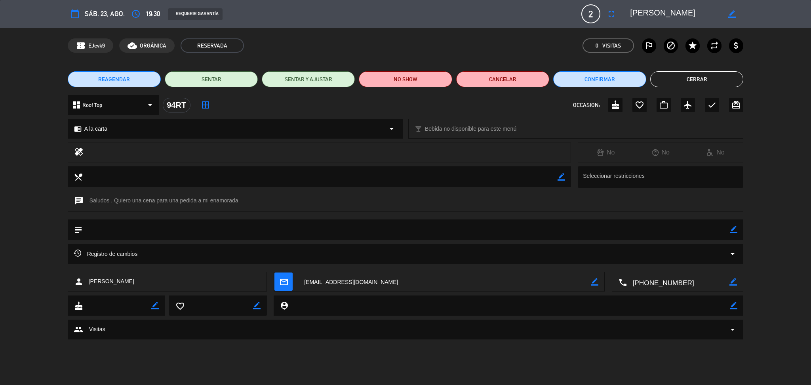
click at [674, 79] on button "Cerrar" at bounding box center [697, 79] width 93 height 16
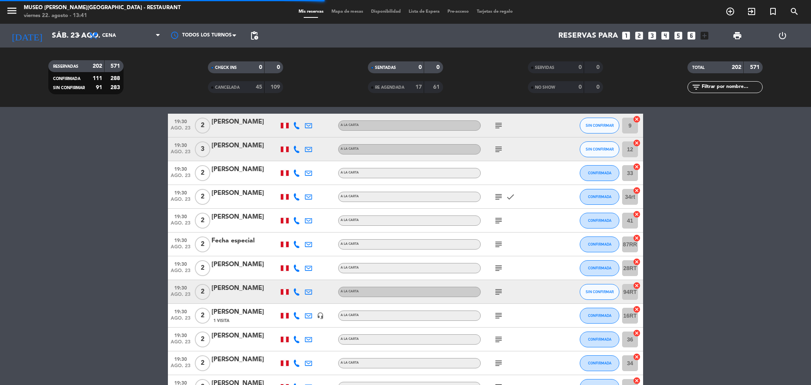
click at [498, 315] on icon "subject" at bounding box center [499, 316] width 10 height 10
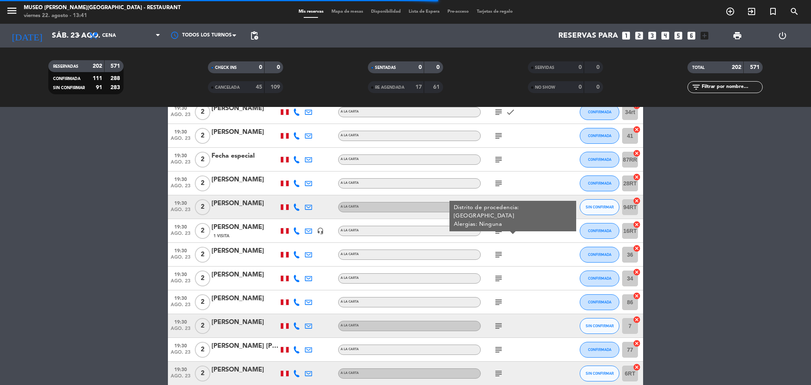
scroll to position [2795, 0]
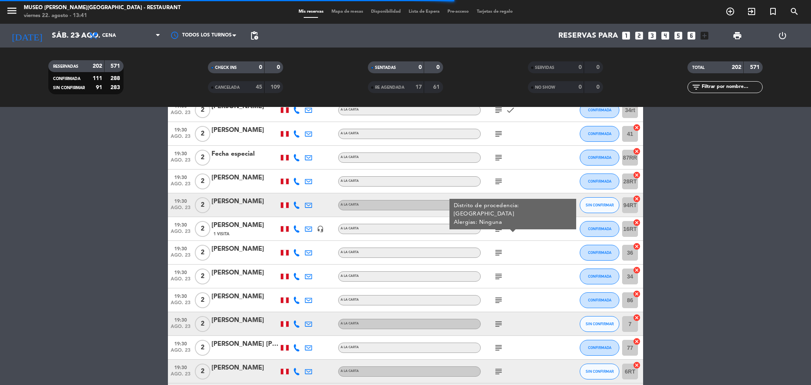
click at [501, 253] on icon "subject" at bounding box center [499, 253] width 10 height 10
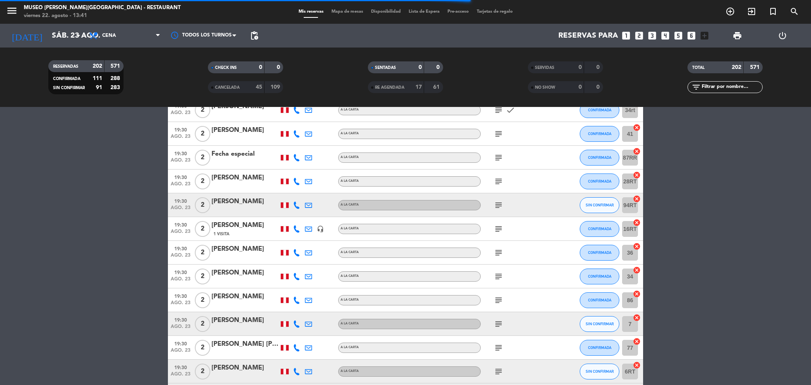
click at [499, 275] on icon "subject" at bounding box center [499, 277] width 10 height 10
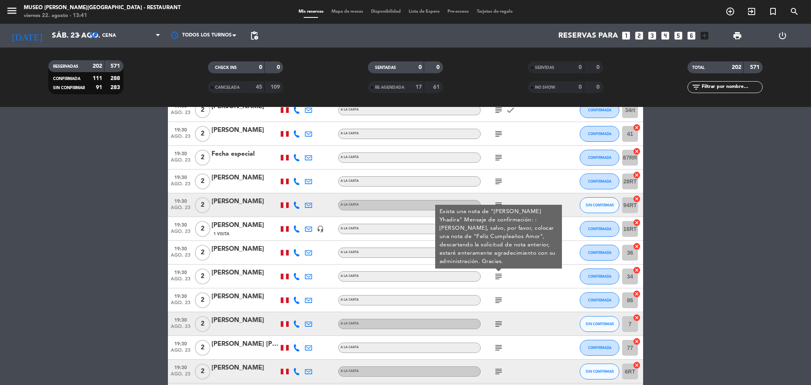
click at [245, 277] on div "[PERSON_NAME]" at bounding box center [245, 273] width 67 height 10
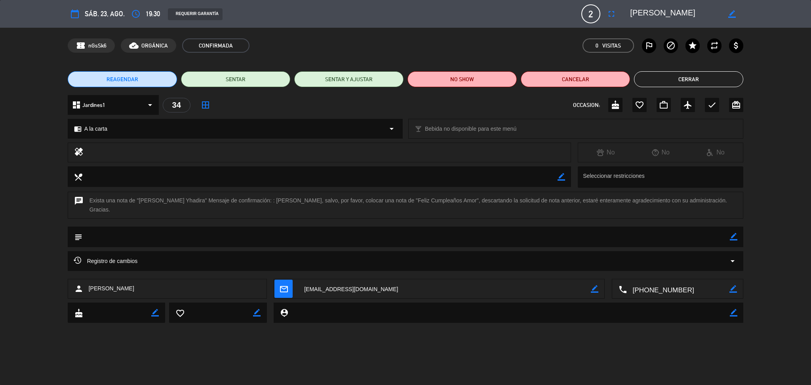
click at [688, 77] on button "Cerrar" at bounding box center [688, 79] width 109 height 16
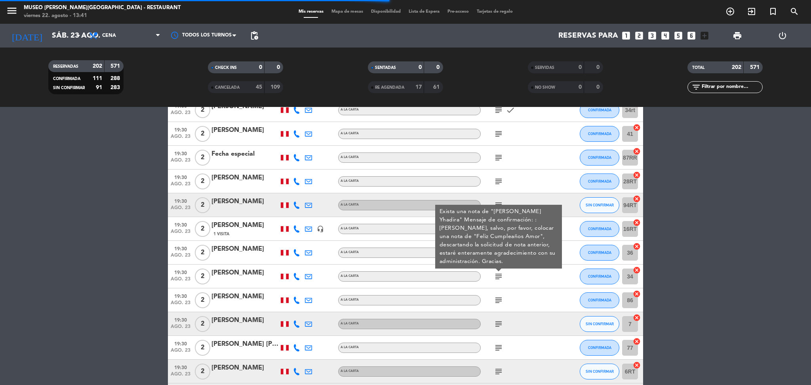
click at [498, 299] on icon "subject" at bounding box center [499, 301] width 10 height 10
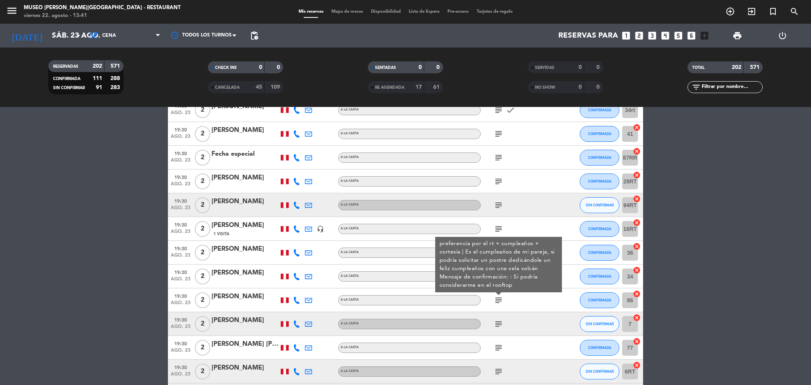
click at [256, 300] on div "[PERSON_NAME]" at bounding box center [245, 297] width 67 height 10
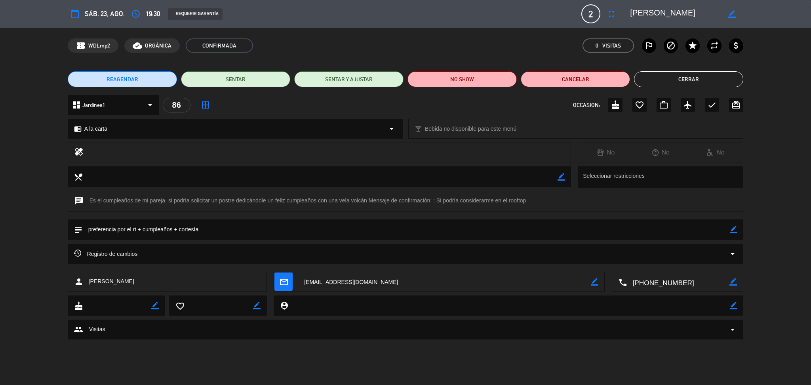
click at [771, 170] on div "local_dining border_color Seleccionar restricciones" at bounding box center [405, 178] width 811 height 25
drag, startPoint x: 704, startPoint y: 13, endPoint x: 620, endPoint y: 10, distance: 84.5
click at [620, 10] on div "calendar_today sáb. 23, ago. access_time 19:30 REQUERIR GARANTÍA 2 Luis Laurent…" at bounding box center [406, 13] width 676 height 19
click at [740, 75] on button "Cerrar" at bounding box center [688, 79] width 109 height 16
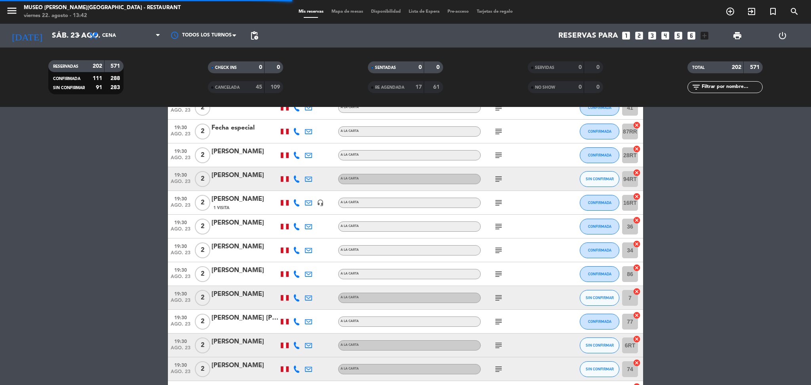
scroll to position [2821, 0]
click at [503, 293] on icon "subject" at bounding box center [499, 298] width 10 height 10
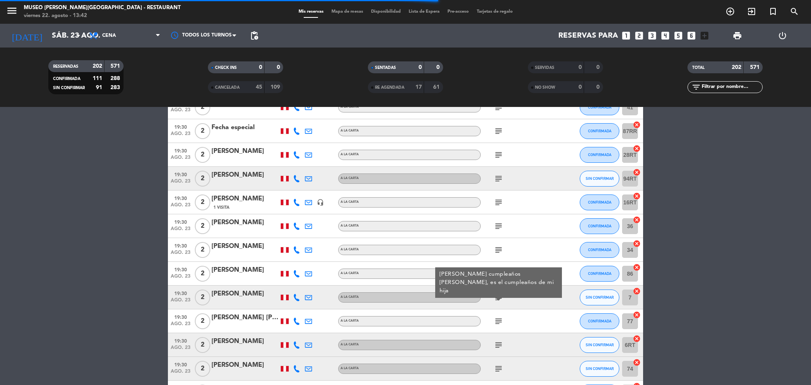
click at [498, 319] on icon "subject" at bounding box center [499, 322] width 10 height 10
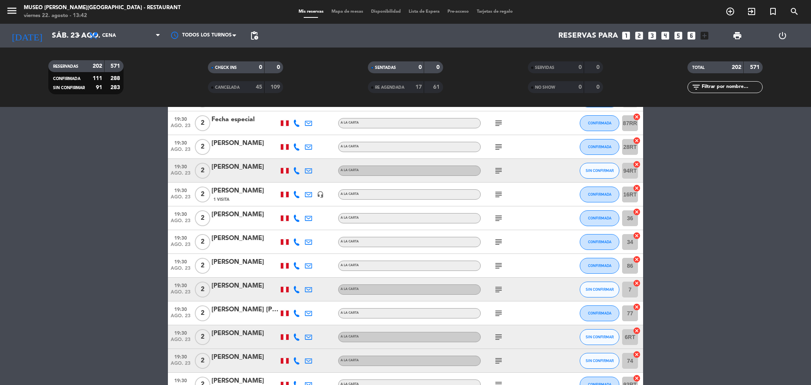
scroll to position [2829, 0]
click at [498, 315] on icon "subject" at bounding box center [499, 314] width 10 height 10
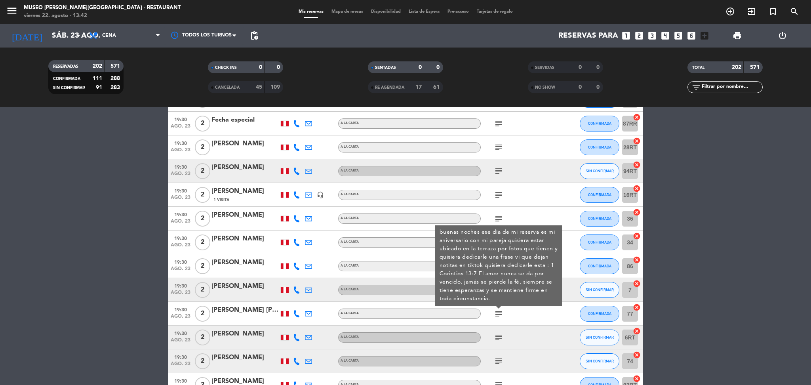
click at [267, 313] on div "[PERSON_NAME] [PERSON_NAME]" at bounding box center [245, 310] width 67 height 10
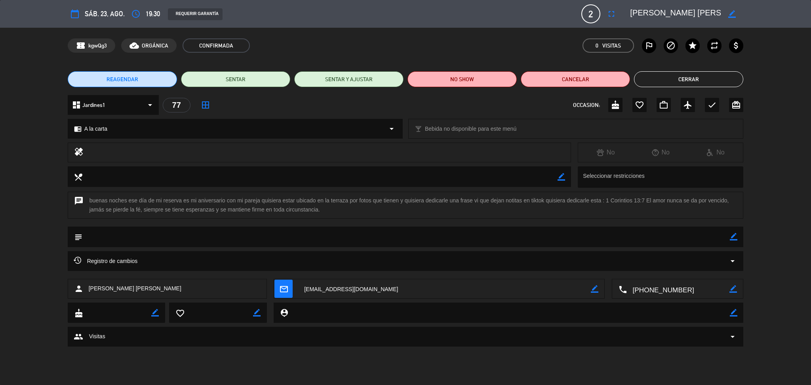
drag, startPoint x: 632, startPoint y: 11, endPoint x: 743, endPoint y: 21, distance: 111.8
click at [743, 21] on div "calendar_today sáb. 23, ago. access_time 19:30 REQUERIR GARANTÍA 2 Miguel angel…" at bounding box center [406, 13] width 676 height 19
click at [734, 78] on button "Cerrar" at bounding box center [688, 79] width 109 height 16
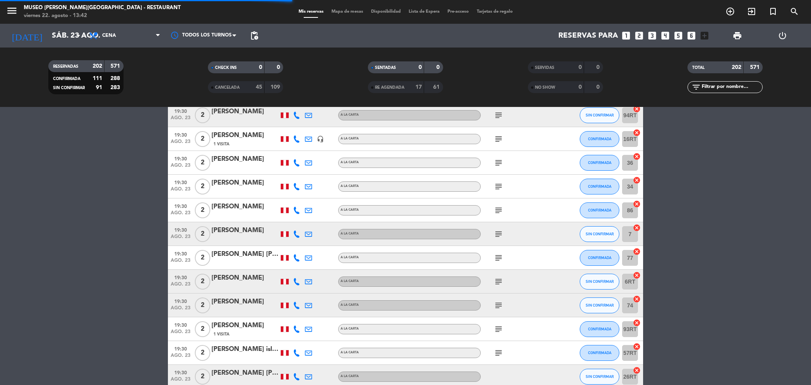
scroll to position [2905, 0]
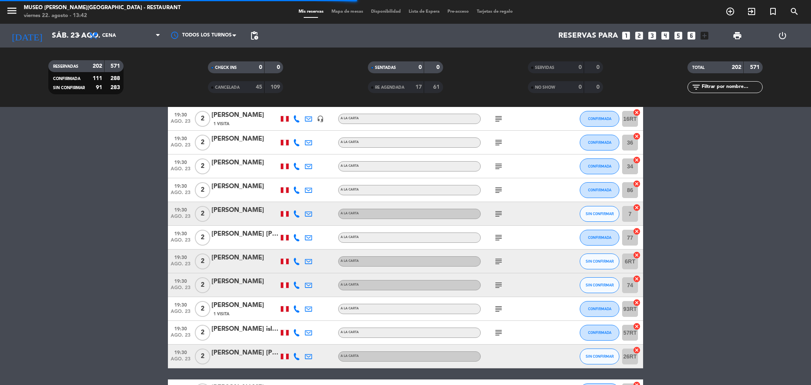
click at [498, 257] on icon "subject" at bounding box center [499, 262] width 10 height 10
click at [498, 259] on icon "subject" at bounding box center [499, 262] width 10 height 10
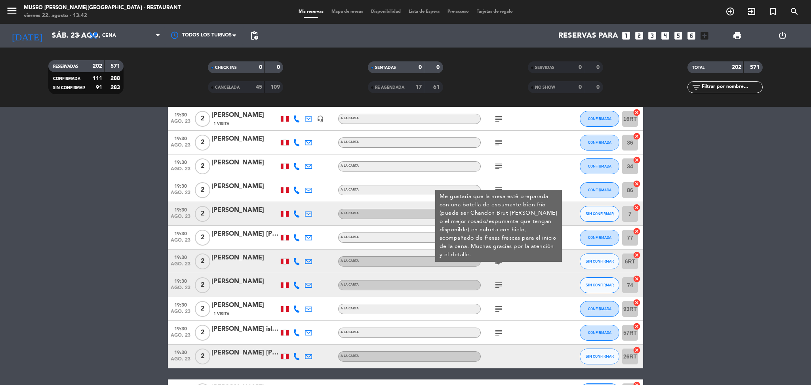
click at [498, 281] on icon "subject" at bounding box center [499, 286] width 10 height 10
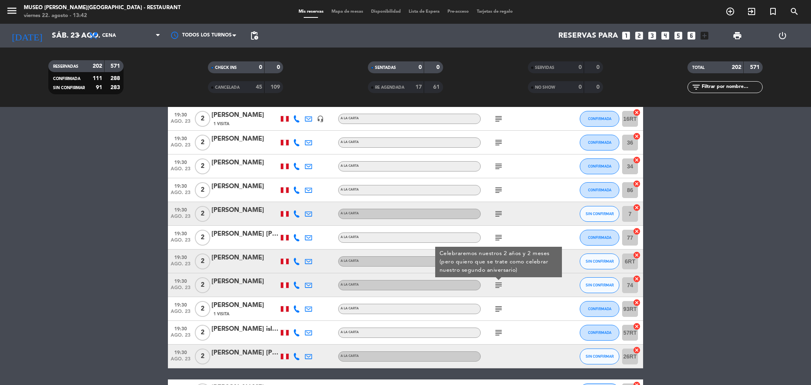
click at [497, 305] on icon "subject" at bounding box center [499, 309] width 10 height 10
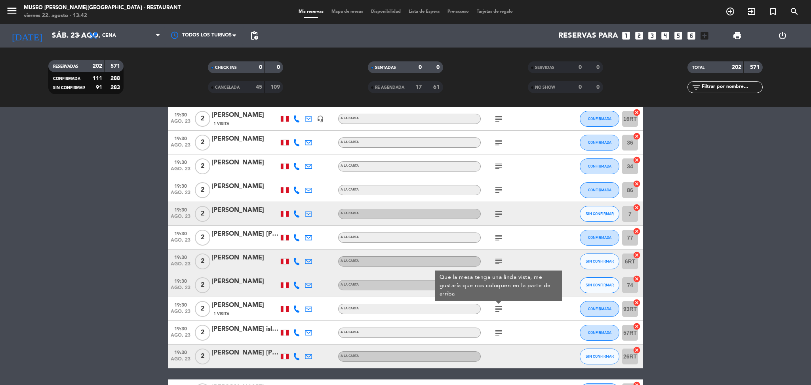
click at [497, 334] on icon "subject" at bounding box center [499, 333] width 10 height 10
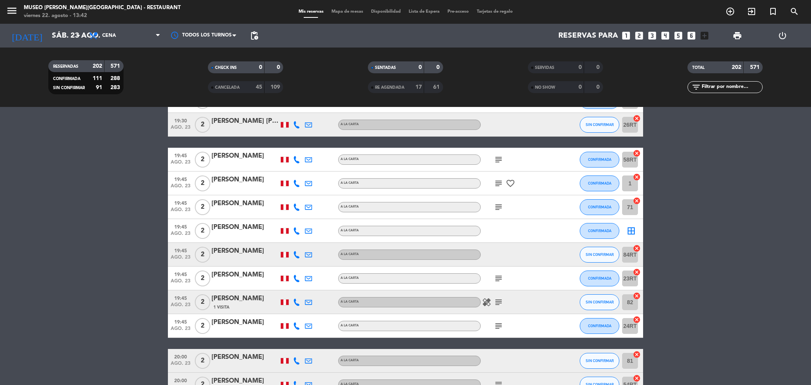
scroll to position [3137, 0]
click at [499, 155] on icon "subject" at bounding box center [499, 160] width 10 height 10
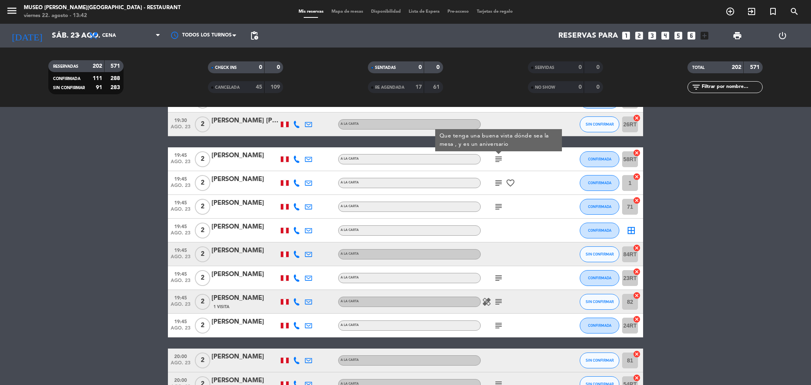
click at [500, 186] on icon "subject" at bounding box center [499, 183] width 10 height 10
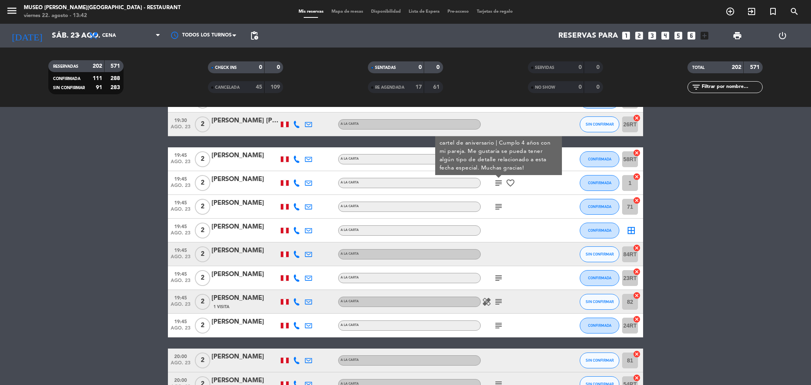
click at [498, 202] on icon "subject" at bounding box center [499, 207] width 10 height 10
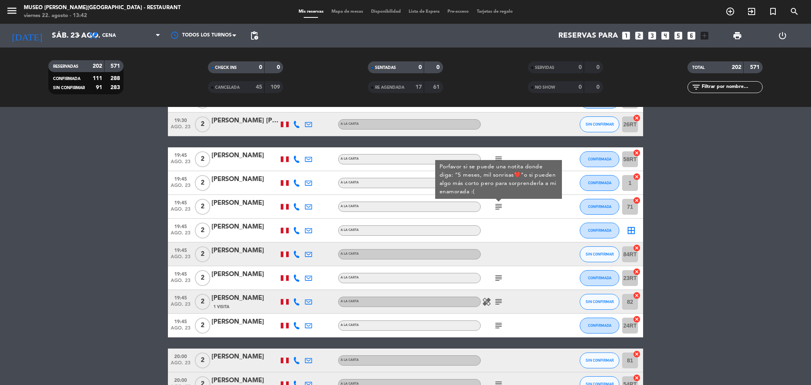
click at [498, 272] on div "subject" at bounding box center [516, 277] width 71 height 23
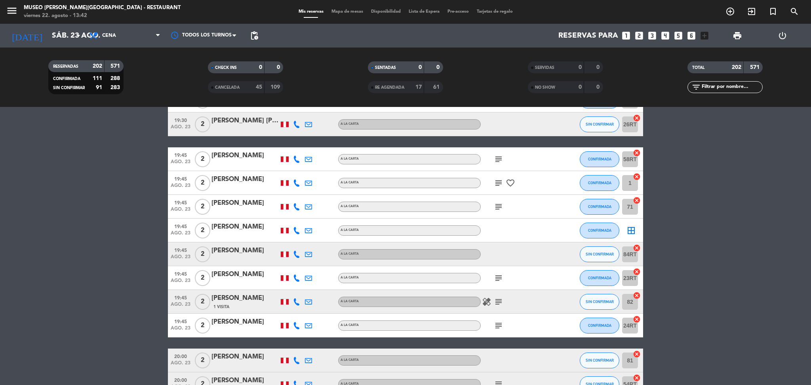
click at [498, 277] on icon "subject" at bounding box center [499, 278] width 10 height 10
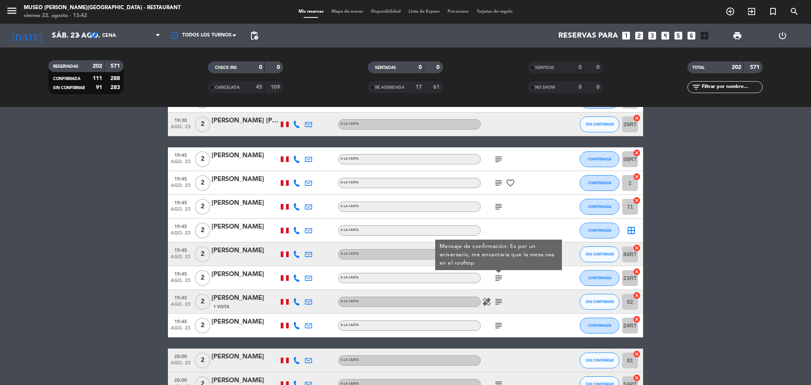
click at [229, 278] on div "[PERSON_NAME]" at bounding box center [245, 274] width 67 height 10
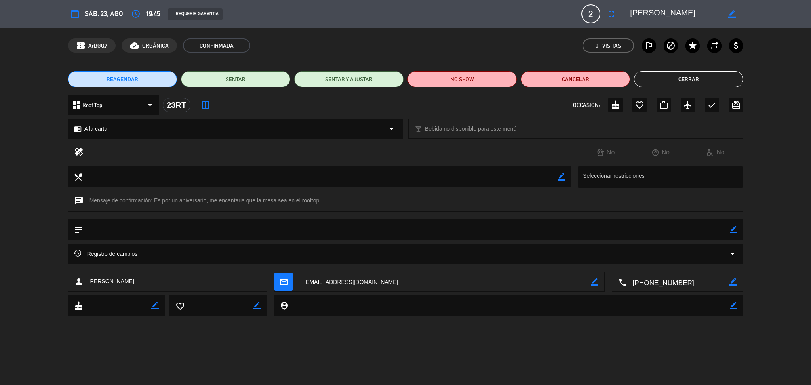
click at [762, 143] on div "healing No No No" at bounding box center [405, 155] width 811 height 24
drag, startPoint x: 674, startPoint y: 16, endPoint x: 622, endPoint y: 10, distance: 51.9
click at [622, 10] on editable-input "border_color" at bounding box center [682, 14] width 123 height 14
click at [730, 85] on button "Cerrar" at bounding box center [688, 79] width 109 height 16
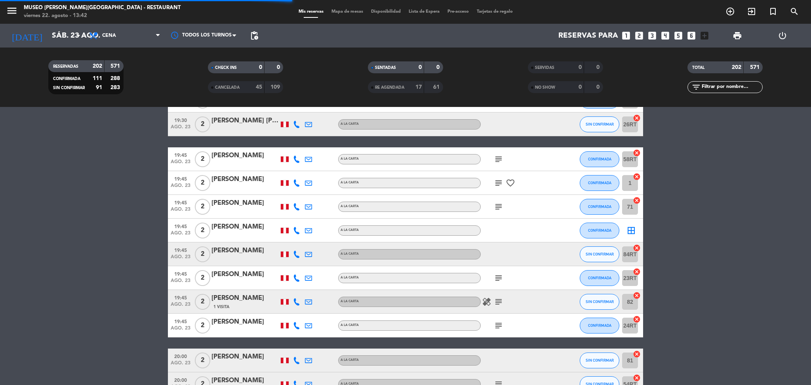
scroll to position [3162, 0]
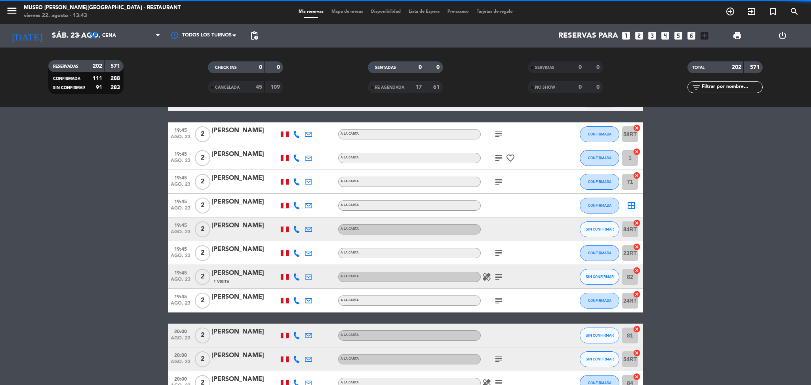
click at [496, 278] on icon "subject" at bounding box center [499, 277] width 10 height 10
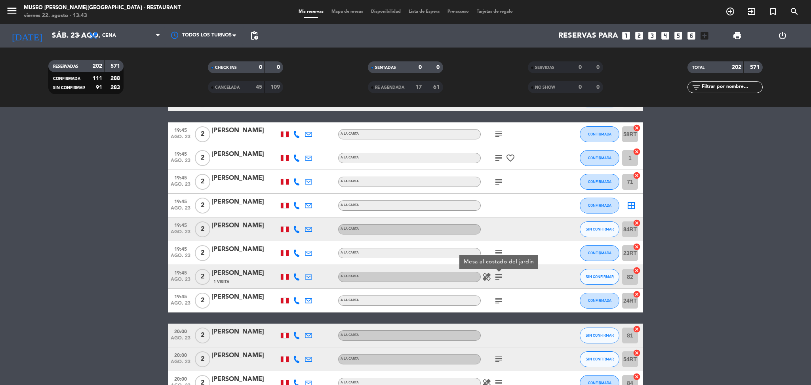
click at [232, 273] on div "[PERSON_NAME]" at bounding box center [245, 273] width 67 height 10
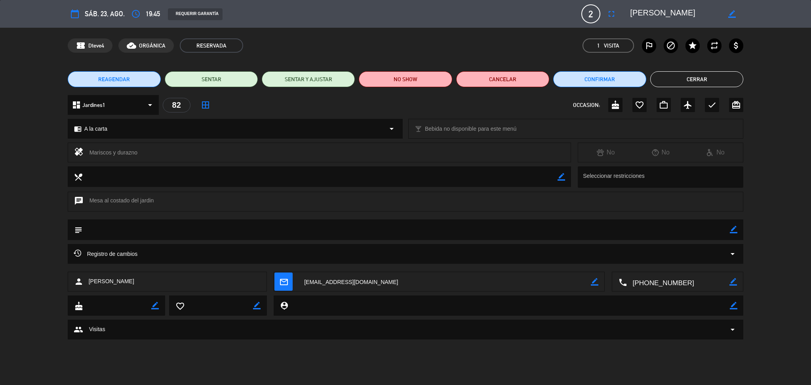
click at [785, 173] on div "local_dining border_color Seleccionar restricciones" at bounding box center [405, 178] width 811 height 25
drag, startPoint x: 681, startPoint y: 13, endPoint x: 625, endPoint y: 8, distance: 55.7
click at [625, 8] on div "border_color" at bounding box center [684, 14] width 119 height 14
click at [728, 73] on button "Cerrar" at bounding box center [697, 79] width 93 height 16
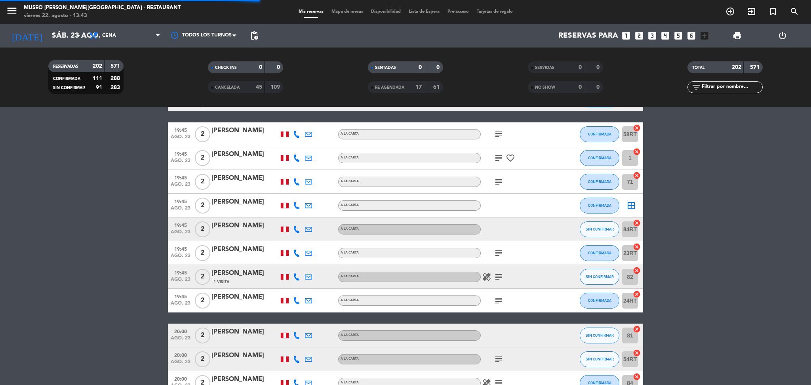
scroll to position [3194, 0]
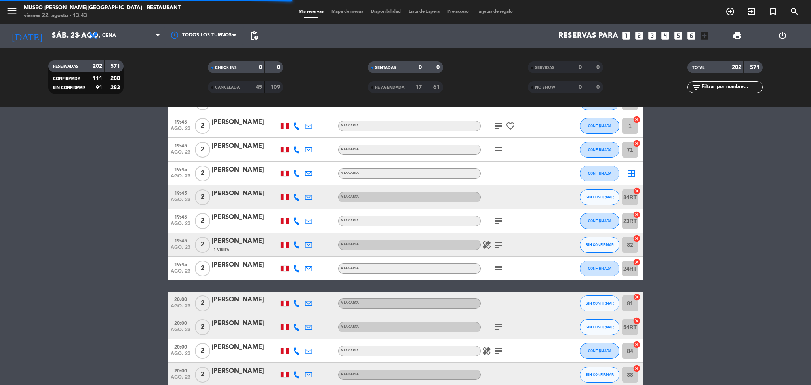
click at [500, 266] on icon "subject" at bounding box center [499, 269] width 10 height 10
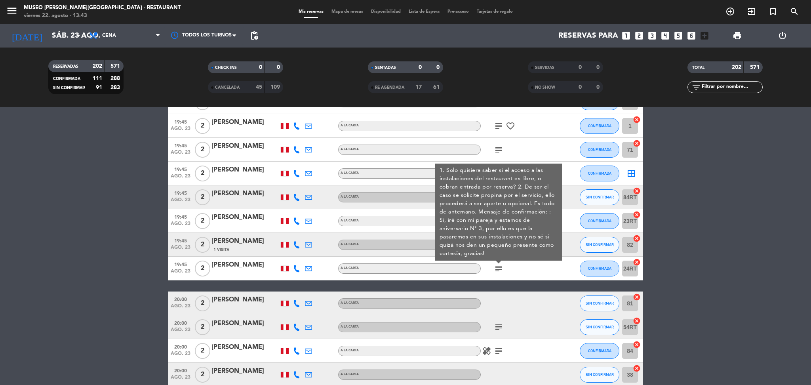
click at [265, 328] on div "[PERSON_NAME]" at bounding box center [245, 324] width 67 height 10
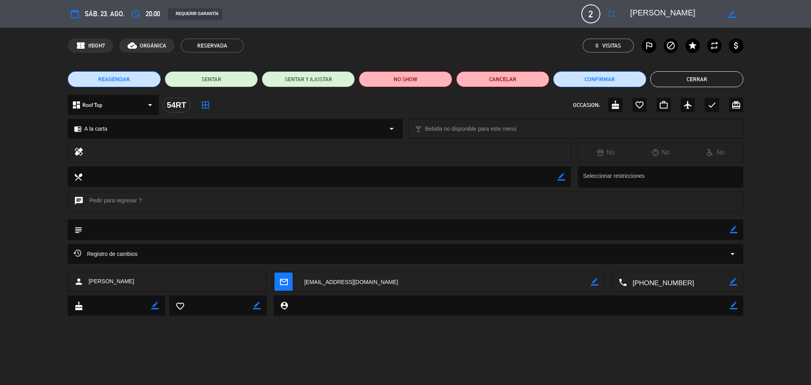
click at [690, 77] on button "Cerrar" at bounding box center [697, 79] width 93 height 16
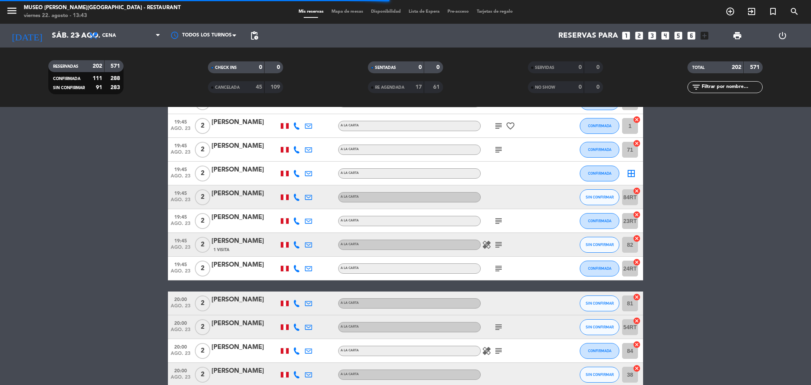
click at [499, 346] on icon "subject" at bounding box center [499, 351] width 10 height 10
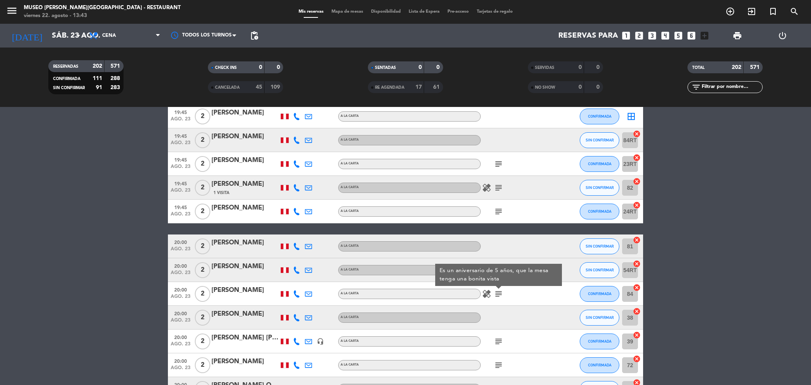
scroll to position [3308, 0]
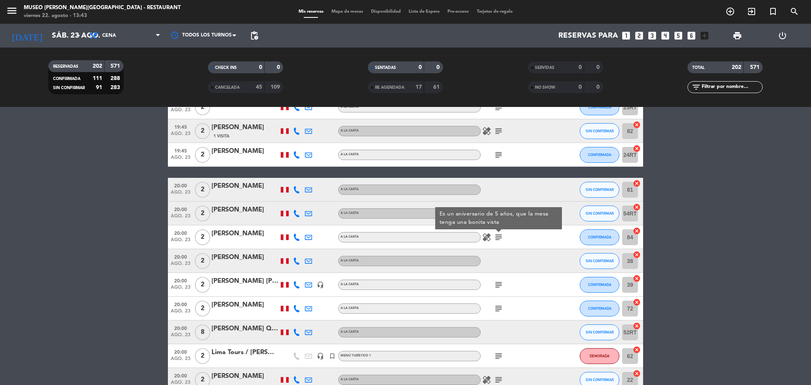
click at [499, 282] on icon "subject" at bounding box center [499, 285] width 10 height 10
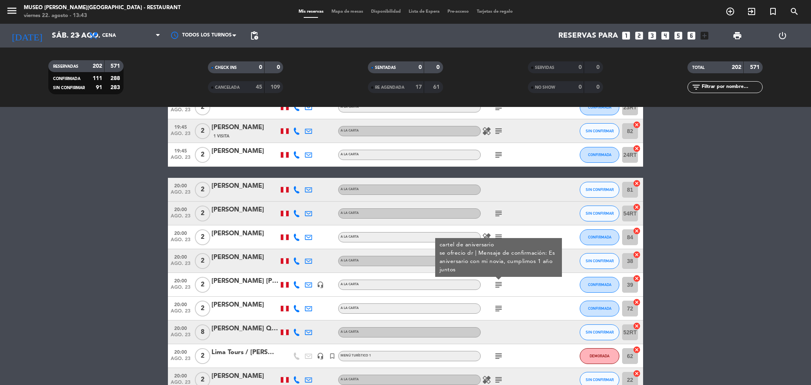
click at [499, 309] on icon "subject" at bounding box center [499, 309] width 10 height 10
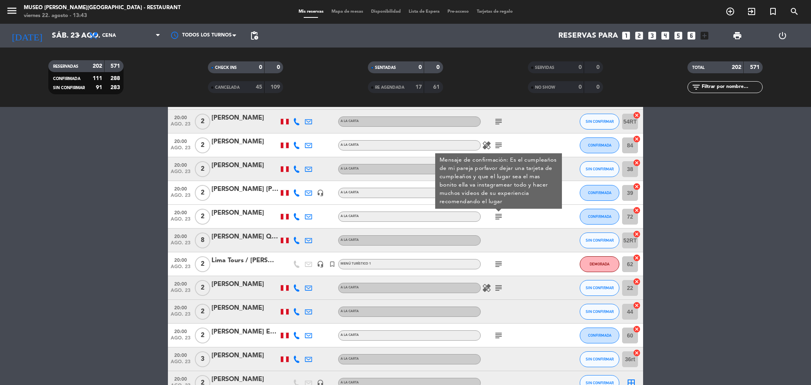
scroll to position [3403, 0]
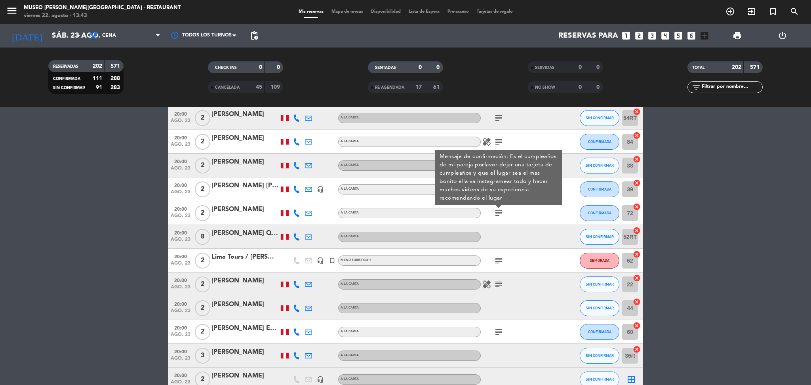
click at [496, 260] on icon "subject" at bounding box center [499, 261] width 10 height 10
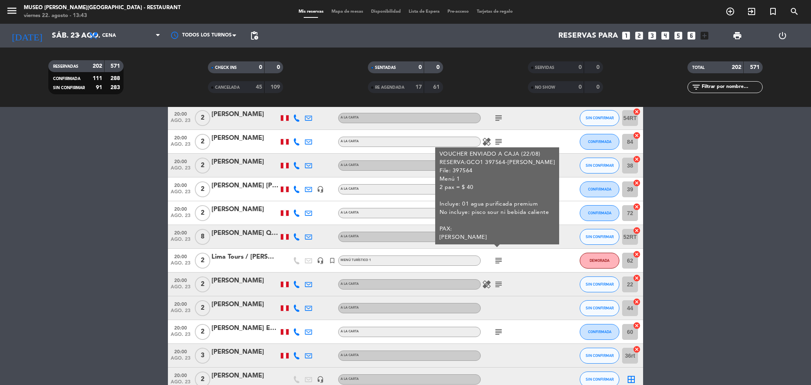
click at [498, 287] on icon "subject" at bounding box center [499, 285] width 10 height 10
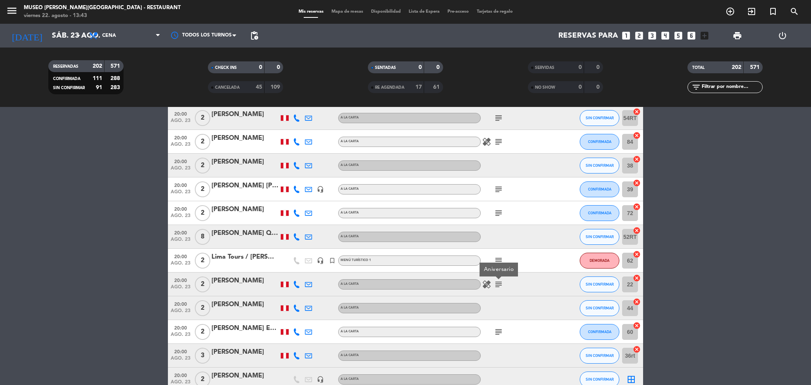
scroll to position [3460, 0]
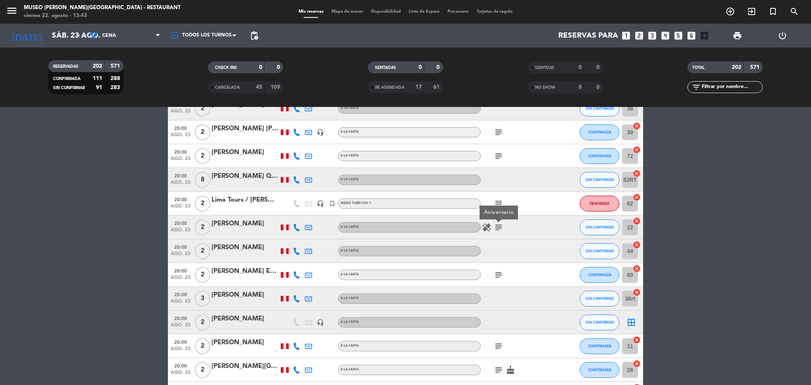
click at [498, 271] on icon "subject" at bounding box center [499, 275] width 10 height 10
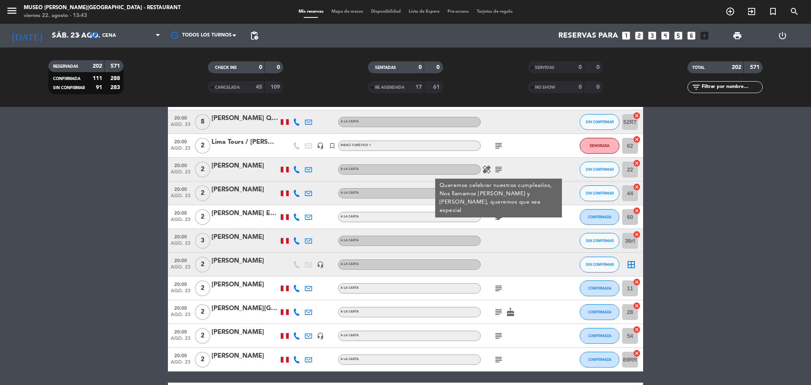
scroll to position [3520, 0]
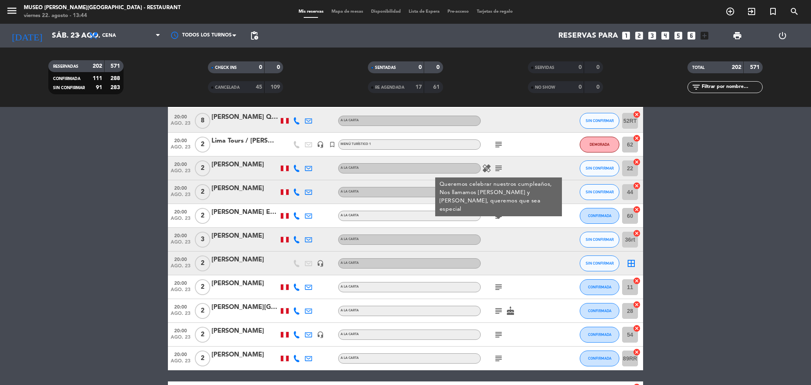
click at [497, 282] on icon "subject" at bounding box center [499, 287] width 10 height 10
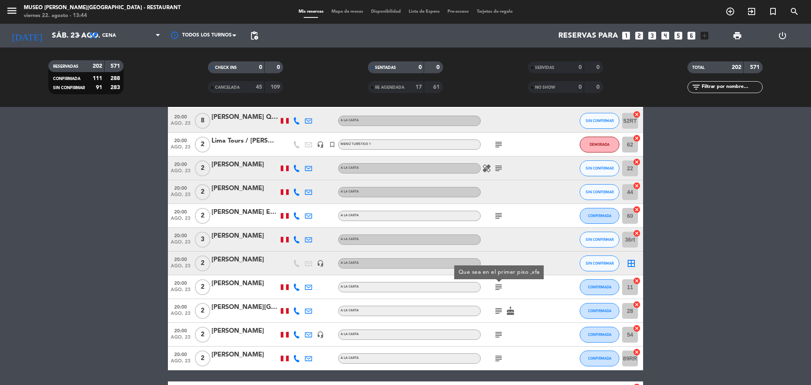
click at [497, 308] on icon "subject" at bounding box center [499, 311] width 10 height 10
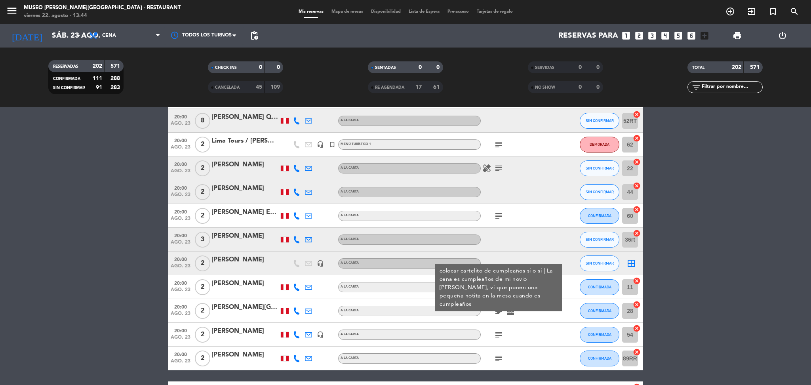
click at [242, 284] on div "[PERSON_NAME]" at bounding box center [245, 284] width 67 height 10
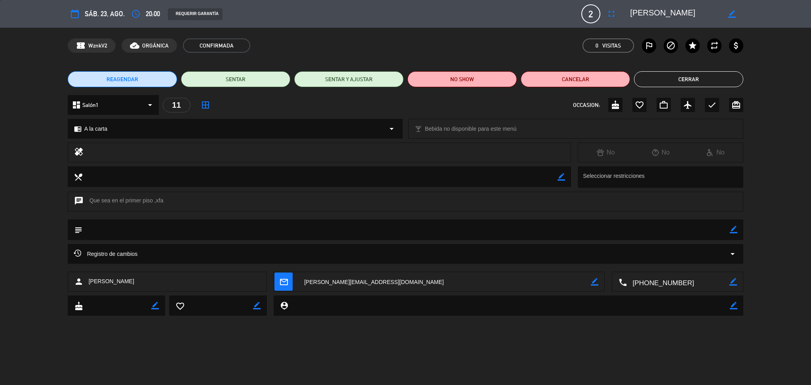
drag, startPoint x: 687, startPoint y: 10, endPoint x: 627, endPoint y: 10, distance: 60.6
click at [627, 10] on div "border_color" at bounding box center [684, 14] width 119 height 14
click at [731, 75] on button "Cerrar" at bounding box center [688, 79] width 109 height 16
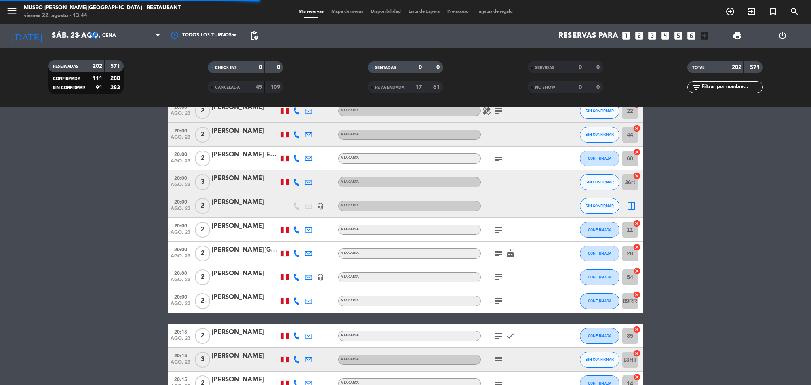
scroll to position [3579, 0]
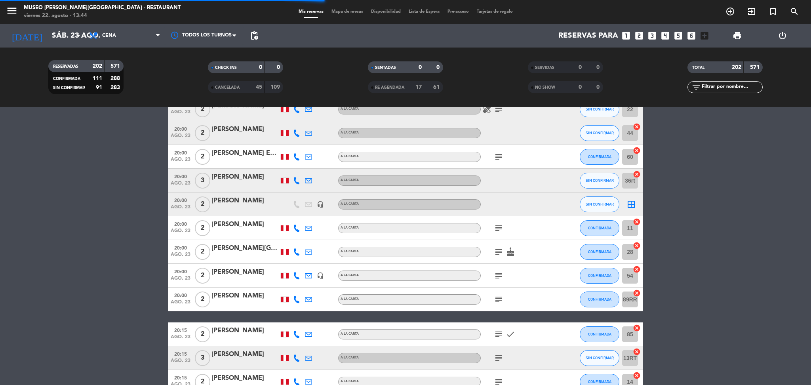
click at [501, 253] on icon "subject" at bounding box center [499, 252] width 10 height 10
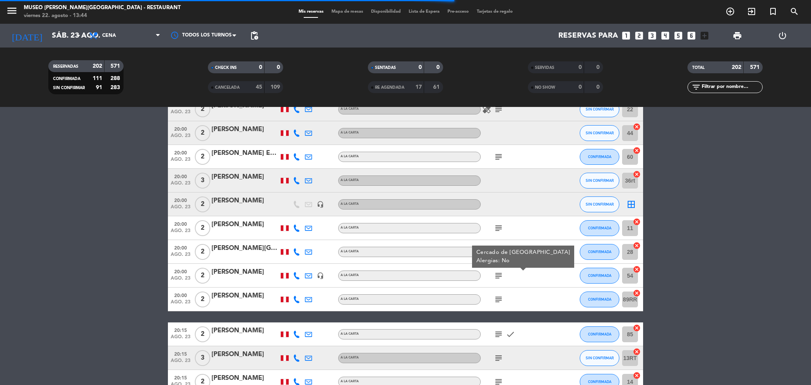
click at [501, 273] on icon "subject" at bounding box center [499, 276] width 10 height 10
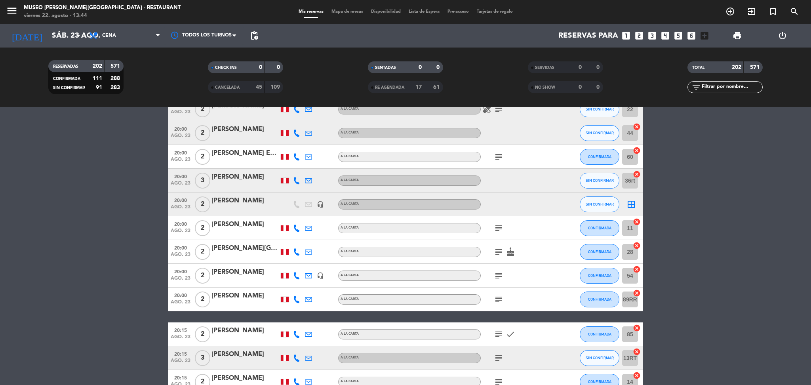
click at [499, 295] on icon "subject" at bounding box center [499, 300] width 10 height 10
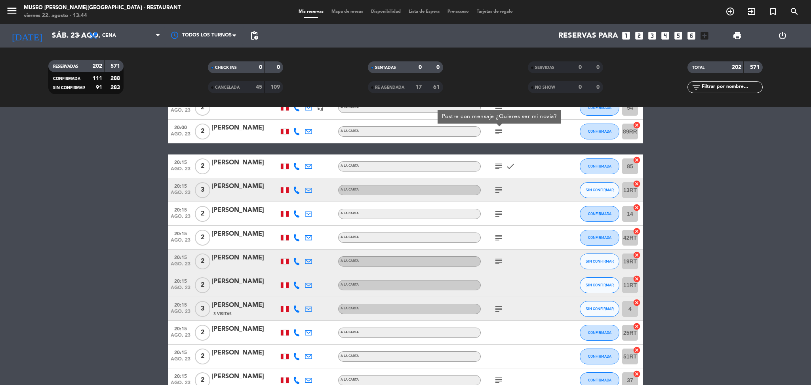
scroll to position [3747, 0]
click at [498, 167] on icon "subject" at bounding box center [499, 166] width 10 height 10
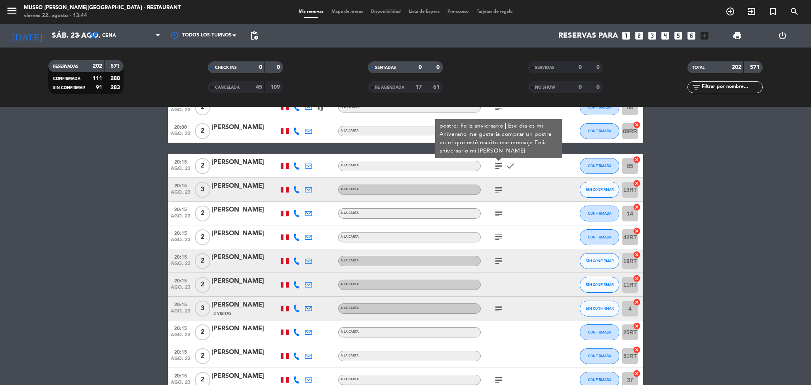
click at [498, 194] on div "subject" at bounding box center [516, 189] width 71 height 23
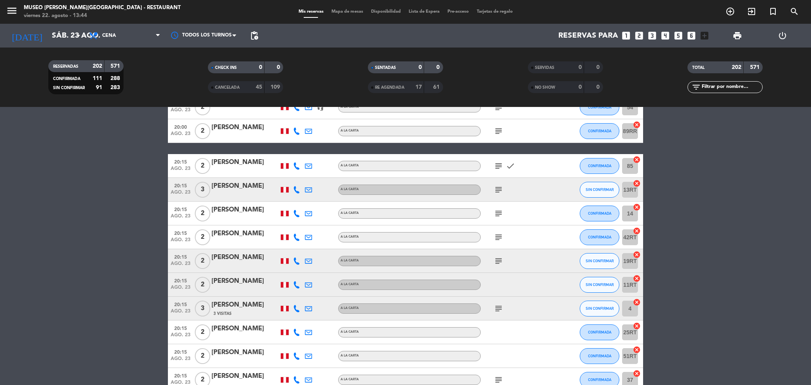
click at [497, 189] on icon "subject" at bounding box center [499, 190] width 10 height 10
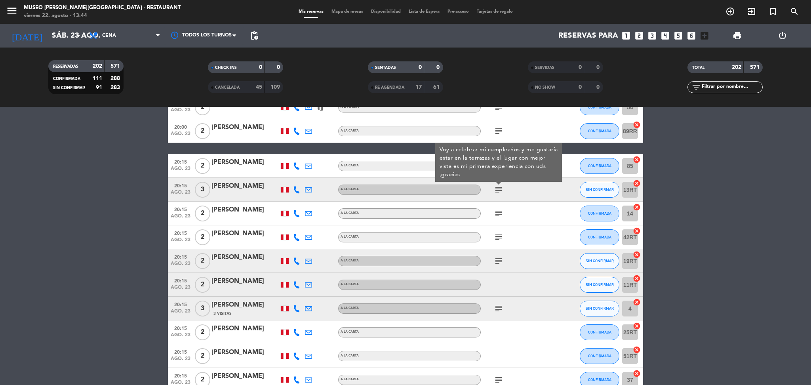
click at [259, 183] on div "[PERSON_NAME]" at bounding box center [245, 186] width 67 height 10
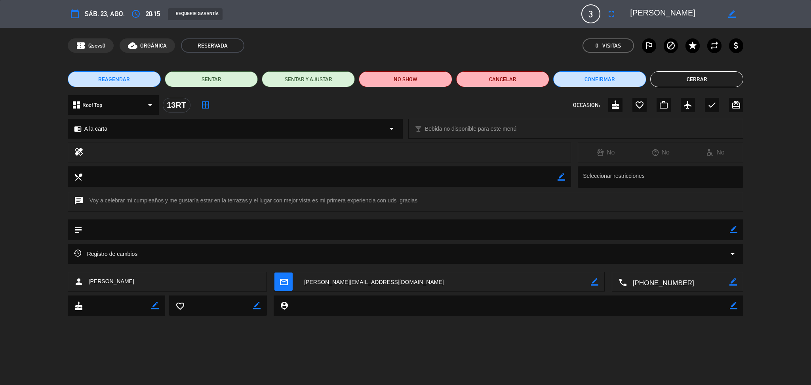
drag, startPoint x: 694, startPoint y: 13, endPoint x: 630, endPoint y: 8, distance: 64.5
click at [630, 8] on div "border_color" at bounding box center [684, 14] width 119 height 14
click at [730, 76] on button "Cerrar" at bounding box center [697, 79] width 93 height 16
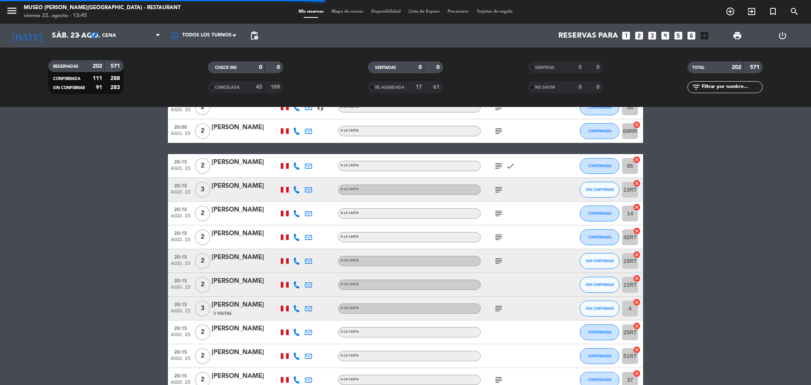
click at [499, 218] on div "subject" at bounding box center [516, 213] width 71 height 23
click at [498, 215] on icon "subject" at bounding box center [499, 214] width 10 height 10
click at [498, 237] on icon "subject" at bounding box center [499, 238] width 10 height 10
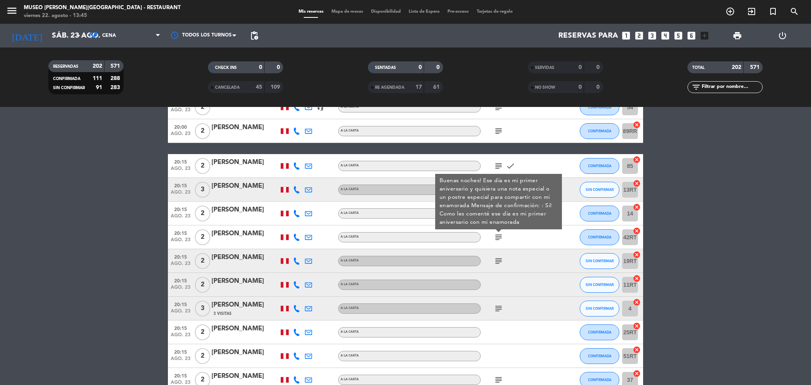
click at [498, 269] on div "subject" at bounding box center [516, 260] width 71 height 23
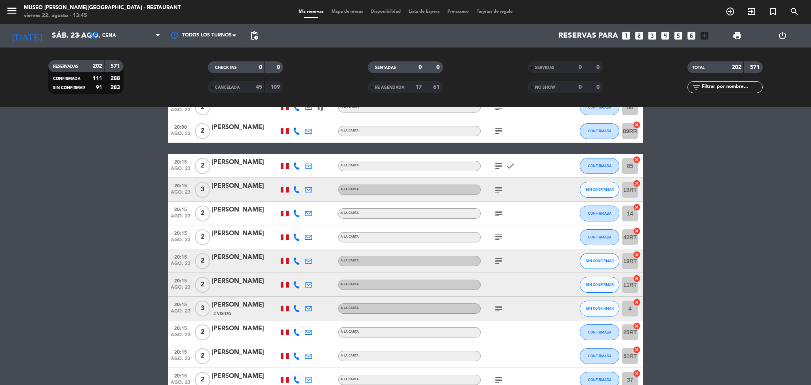
click at [498, 265] on icon "subject" at bounding box center [499, 261] width 10 height 10
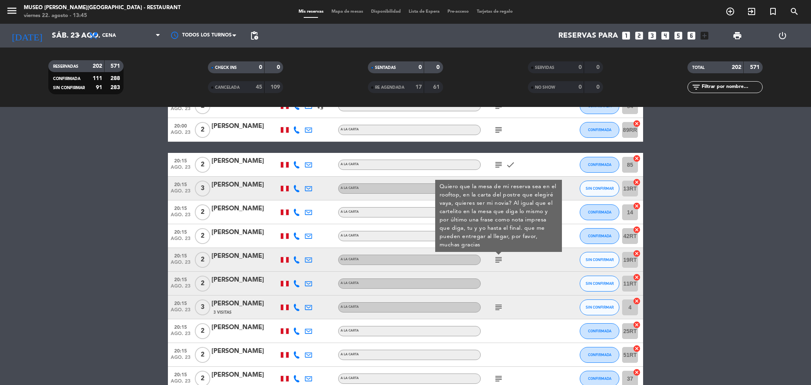
scroll to position [3750, 0]
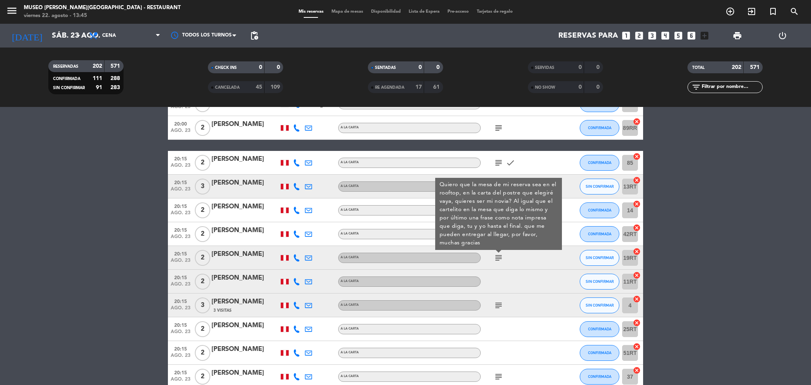
click at [245, 260] on div at bounding box center [245, 263] width 67 height 6
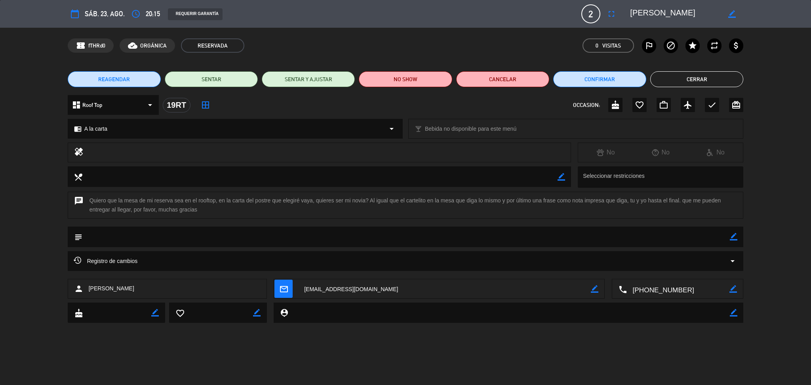
scroll to position [0, 22]
drag, startPoint x: 630, startPoint y: 10, endPoint x: 781, endPoint y: 22, distance: 151.4
click at [781, 22] on div "calendar_today sáb. 23, ago. access_time 20:15 REQUERIR GARANTÍA 2 Edwin Fabric…" at bounding box center [405, 14] width 811 height 28
click at [744, 80] on div "REAGENDAR SENTAR SENTAR Y AJUSTAR NO SHOW Cancelar Confirmar Cerrar" at bounding box center [405, 79] width 811 height 32
click at [734, 80] on button "Cerrar" at bounding box center [697, 79] width 93 height 16
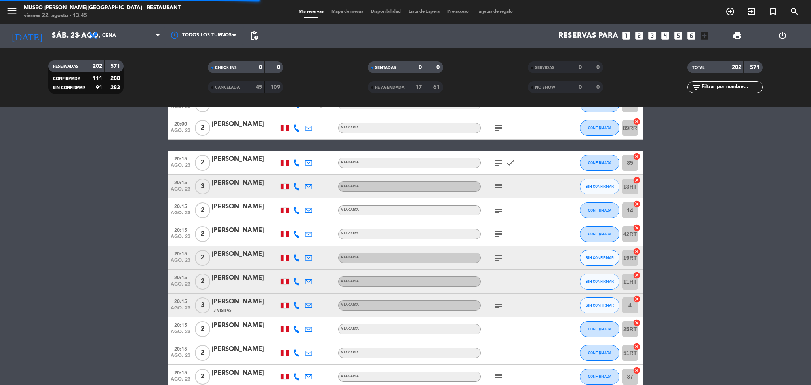
scroll to position [3770, 0]
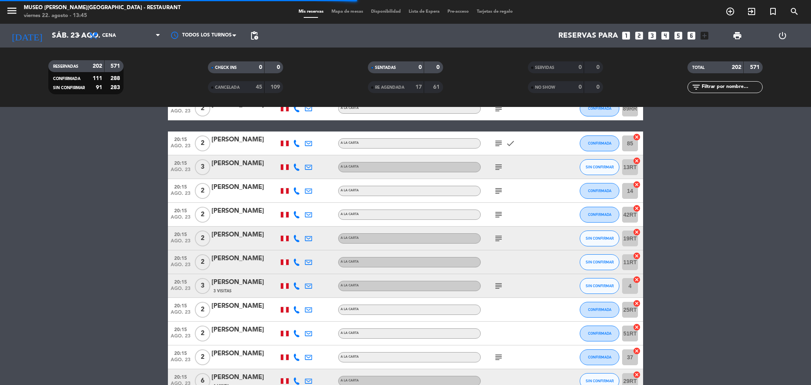
click at [496, 285] on icon "subject" at bounding box center [499, 286] width 10 height 10
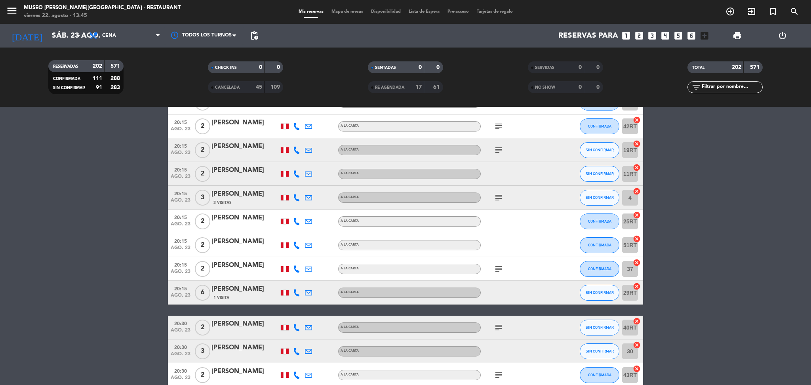
scroll to position [3856, 0]
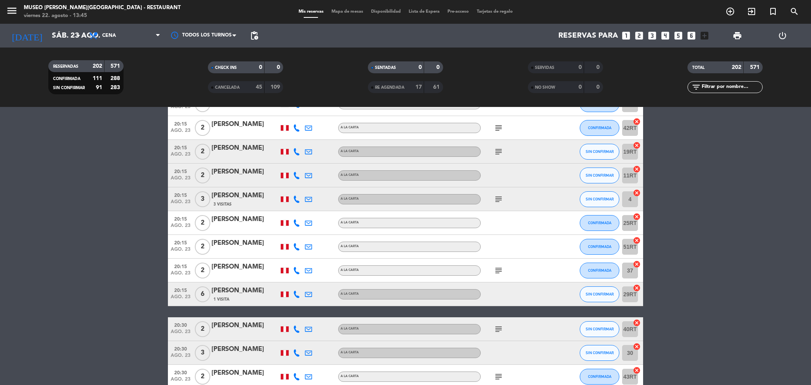
click at [497, 199] on icon "subject" at bounding box center [499, 200] width 10 height 10
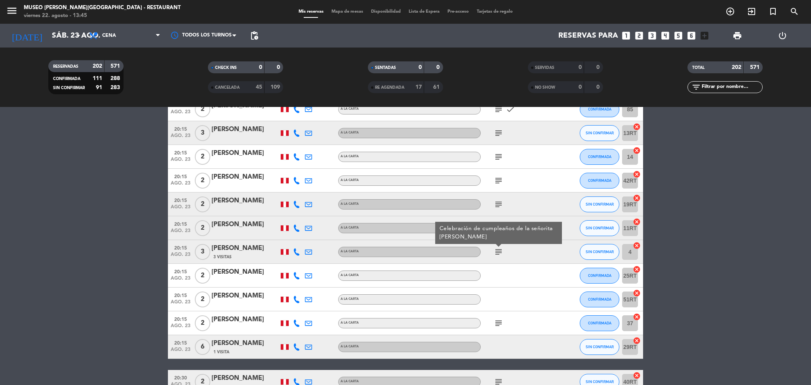
scroll to position [3803, 0]
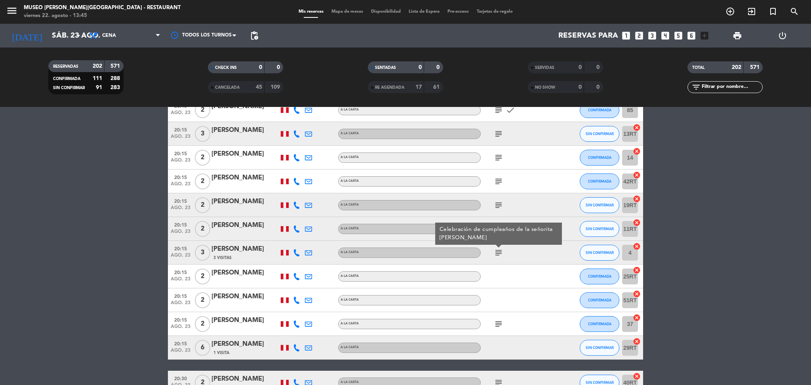
click at [499, 197] on div "subject" at bounding box center [516, 204] width 71 height 23
click at [499, 202] on icon "subject" at bounding box center [499, 205] width 10 height 10
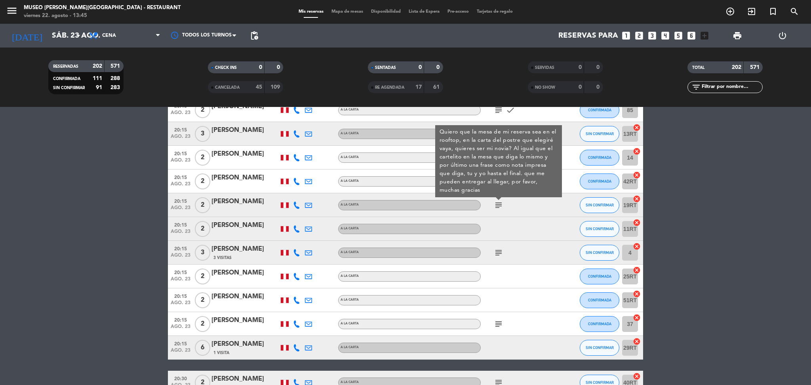
click at [498, 334] on div "subject" at bounding box center [516, 323] width 71 height 23
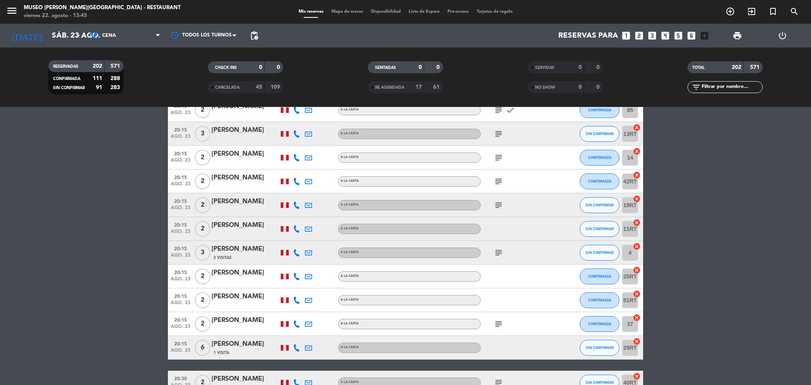
click at [498, 326] on icon "subject" at bounding box center [499, 324] width 10 height 10
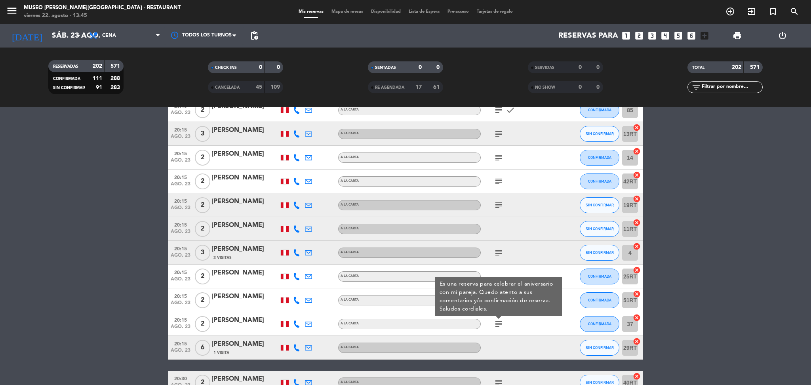
scroll to position [3948, 0]
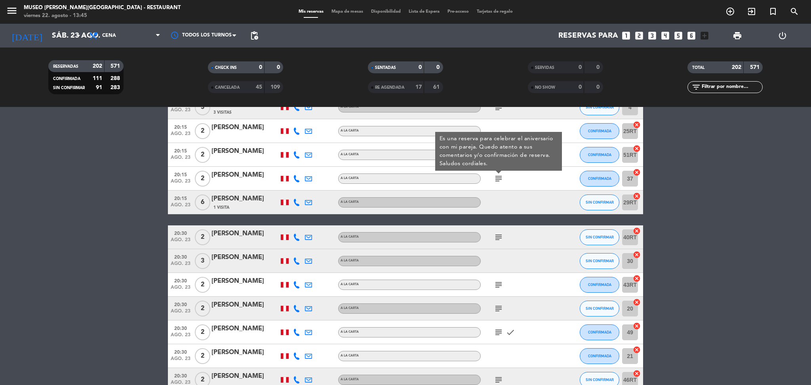
click at [499, 239] on icon "subject" at bounding box center [499, 238] width 10 height 10
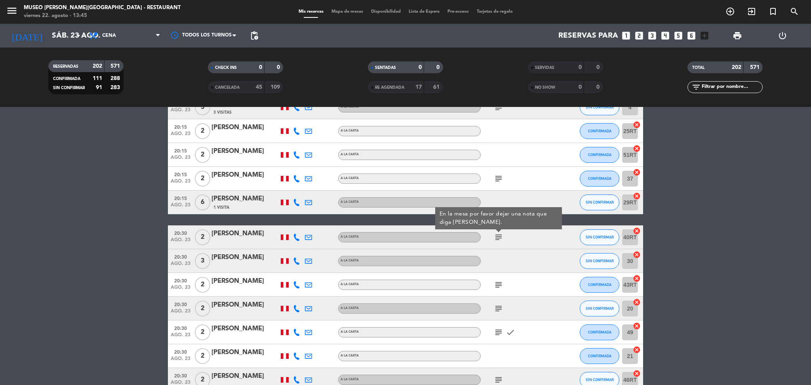
click at [499, 282] on icon "subject" at bounding box center [499, 285] width 10 height 10
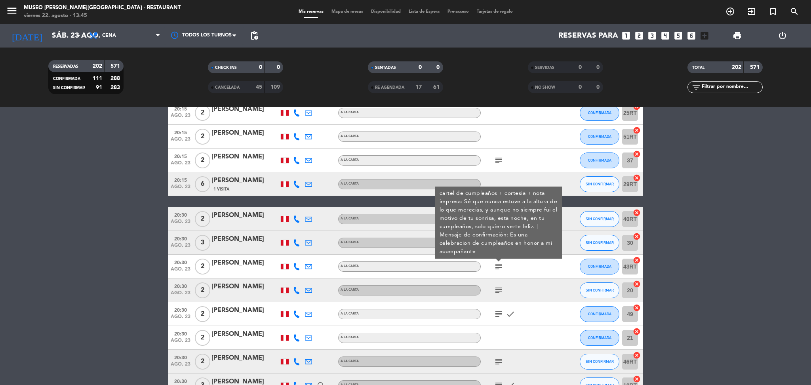
scroll to position [3967, 0]
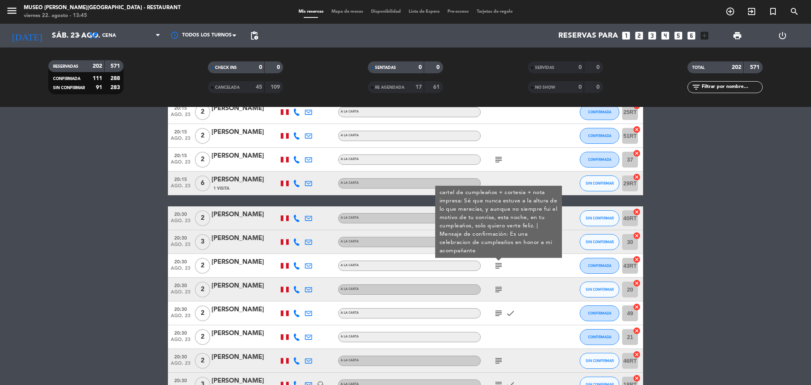
click at [499, 286] on icon "subject" at bounding box center [499, 290] width 10 height 10
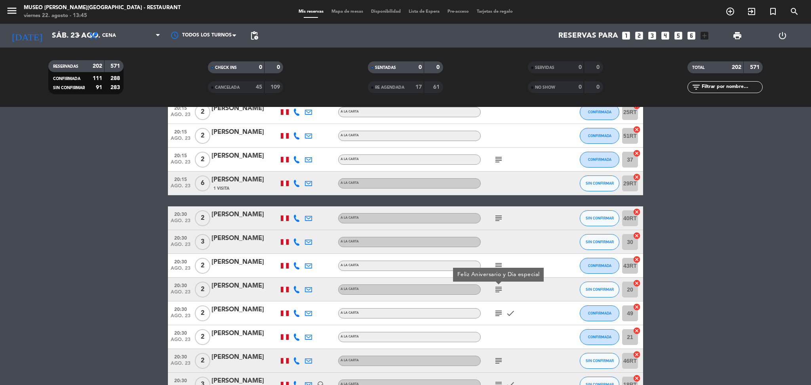
click at [500, 309] on icon "subject" at bounding box center [499, 314] width 10 height 10
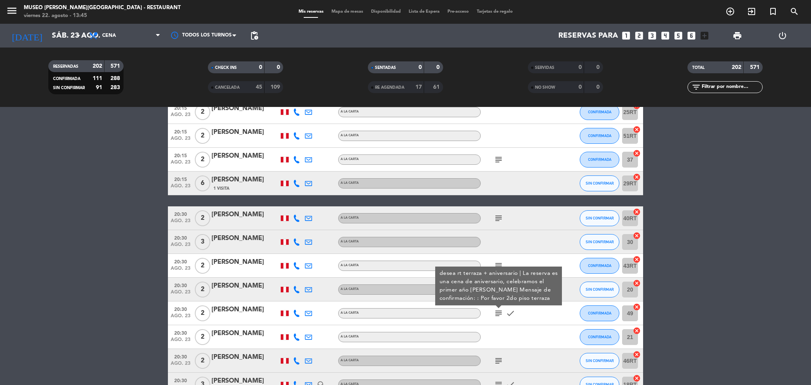
click at [245, 313] on div "[PERSON_NAME]" at bounding box center [245, 310] width 67 height 10
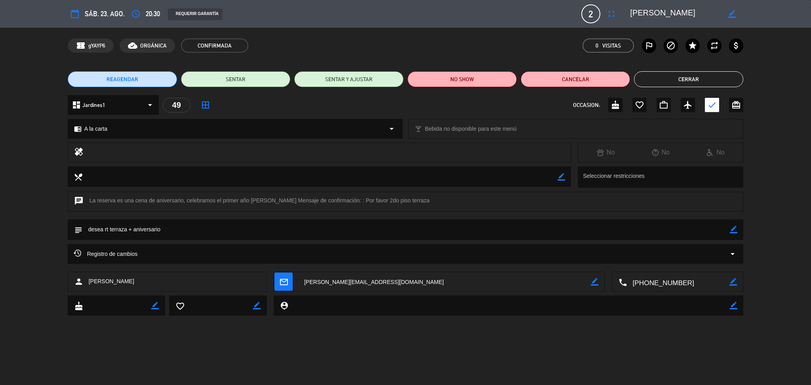
drag, startPoint x: 692, startPoint y: 13, endPoint x: 620, endPoint y: 10, distance: 72.2
click at [620, 10] on div "calendar_today sáb. 23, ago. access_time 20:30 REQUERIR GARANTÍA 2 Gabriela Sua…" at bounding box center [406, 13] width 676 height 19
click at [733, 78] on button "Cerrar" at bounding box center [688, 79] width 109 height 16
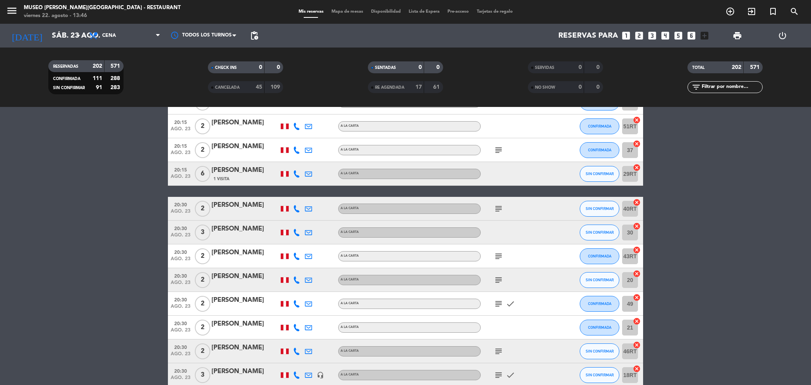
scroll to position [3978, 0]
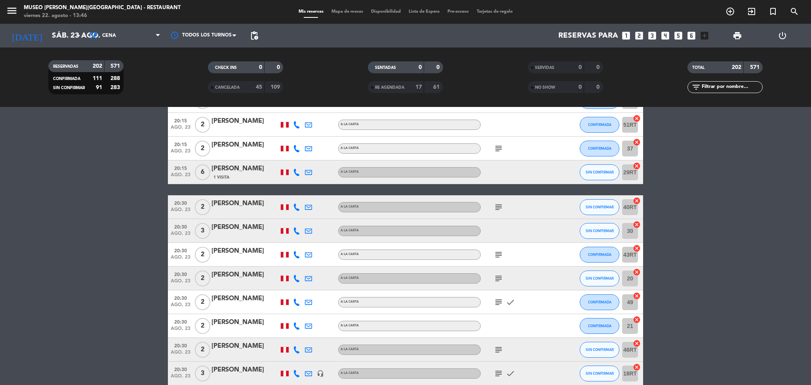
click at [497, 351] on icon "subject" at bounding box center [499, 350] width 10 height 10
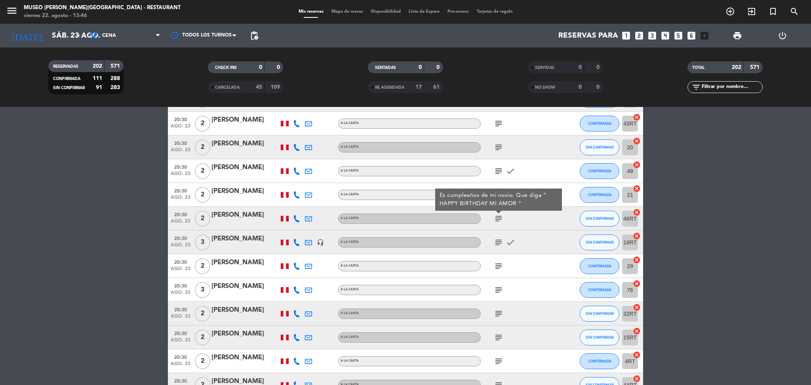
scroll to position [4111, 0]
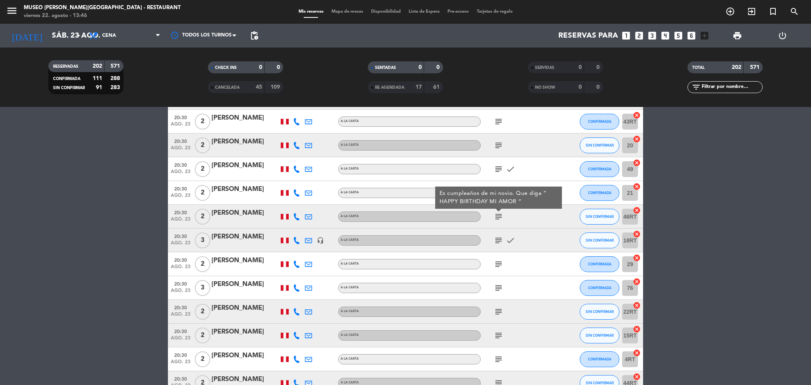
click at [496, 242] on icon "subject" at bounding box center [499, 241] width 10 height 10
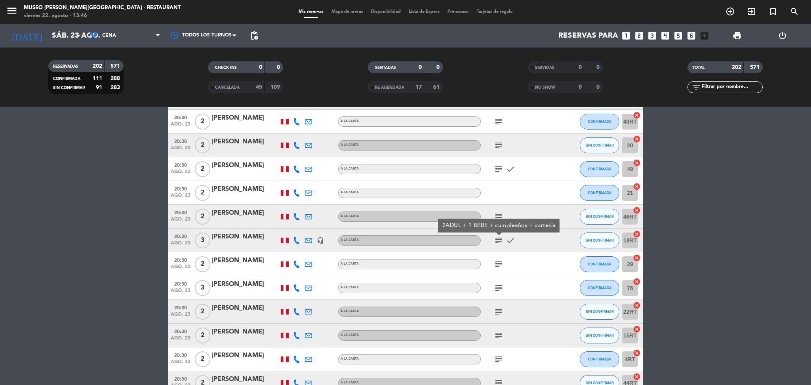
click at [497, 260] on icon "subject" at bounding box center [499, 265] width 10 height 10
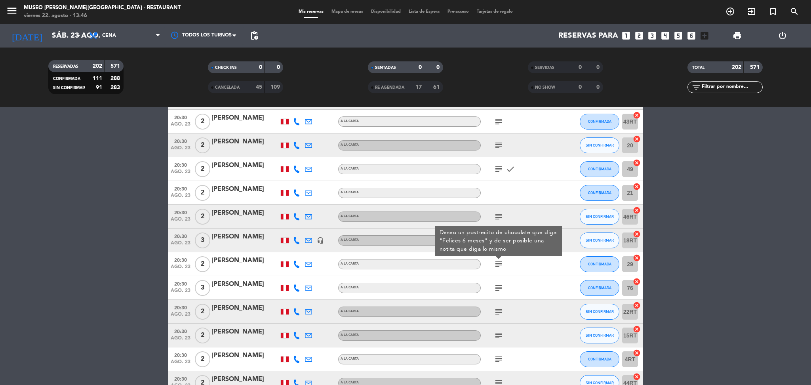
click at [498, 287] on icon "subject" at bounding box center [499, 288] width 10 height 10
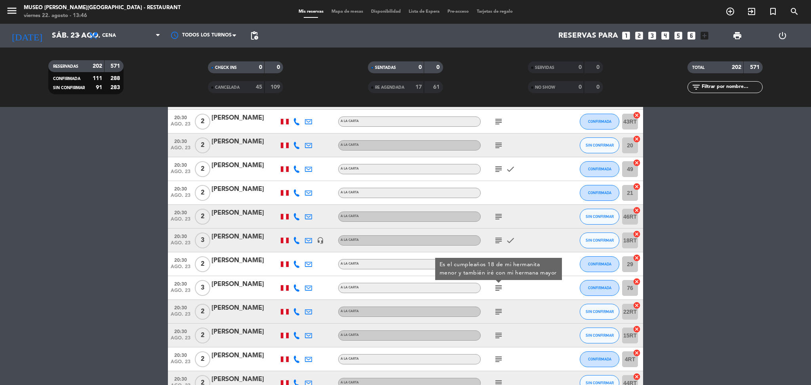
click at [499, 313] on icon "subject" at bounding box center [499, 312] width 10 height 10
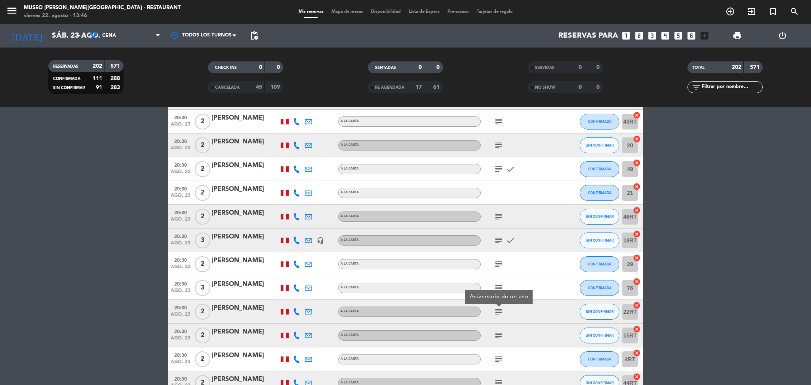
scroll to position [4194, 0]
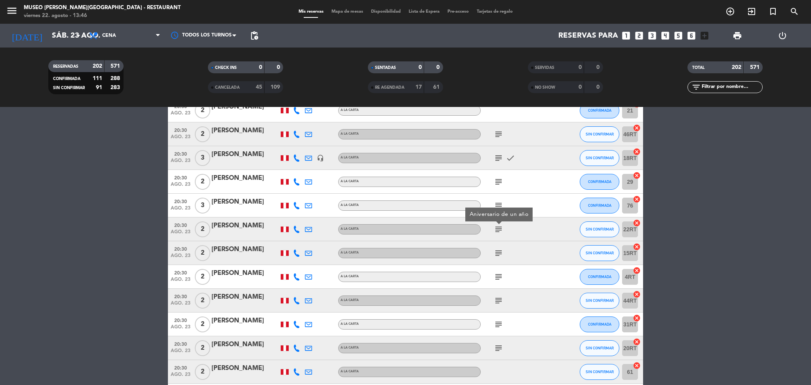
click at [499, 256] on icon "subject" at bounding box center [499, 253] width 10 height 10
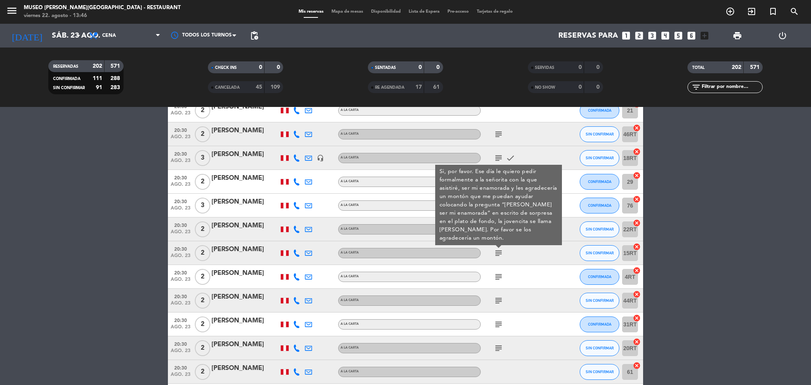
click at [501, 274] on icon "subject" at bounding box center [499, 277] width 10 height 10
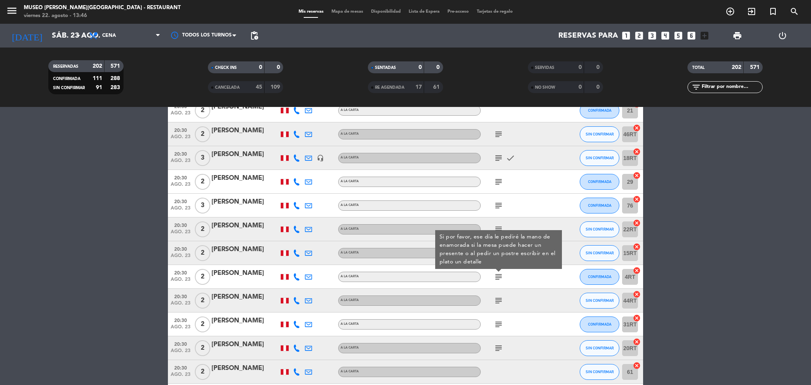
click at [497, 299] on icon "subject" at bounding box center [499, 301] width 10 height 10
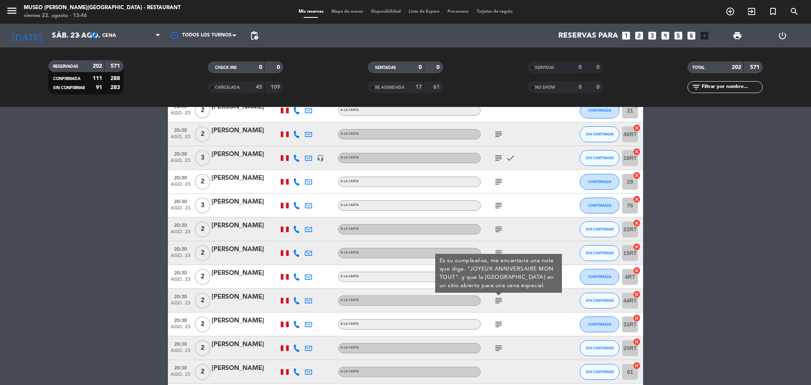
click at [498, 323] on icon "subject" at bounding box center [499, 325] width 10 height 10
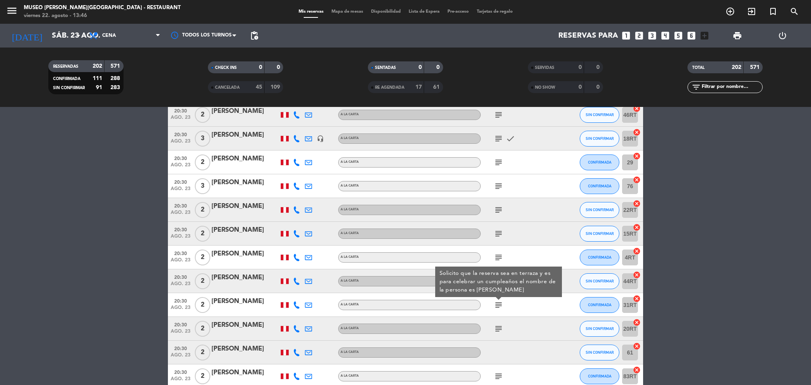
scroll to position [4213, 0]
click at [497, 328] on icon "subject" at bounding box center [499, 329] width 10 height 10
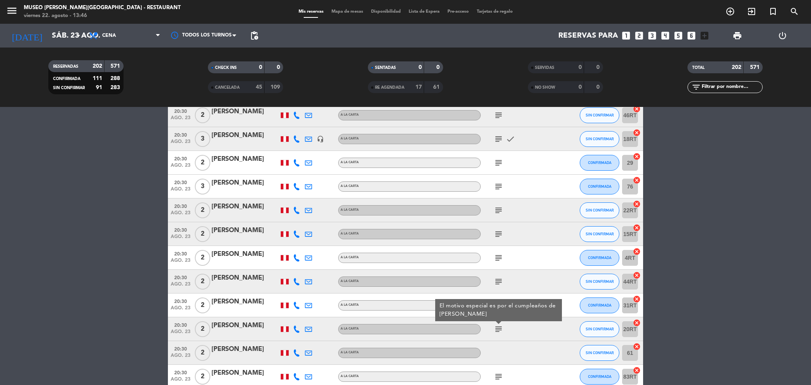
click at [242, 303] on div "[PERSON_NAME]" at bounding box center [245, 302] width 67 height 10
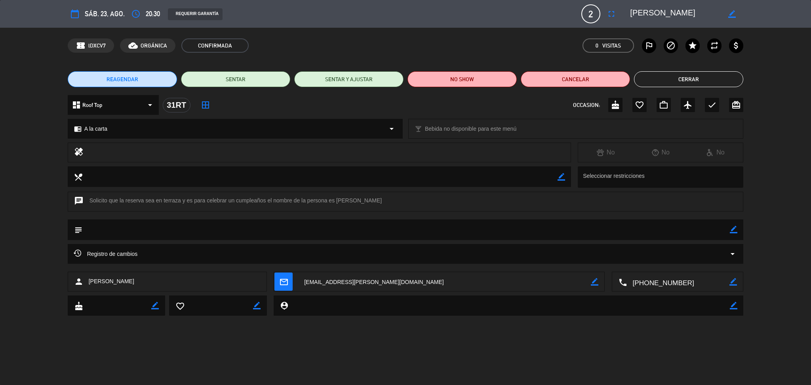
drag, startPoint x: 695, startPoint y: 13, endPoint x: 614, endPoint y: 10, distance: 80.5
click at [614, 10] on div "calendar_today sáb. 23, ago. access_time 20:30 REQUERIR GARANTÍA 2 Siouxsie Ver…" at bounding box center [406, 13] width 676 height 19
click at [731, 78] on button "Cerrar" at bounding box center [688, 79] width 109 height 16
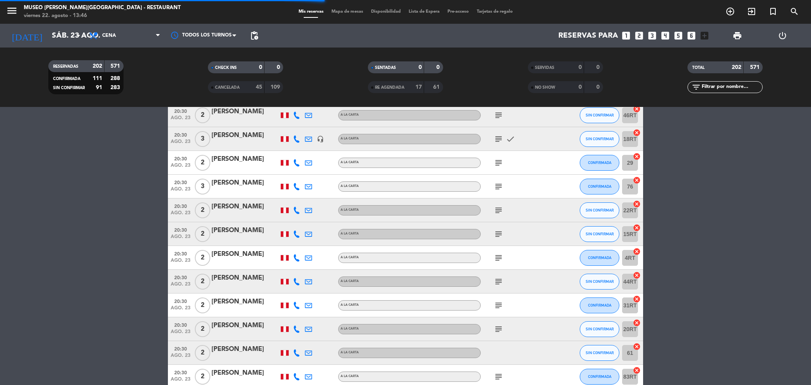
click at [497, 325] on icon "subject" at bounding box center [499, 329] width 10 height 10
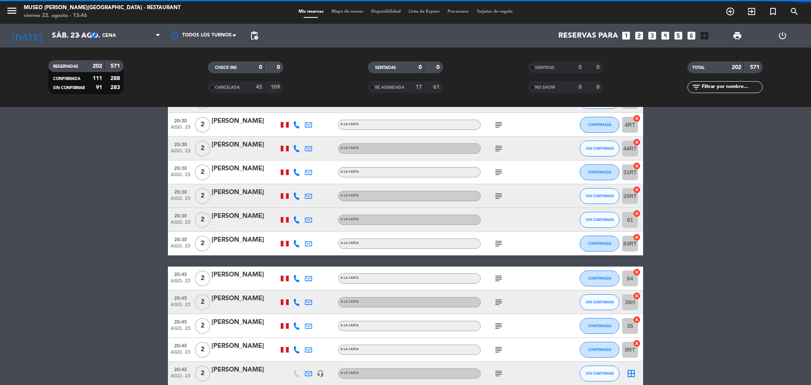
click at [501, 244] on icon "subject" at bounding box center [499, 244] width 10 height 10
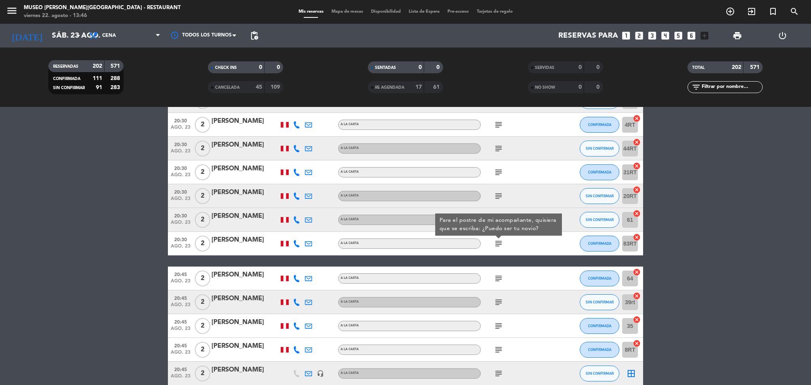
click at [500, 284] on div "subject" at bounding box center [516, 278] width 71 height 23
click at [496, 278] on icon "subject" at bounding box center [499, 279] width 10 height 10
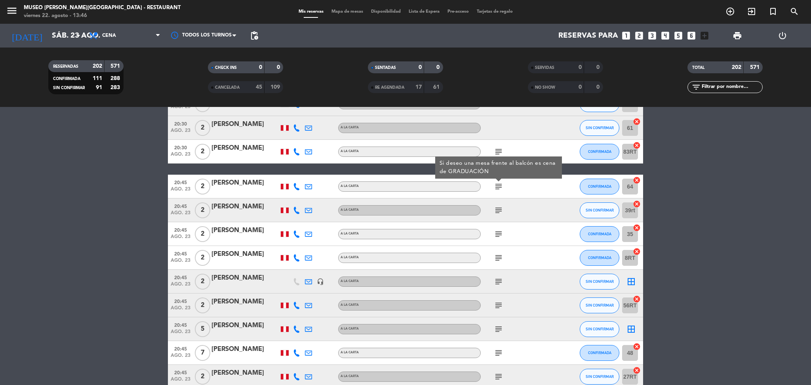
scroll to position [4445, 0]
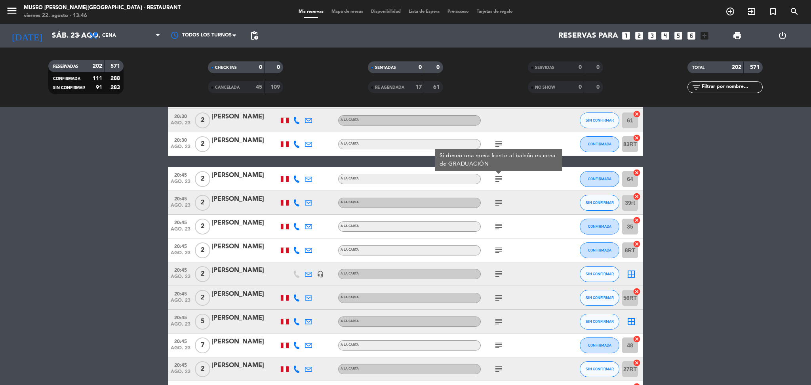
click at [500, 202] on icon "subject" at bounding box center [499, 203] width 10 height 10
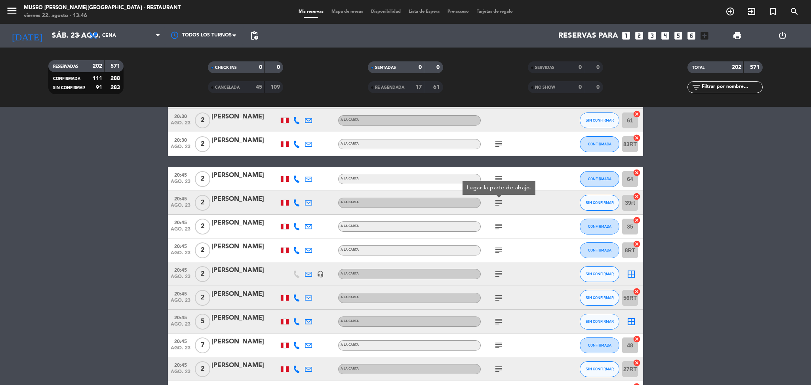
click at [499, 230] on icon "subject" at bounding box center [499, 227] width 10 height 10
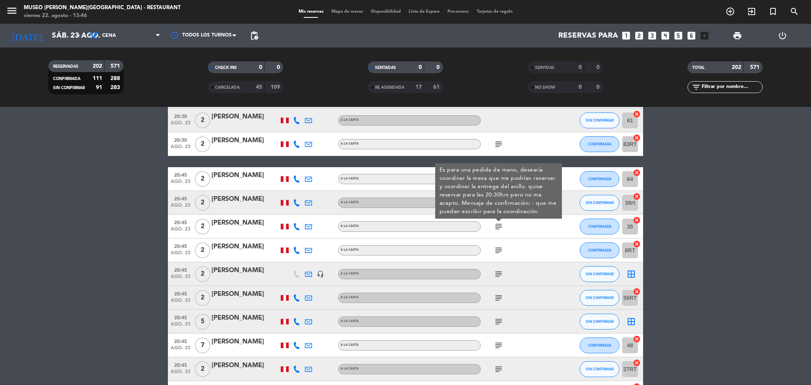
click at [498, 251] on icon "subject" at bounding box center [499, 251] width 10 height 10
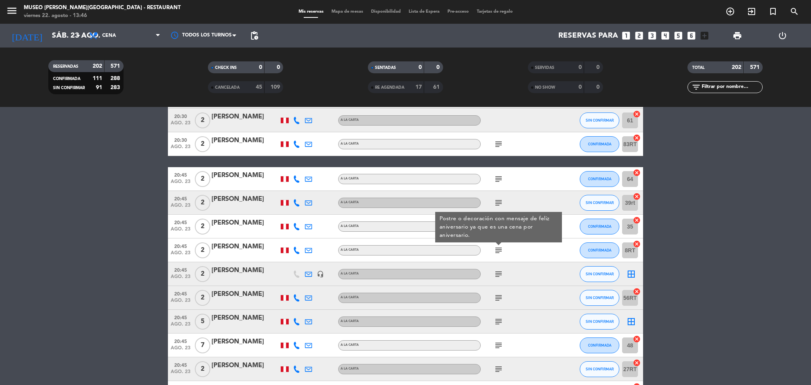
click at [498, 275] on icon "subject" at bounding box center [499, 274] width 10 height 10
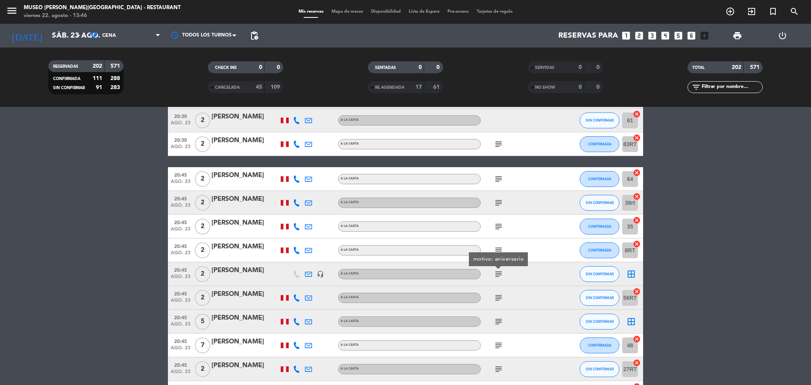
click at [498, 293] on icon "subject" at bounding box center [499, 298] width 10 height 10
click at [499, 319] on icon "subject" at bounding box center [499, 322] width 10 height 10
click at [499, 345] on icon "subject" at bounding box center [499, 346] width 10 height 10
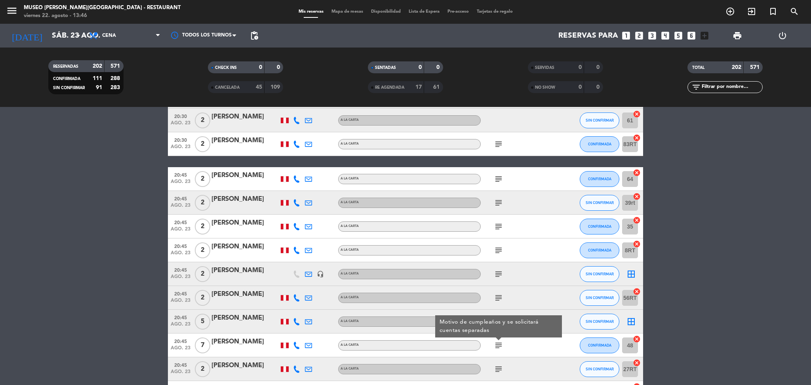
click at [499, 371] on icon "subject" at bounding box center [499, 370] width 10 height 10
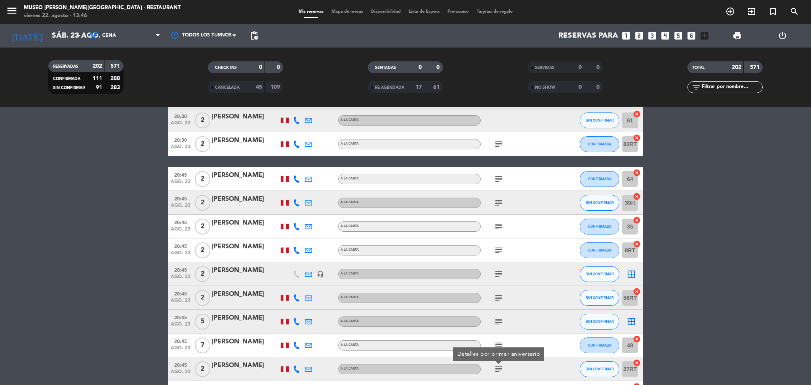
click at [498, 200] on icon "subject" at bounding box center [499, 203] width 10 height 10
click at [232, 204] on div "[PERSON_NAME]" at bounding box center [245, 199] width 67 height 10
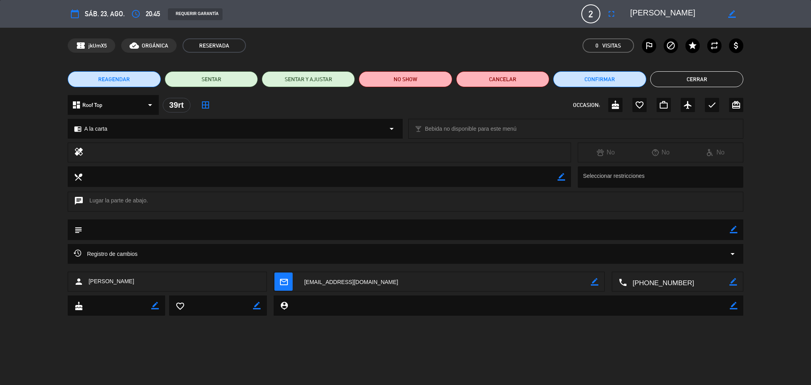
drag, startPoint x: 668, startPoint y: 8, endPoint x: 587, endPoint y: 285, distance: 289.5
click at [625, 9] on div "border_color" at bounding box center [684, 14] width 119 height 14
click at [729, 78] on button "Cerrar" at bounding box center [697, 79] width 93 height 16
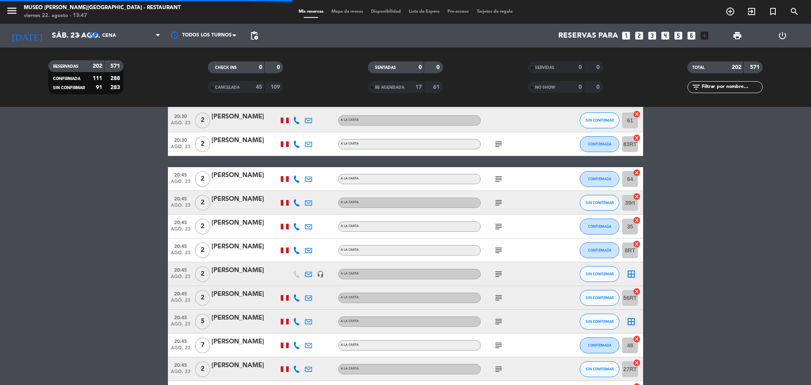
scroll to position [4467, 0]
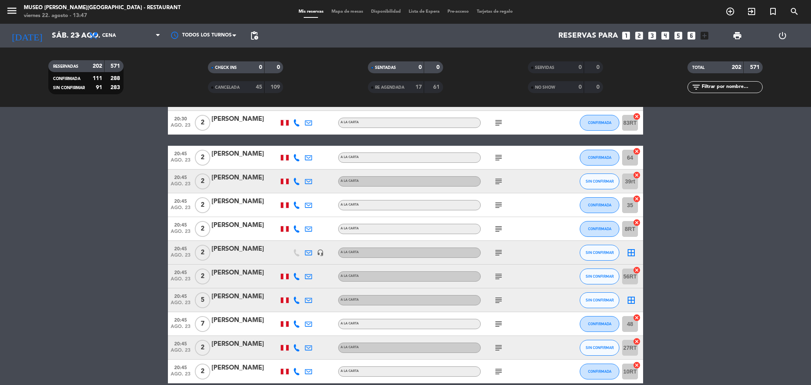
click at [498, 206] on icon "subject" at bounding box center [499, 205] width 10 height 10
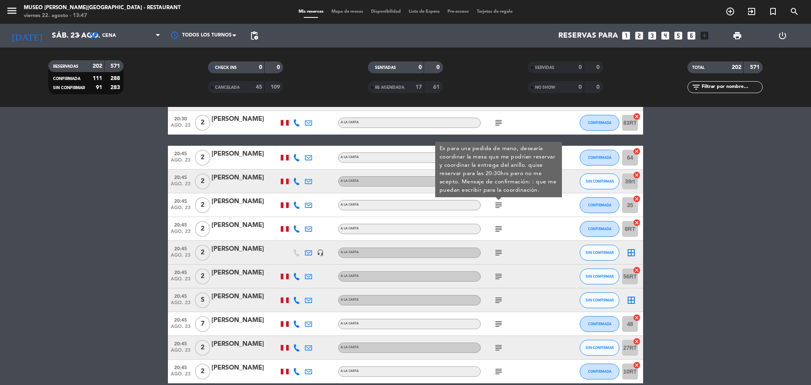
click at [500, 230] on icon "subject" at bounding box center [499, 229] width 10 height 10
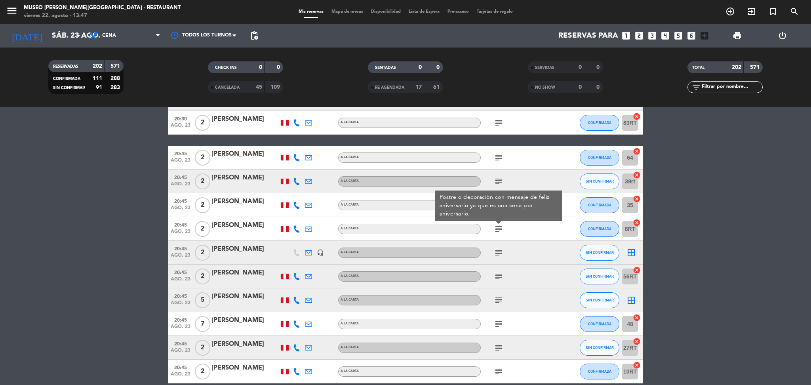
click at [500, 248] on icon "subject" at bounding box center [499, 253] width 10 height 10
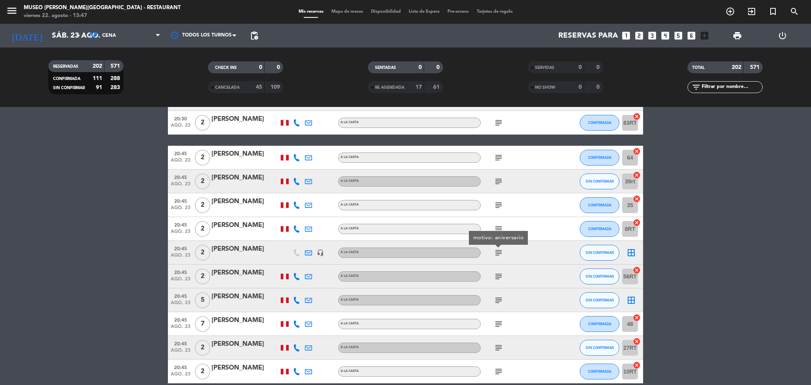
click at [500, 268] on div "subject" at bounding box center [516, 276] width 71 height 23
click at [500, 275] on icon "subject" at bounding box center [499, 277] width 10 height 10
click at [498, 302] on icon "subject" at bounding box center [499, 301] width 10 height 10
click at [498, 323] on icon "subject" at bounding box center [499, 324] width 10 height 10
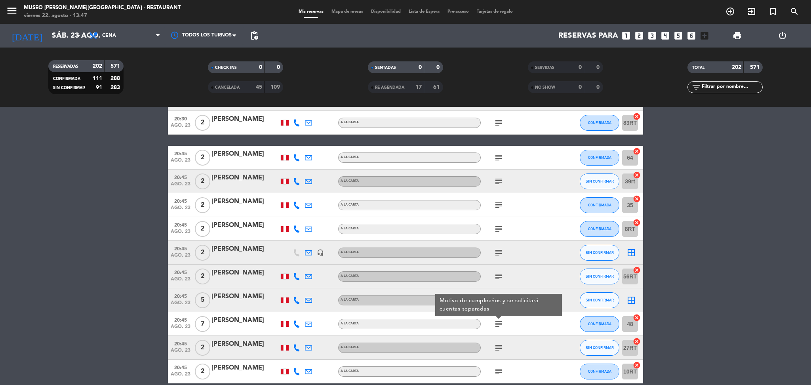
click at [498, 350] on icon "subject" at bounding box center [499, 348] width 10 height 10
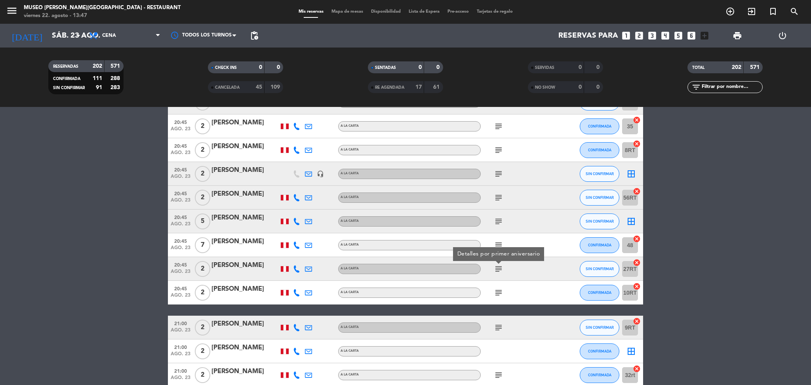
scroll to position [4546, 0]
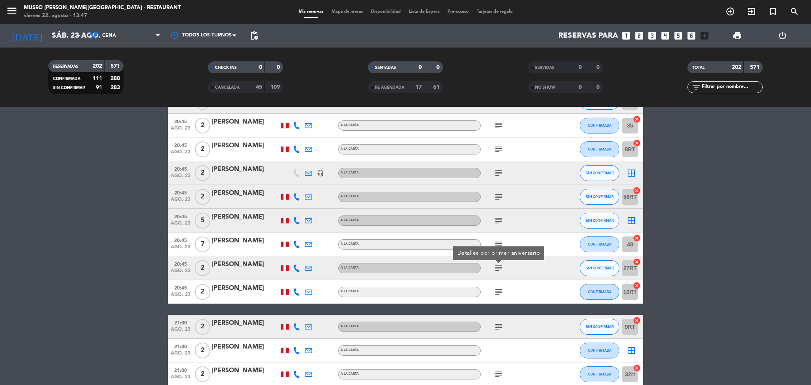
click at [497, 292] on icon "subject" at bounding box center [499, 292] width 10 height 10
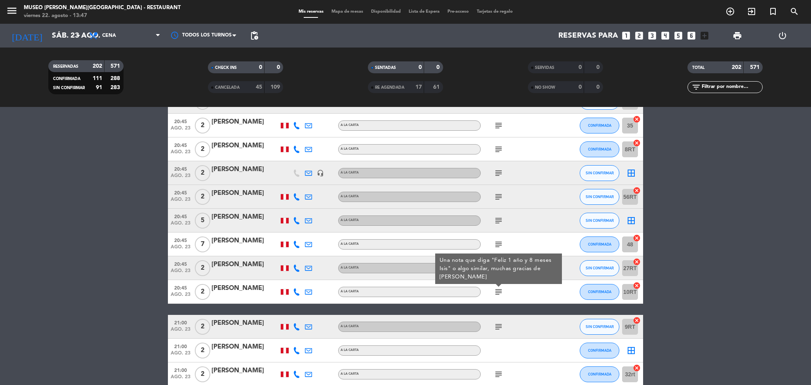
click at [499, 330] on icon "subject" at bounding box center [499, 327] width 10 height 10
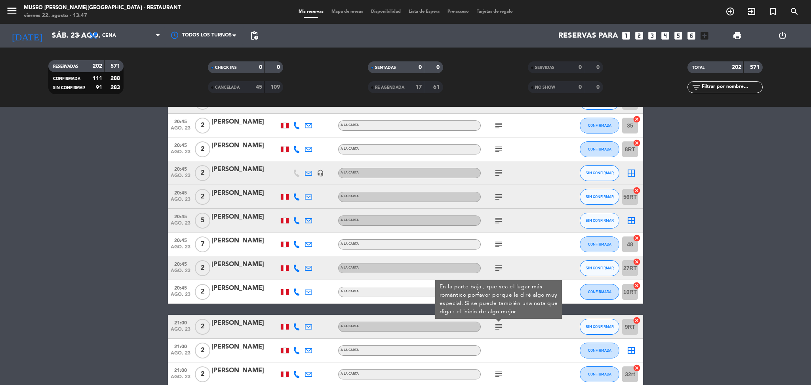
scroll to position [4558, 0]
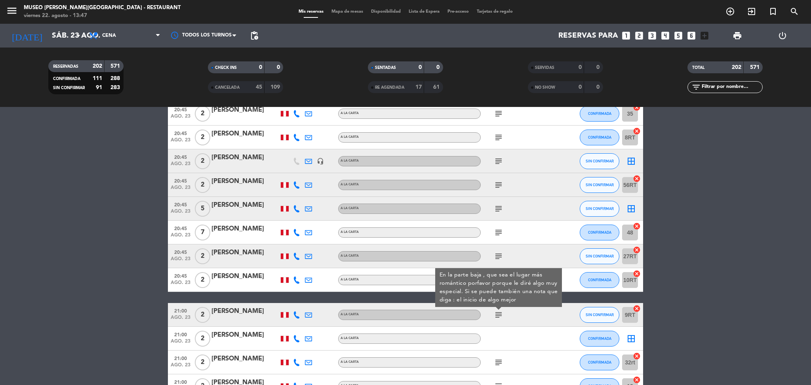
click at [239, 313] on div "[PERSON_NAME]" at bounding box center [245, 311] width 67 height 10
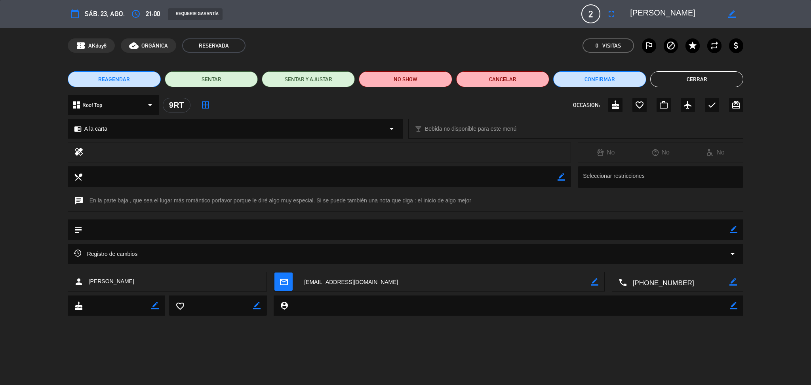
drag, startPoint x: 632, startPoint y: 10, endPoint x: 620, endPoint y: 10, distance: 11.1
click at [621, 10] on editable-input "border_color" at bounding box center [682, 14] width 123 height 14
click at [729, 82] on button "Cerrar" at bounding box center [697, 79] width 93 height 16
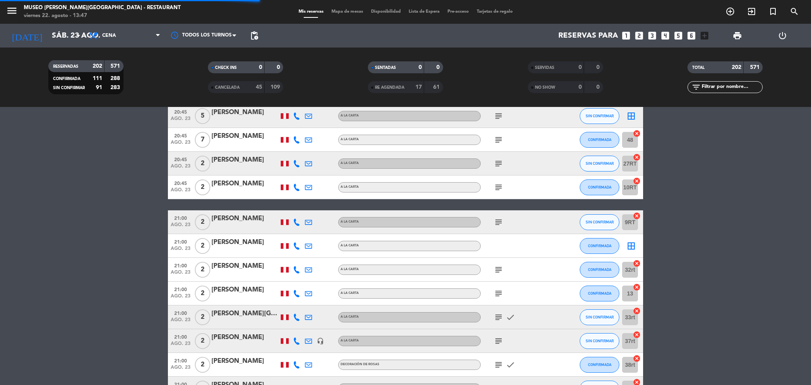
scroll to position [4652, 0]
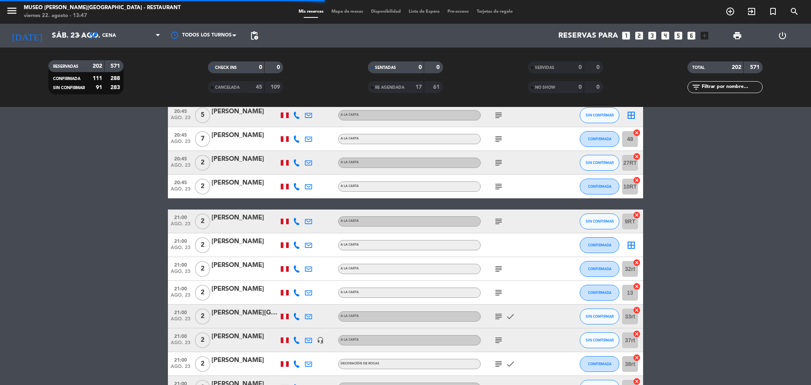
click at [493, 267] on span "subject" at bounding box center [499, 269] width 12 height 10
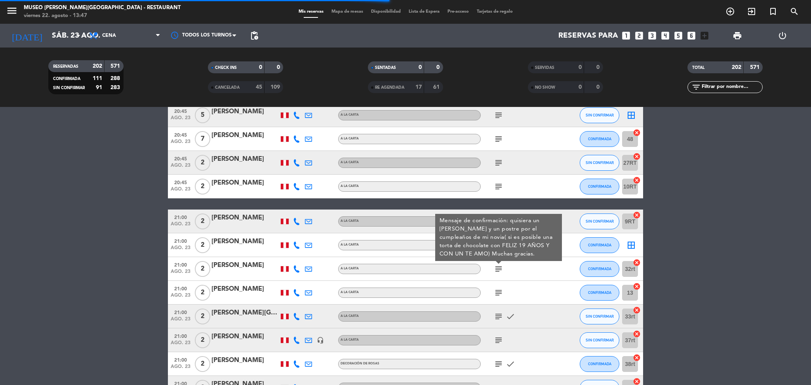
click at [498, 269] on icon "subject" at bounding box center [499, 269] width 10 height 10
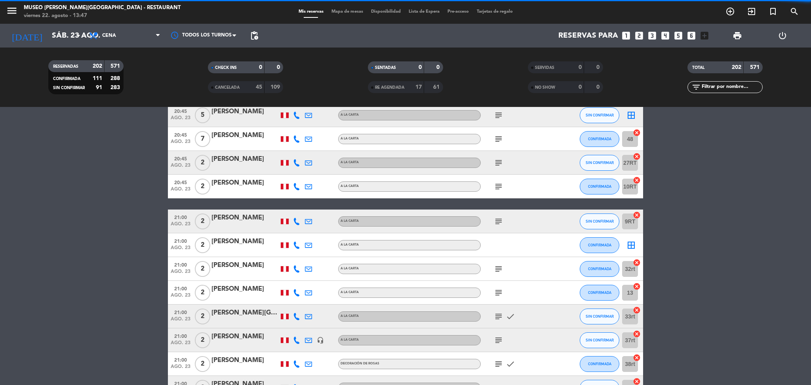
click at [498, 269] on icon "subject" at bounding box center [499, 269] width 10 height 10
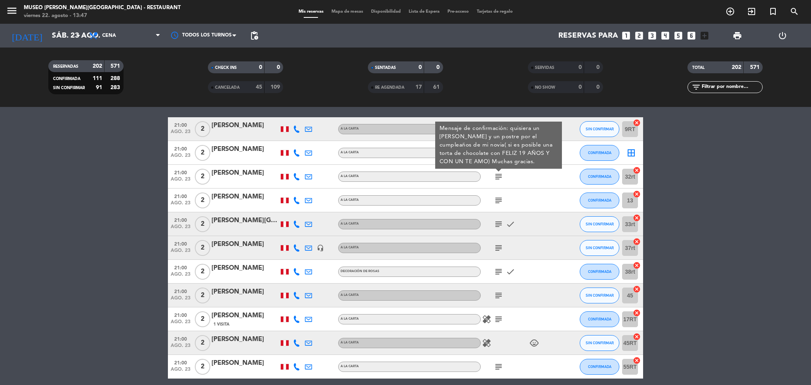
scroll to position [4745, 0]
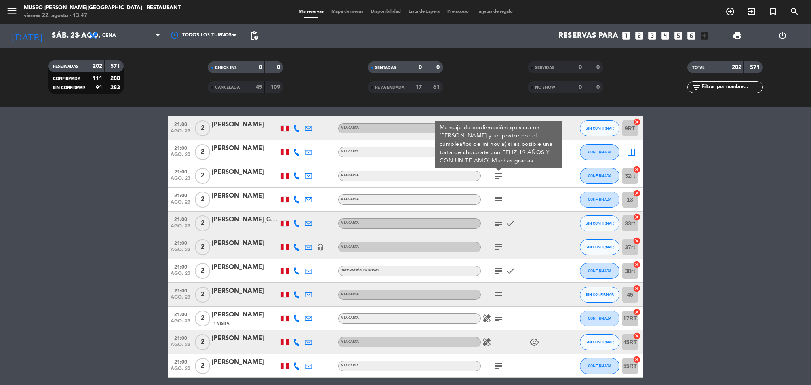
click at [499, 193] on div "subject" at bounding box center [516, 199] width 71 height 23
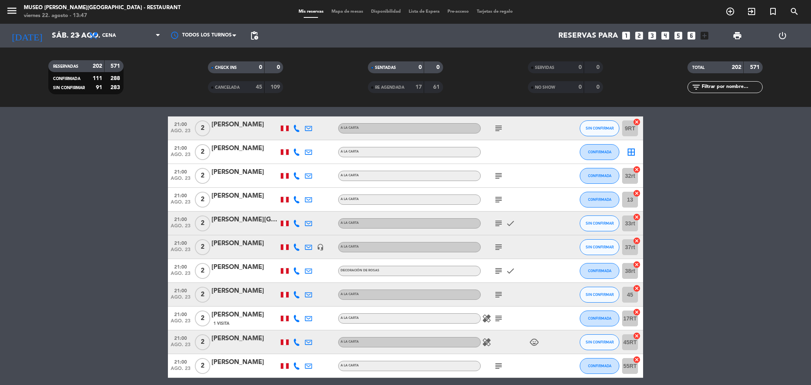
click at [500, 196] on icon "subject" at bounding box center [499, 200] width 10 height 10
click at [498, 223] on icon "subject" at bounding box center [499, 224] width 10 height 10
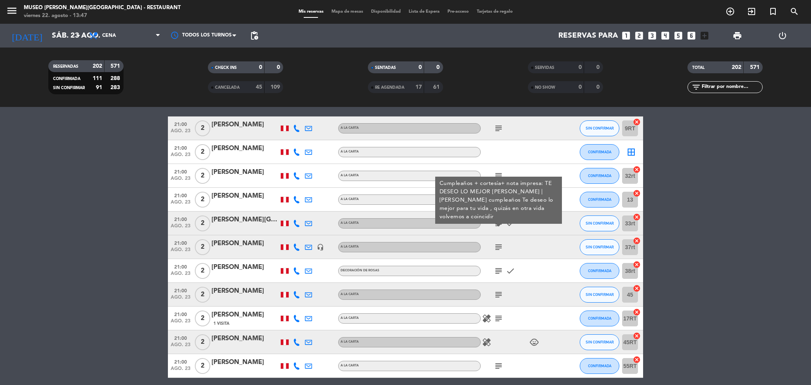
click at [498, 246] on icon "subject" at bounding box center [499, 247] width 10 height 10
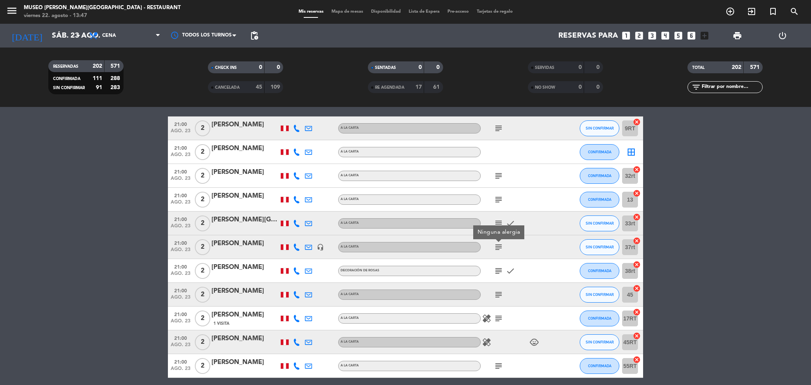
click at [497, 273] on icon "subject" at bounding box center [499, 271] width 10 height 10
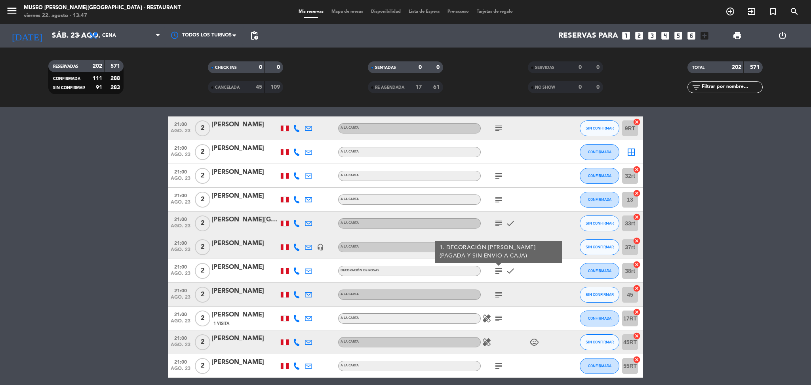
click at [494, 300] on div "subject" at bounding box center [516, 294] width 71 height 23
click at [495, 297] on icon "subject" at bounding box center [499, 295] width 10 height 10
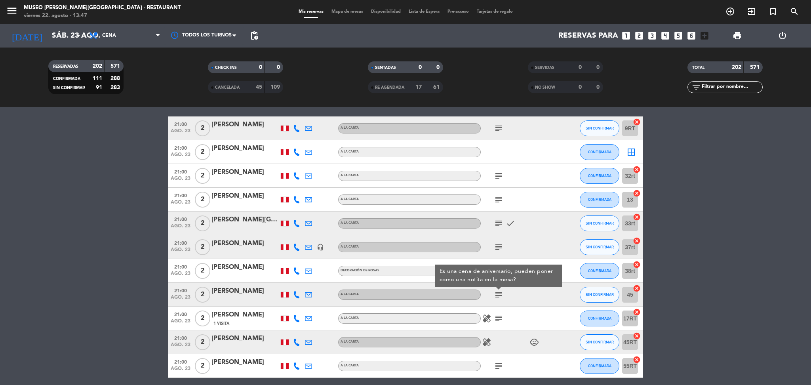
click at [502, 315] on icon "subject" at bounding box center [499, 319] width 10 height 10
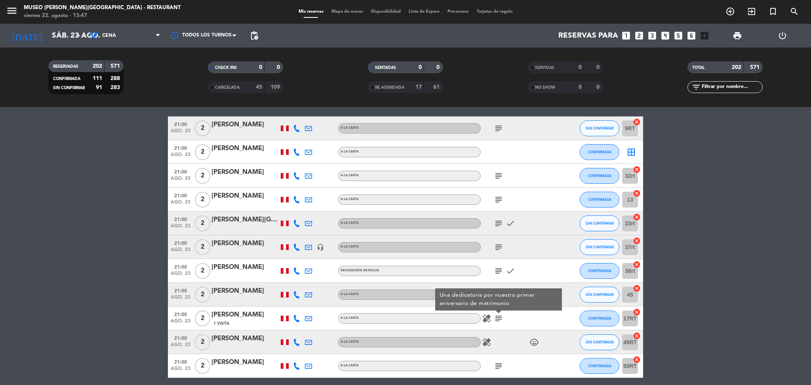
click at [501, 367] on icon "subject" at bounding box center [499, 366] width 10 height 10
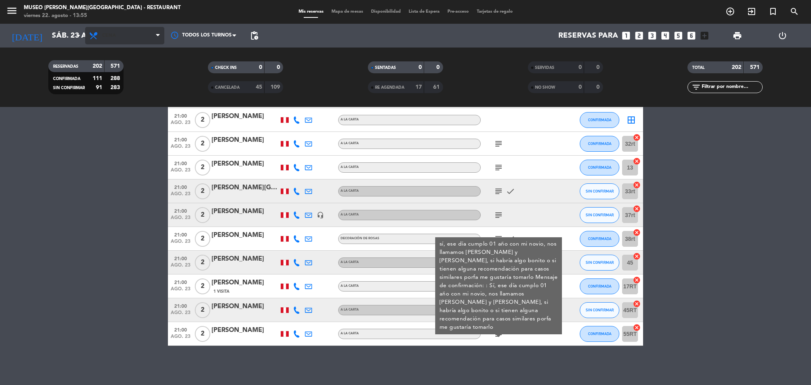
scroll to position [4188, 0]
